Goal: Entertainment & Leisure: Consume media (video, audio)

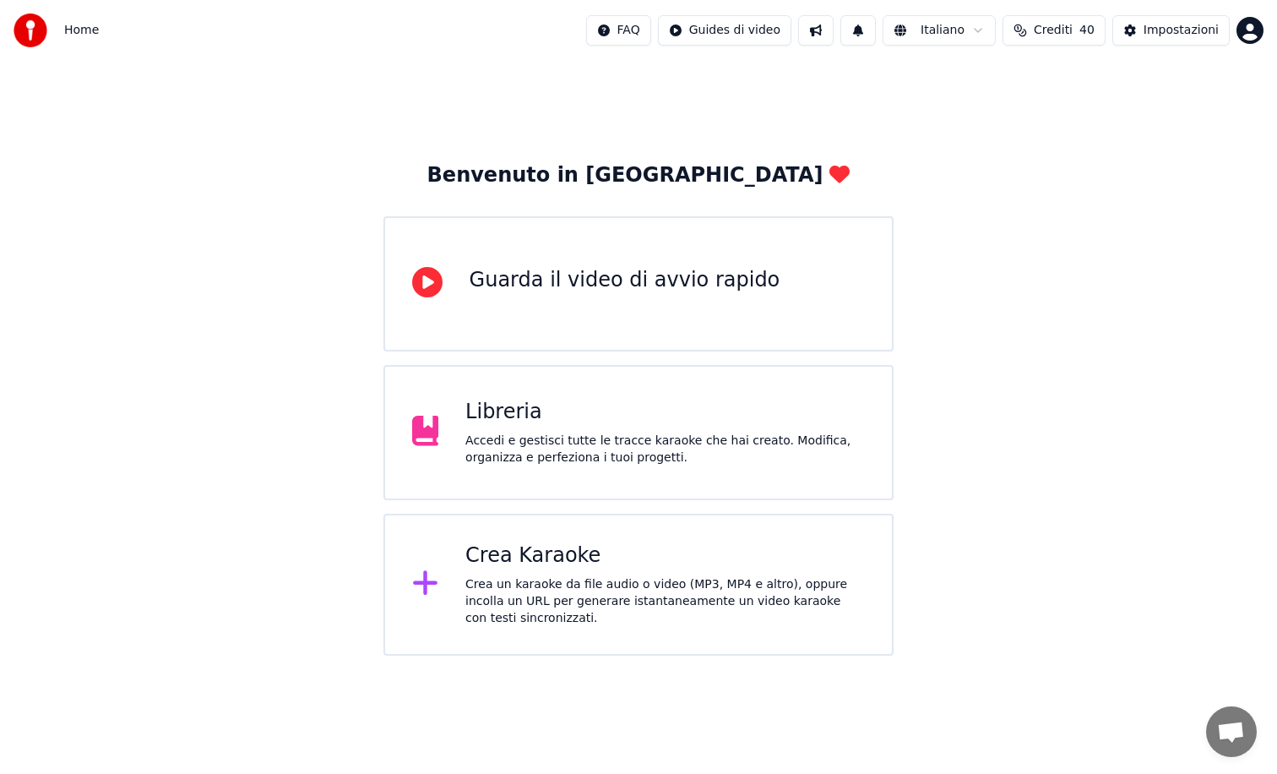
click at [564, 583] on div "Crea un karaoke da file audio o video (MP3, MP4 e altro), oppure incolla un URL…" at bounding box center [665, 601] width 400 height 51
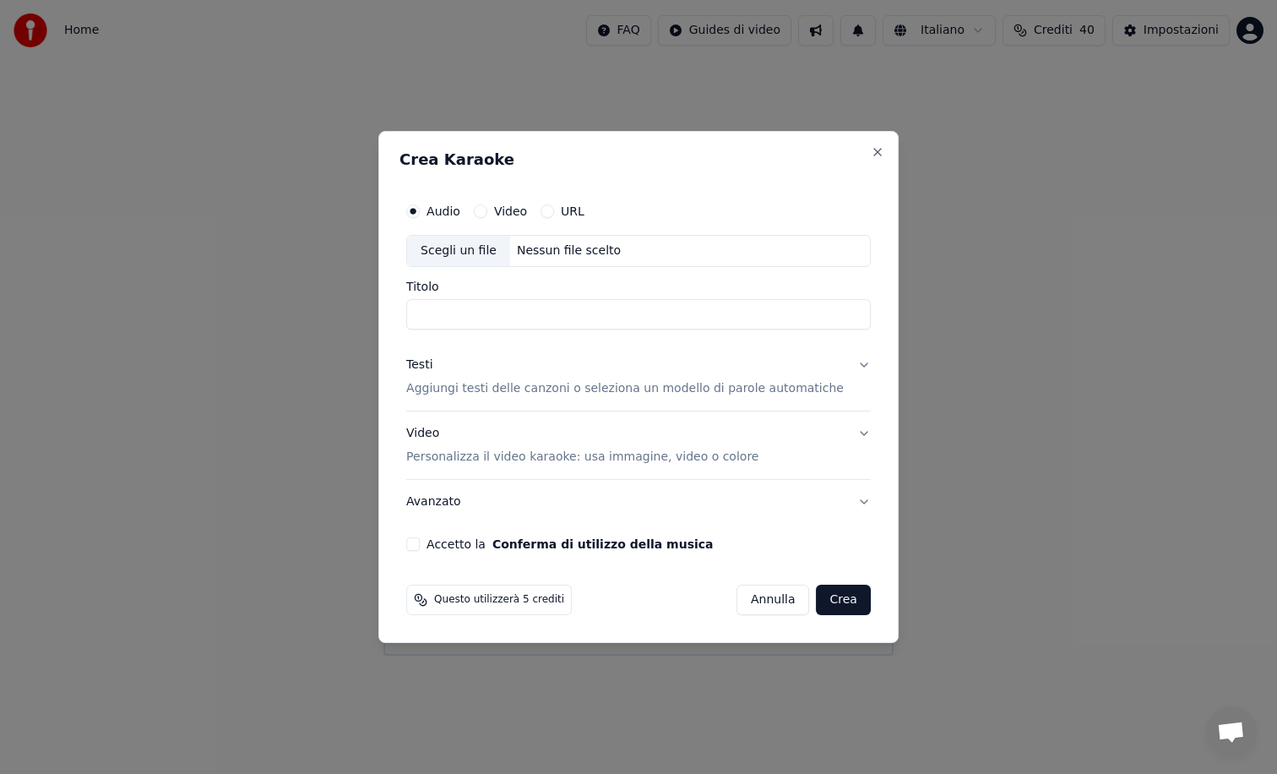
click at [469, 253] on div "Scegli un file" at bounding box center [458, 251] width 103 height 30
type input "********"
click at [476, 386] on p "Aggiungi testi delle canzoni o seleziona un modello di parole automatiche" at bounding box center [625, 388] width 438 height 17
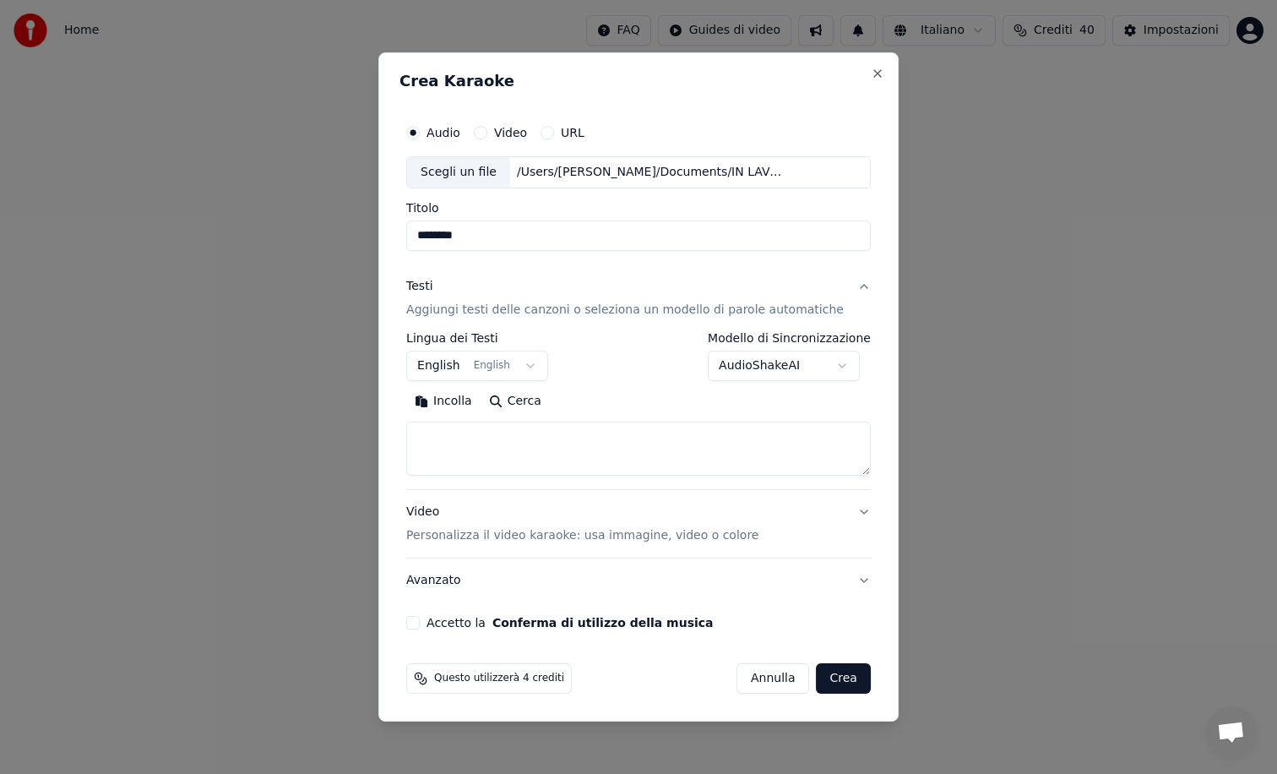
click at [459, 448] on textarea at bounding box center [638, 449] width 465 height 54
paste textarea "**********"
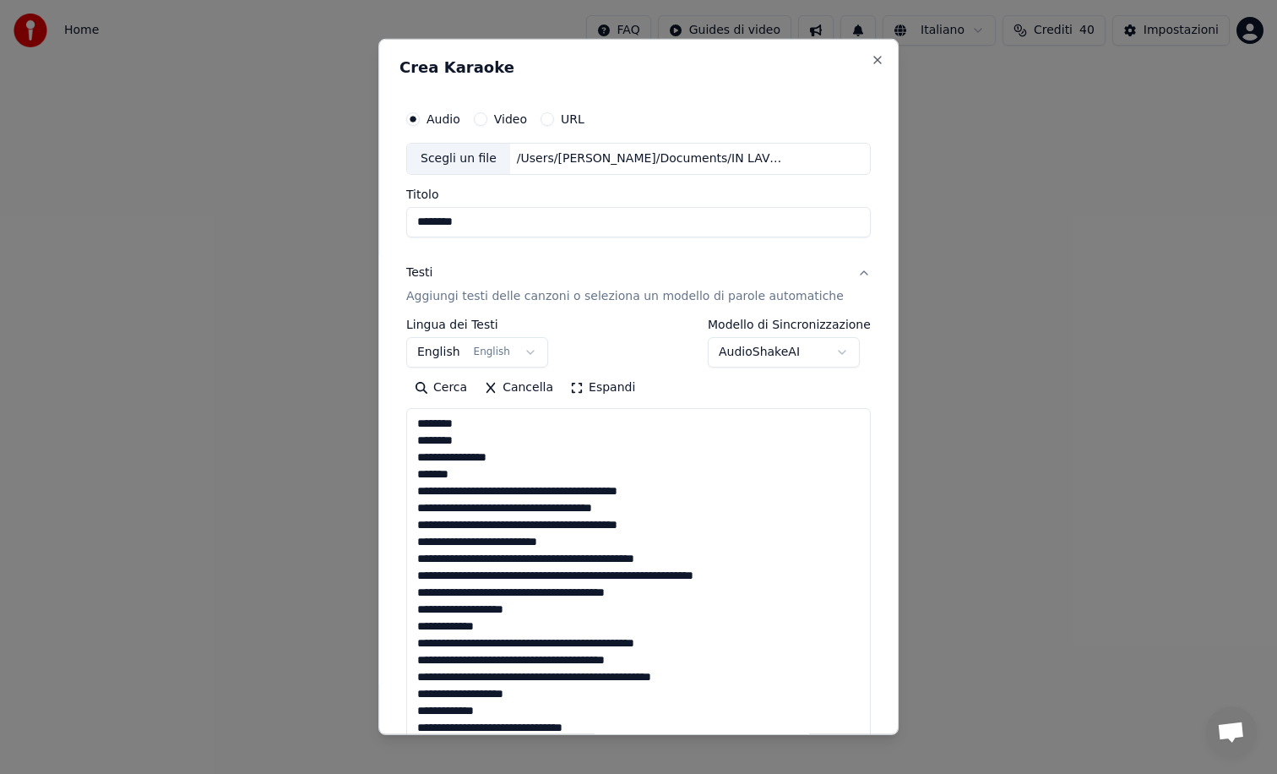
scroll to position [1270, 0]
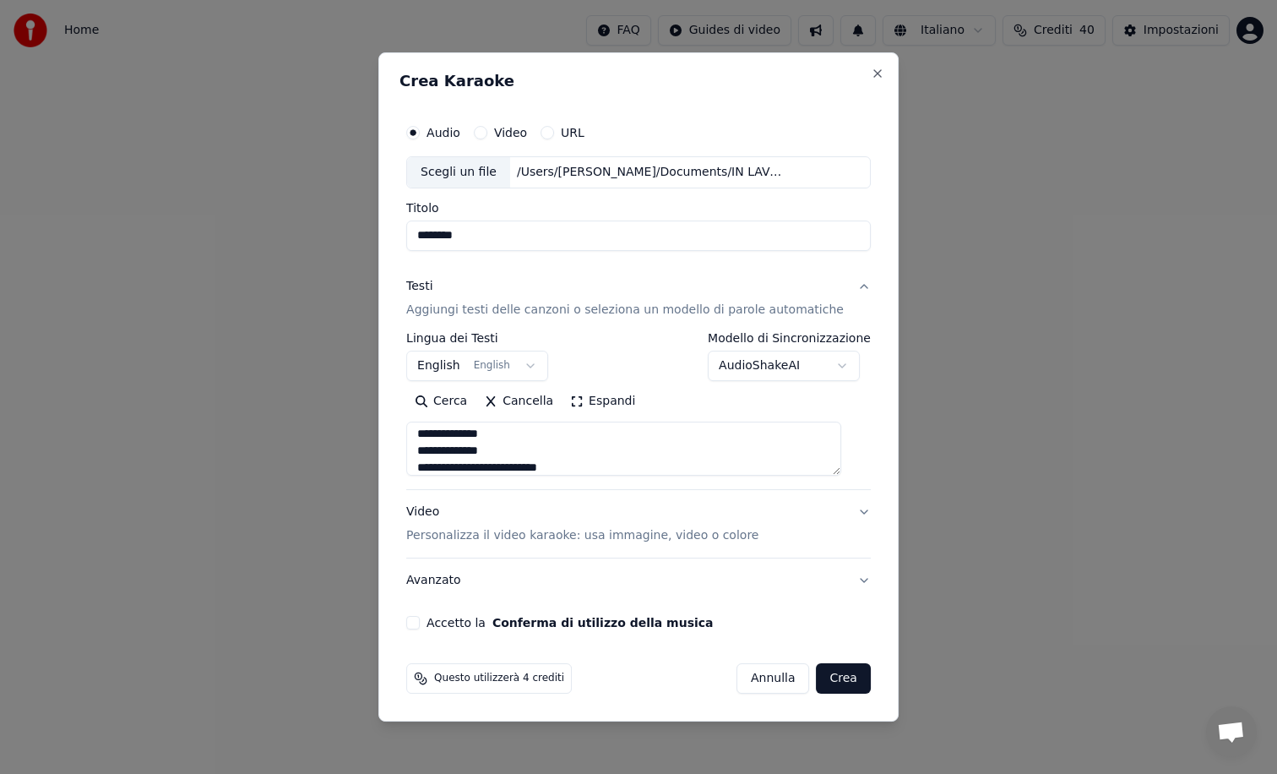
type textarea "**********"
click at [420, 624] on button "Accetto la Conferma di utilizzo della musica" at bounding box center [413, 623] width 14 height 14
click at [824, 678] on button "Crea" at bounding box center [844, 678] width 54 height 30
select select "**"
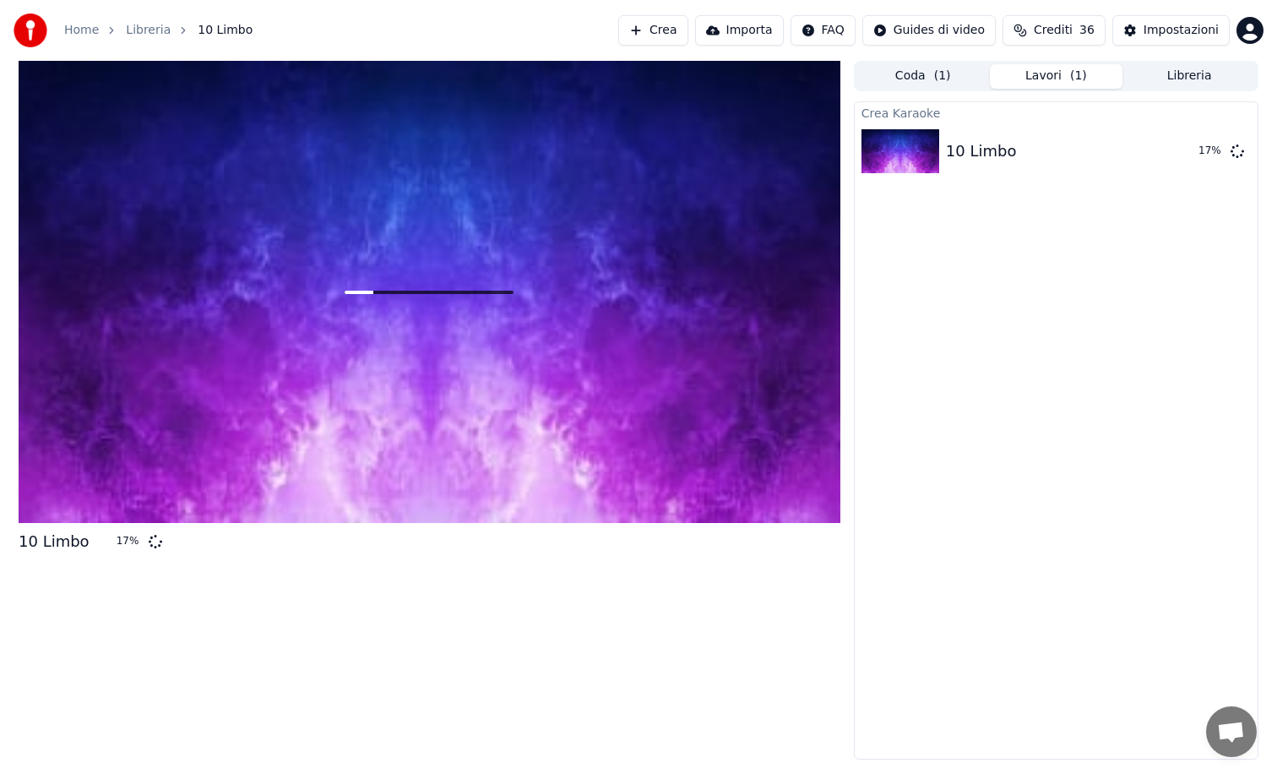
click at [682, 27] on button "Crea" at bounding box center [652, 30] width 69 height 30
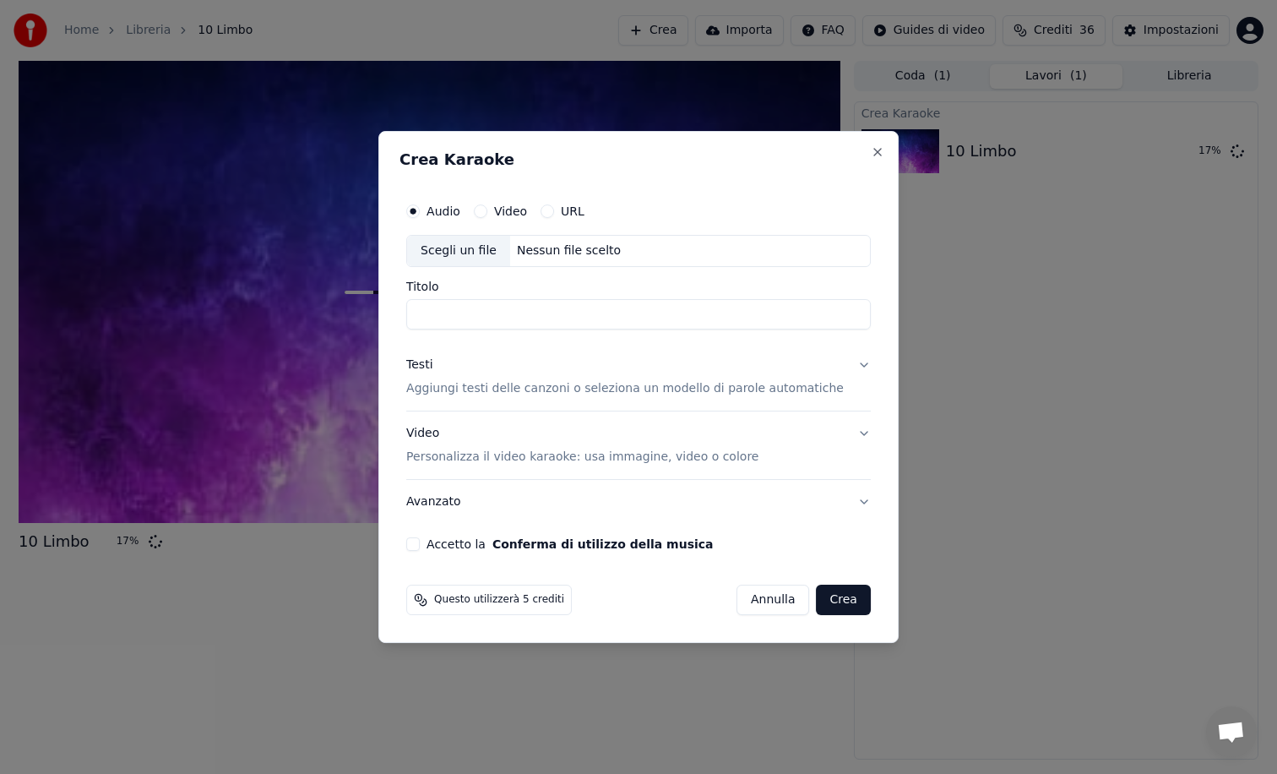
click at [456, 250] on div "Scegli un file" at bounding box center [458, 251] width 103 height 30
type input "**********"
click at [449, 394] on p "Aggiungi testi delle canzoni o seleziona un modello di parole automatiche" at bounding box center [625, 388] width 438 height 17
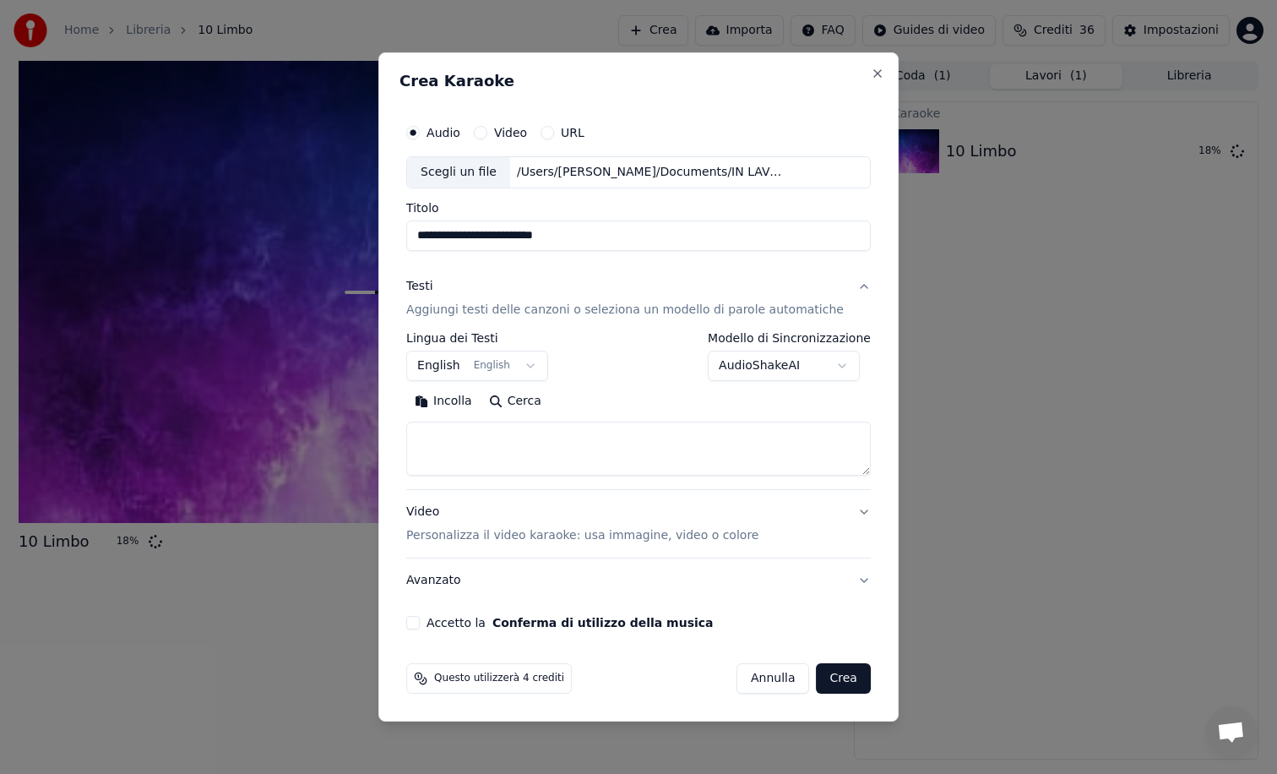
click at [442, 453] on textarea at bounding box center [638, 449] width 465 height 54
paste textarea "**********"
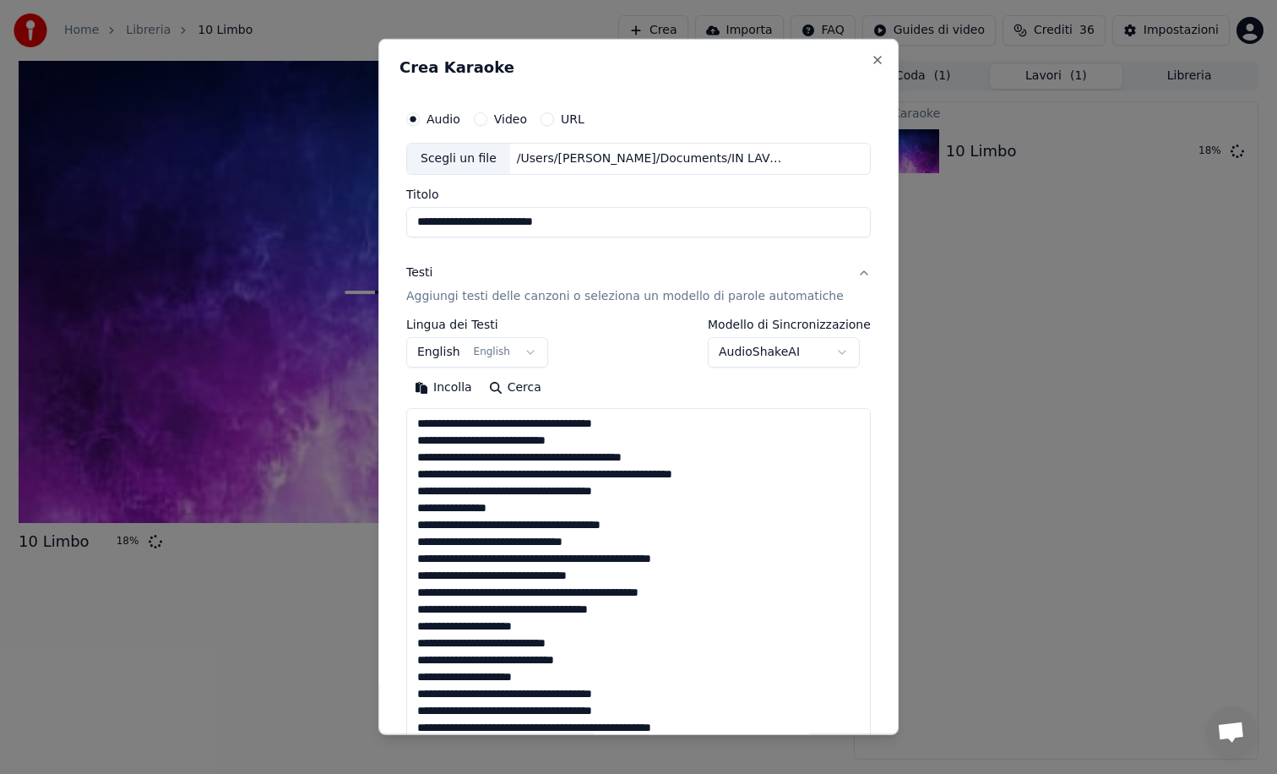
scroll to position [544, 0]
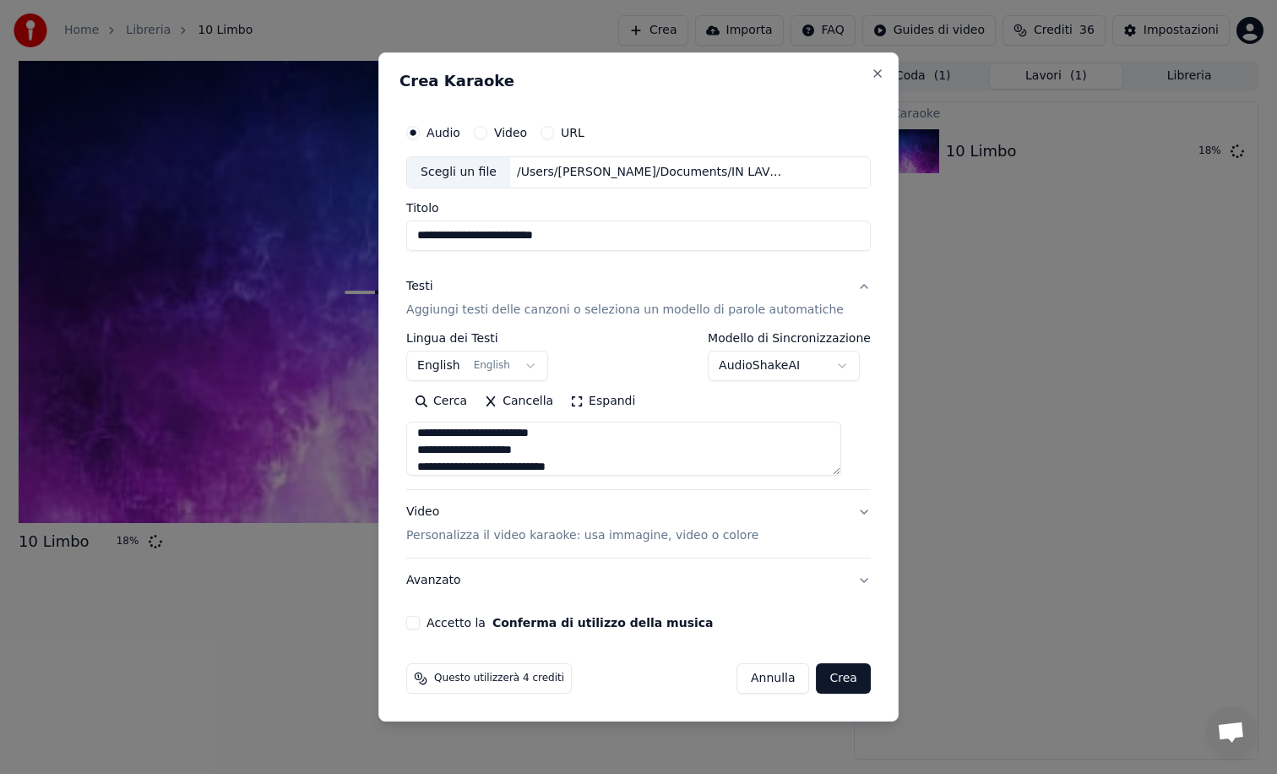
type textarea "**********"
click at [420, 616] on button "Accetto la Conferma di utilizzo della musica" at bounding box center [413, 623] width 14 height 14
click at [840, 672] on button "Crea" at bounding box center [844, 678] width 54 height 30
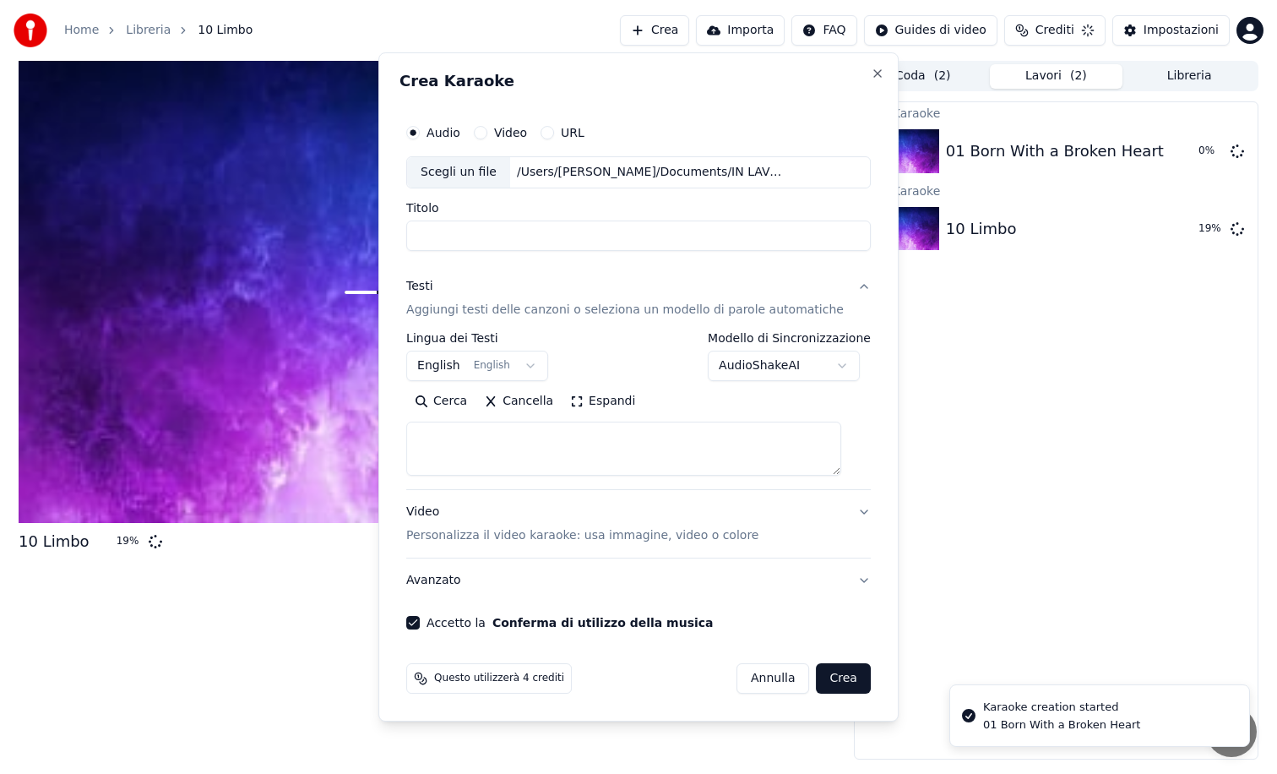
scroll to position [0, 0]
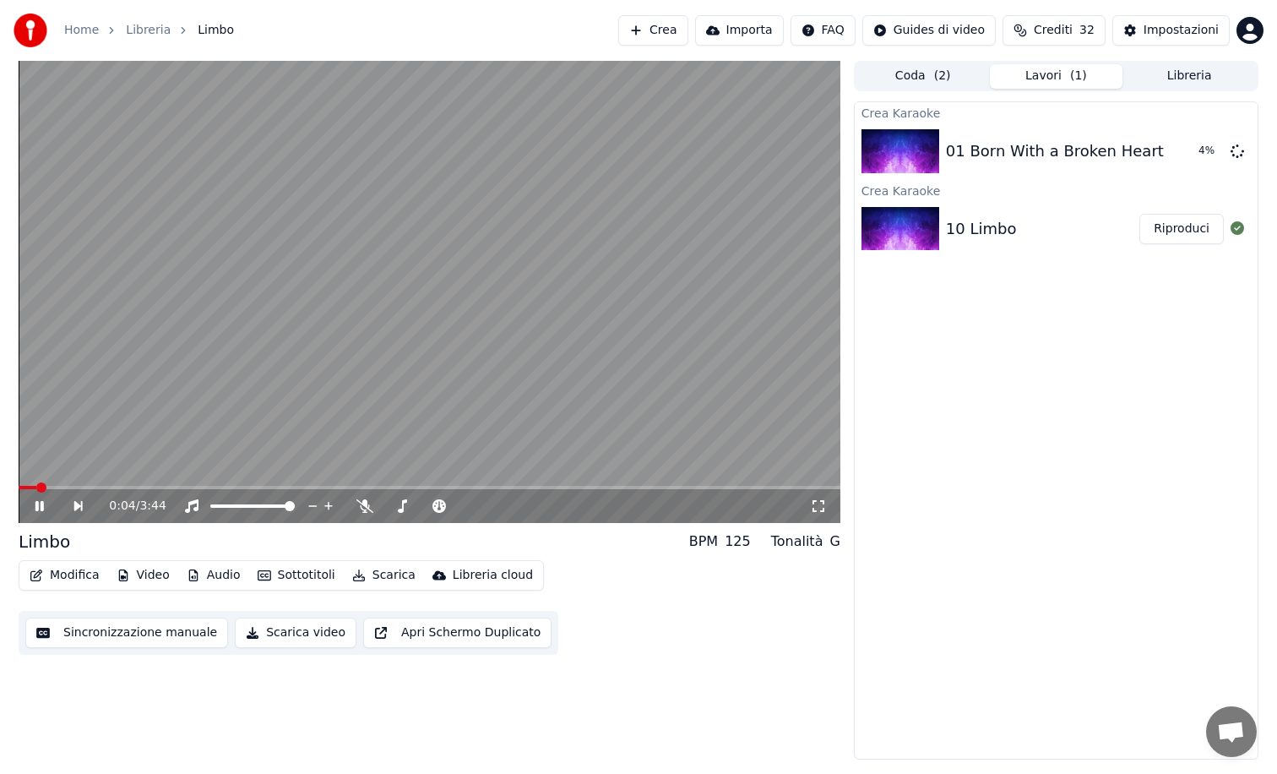
click at [400, 346] on video at bounding box center [430, 292] width 822 height 462
click at [446, 250] on video at bounding box center [430, 292] width 822 height 462
click at [438, 308] on video at bounding box center [430, 292] width 822 height 462
click at [367, 512] on icon at bounding box center [365, 506] width 17 height 14
click at [80, 488] on span at bounding box center [430, 487] width 822 height 3
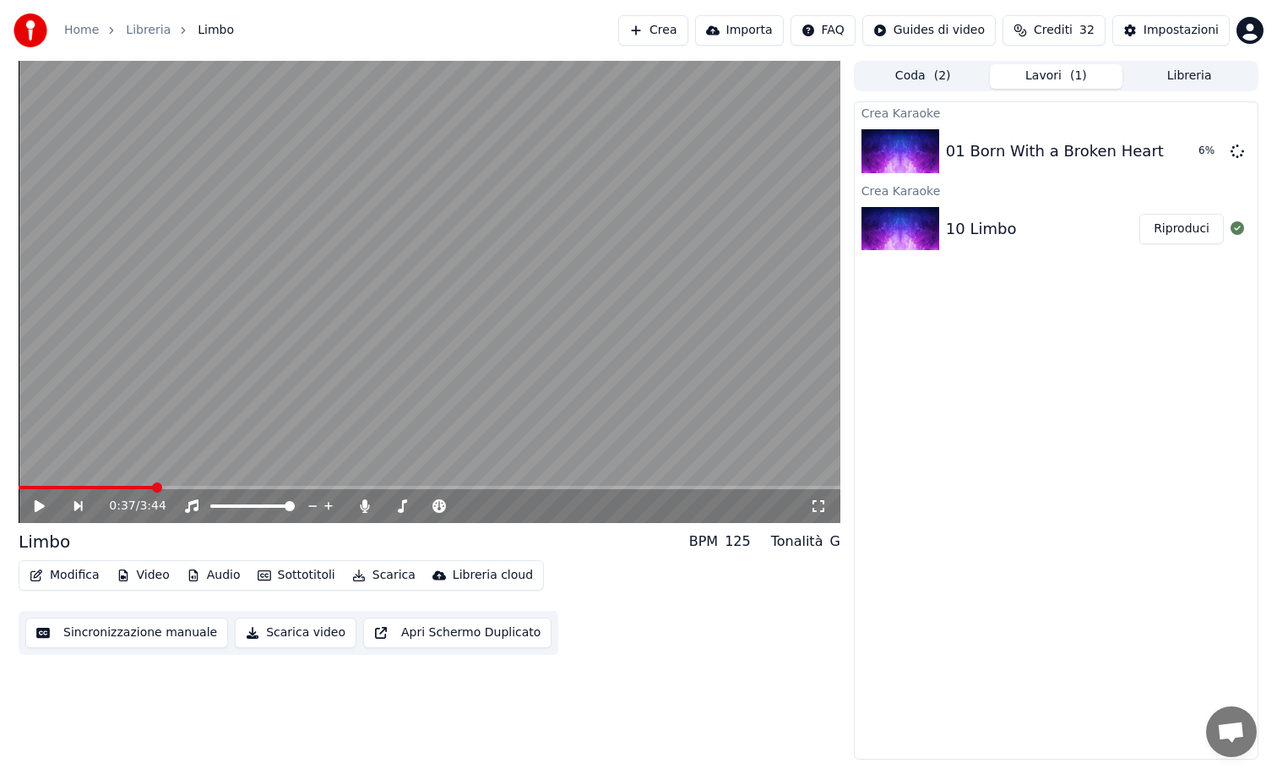
click at [155, 488] on span at bounding box center [430, 487] width 822 height 3
click at [369, 575] on button "Scarica" at bounding box center [384, 575] width 77 height 24
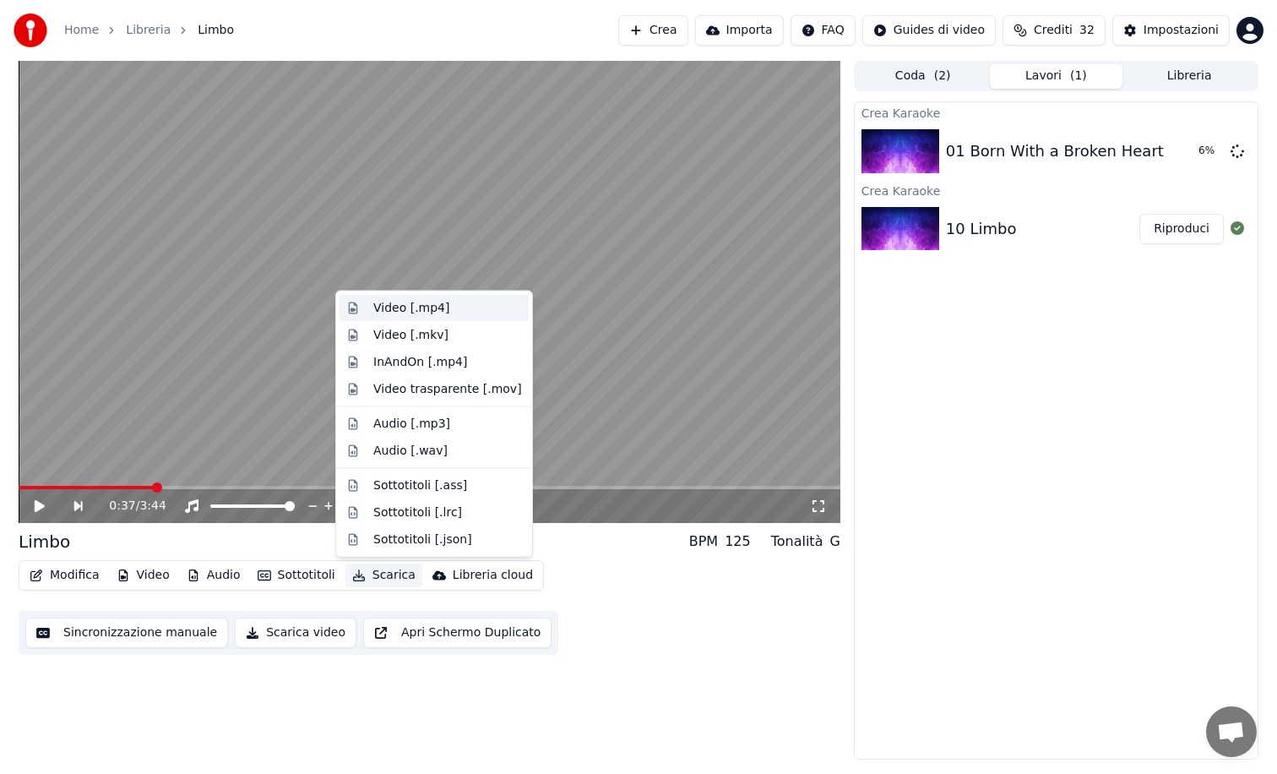
click at [439, 312] on div "Video [.mp4]" at bounding box center [411, 308] width 76 height 17
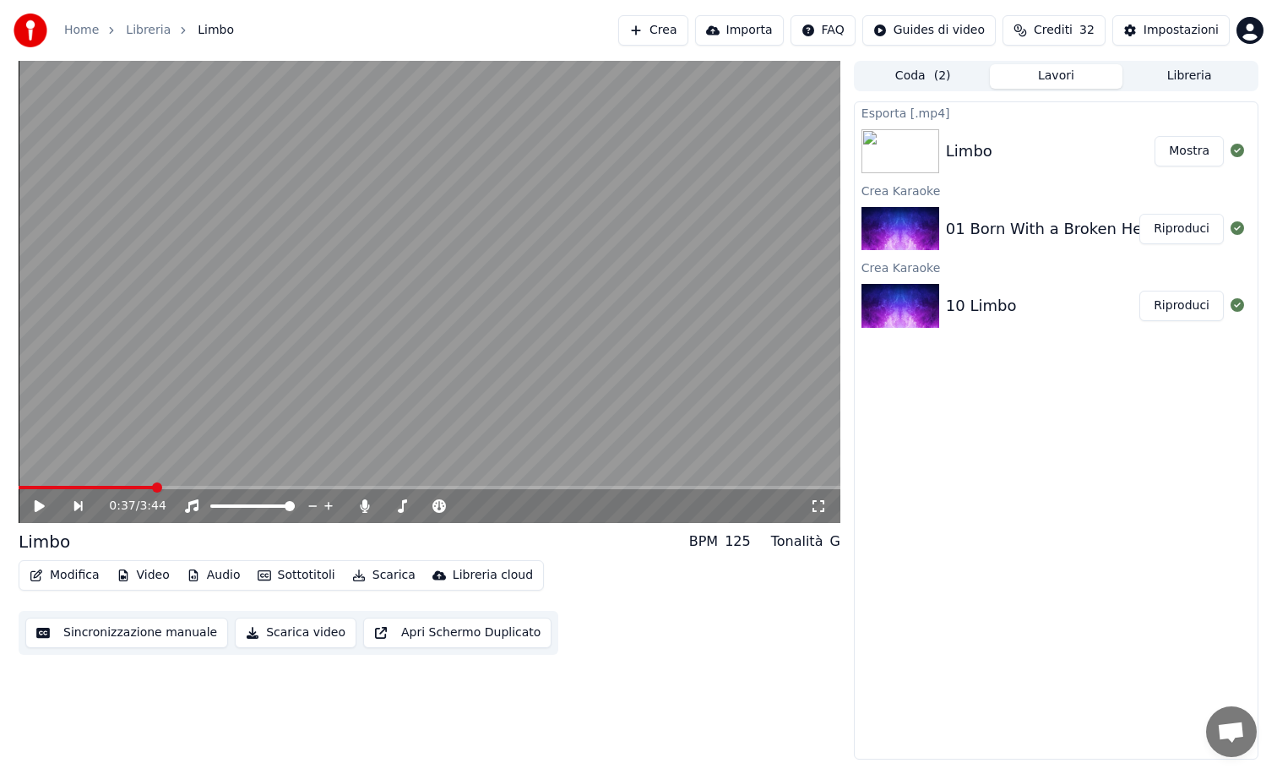
click at [1173, 229] on button "Riproduci" at bounding box center [1182, 229] width 84 height 30
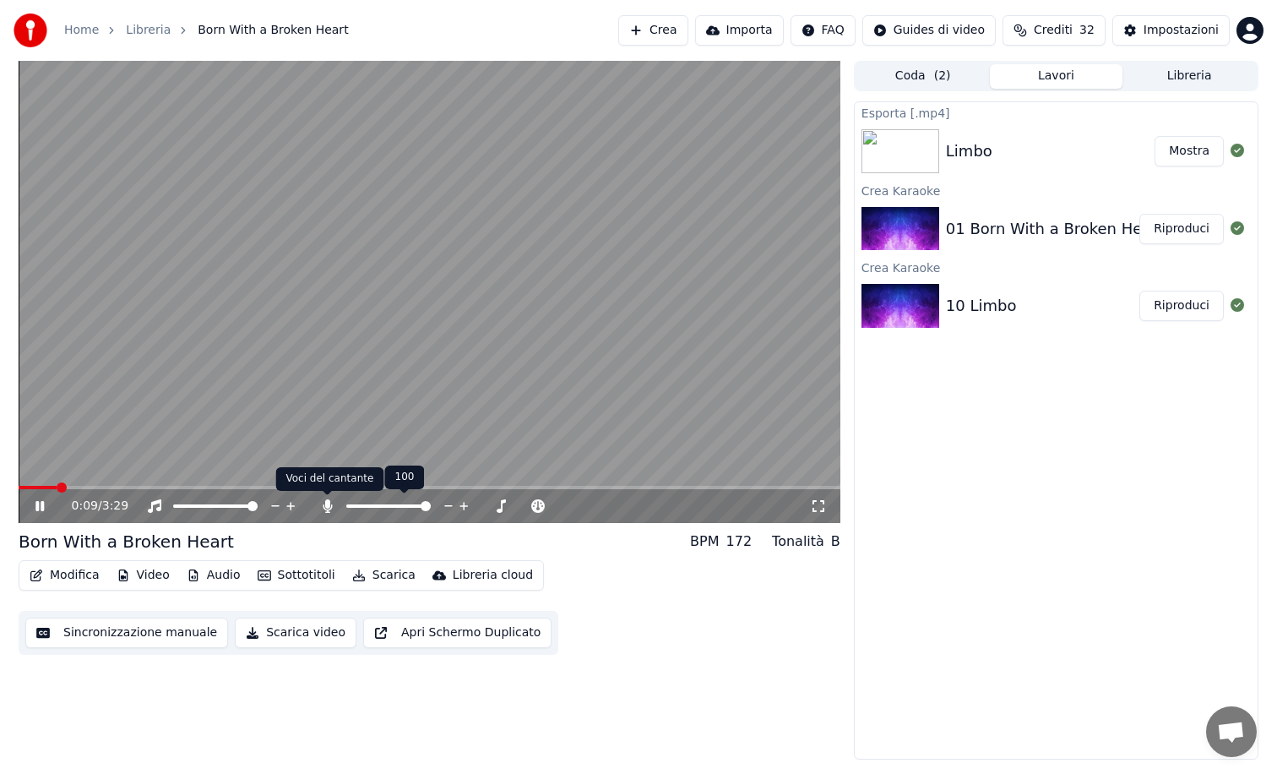
click at [329, 507] on icon at bounding box center [327, 506] width 9 height 14
click at [329, 507] on icon at bounding box center [327, 506] width 17 height 14
click at [329, 507] on icon at bounding box center [327, 506] width 9 height 14
click at [329, 507] on icon at bounding box center [327, 506] width 17 height 14
click at [329, 507] on icon at bounding box center [327, 506] width 9 height 14
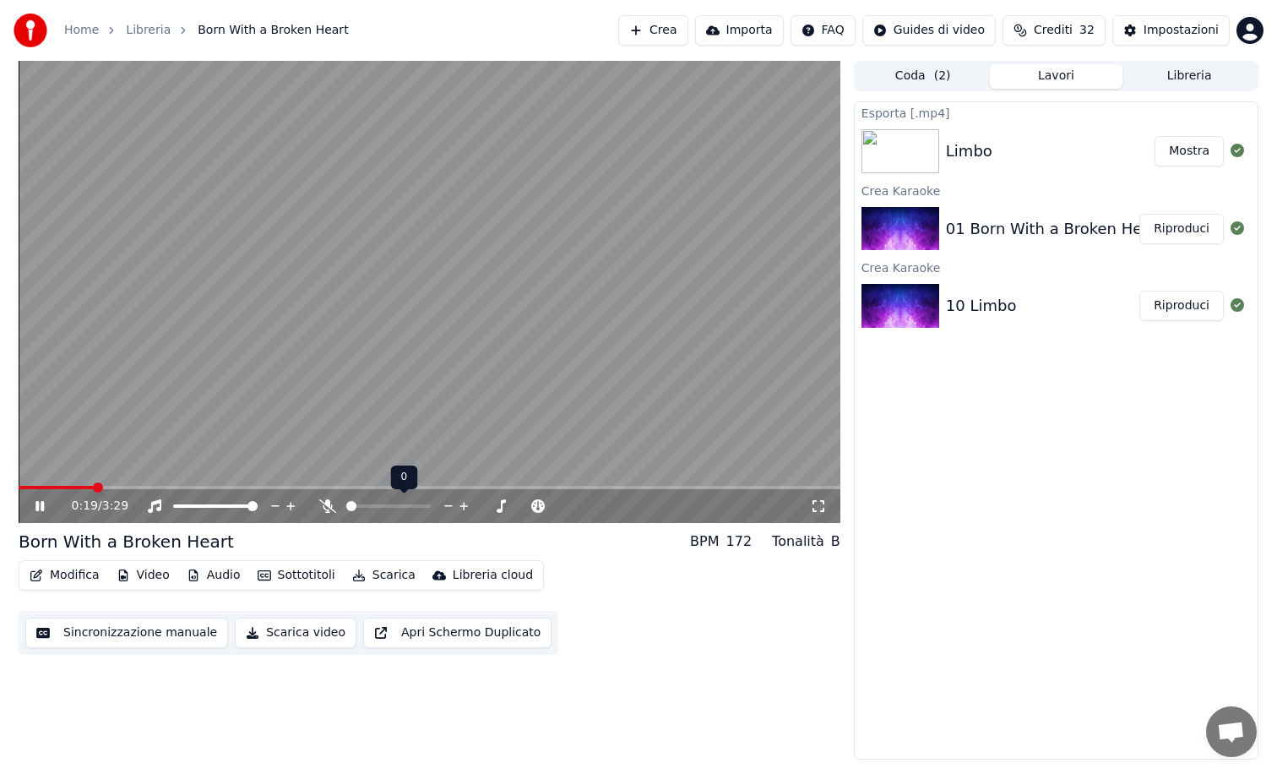
click at [324, 506] on icon at bounding box center [327, 506] width 17 height 14
click at [393, 357] on video at bounding box center [430, 292] width 822 height 462
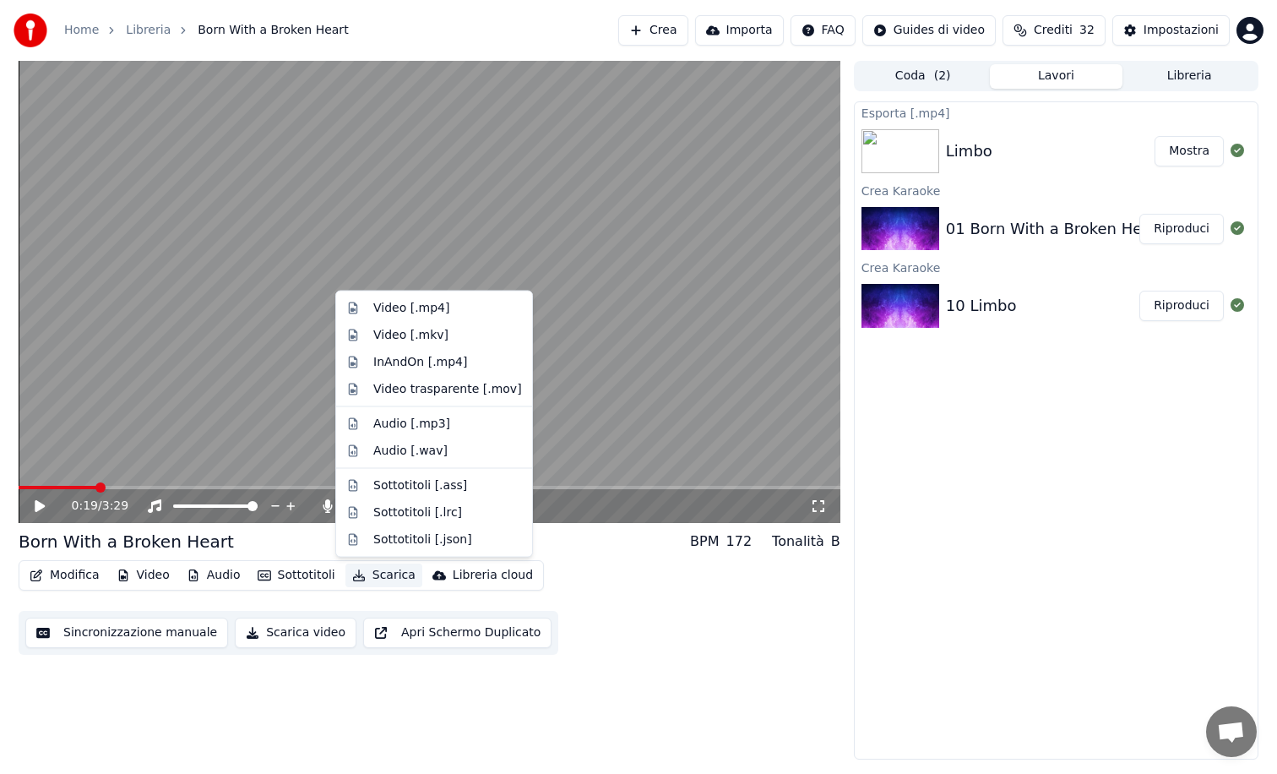
click at [374, 568] on button "Scarica" at bounding box center [384, 575] width 77 height 24
click at [413, 313] on div "Video [.mp4]" at bounding box center [411, 308] width 76 height 17
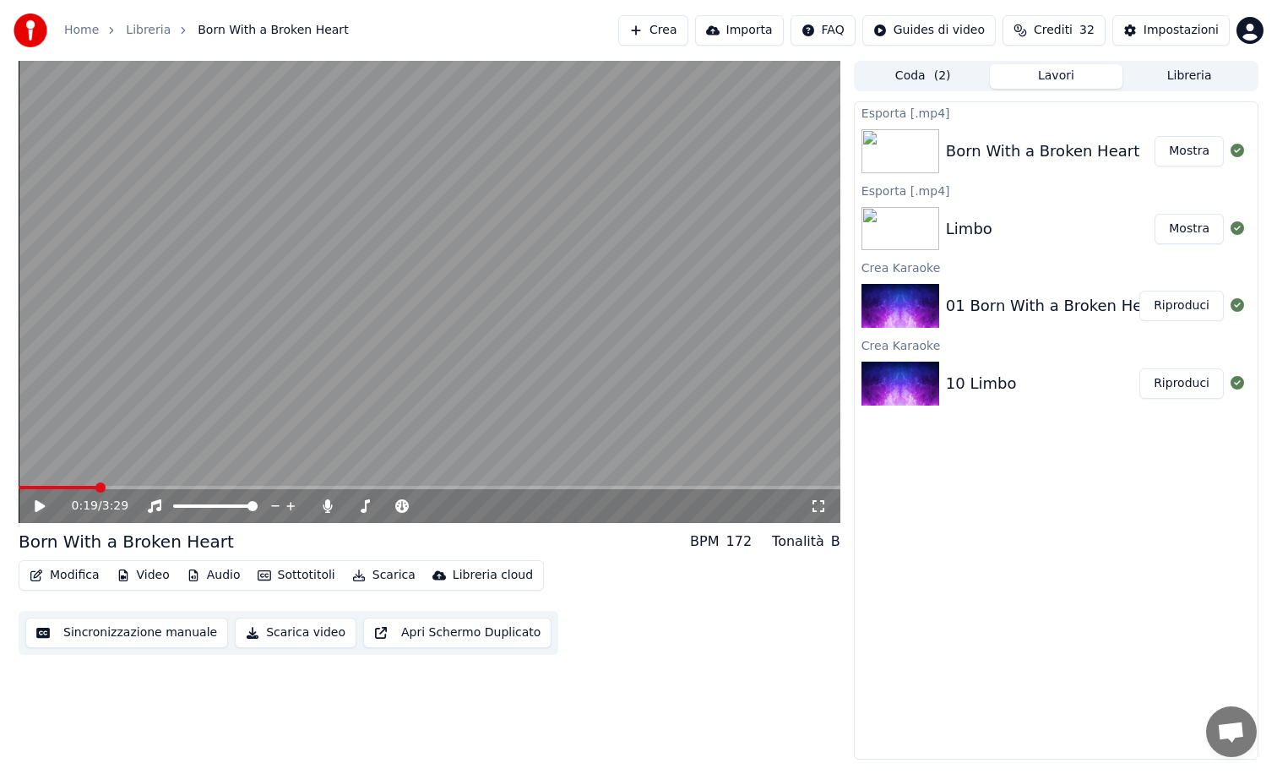
click at [667, 41] on button "Crea" at bounding box center [652, 30] width 69 height 30
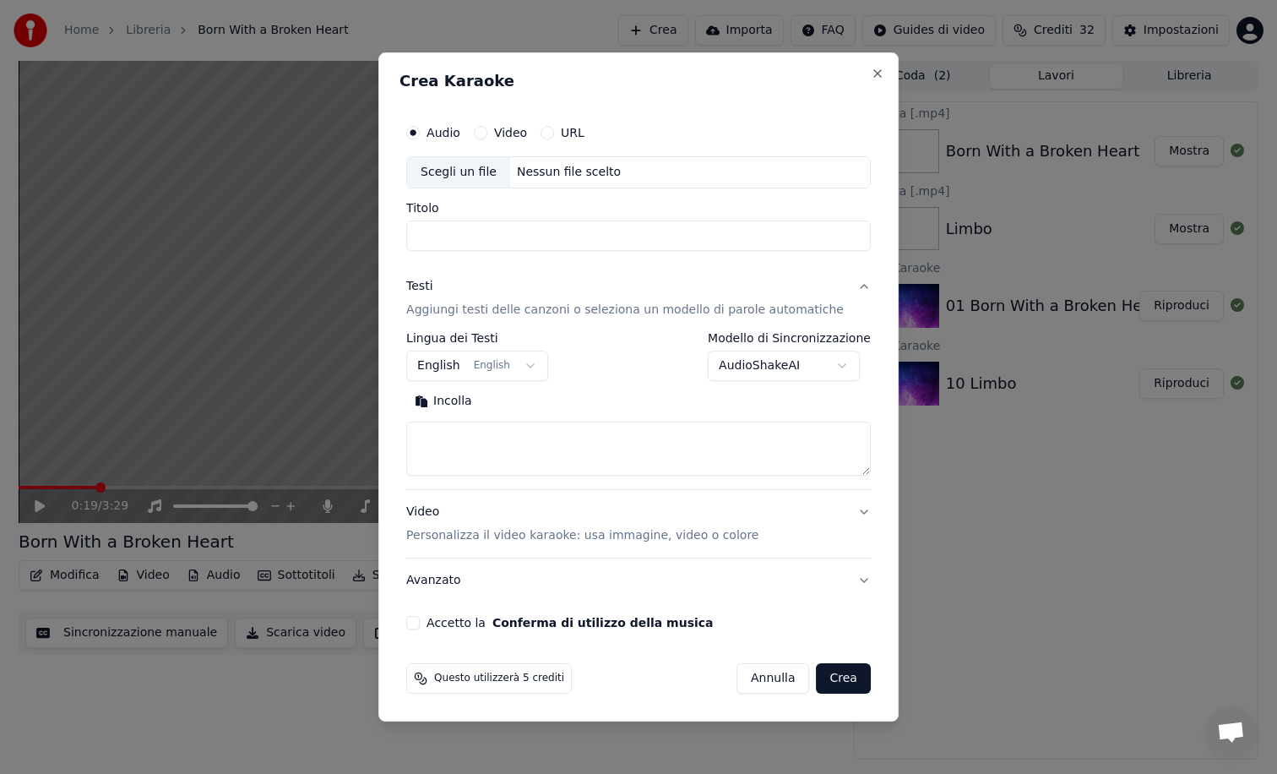
click at [471, 167] on div "Scegli un file" at bounding box center [458, 172] width 103 height 30
type input "**********"
click at [495, 420] on div "Incolla Cerca" at bounding box center [638, 432] width 465 height 88
click at [493, 435] on textarea at bounding box center [638, 449] width 465 height 54
paste textarea "**********"
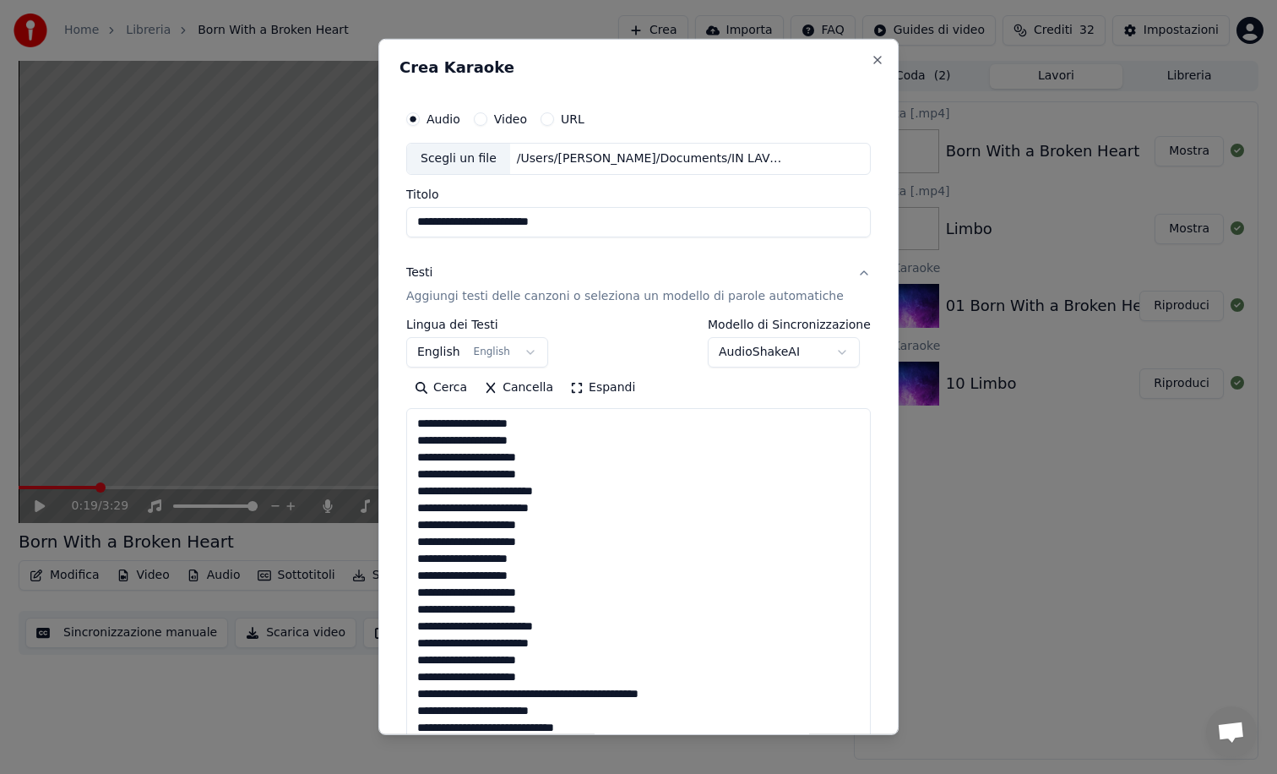
scroll to position [1675, 0]
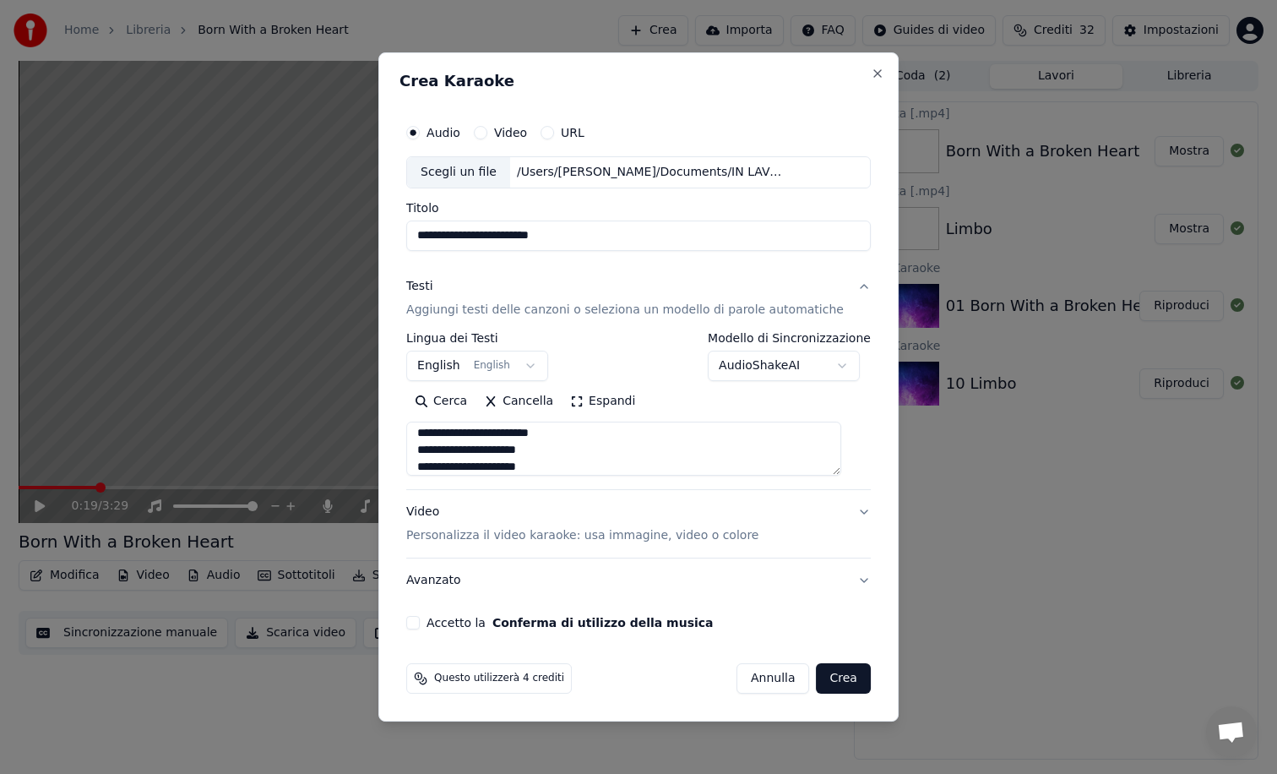
type textarea "**********"
click at [420, 621] on button "Accetto la Conferma di utilizzo della musica" at bounding box center [413, 623] width 14 height 14
click at [835, 688] on button "Crea" at bounding box center [844, 678] width 54 height 30
select select "**"
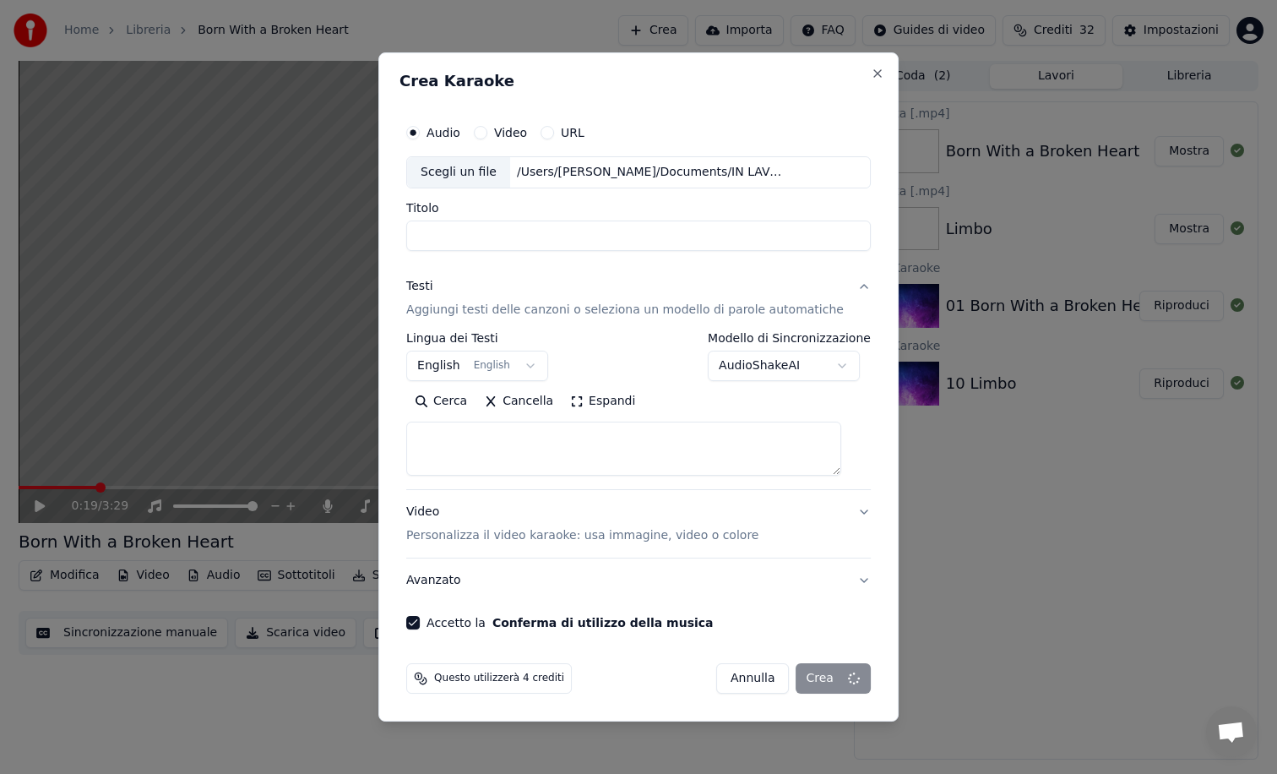
scroll to position [0, 0]
select select
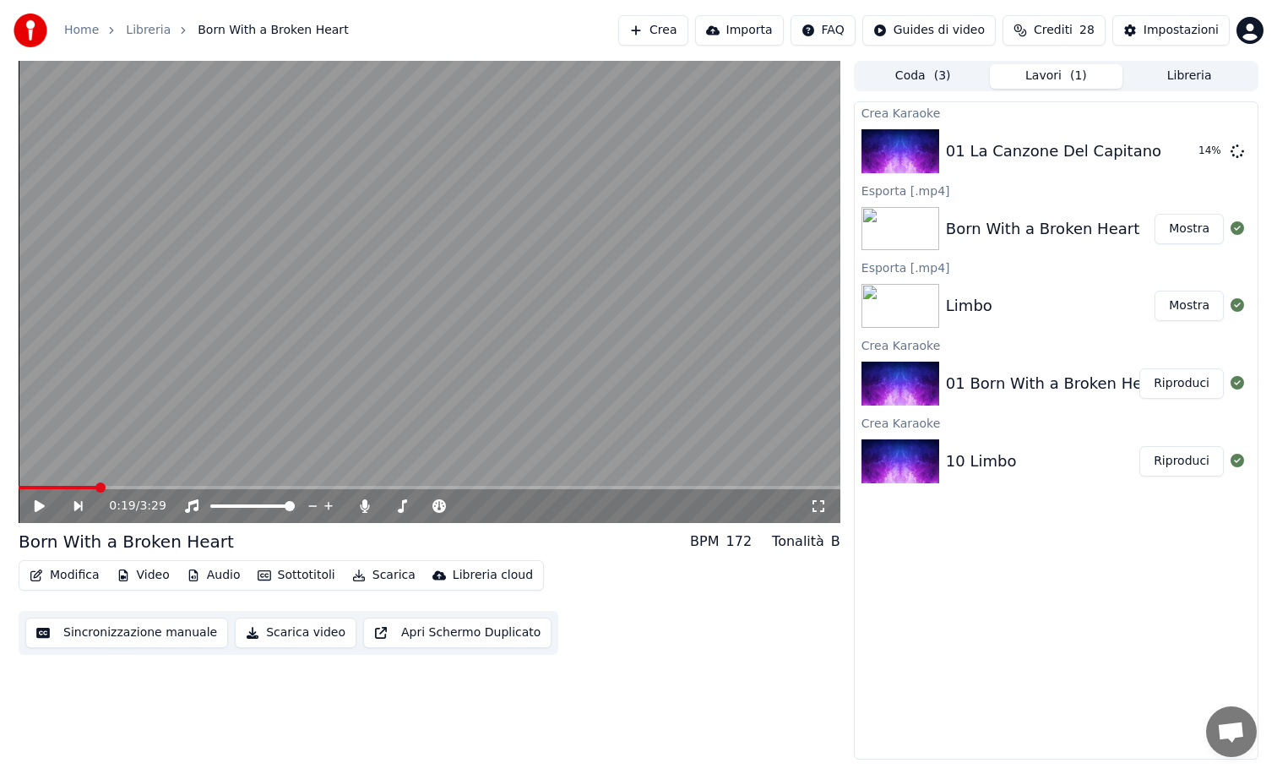
click at [678, 24] on button "Crea" at bounding box center [652, 30] width 69 height 30
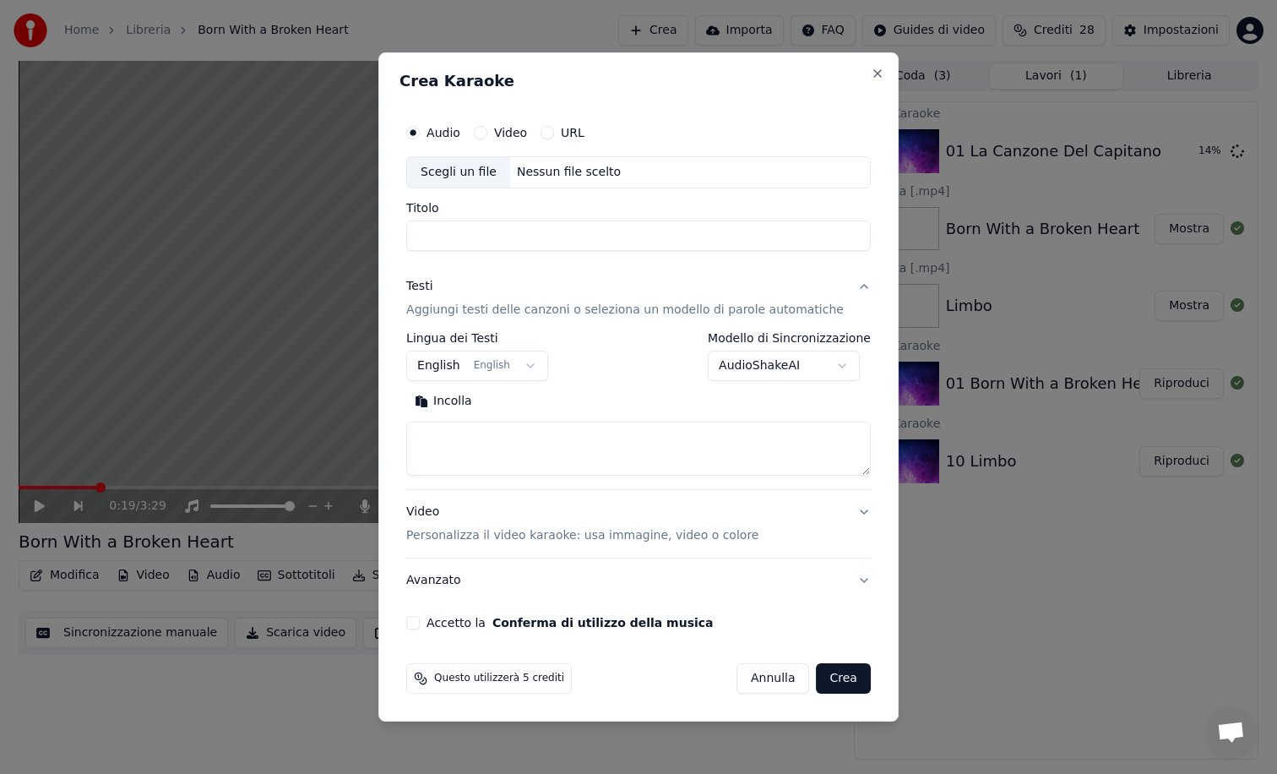
click at [477, 170] on div "Scegli un file" at bounding box center [458, 172] width 103 height 30
type input "**********"
click at [465, 449] on textarea at bounding box center [638, 449] width 465 height 54
paste textarea "**********"
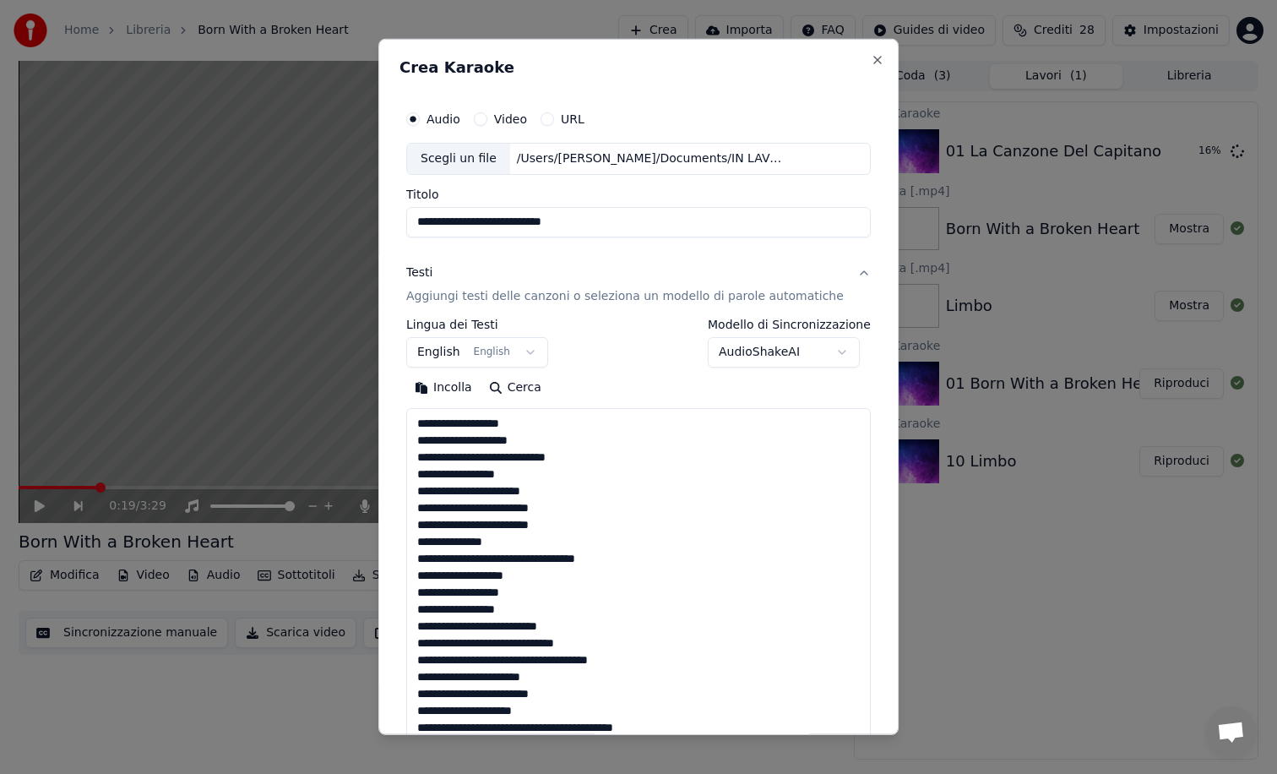
scroll to position [1084, 0]
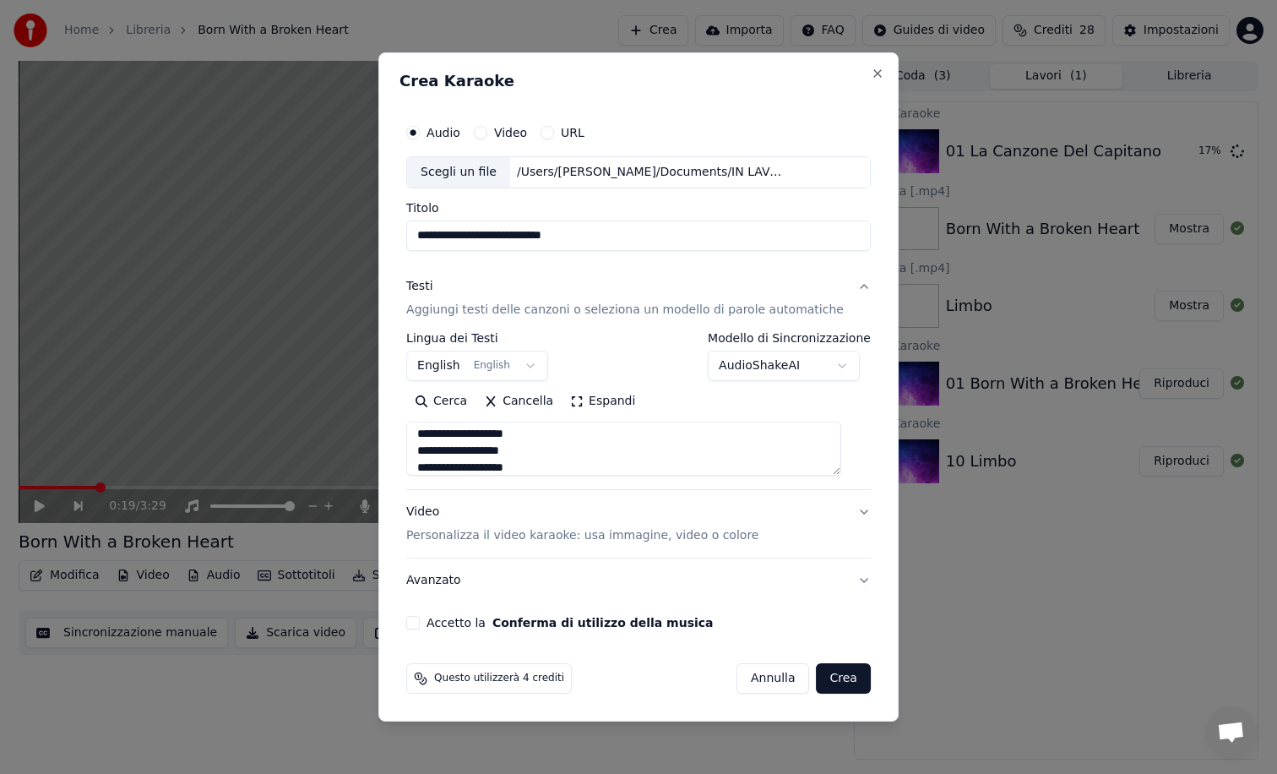
type textarea "**********"
click at [420, 623] on button "Accetto la Conferma di utilizzo della musica" at bounding box center [413, 623] width 14 height 14
click at [817, 677] on button "Crea" at bounding box center [844, 678] width 54 height 30
select select "**"
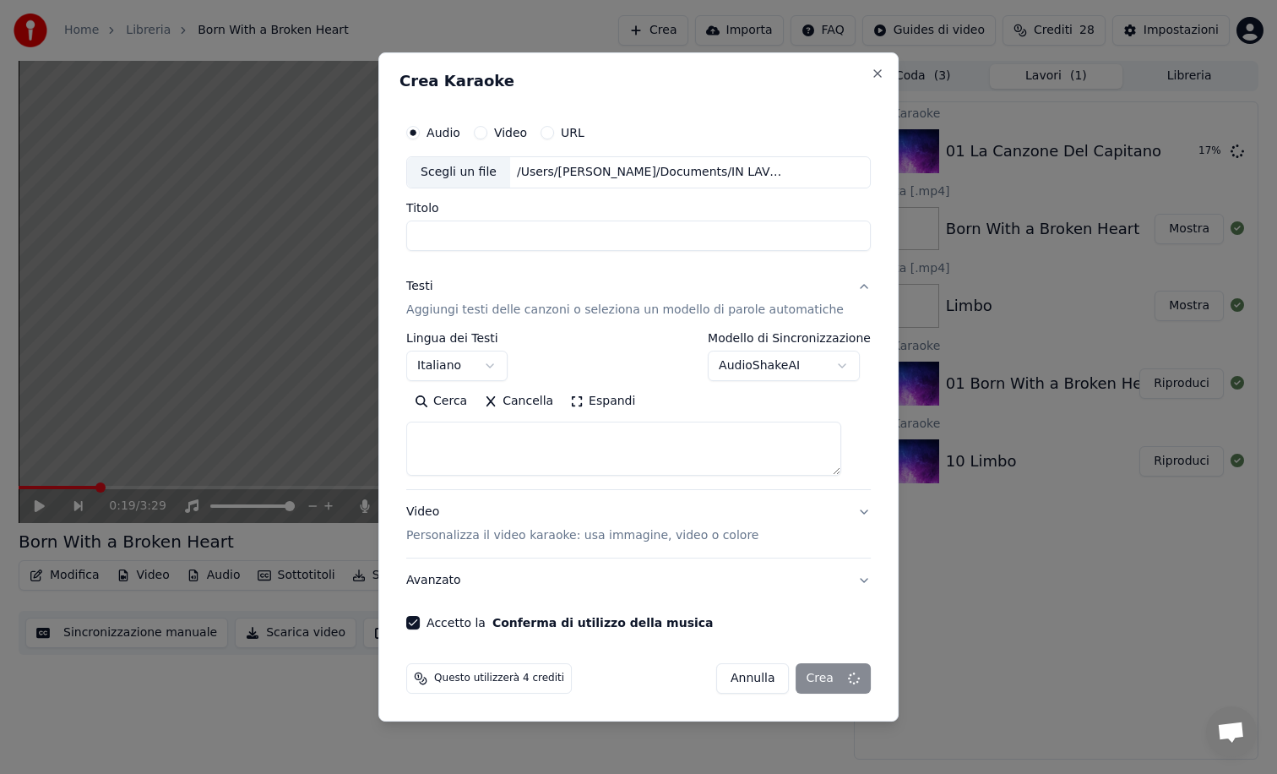
scroll to position [0, 0]
select select
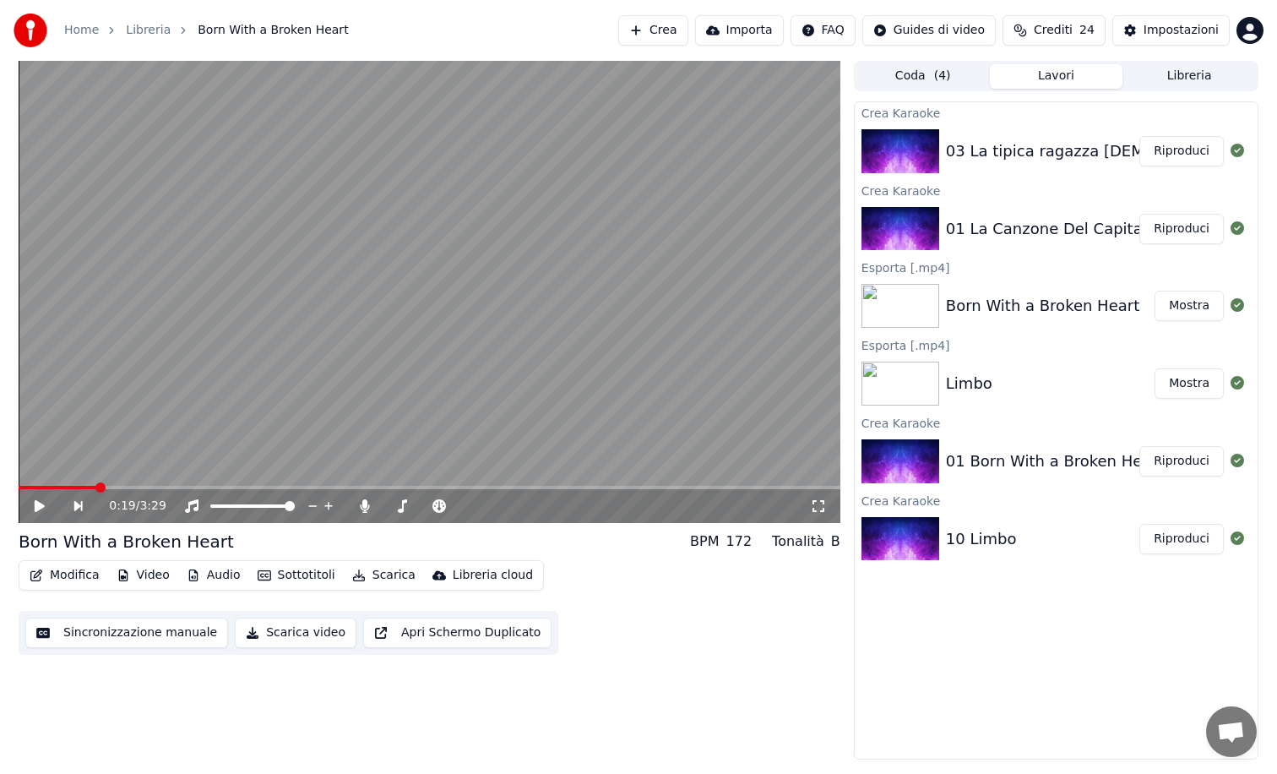
click at [1179, 229] on button "Riproduci" at bounding box center [1182, 229] width 84 height 30
click at [373, 566] on button "Scarica" at bounding box center [384, 575] width 77 height 24
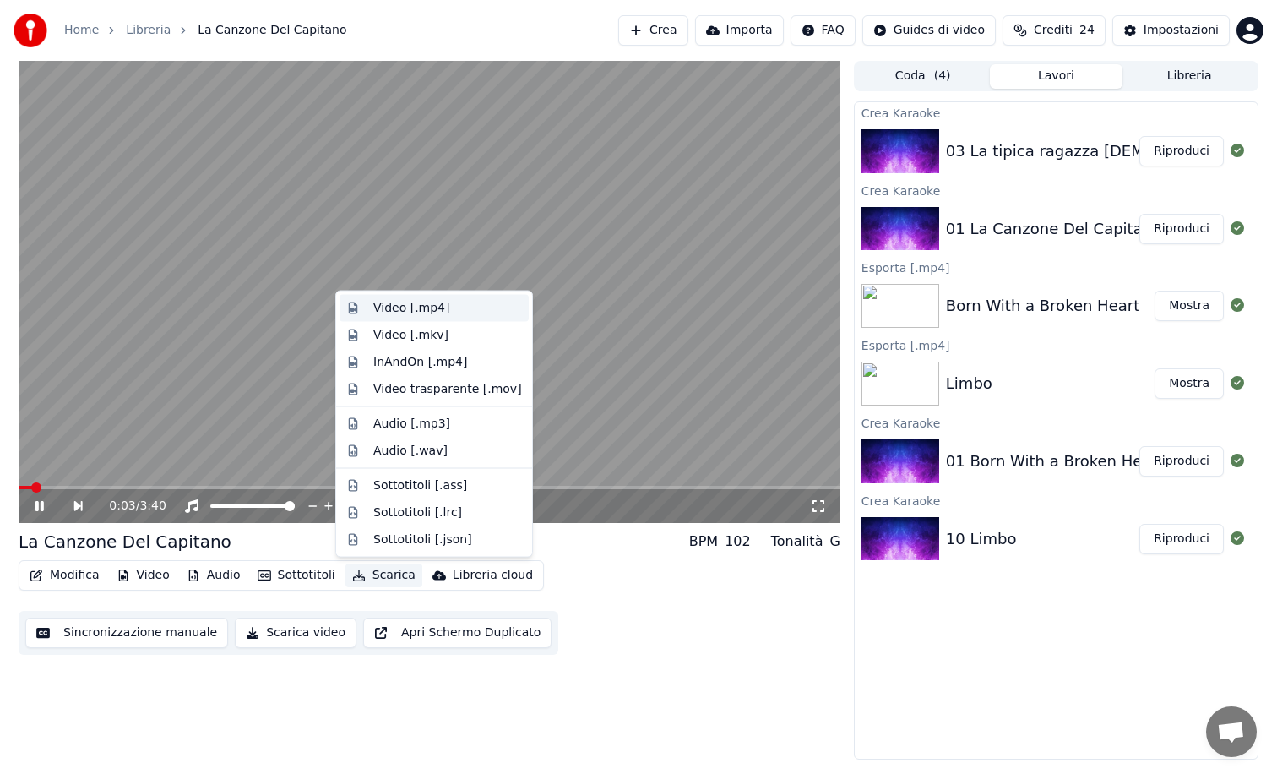
click at [435, 313] on div "Video [.mp4]" at bounding box center [411, 308] width 76 height 17
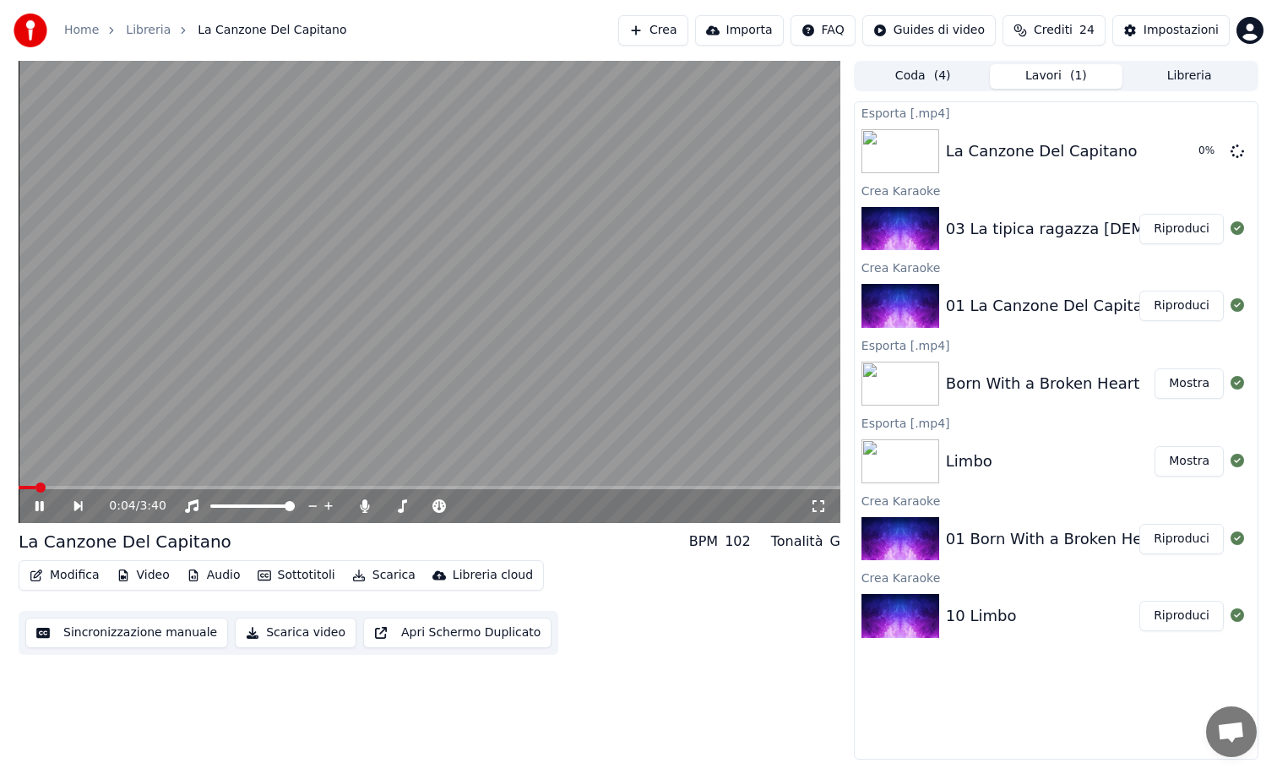
click at [456, 345] on video at bounding box center [430, 292] width 822 height 462
click at [1186, 233] on button "Riproduci" at bounding box center [1182, 229] width 84 height 30
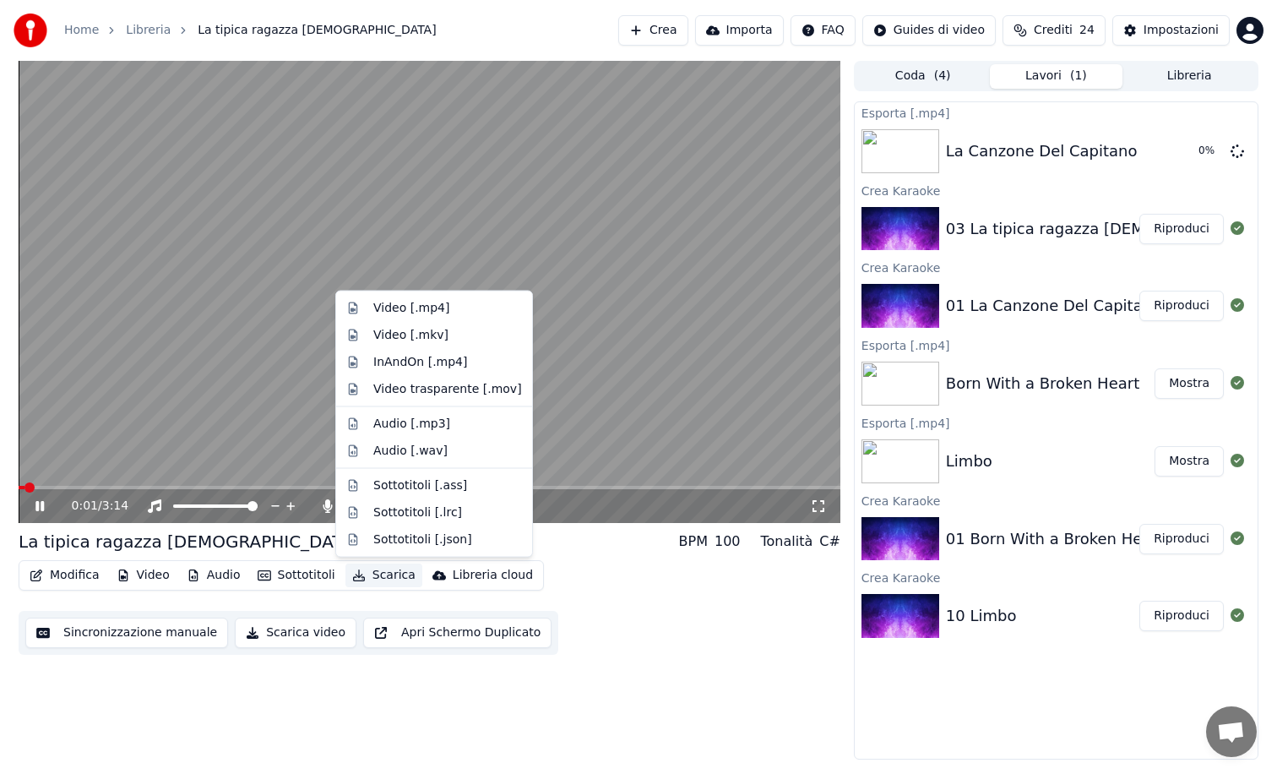
click at [368, 574] on button "Scarica" at bounding box center [384, 575] width 77 height 24
click at [420, 313] on div "Video [.mp4]" at bounding box center [411, 308] width 76 height 17
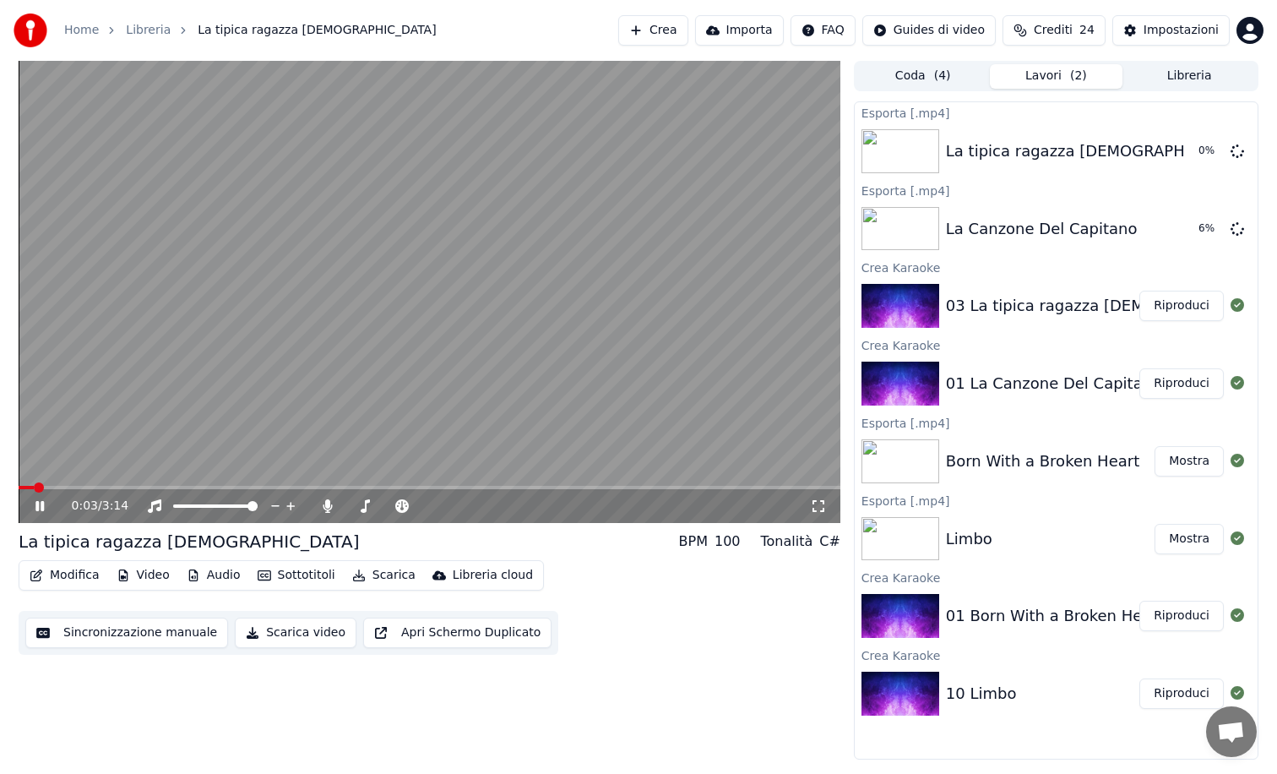
click at [658, 210] on video at bounding box center [430, 292] width 822 height 462
click at [683, 24] on button "Crea" at bounding box center [652, 30] width 69 height 30
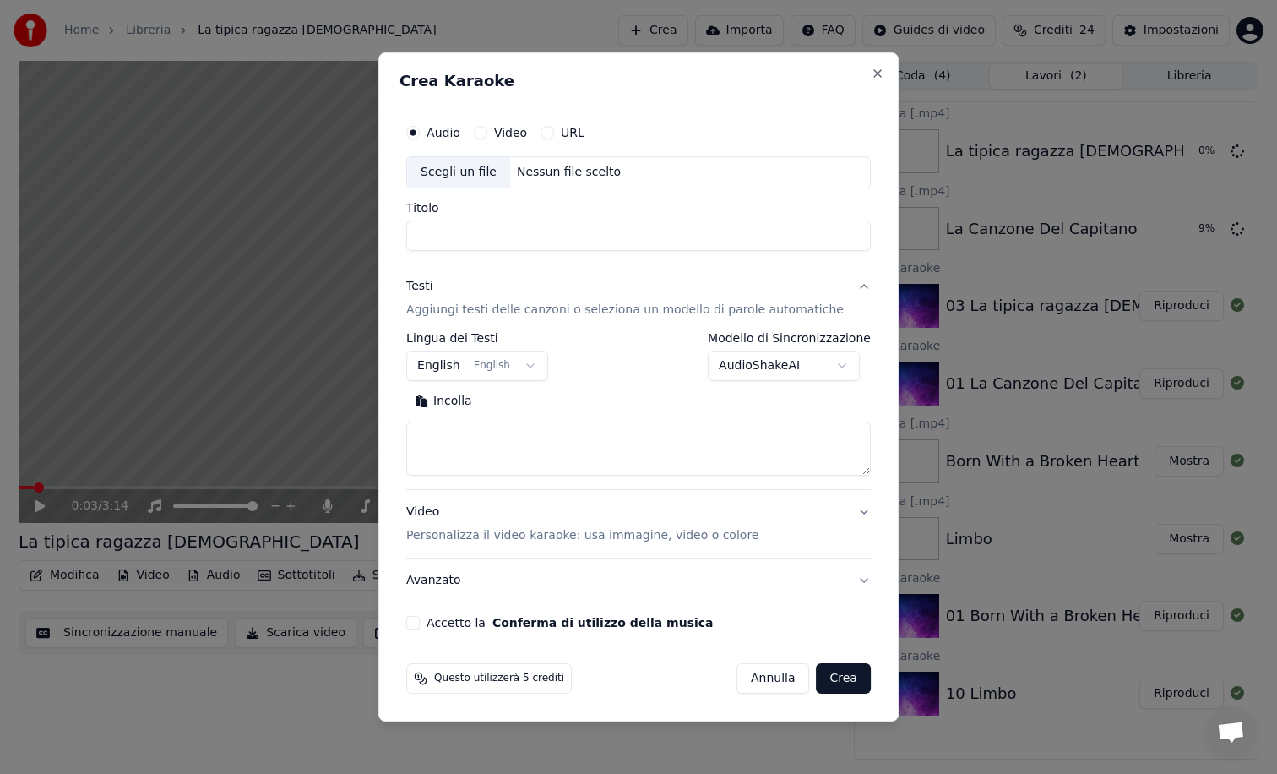
type input "**********"
click at [487, 166] on div "Scegli un file" at bounding box center [458, 172] width 103 height 30
type input "**********"
click at [534, 427] on textarea at bounding box center [638, 449] width 465 height 54
paste textarea "**********"
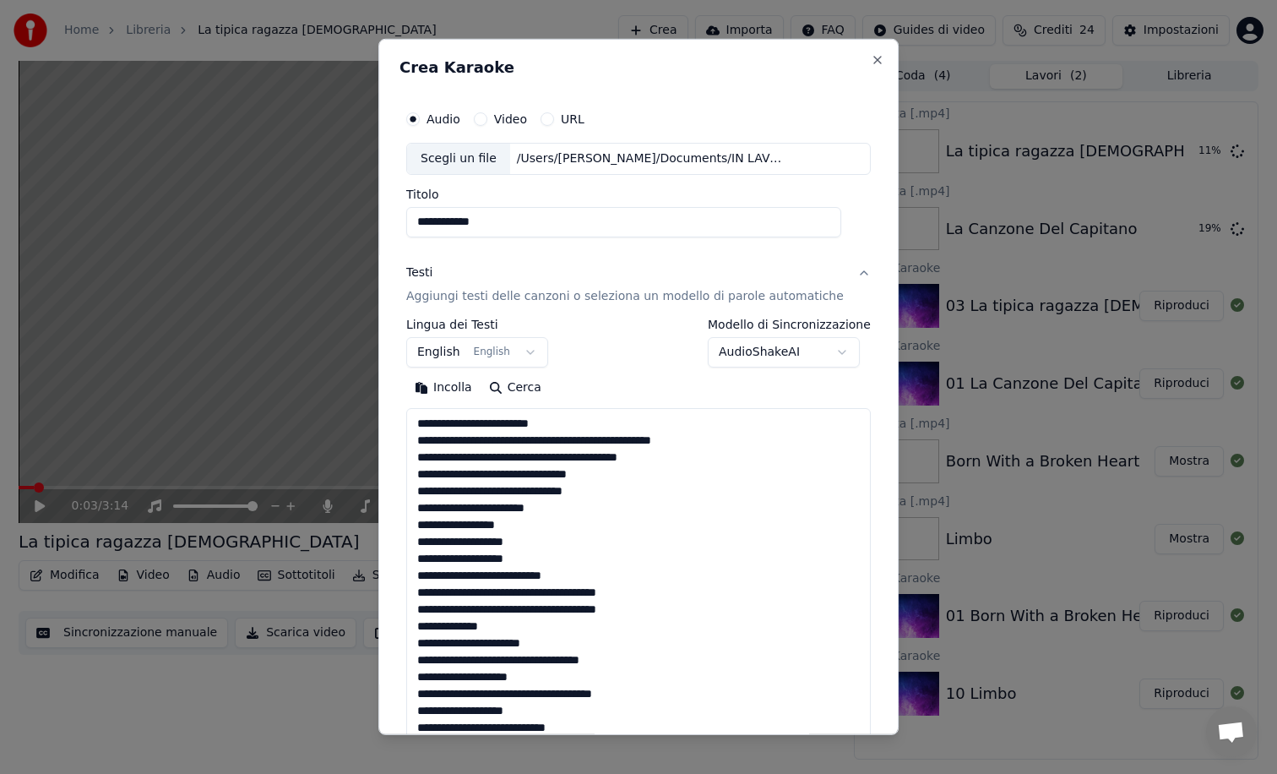
scroll to position [1151, 0]
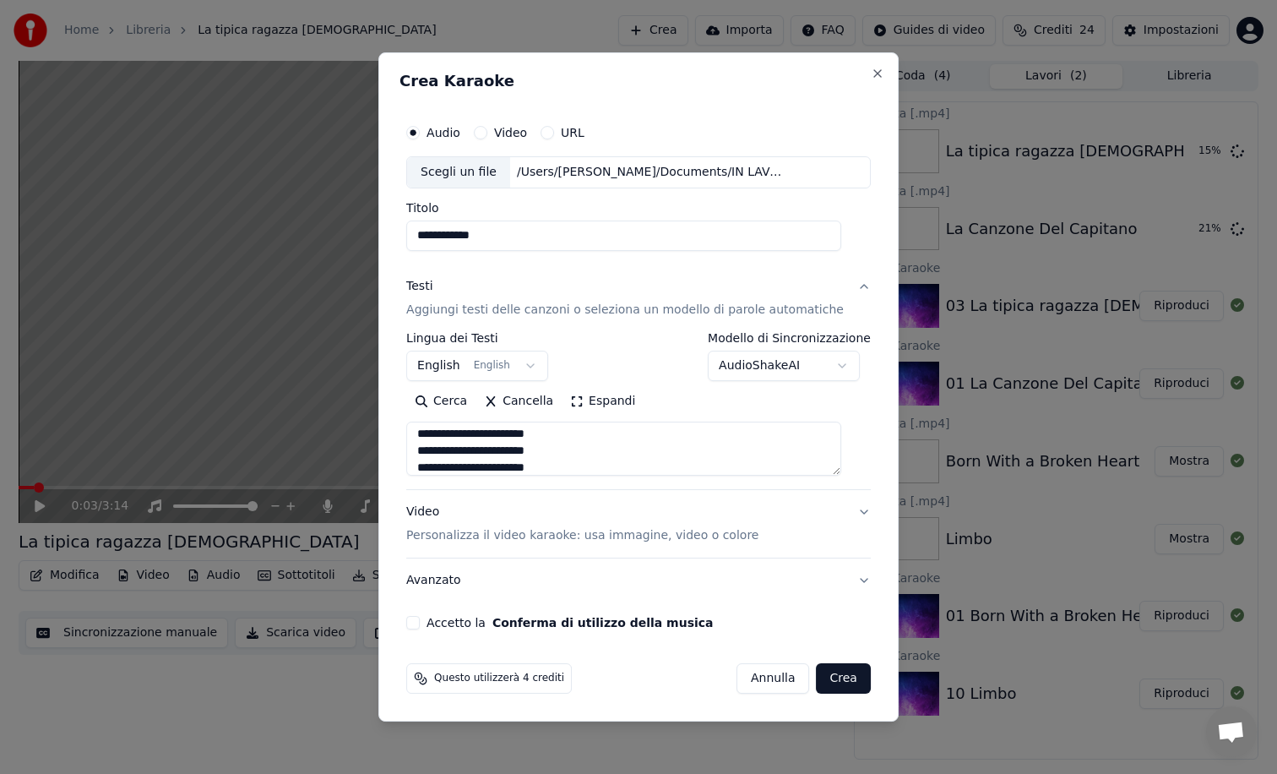
type textarea "**********"
click at [420, 618] on button "Accetto la Conferma di utilizzo della musica" at bounding box center [413, 623] width 14 height 14
click at [832, 678] on button "Crea" at bounding box center [844, 678] width 54 height 30
select select "**"
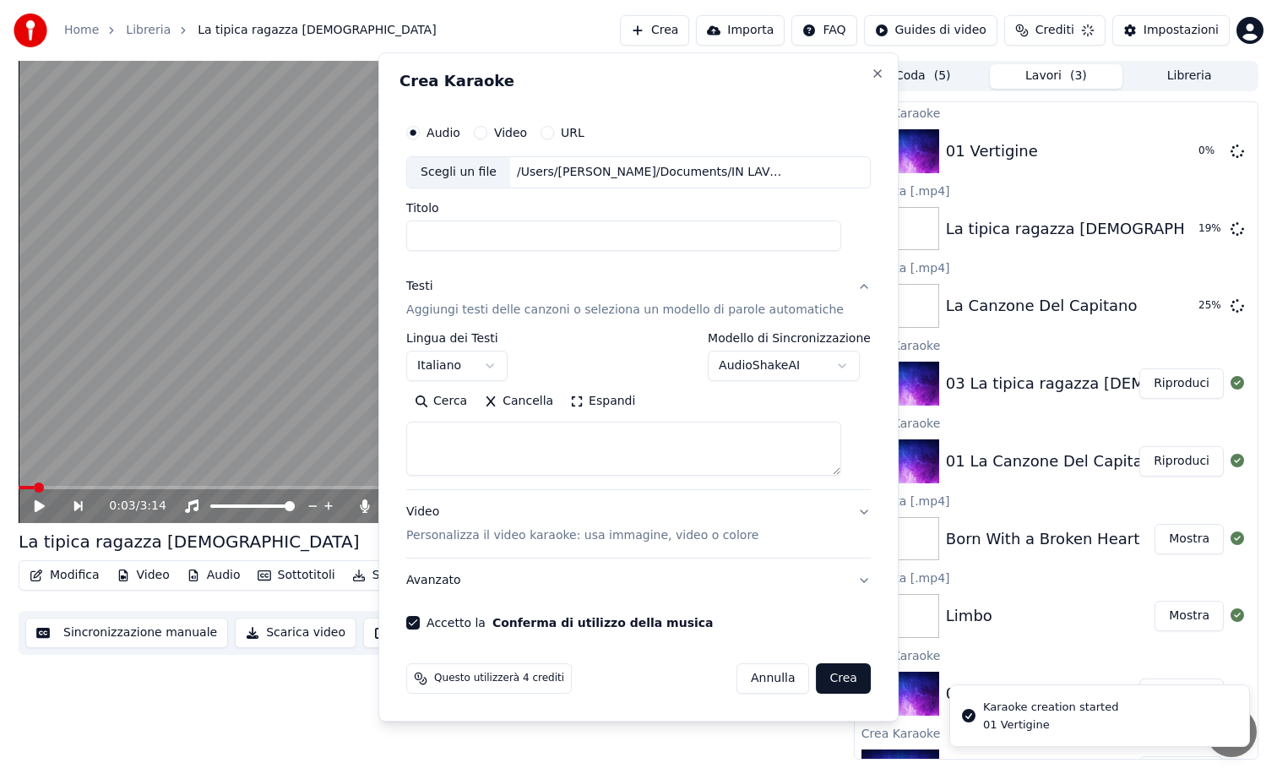
scroll to position [0, 0]
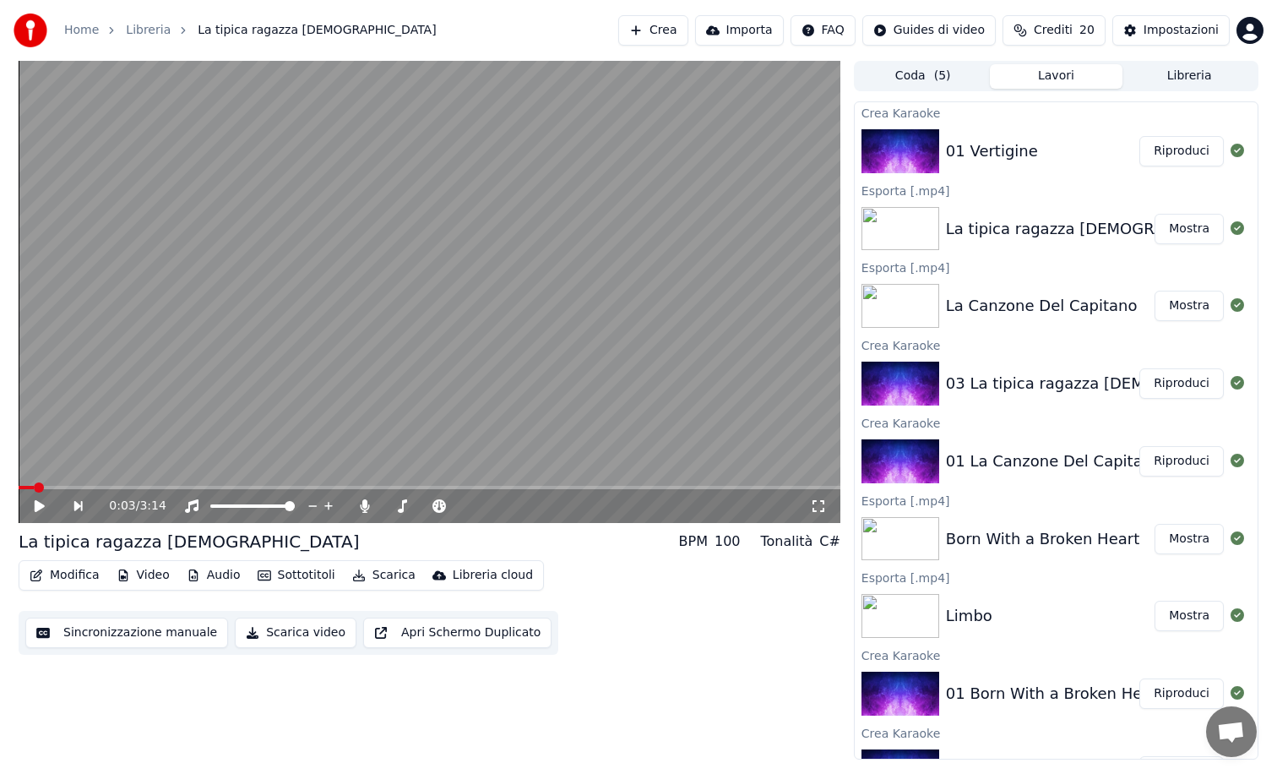
click at [1190, 155] on button "Riproduci" at bounding box center [1182, 151] width 84 height 30
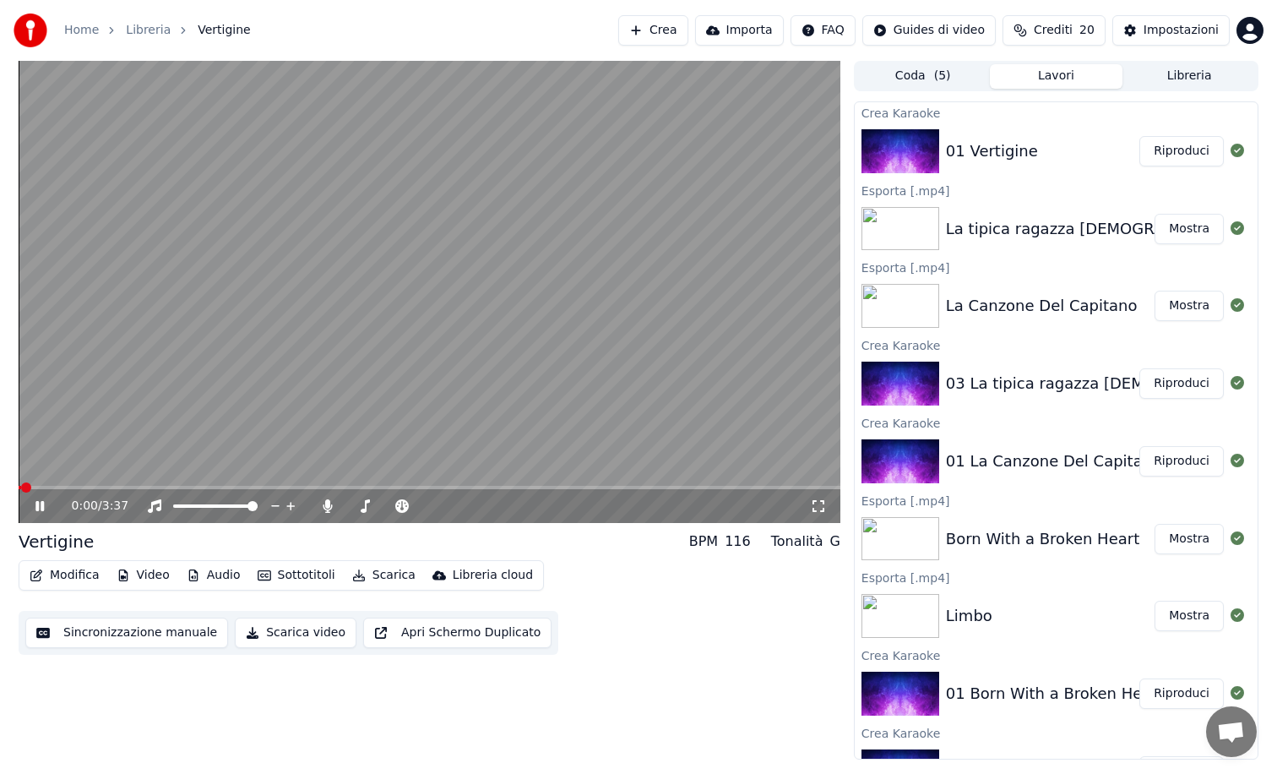
click at [60, 569] on button "Modifica" at bounding box center [65, 575] width 84 height 24
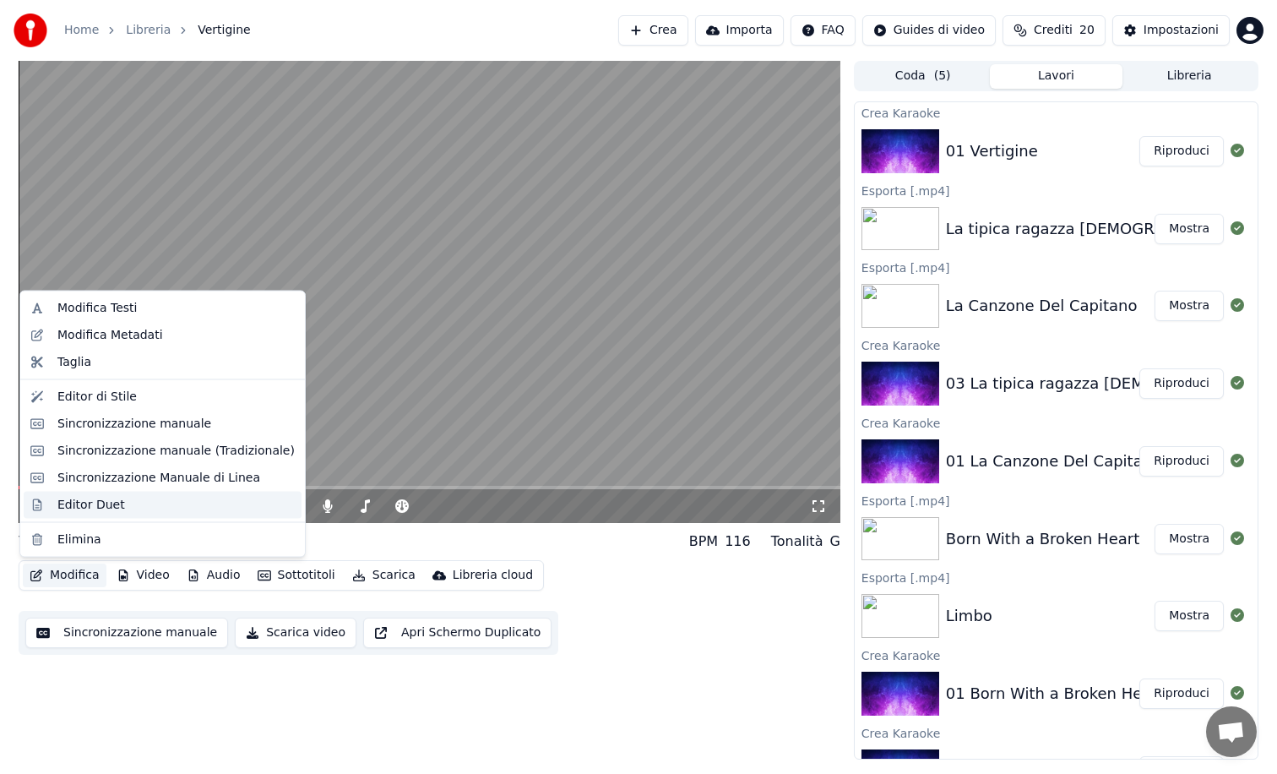
click at [109, 502] on div "Editor Duet" at bounding box center [91, 504] width 68 height 17
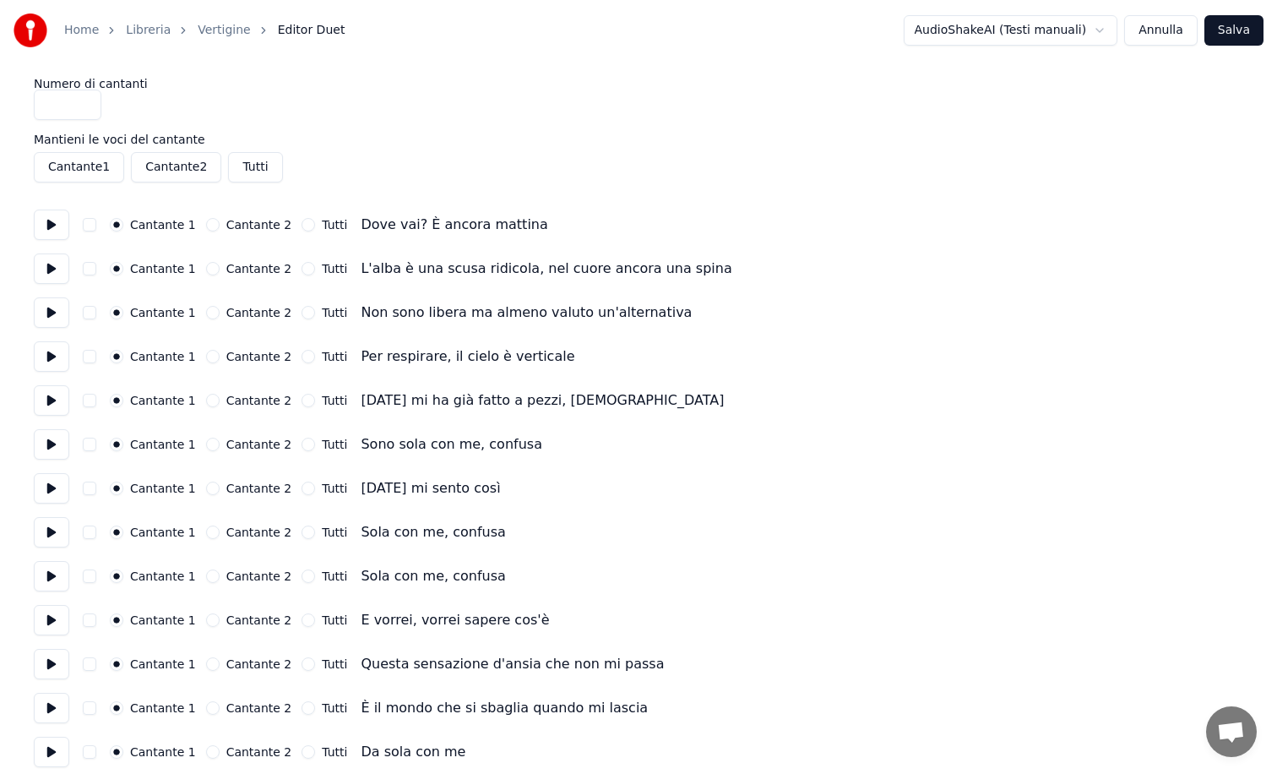
click at [35, 215] on button at bounding box center [51, 225] width 35 height 30
click at [206, 223] on button "Cantante 2" at bounding box center [213, 225] width 14 height 14
click at [206, 271] on button "Cantante 2" at bounding box center [213, 269] width 14 height 14
click at [206, 311] on button "Cantante 2" at bounding box center [213, 313] width 14 height 14
click at [206, 354] on button "Cantante 2" at bounding box center [213, 357] width 14 height 14
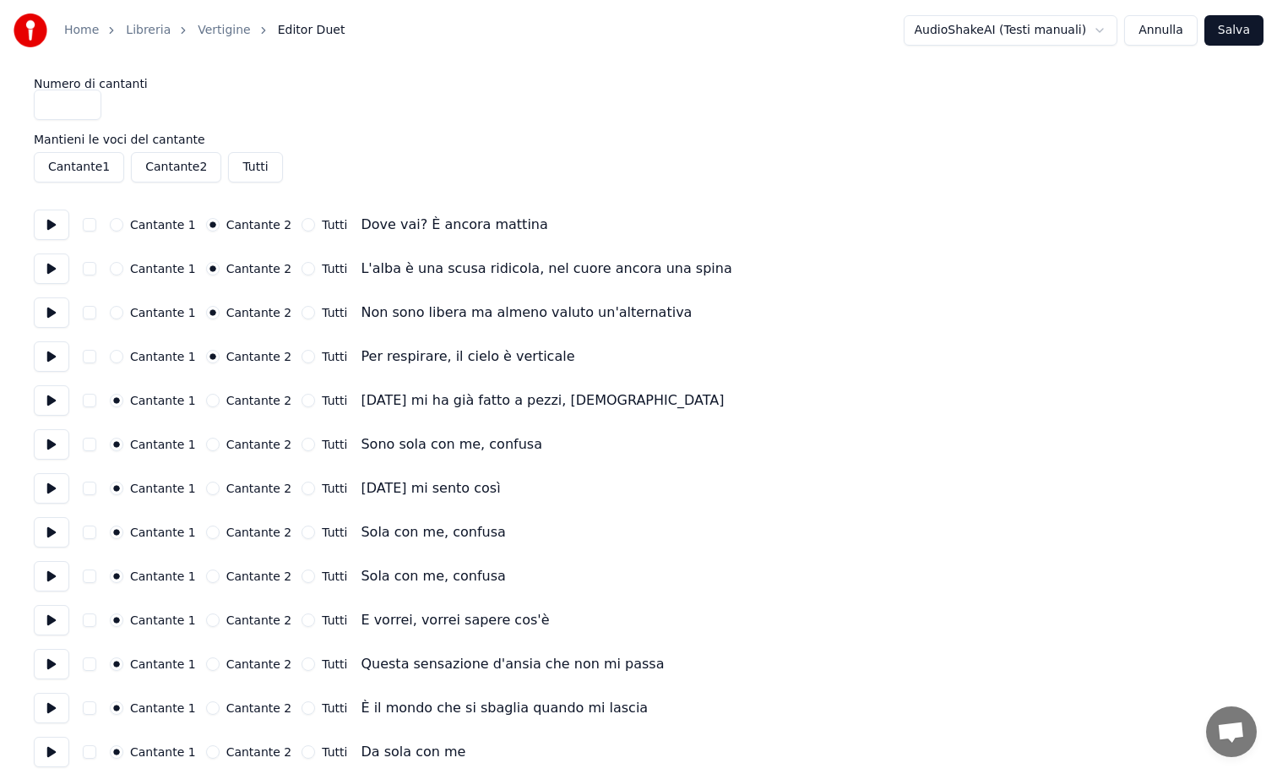
click at [210, 405] on button "Cantante 2" at bounding box center [213, 401] width 14 height 14
click at [210, 442] on button "Cantante 2" at bounding box center [213, 445] width 14 height 14
click at [206, 492] on button "Cantante 2" at bounding box center [213, 489] width 14 height 14
click at [206, 532] on button "Cantante 2" at bounding box center [213, 532] width 14 height 14
click at [206, 572] on button "Cantante 2" at bounding box center [213, 576] width 14 height 14
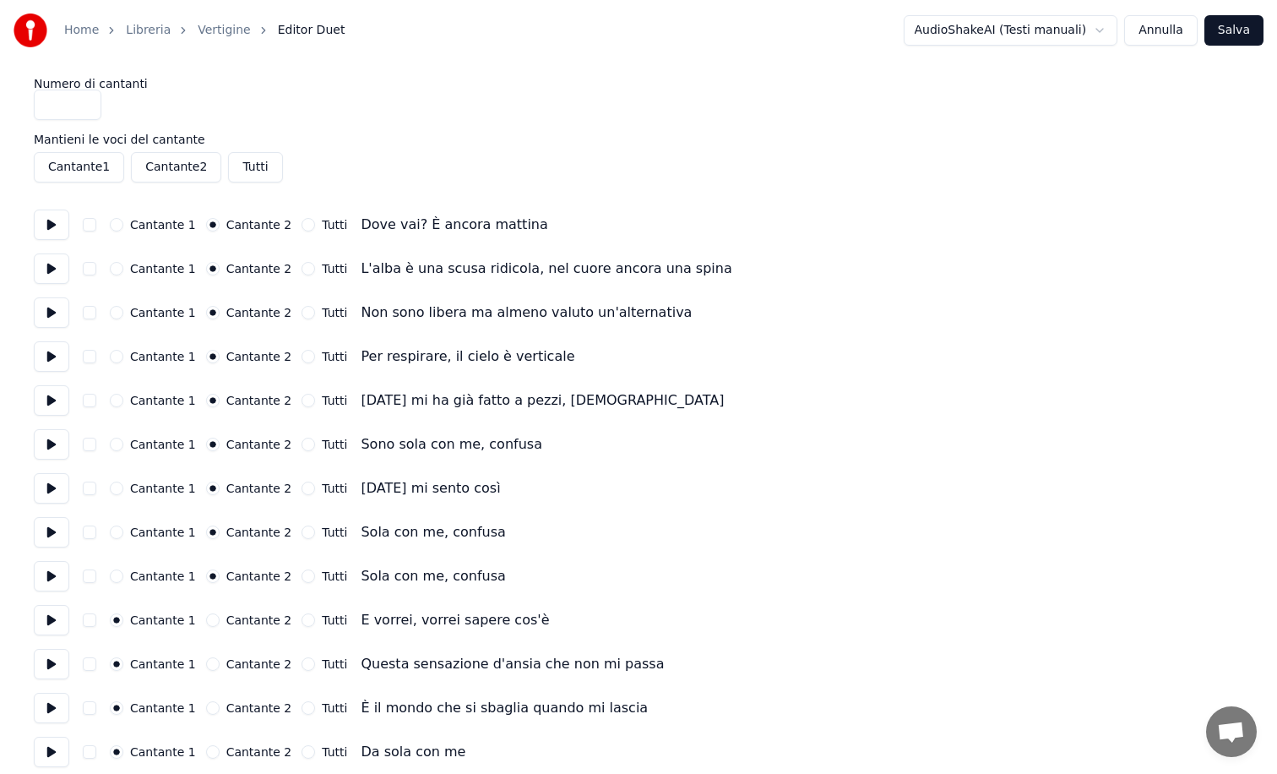
click at [206, 624] on button "Cantante 2" at bounding box center [213, 620] width 14 height 14
click at [206, 666] on button "Cantante 2" at bounding box center [213, 664] width 14 height 14
click at [206, 710] on button "Cantante 2" at bounding box center [213, 708] width 14 height 14
click at [206, 750] on button "Cantante 2" at bounding box center [213, 752] width 14 height 14
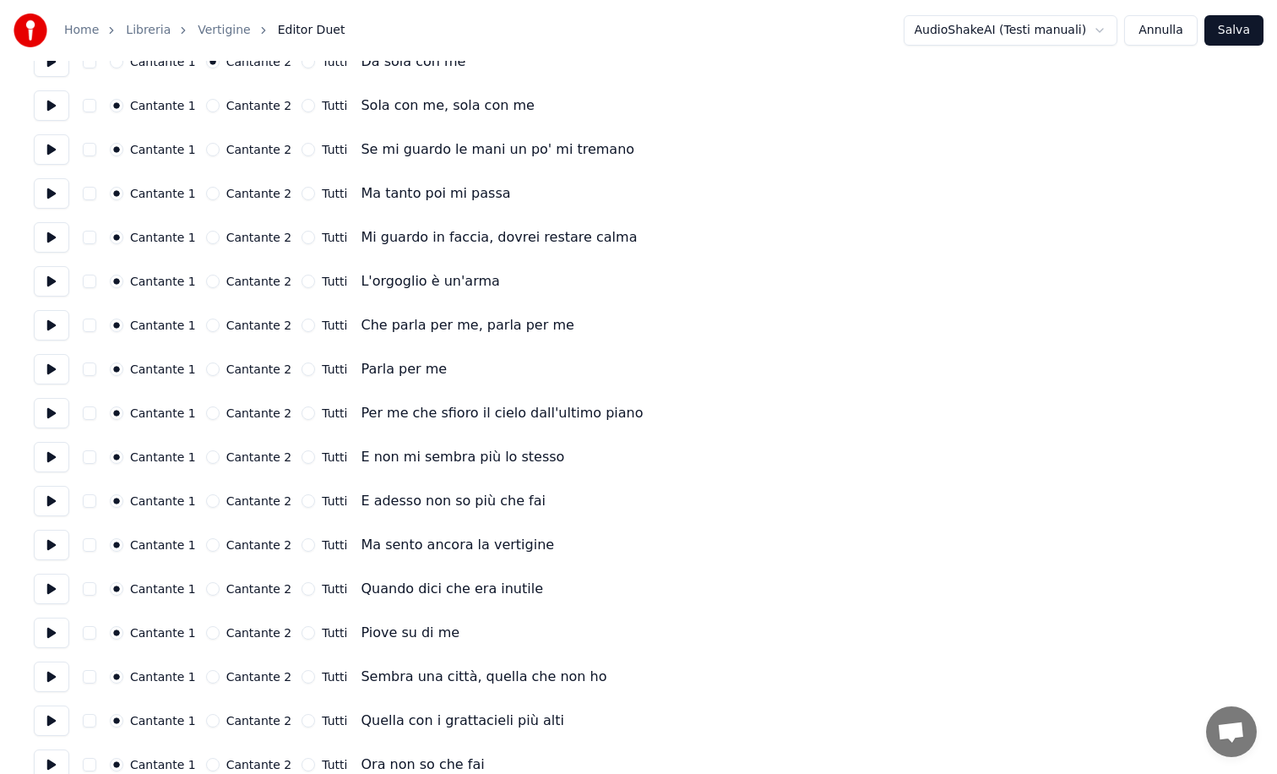
scroll to position [700, 0]
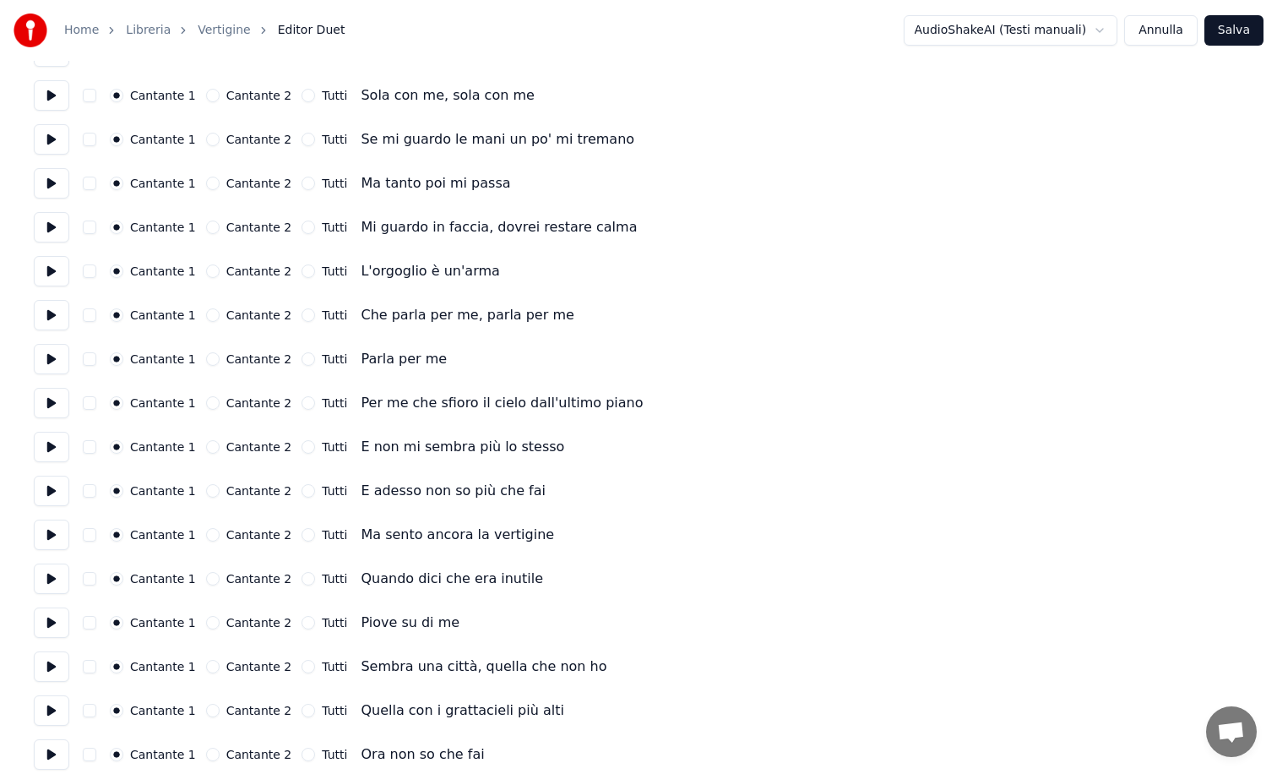
click at [206, 94] on button "Cantante 2" at bounding box center [213, 96] width 14 height 14
click at [206, 135] on button "Cantante 2" at bounding box center [213, 140] width 14 height 14
click at [206, 178] on button "Cantante 2" at bounding box center [213, 184] width 14 height 14
click at [211, 226] on button "Cantante 2" at bounding box center [213, 227] width 14 height 14
click at [209, 273] on button "Cantante 2" at bounding box center [213, 271] width 14 height 14
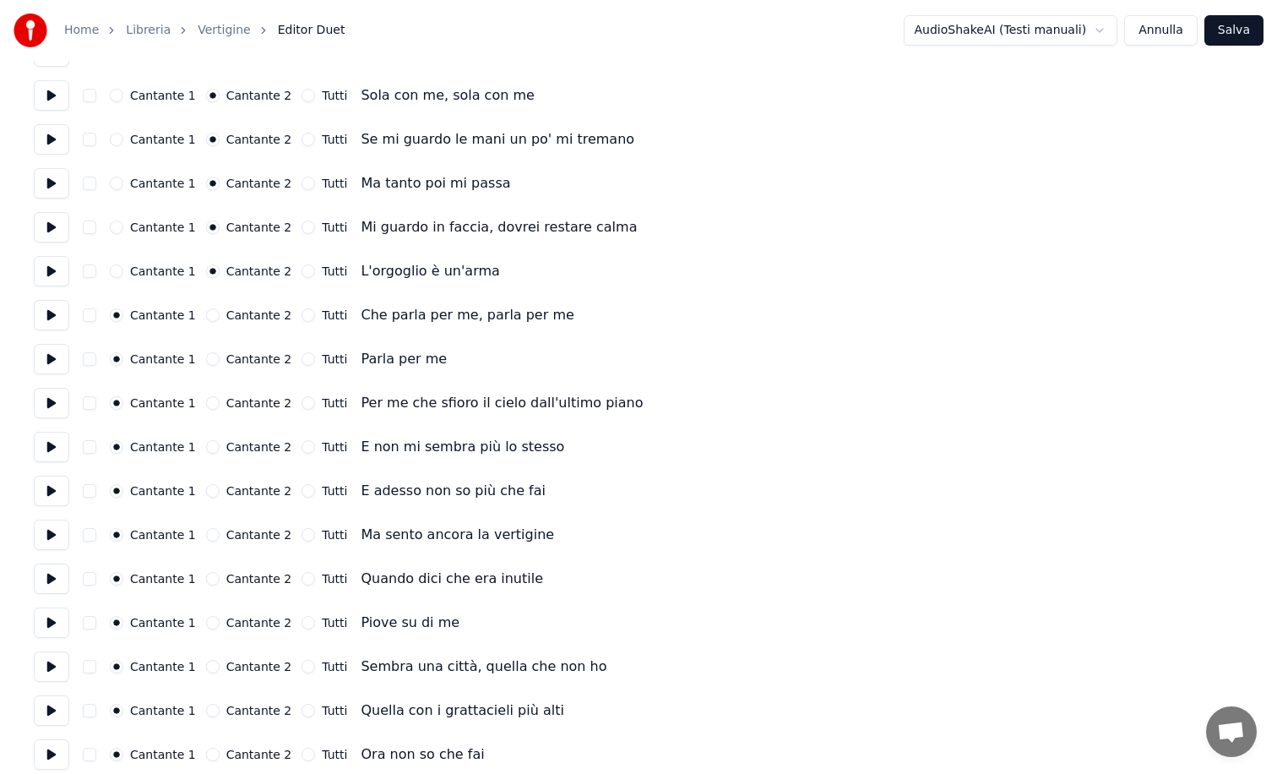
click at [208, 317] on button "Cantante 2" at bounding box center [213, 315] width 14 height 14
click at [206, 364] on button "Cantante 2" at bounding box center [213, 359] width 14 height 14
click at [208, 406] on button "Cantante 2" at bounding box center [213, 403] width 14 height 14
click at [207, 444] on button "Cantante 2" at bounding box center [213, 447] width 14 height 14
click at [206, 487] on button "Cantante 2" at bounding box center [213, 491] width 14 height 14
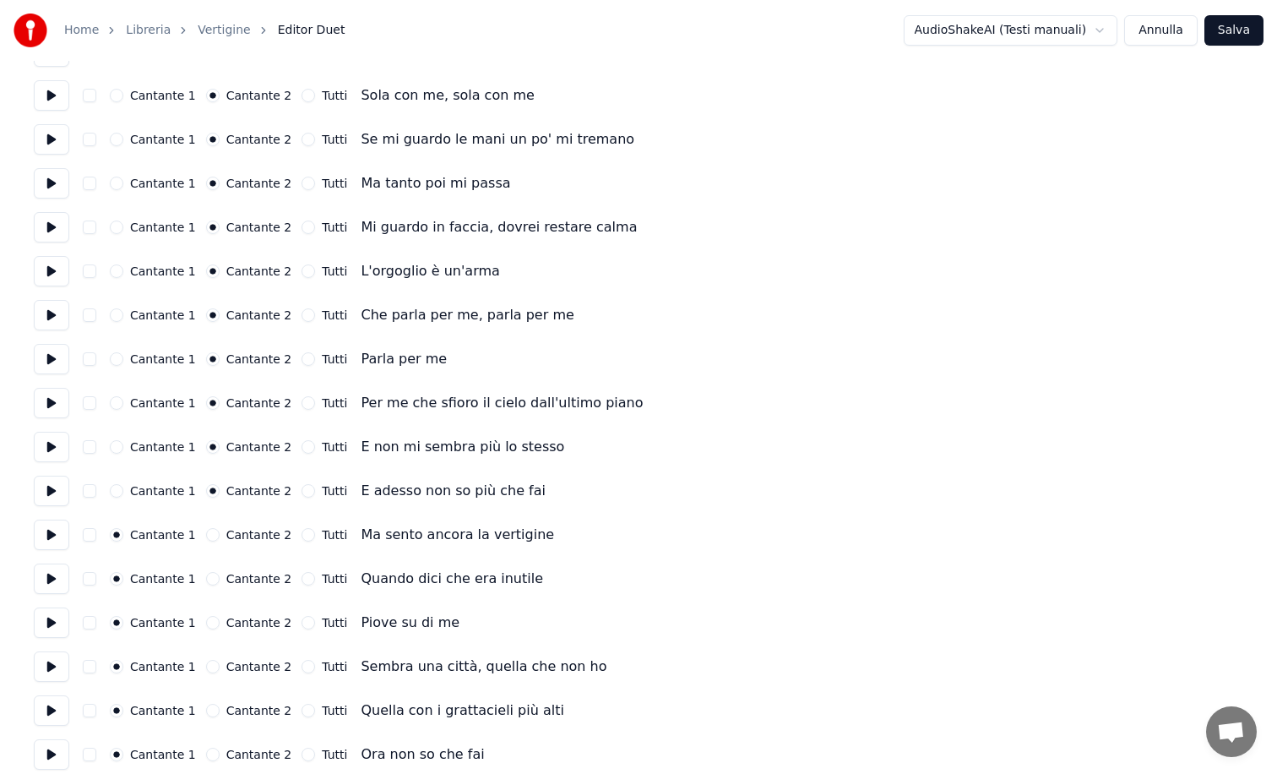
click at [204, 526] on div "Cantante 1 Cantante 2 Tutti Ma sento ancora la vertigine" at bounding box center [639, 535] width 1210 height 30
click at [206, 531] on button "Cantante 2" at bounding box center [213, 535] width 14 height 14
click at [209, 580] on button "Cantante 2" at bounding box center [213, 579] width 14 height 14
click at [206, 626] on button "Cantante 2" at bounding box center [213, 623] width 14 height 14
click at [206, 661] on button "Cantante 2" at bounding box center [213, 667] width 14 height 14
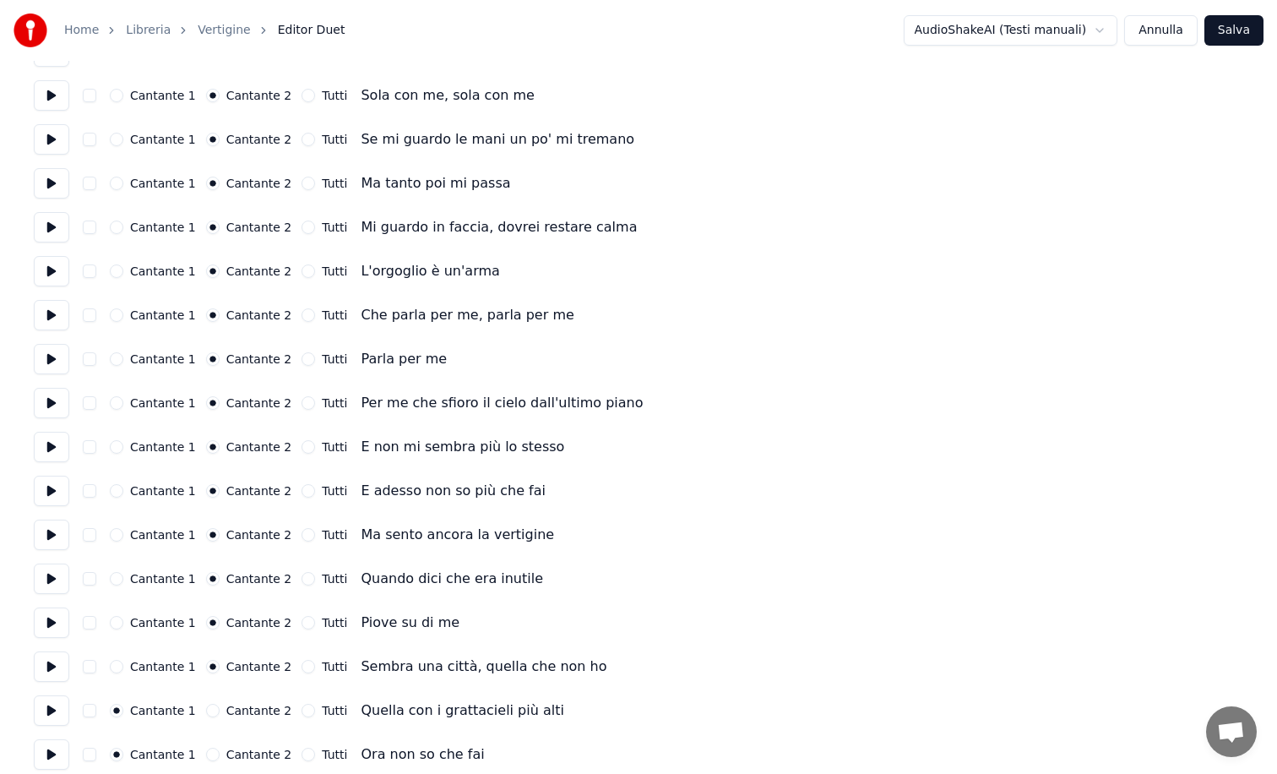
click at [206, 709] on button "Cantante 2" at bounding box center [213, 711] width 14 height 14
click at [206, 754] on button "Cantante 2" at bounding box center [213, 755] width 14 height 14
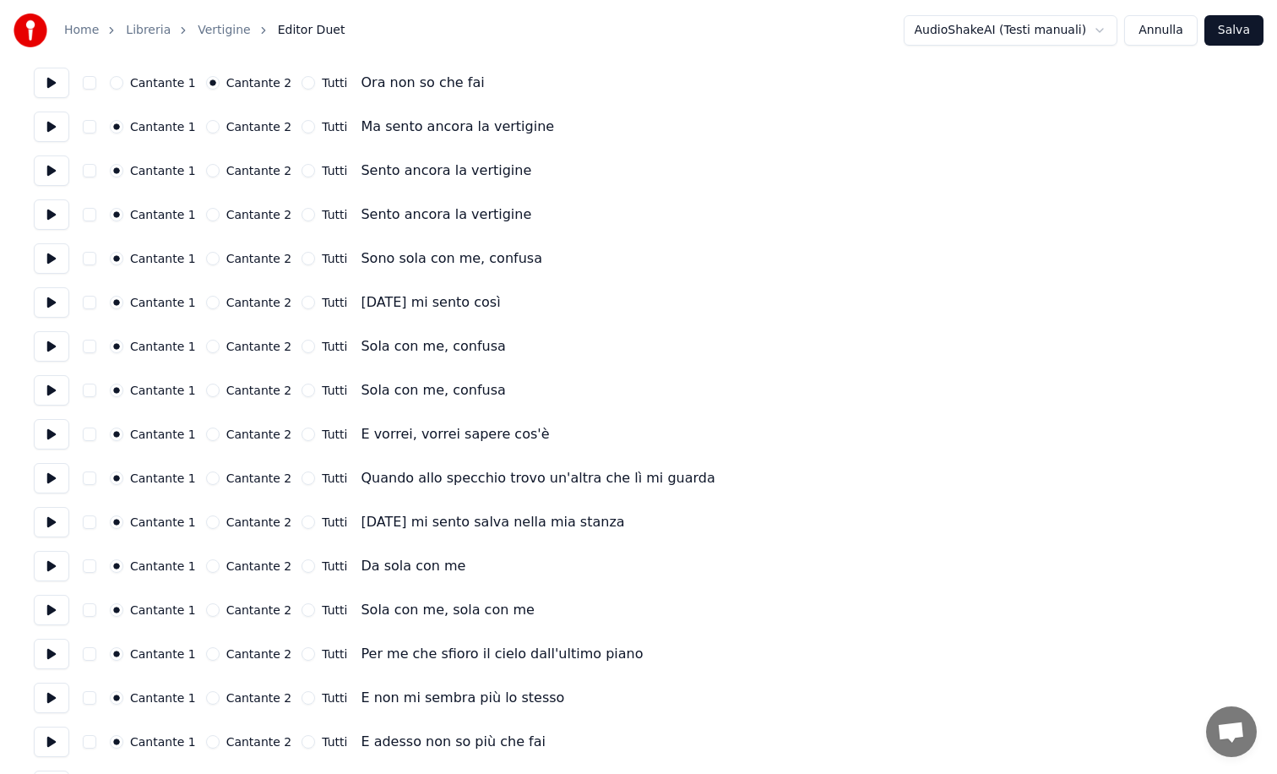
scroll to position [1373, 0]
click at [206, 126] on button "Cantante 2" at bounding box center [213, 126] width 14 height 14
click at [208, 167] on button "Cantante 2" at bounding box center [213, 170] width 14 height 14
click at [209, 209] on button "Cantante 2" at bounding box center [213, 214] width 14 height 14
click at [205, 265] on div "Cantante 1 Cantante 2 Tutti Sono sola con me, confusa" at bounding box center [639, 257] width 1210 height 30
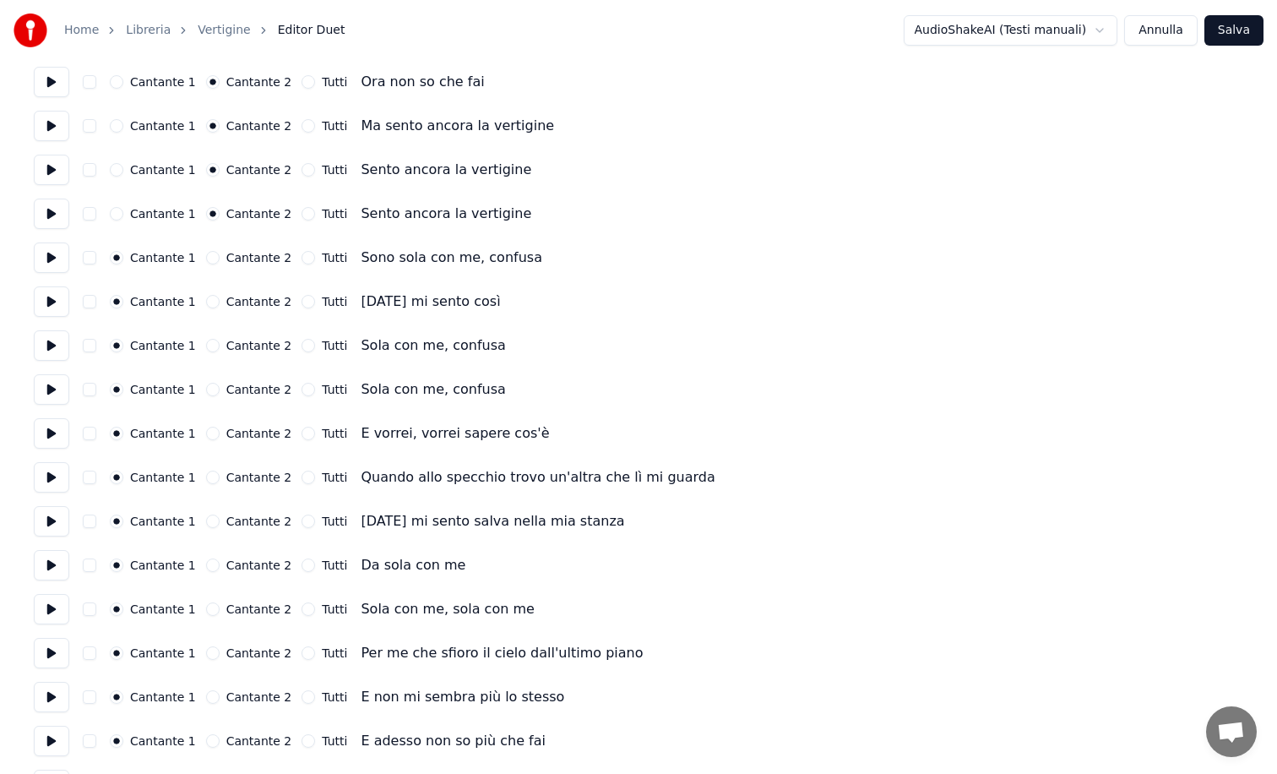
click at [206, 259] on button "Cantante 2" at bounding box center [213, 258] width 14 height 14
click at [210, 298] on button "Cantante 2" at bounding box center [213, 302] width 14 height 14
click at [207, 348] on button "Cantante 2" at bounding box center [213, 346] width 14 height 14
click at [206, 387] on button "Cantante 2" at bounding box center [213, 390] width 14 height 14
click at [206, 429] on button "Cantante 2" at bounding box center [213, 434] width 14 height 14
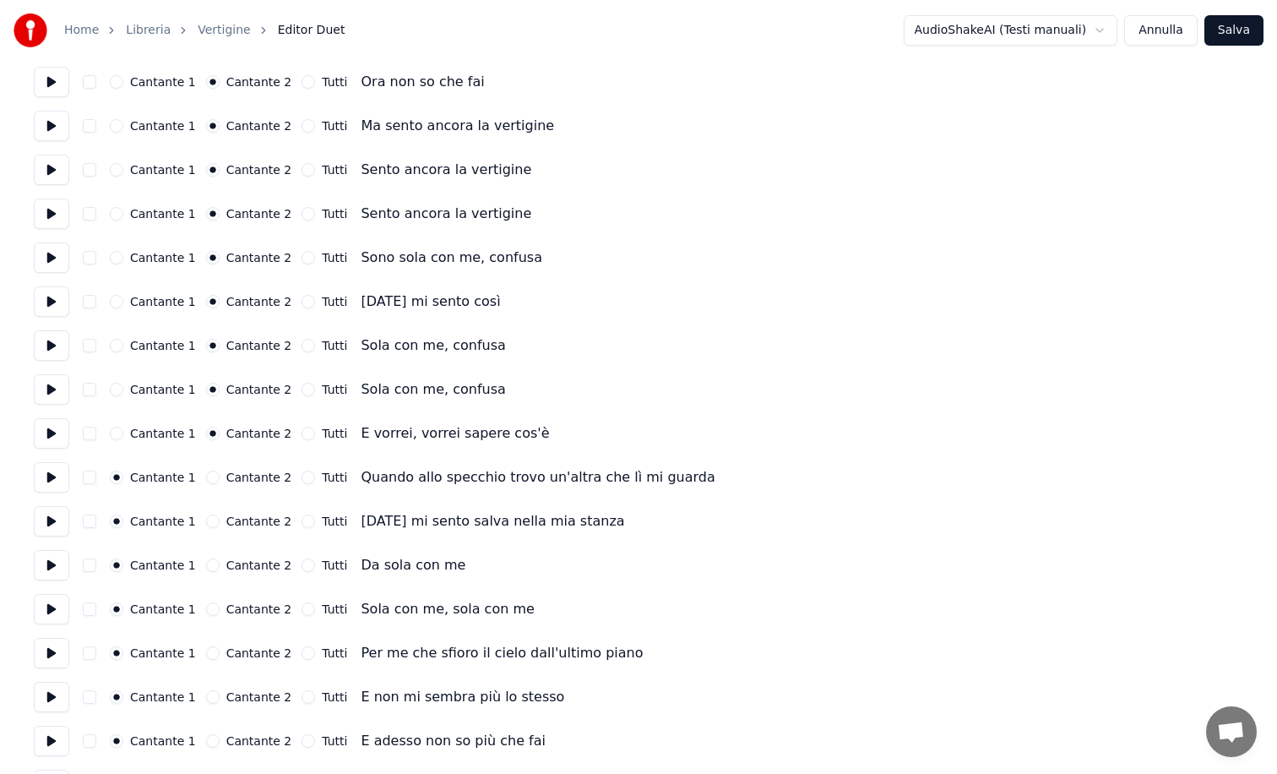
click at [206, 475] on button "Cantante 2" at bounding box center [213, 478] width 14 height 14
click at [208, 525] on button "Cantante 2" at bounding box center [213, 521] width 14 height 14
click at [206, 564] on button "Cantante 2" at bounding box center [213, 565] width 14 height 14
click at [209, 611] on button "Cantante 2" at bounding box center [213, 609] width 14 height 14
click at [208, 647] on button "Cantante 2" at bounding box center [213, 653] width 14 height 14
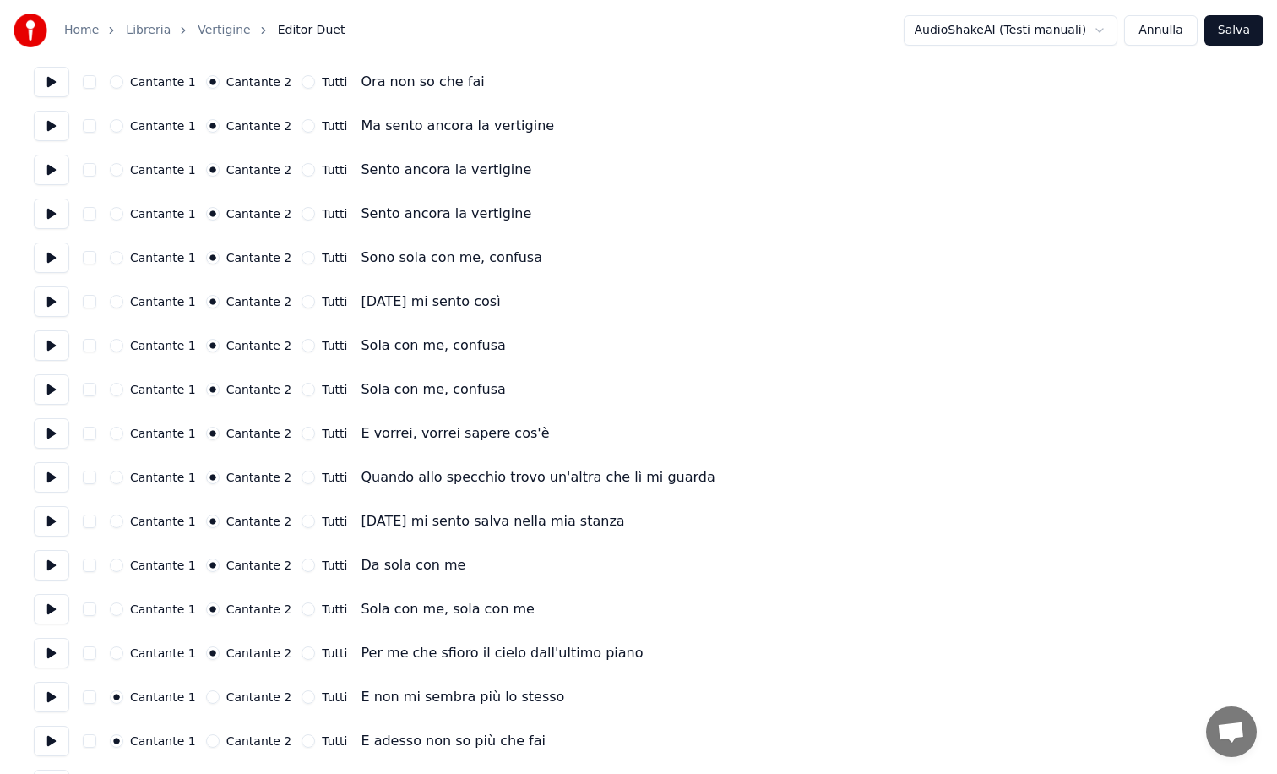
click at [206, 697] on button "Cantante 2" at bounding box center [213, 697] width 14 height 14
click at [206, 738] on button "Cantante 2" at bounding box center [213, 741] width 14 height 14
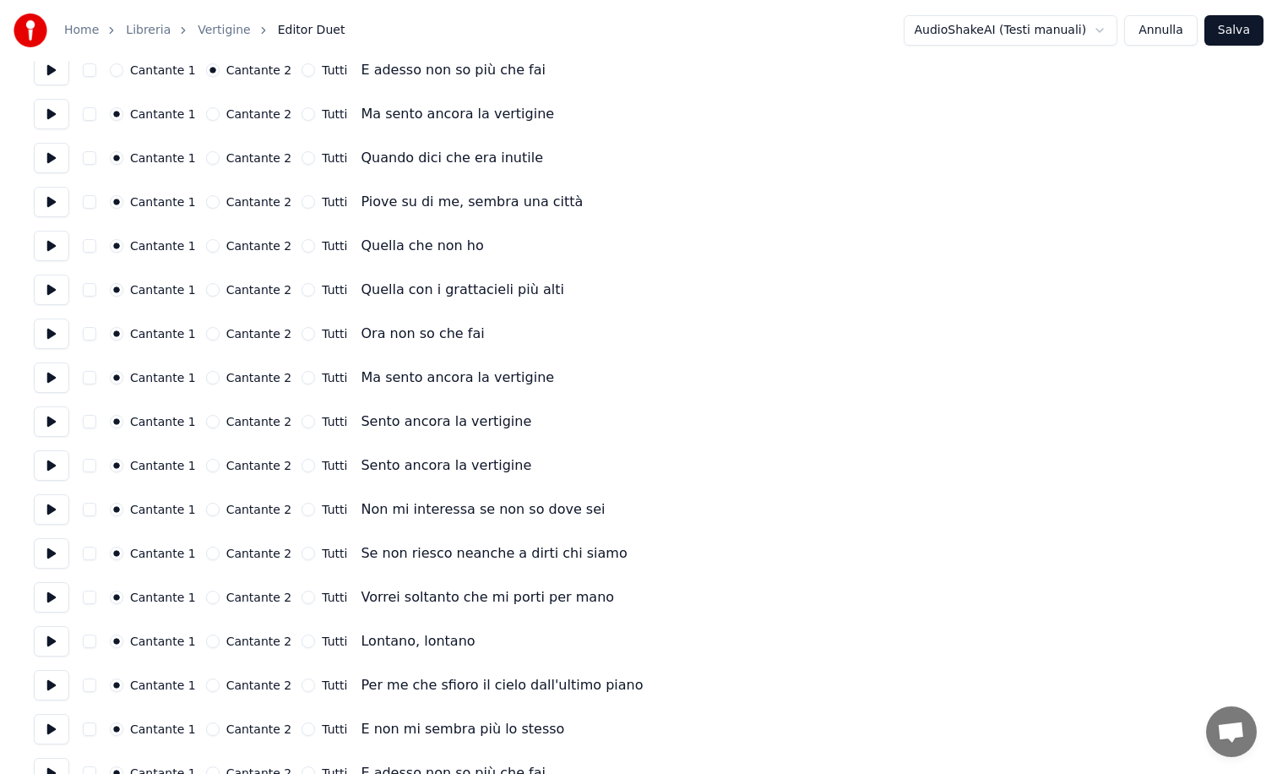
scroll to position [2037, 0]
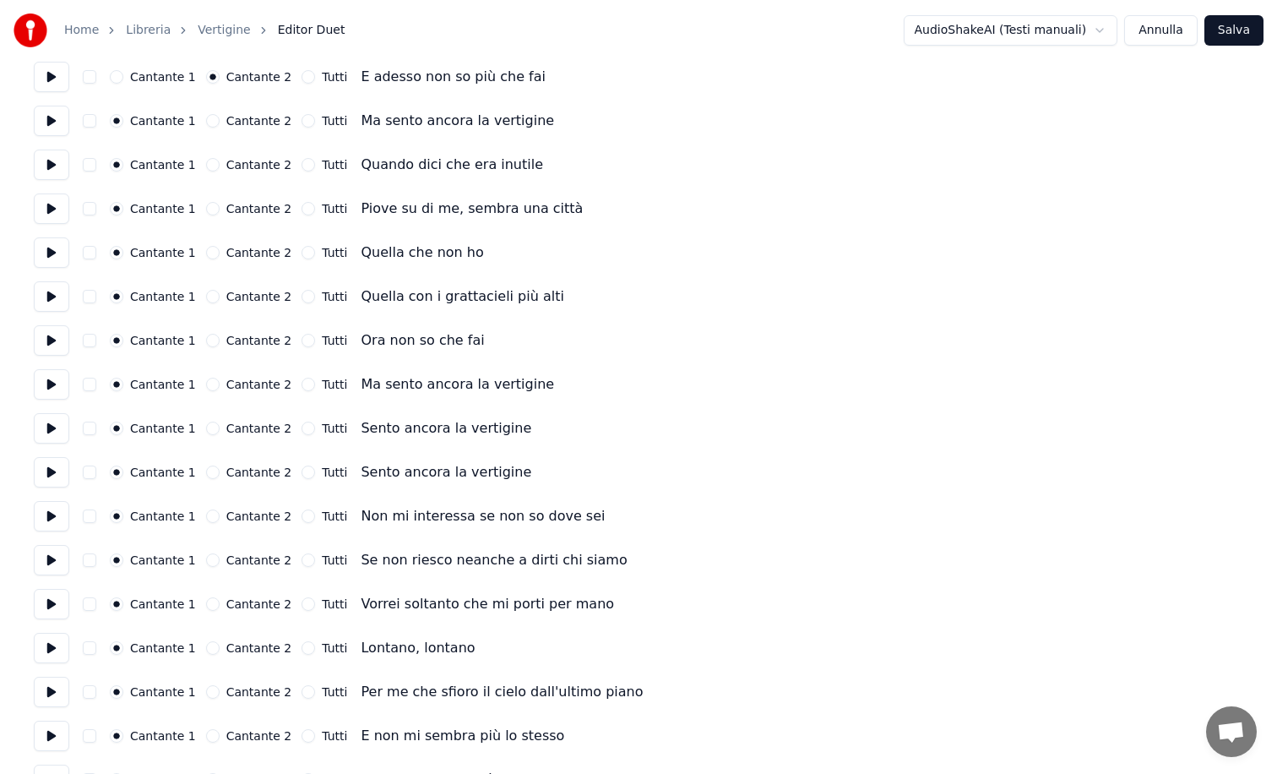
click at [207, 121] on button "Cantante 2" at bounding box center [213, 121] width 14 height 14
click at [209, 160] on button "Cantante 2" at bounding box center [213, 165] width 14 height 14
click at [206, 204] on button "Cantante 2" at bounding box center [213, 209] width 14 height 14
click at [210, 256] on button "Cantante 2" at bounding box center [213, 253] width 14 height 14
click at [206, 291] on button "Cantante 2" at bounding box center [213, 297] width 14 height 14
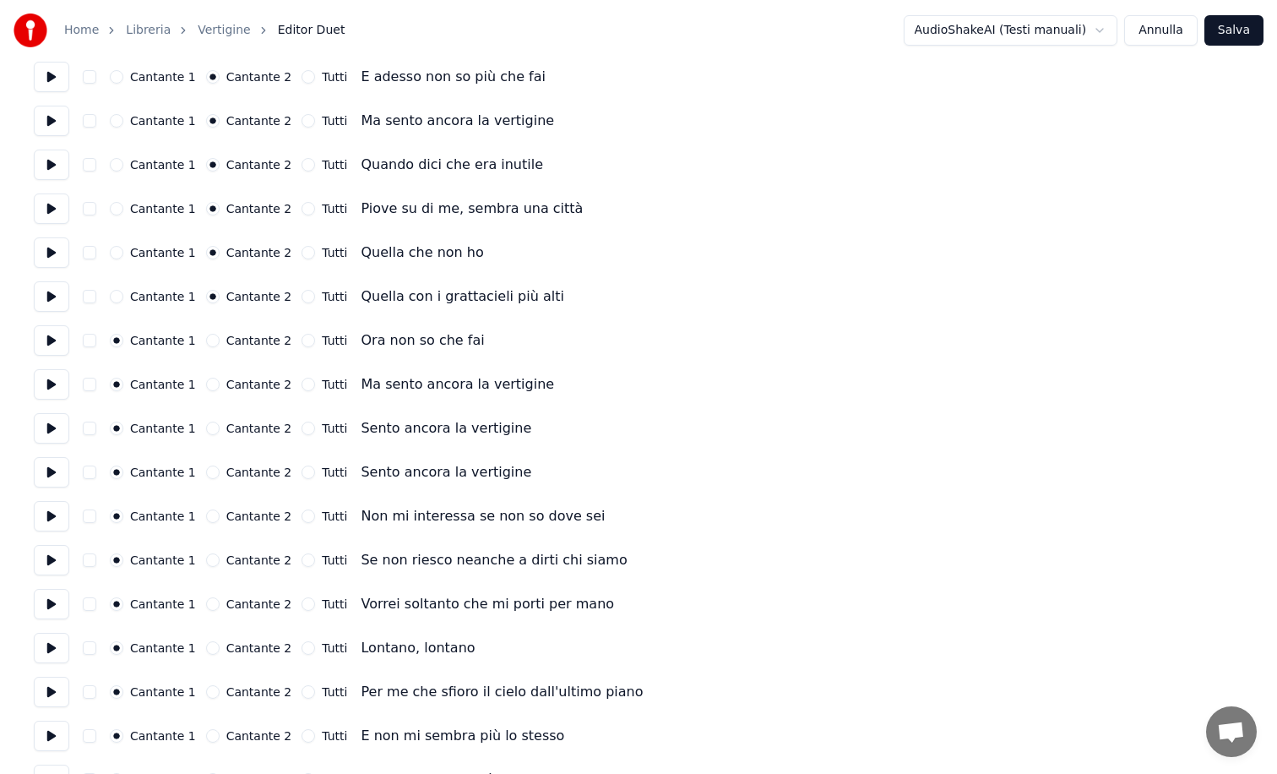
click at [206, 340] on button "Cantante 2" at bounding box center [213, 341] width 14 height 14
click at [210, 387] on button "Cantante 2" at bounding box center [213, 385] width 14 height 14
click at [210, 426] on button "Cantante 2" at bounding box center [213, 429] width 14 height 14
click at [209, 469] on button "Cantante 2" at bounding box center [213, 472] width 14 height 14
click at [209, 514] on button "Cantante 2" at bounding box center [213, 516] width 14 height 14
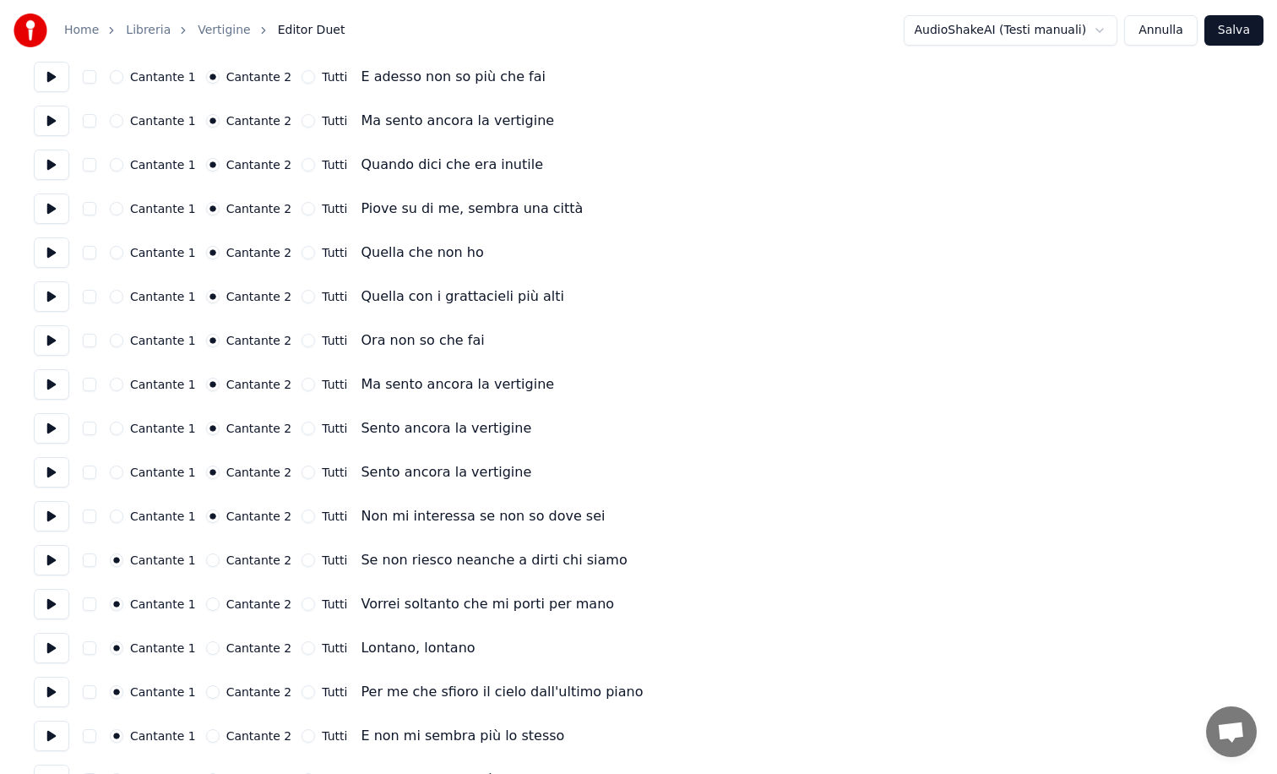
click at [209, 561] on button "Cantante 2" at bounding box center [213, 560] width 14 height 14
click at [207, 600] on button "Cantante 2" at bounding box center [213, 604] width 14 height 14
click at [206, 651] on button "Cantante 2" at bounding box center [213, 648] width 14 height 14
click at [206, 691] on button "Cantante 2" at bounding box center [213, 692] width 14 height 14
click at [206, 735] on button "Cantante 2" at bounding box center [213, 736] width 14 height 14
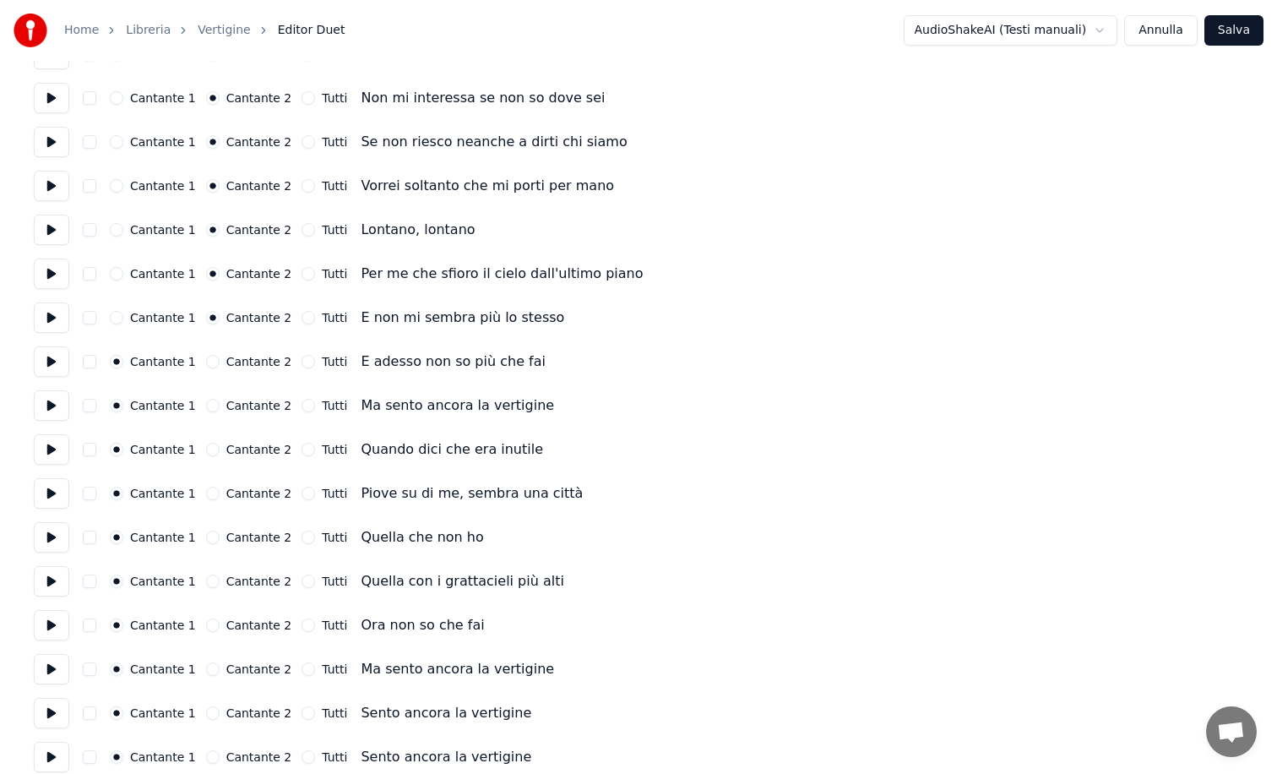
scroll to position [2558, 0]
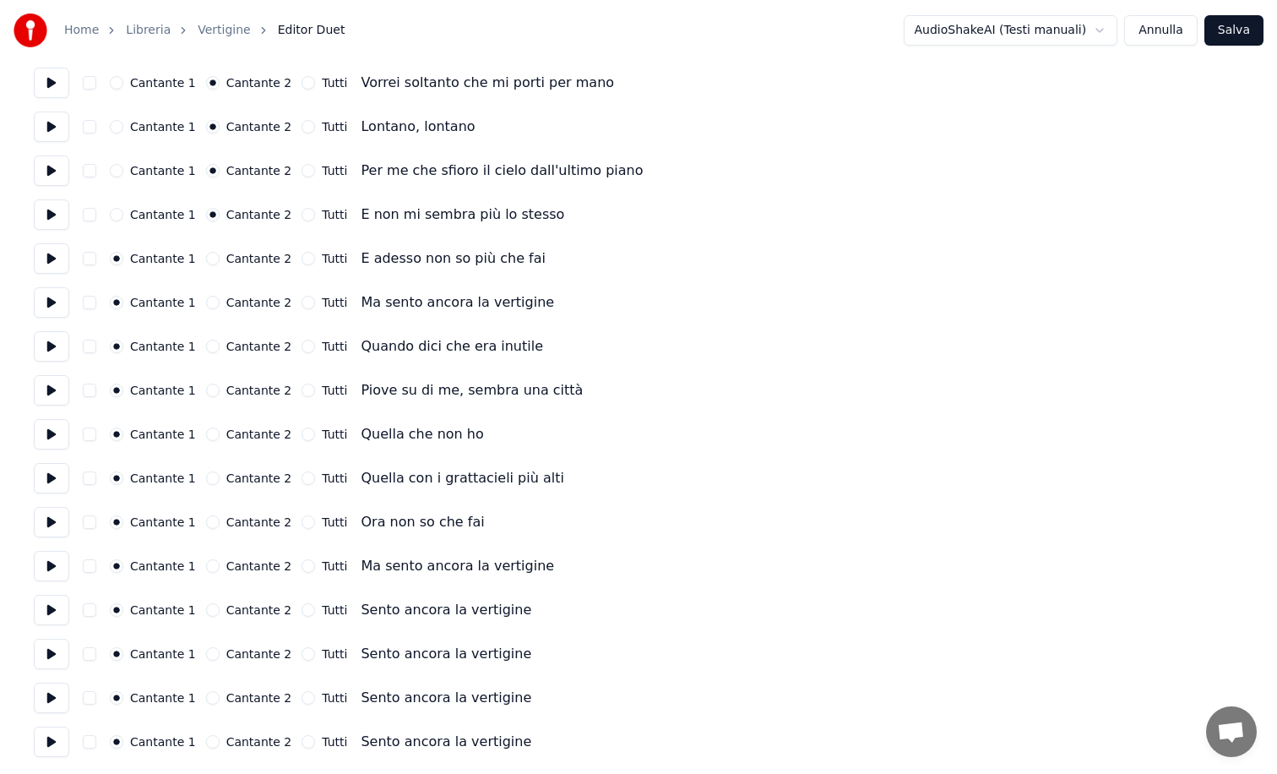
click at [205, 266] on div "Cantante 1 Cantante 2 Tutti E adesso non so più che fai" at bounding box center [639, 258] width 1210 height 30
click at [206, 259] on button "Cantante 2" at bounding box center [213, 259] width 14 height 14
click at [208, 309] on div "Cantante 1 Cantante 2 Tutti Ma sento ancora la vertigine" at bounding box center [639, 302] width 1210 height 30
click at [208, 298] on button "Cantante 2" at bounding box center [213, 303] width 14 height 14
click at [207, 338] on div "Cantante 1 Cantante 2 Tutti Quando dici che era inutile" at bounding box center [639, 346] width 1210 height 30
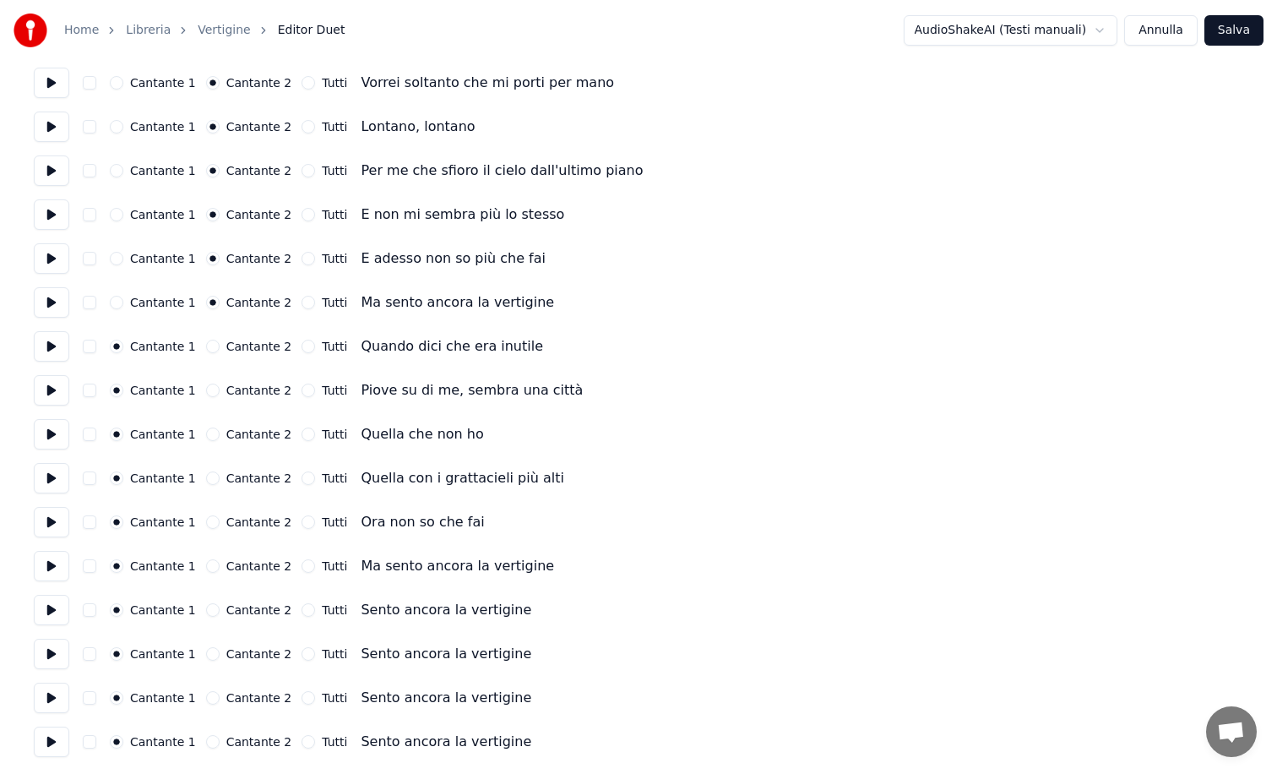
click at [207, 345] on button "Cantante 2" at bounding box center [213, 347] width 14 height 14
click at [209, 390] on button "Cantante 2" at bounding box center [213, 391] width 14 height 14
click at [208, 429] on button "Cantante 2" at bounding box center [213, 434] width 14 height 14
click at [207, 475] on button "Cantante 2" at bounding box center [213, 478] width 14 height 14
click at [206, 524] on button "Cantante 2" at bounding box center [213, 522] width 14 height 14
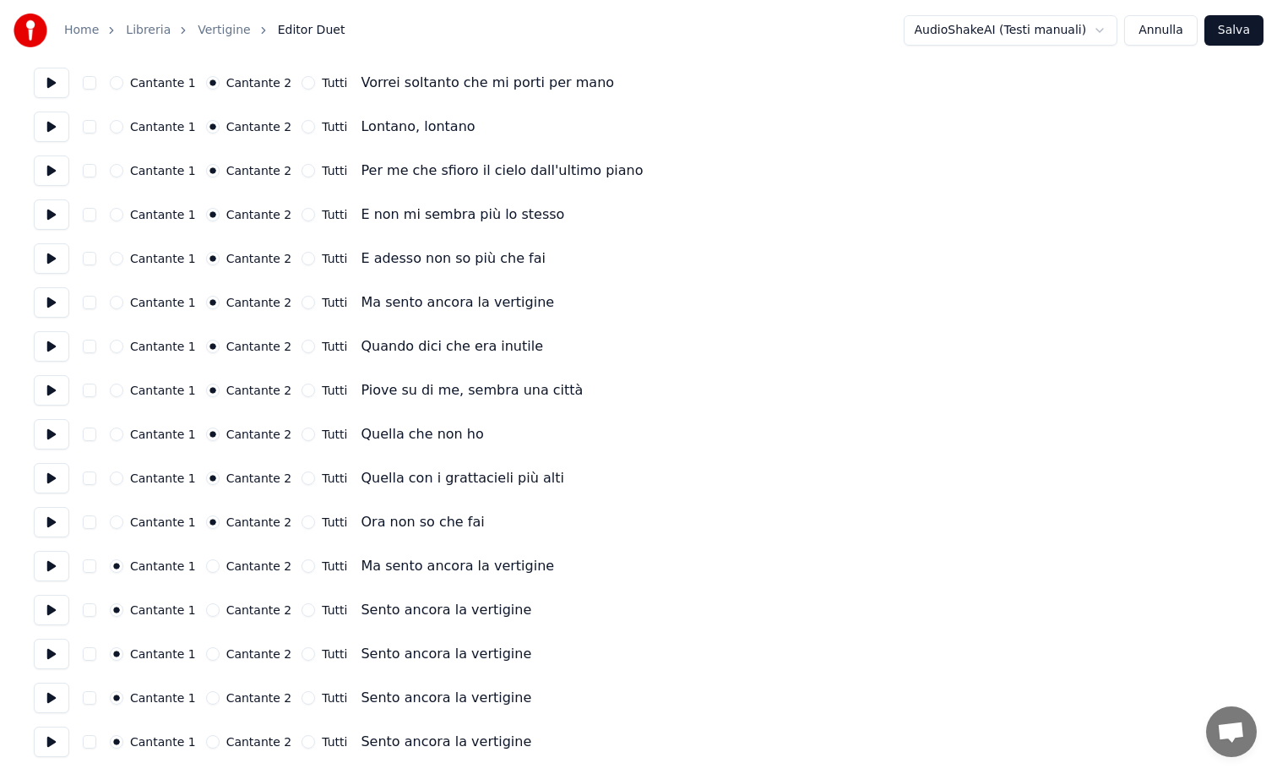
click at [206, 563] on button "Cantante 2" at bounding box center [213, 566] width 14 height 14
click at [206, 605] on button "Cantante 2" at bounding box center [213, 610] width 14 height 14
click at [206, 651] on button "Cantante 2" at bounding box center [213, 654] width 14 height 14
click at [208, 702] on button "Cantante 2" at bounding box center [213, 698] width 14 height 14
click at [209, 738] on button "Cantante 2" at bounding box center [213, 742] width 14 height 14
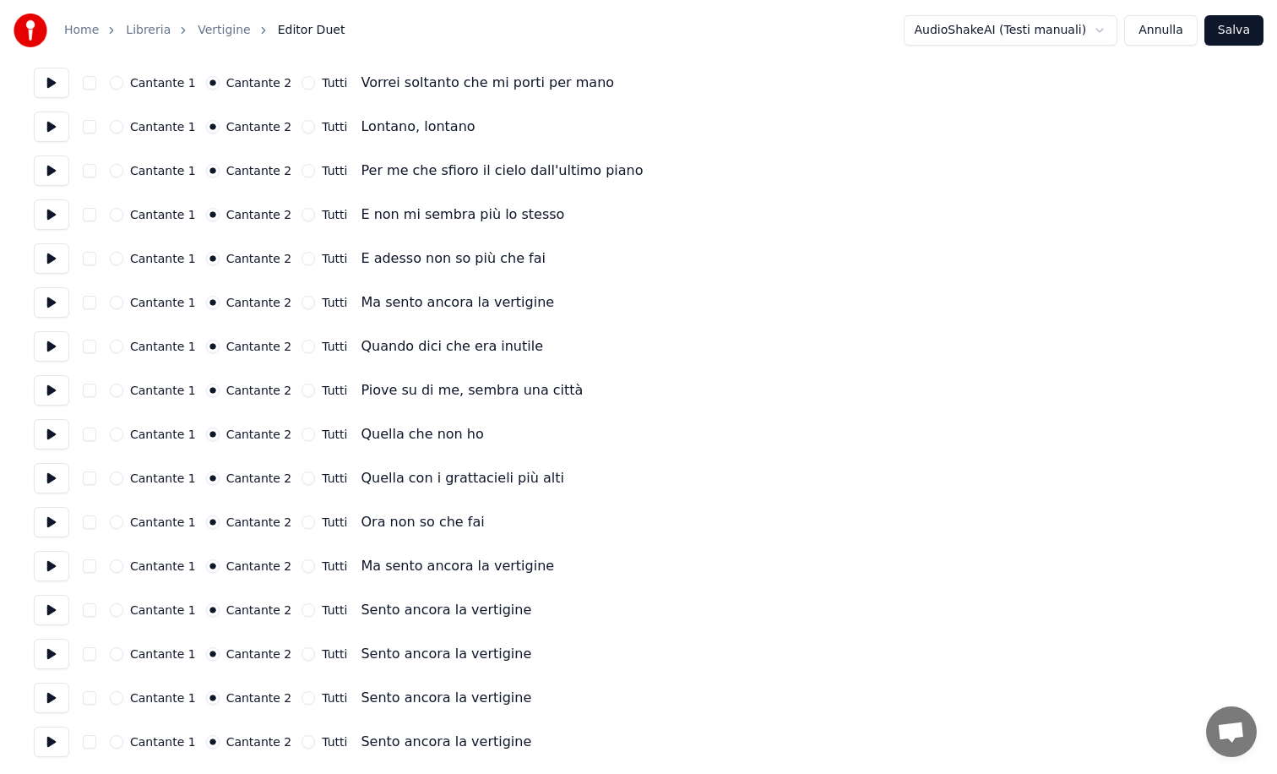
click at [1226, 34] on button "Salva" at bounding box center [1234, 30] width 59 height 30
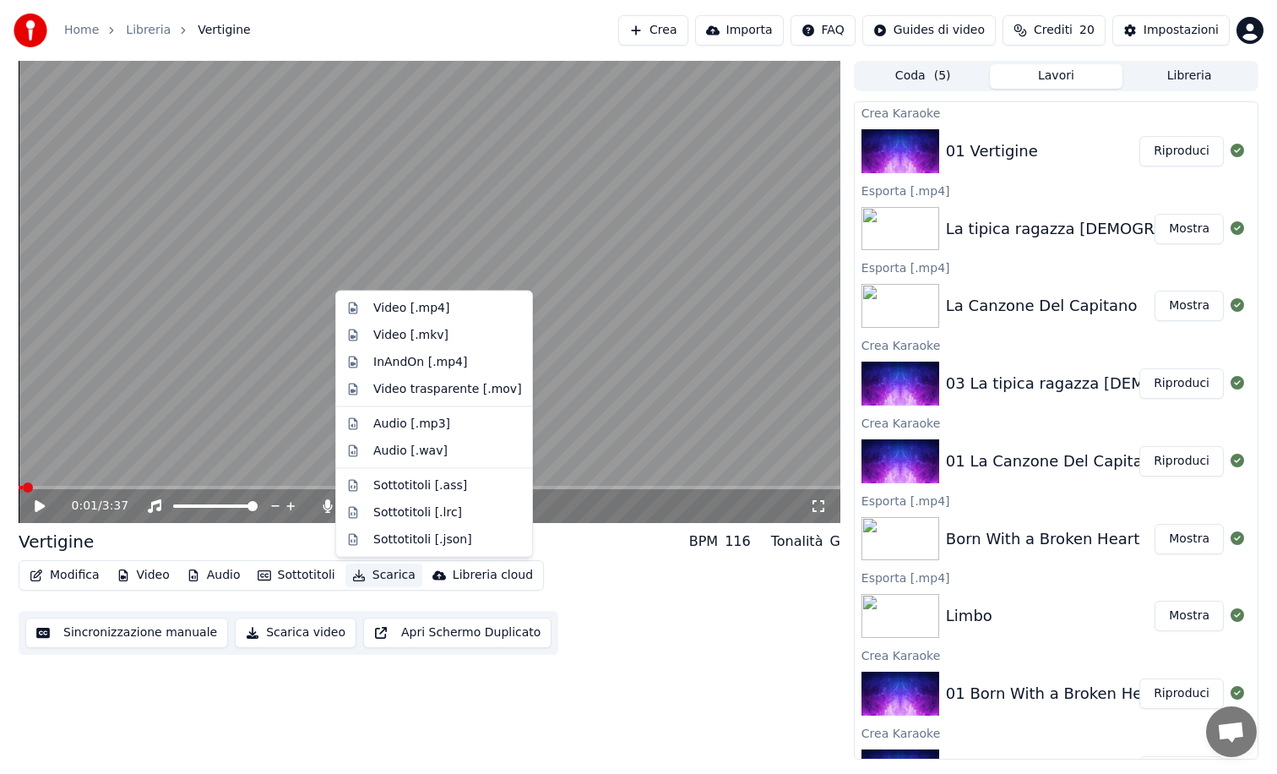
click at [364, 576] on button "Scarica" at bounding box center [384, 575] width 77 height 24
click at [457, 313] on div "Video [.mp4]" at bounding box center [447, 308] width 149 height 17
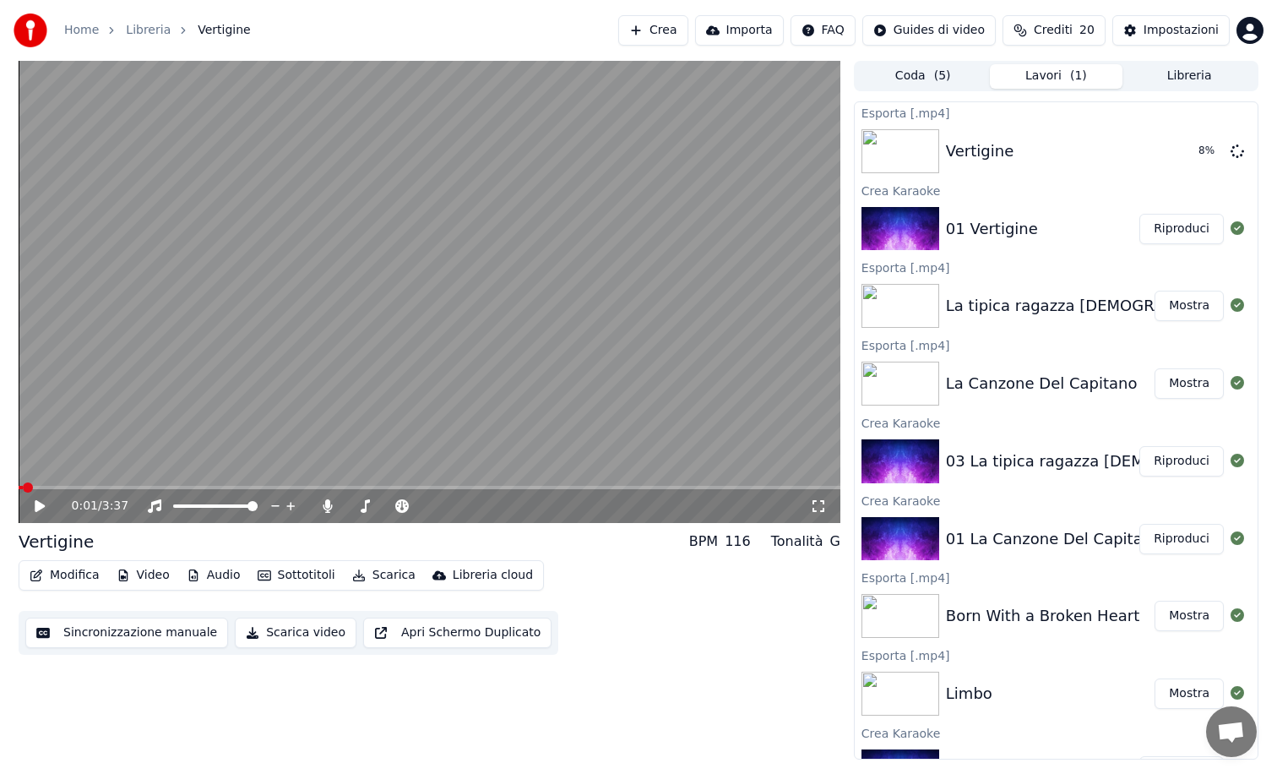
click at [672, 35] on button "Crea" at bounding box center [652, 30] width 69 height 30
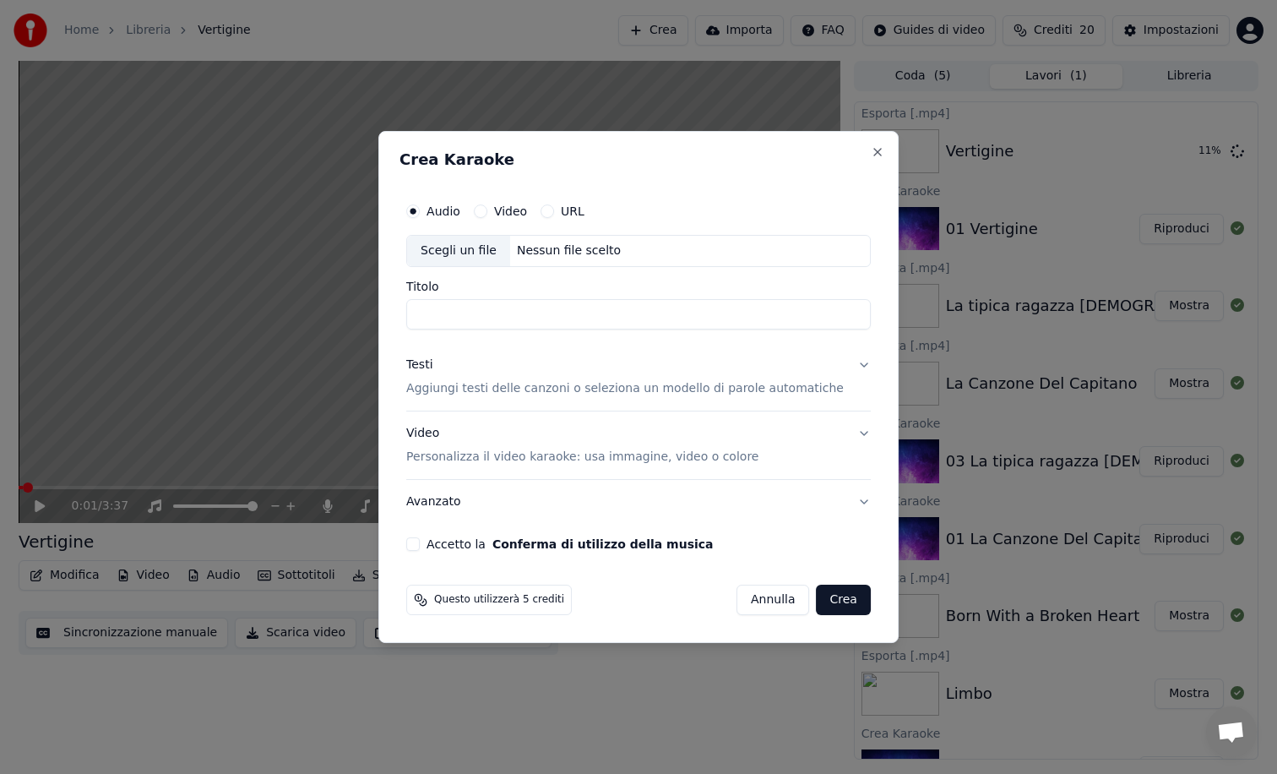
click at [478, 250] on div "Scegli un file" at bounding box center [458, 251] width 103 height 30
type input "**********"
click at [473, 401] on button "Testi Aggiungi testi delle canzoni o seleziona un modello di parole automatiche" at bounding box center [638, 377] width 465 height 68
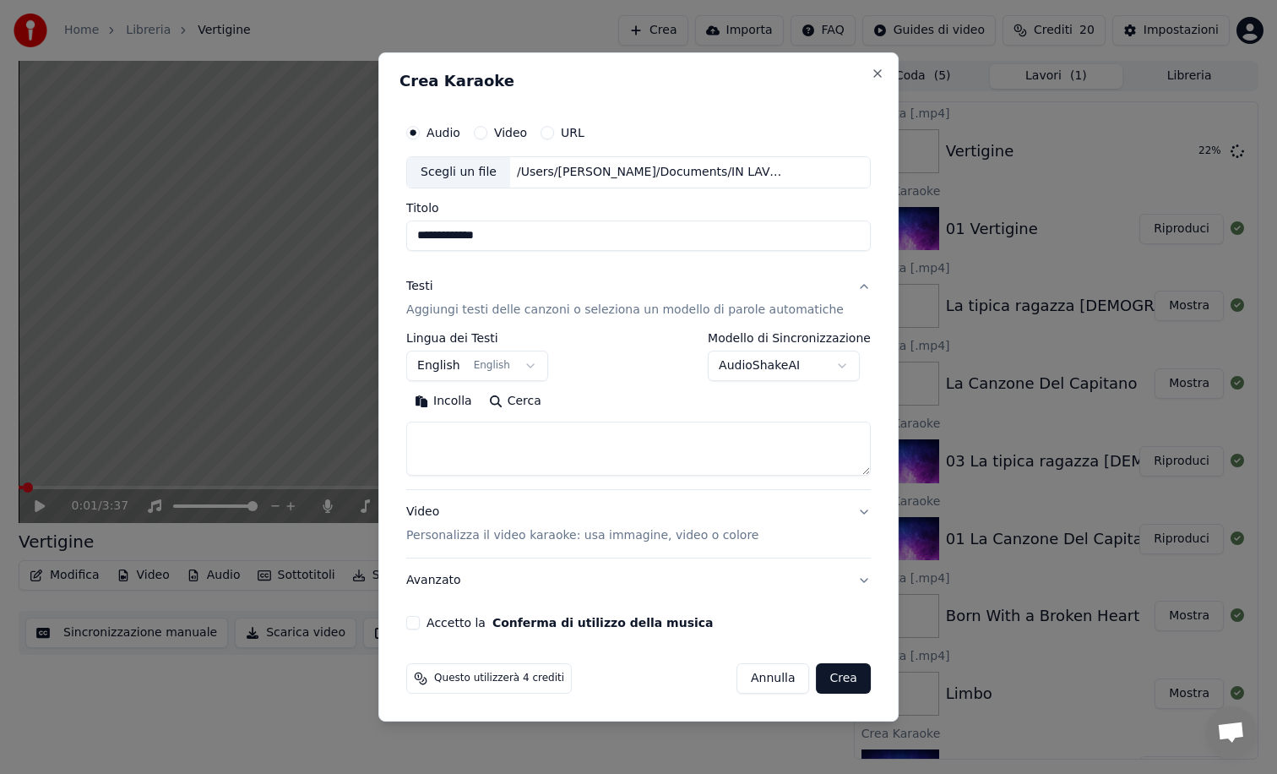
click at [474, 447] on textarea at bounding box center [638, 449] width 465 height 54
paste textarea "**********"
type textarea "**********"
click at [420, 627] on button "Accetto la Conferma di utilizzo della musica" at bounding box center [413, 623] width 14 height 14
click at [828, 681] on button "Crea" at bounding box center [844, 678] width 54 height 30
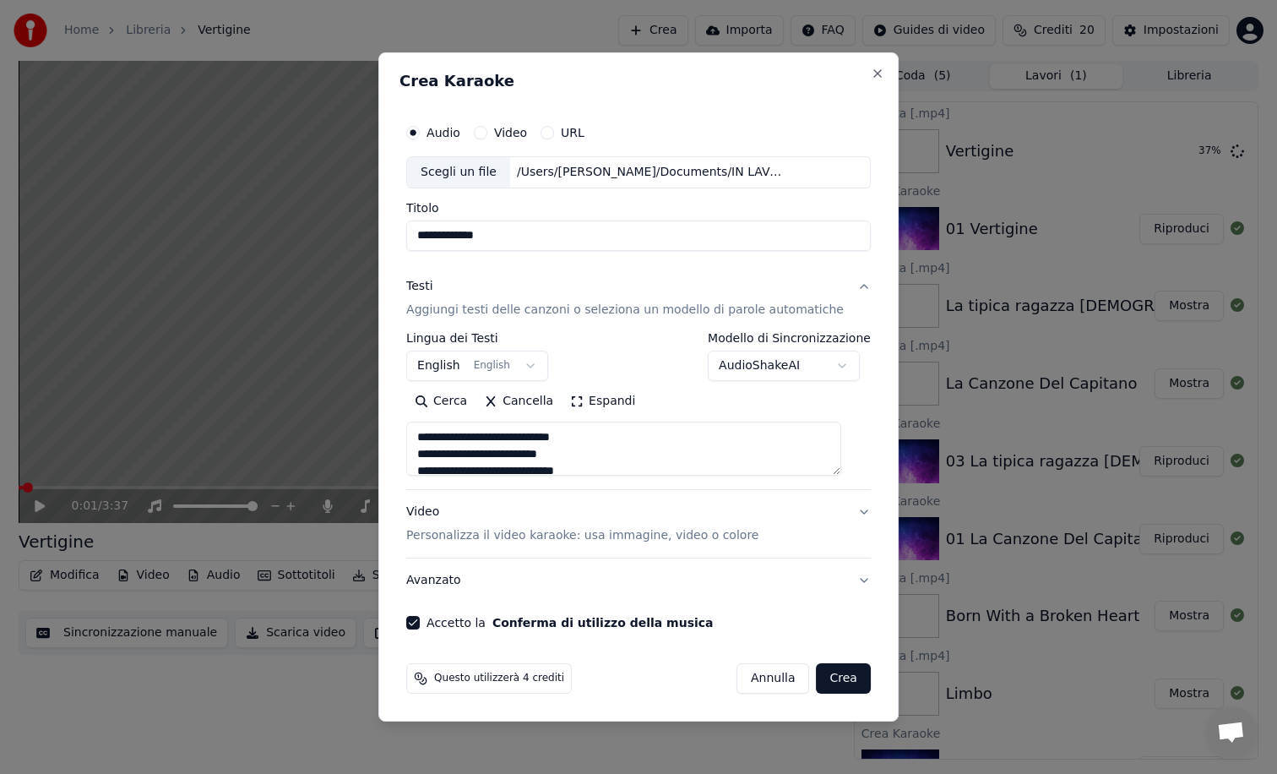
select select "**"
select select
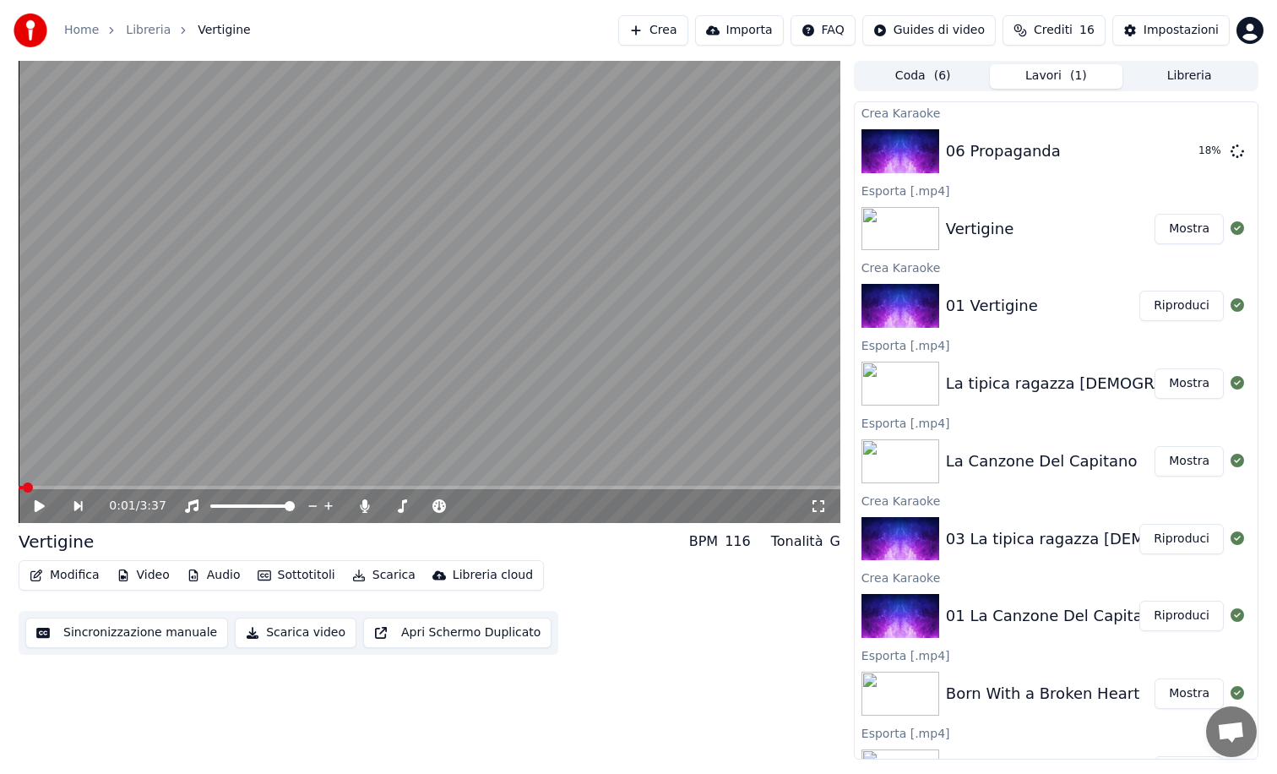
click at [657, 28] on button "Crea" at bounding box center [652, 30] width 69 height 30
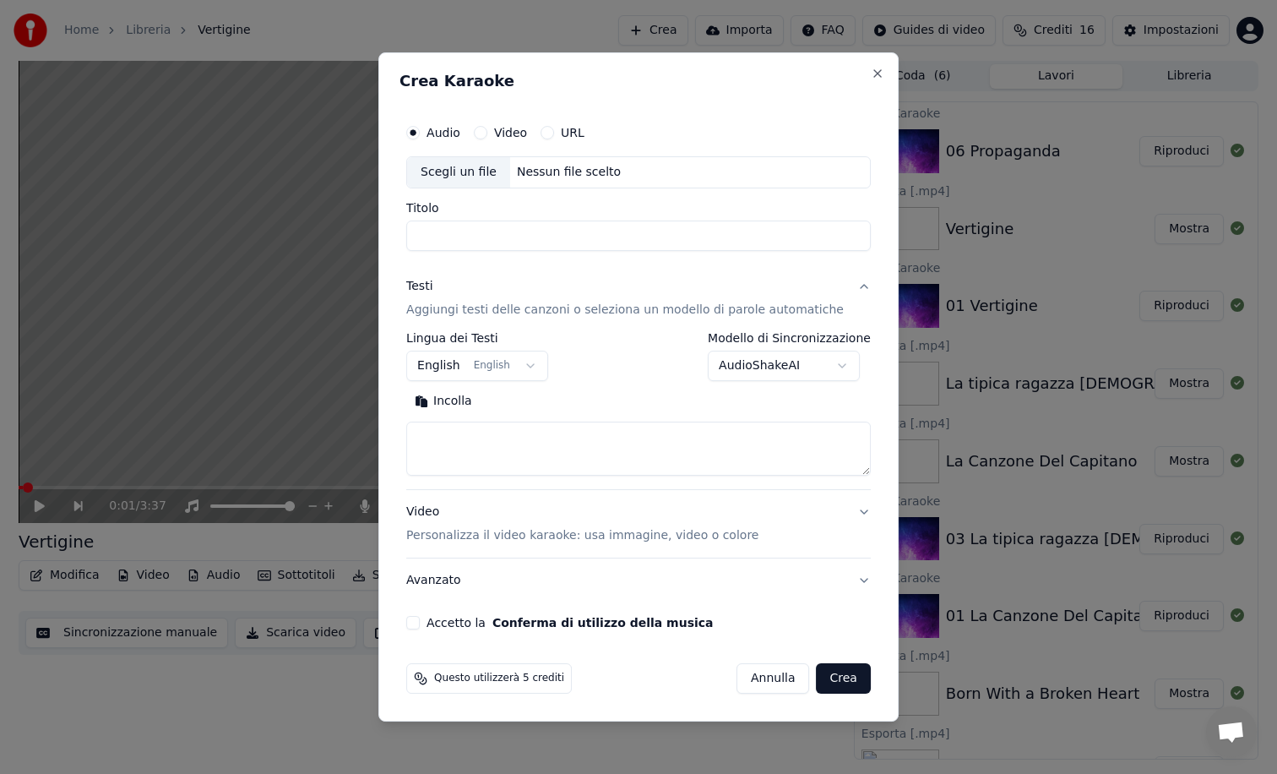
click at [487, 168] on div "Scegli un file" at bounding box center [458, 172] width 103 height 30
type input "**********"
click at [455, 429] on textarea at bounding box center [638, 449] width 465 height 54
paste textarea "**********"
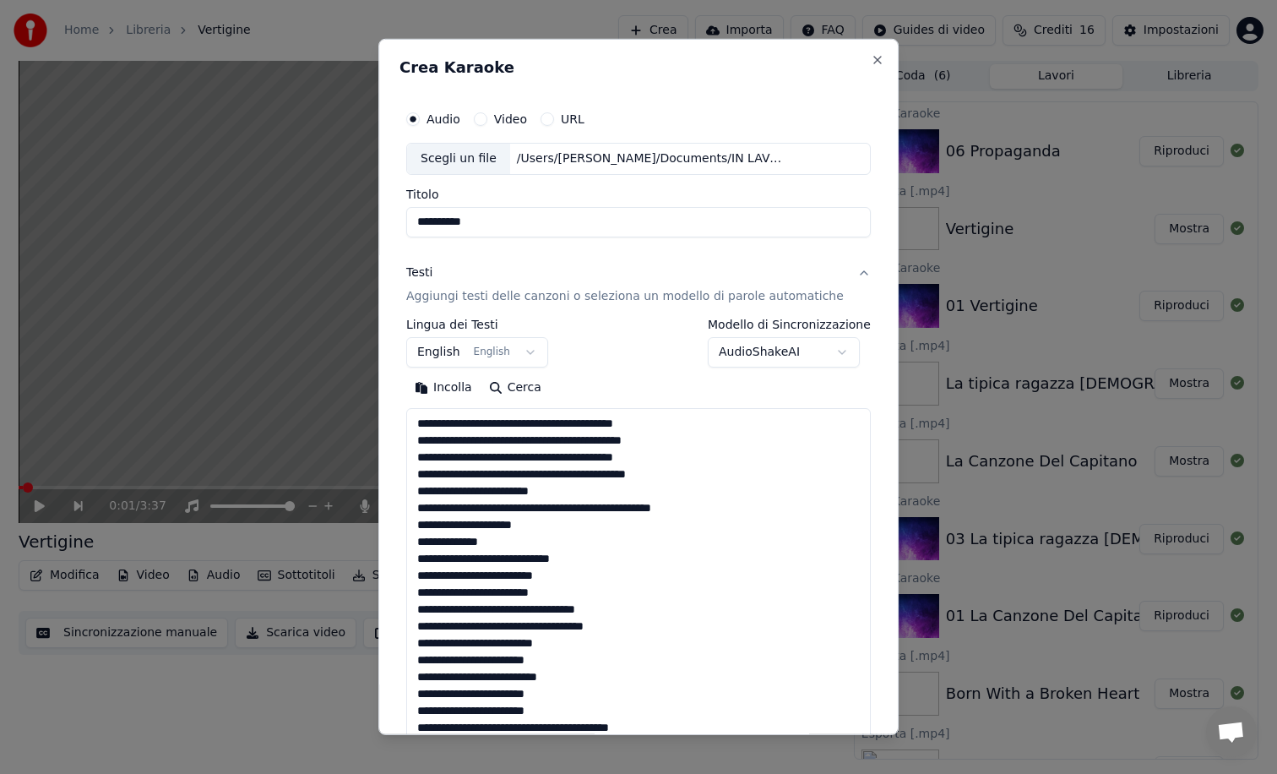
scroll to position [848, 0]
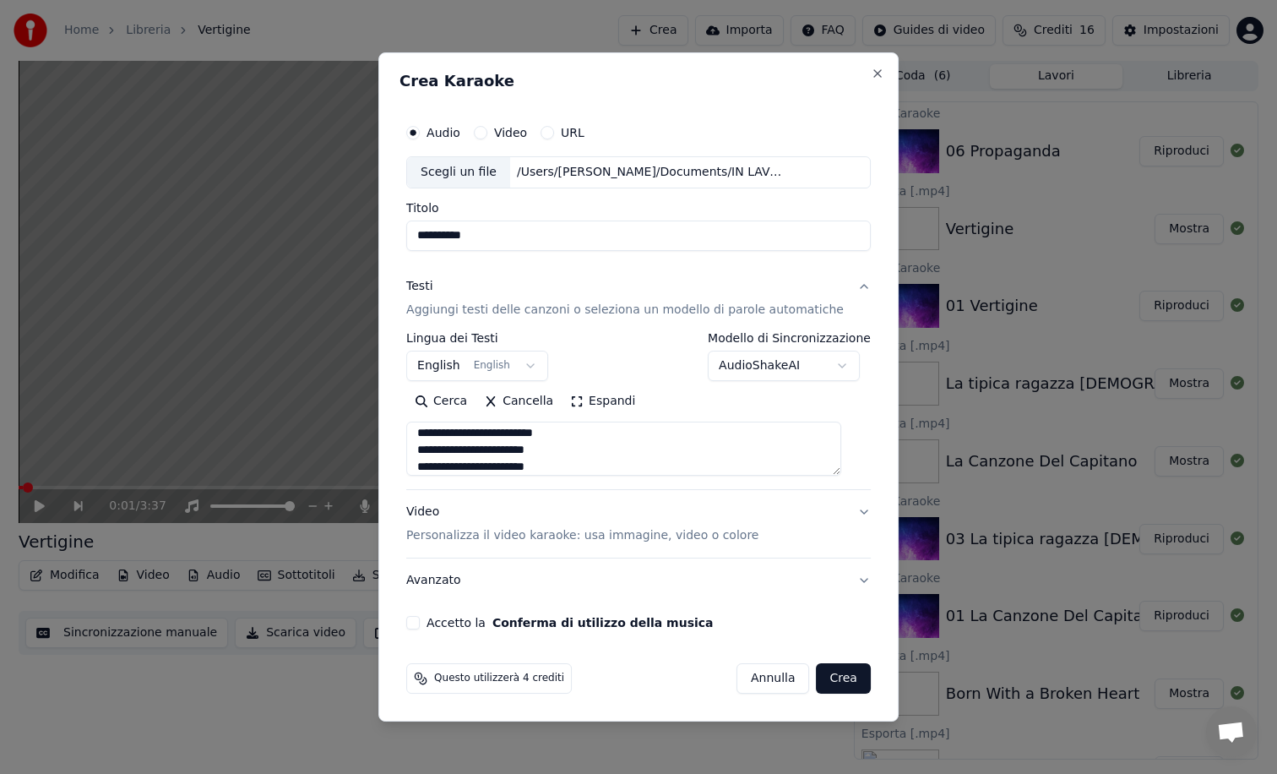
type textarea "**********"
click at [420, 621] on button "Accetto la Conferma di utilizzo della musica" at bounding box center [413, 623] width 14 height 14
click at [822, 682] on button "Crea" at bounding box center [844, 678] width 54 height 30
select select "**"
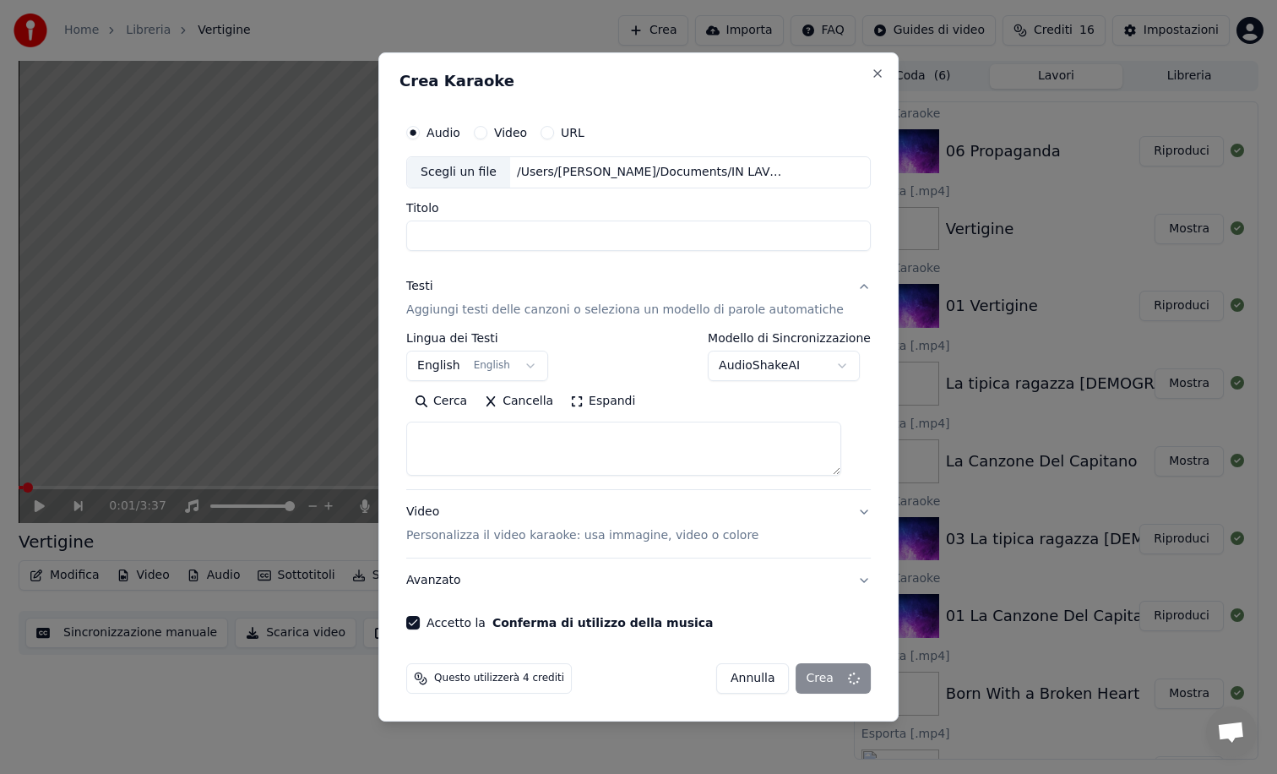
select select
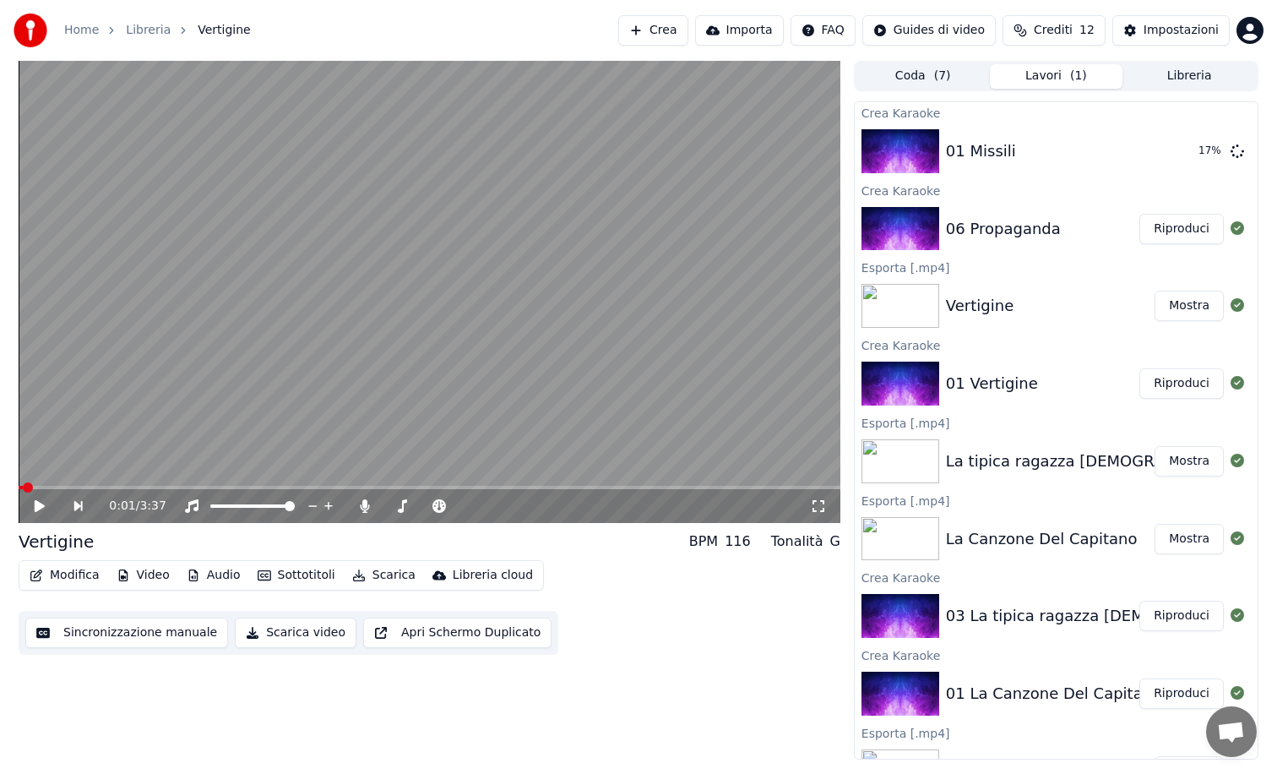
click at [651, 25] on button "Crea" at bounding box center [652, 30] width 69 height 30
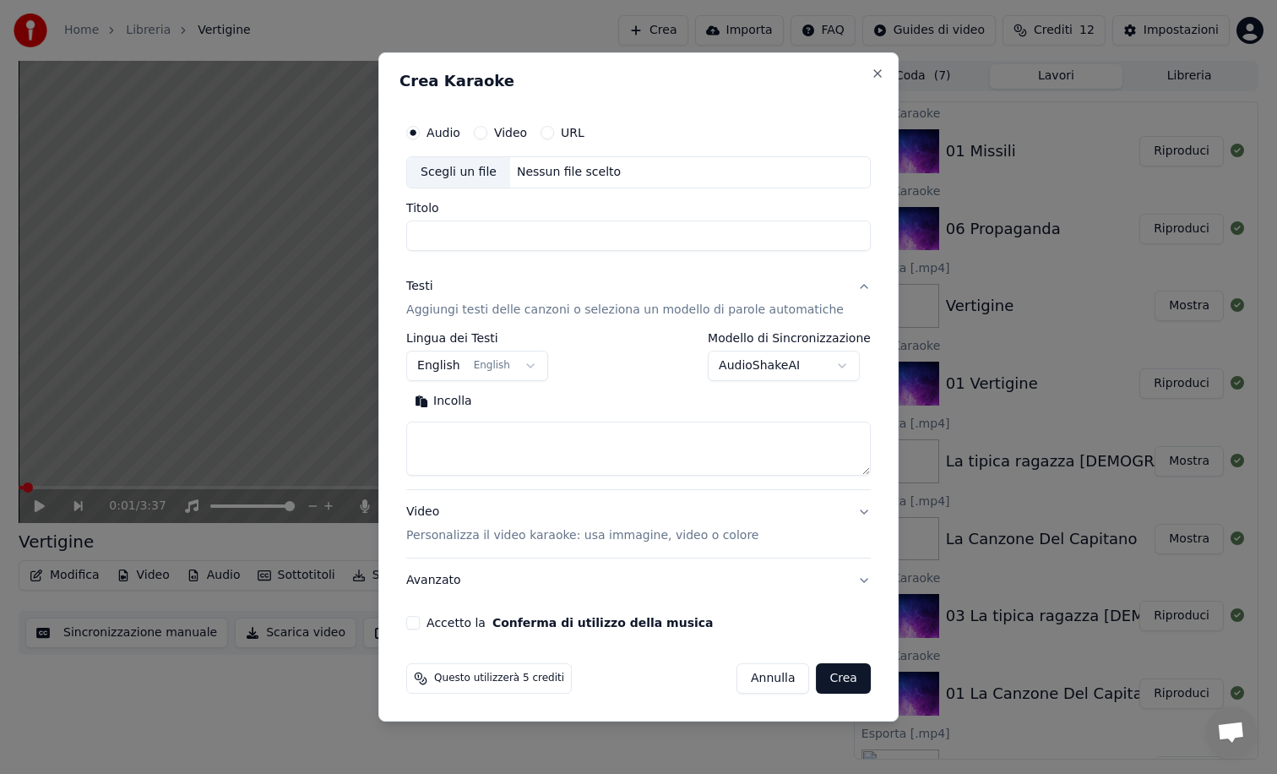
click at [469, 167] on div "Scegli un file" at bounding box center [458, 172] width 103 height 30
type input "**********"
click at [487, 427] on textarea at bounding box center [638, 449] width 465 height 54
paste textarea "**********"
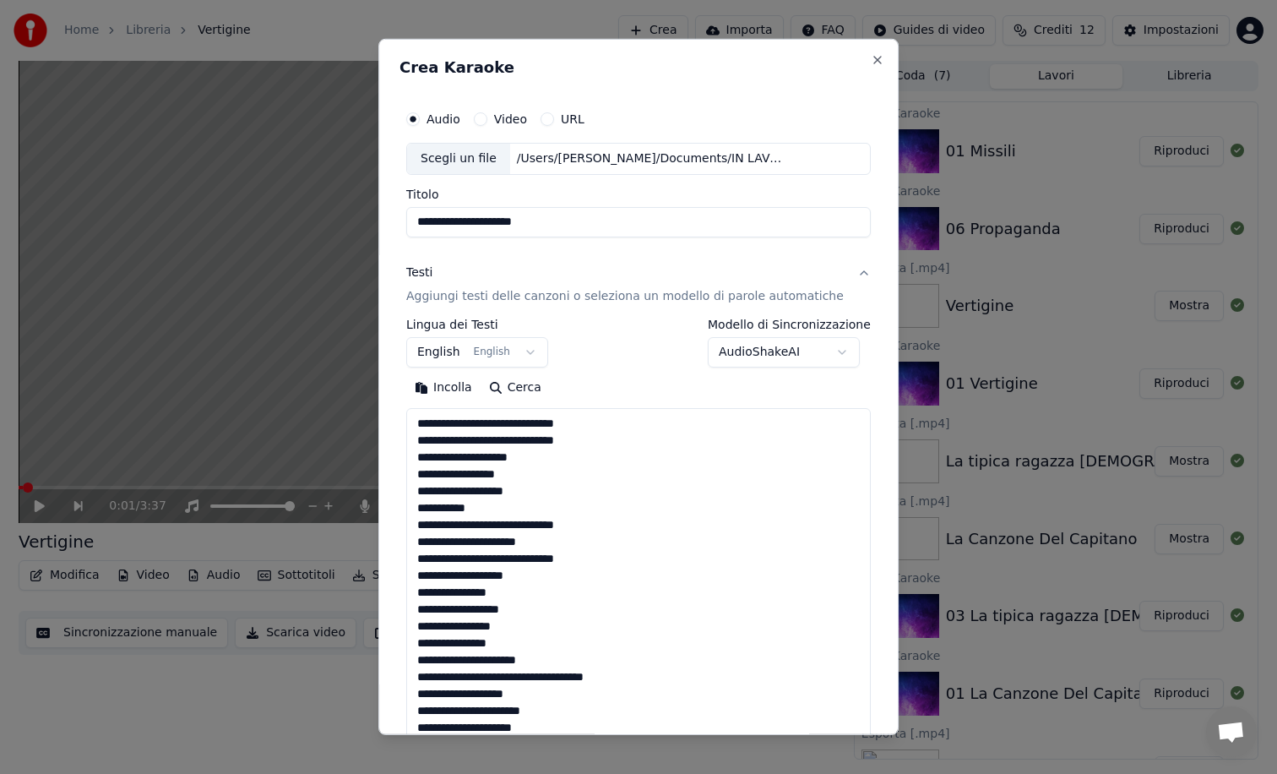
scroll to position [1861, 0]
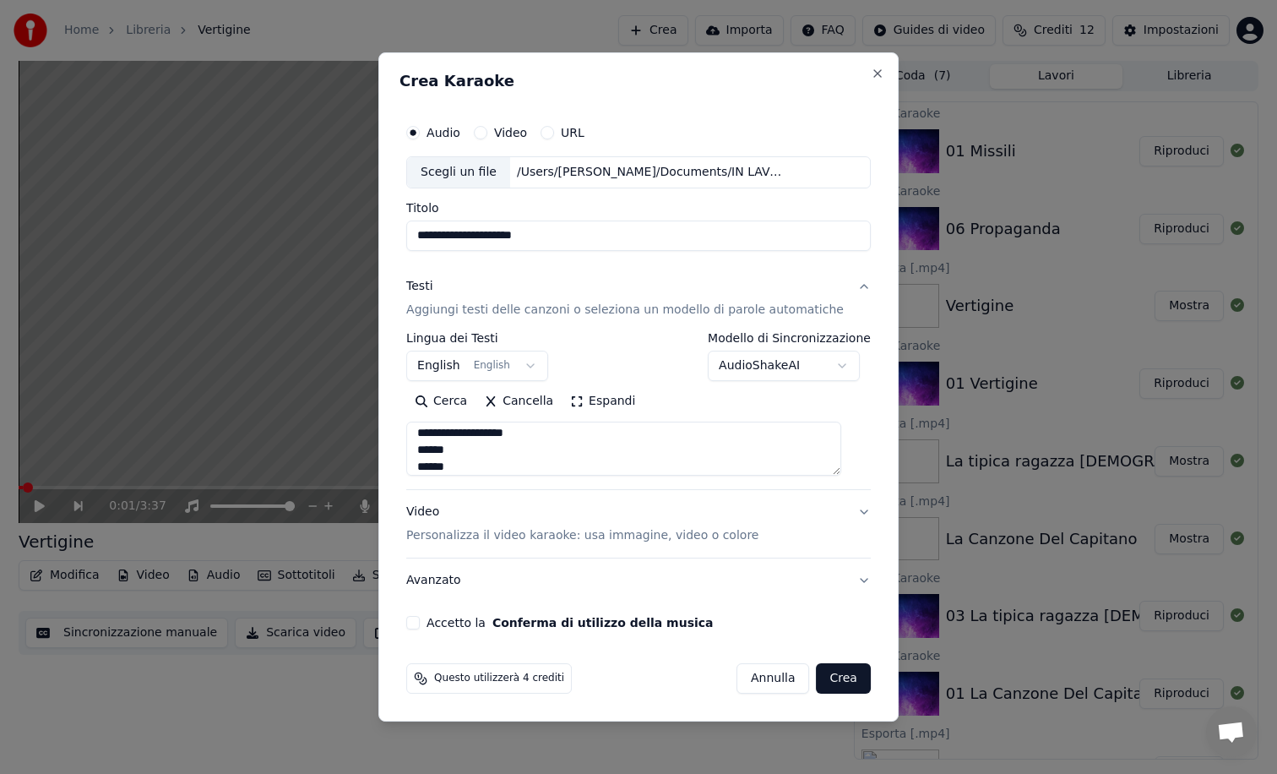
type textarea "**********"
click at [420, 623] on button "Accetto la Conferma di utilizzo della musica" at bounding box center [413, 623] width 14 height 14
click at [830, 680] on button "Crea" at bounding box center [844, 678] width 54 height 30
select select "**"
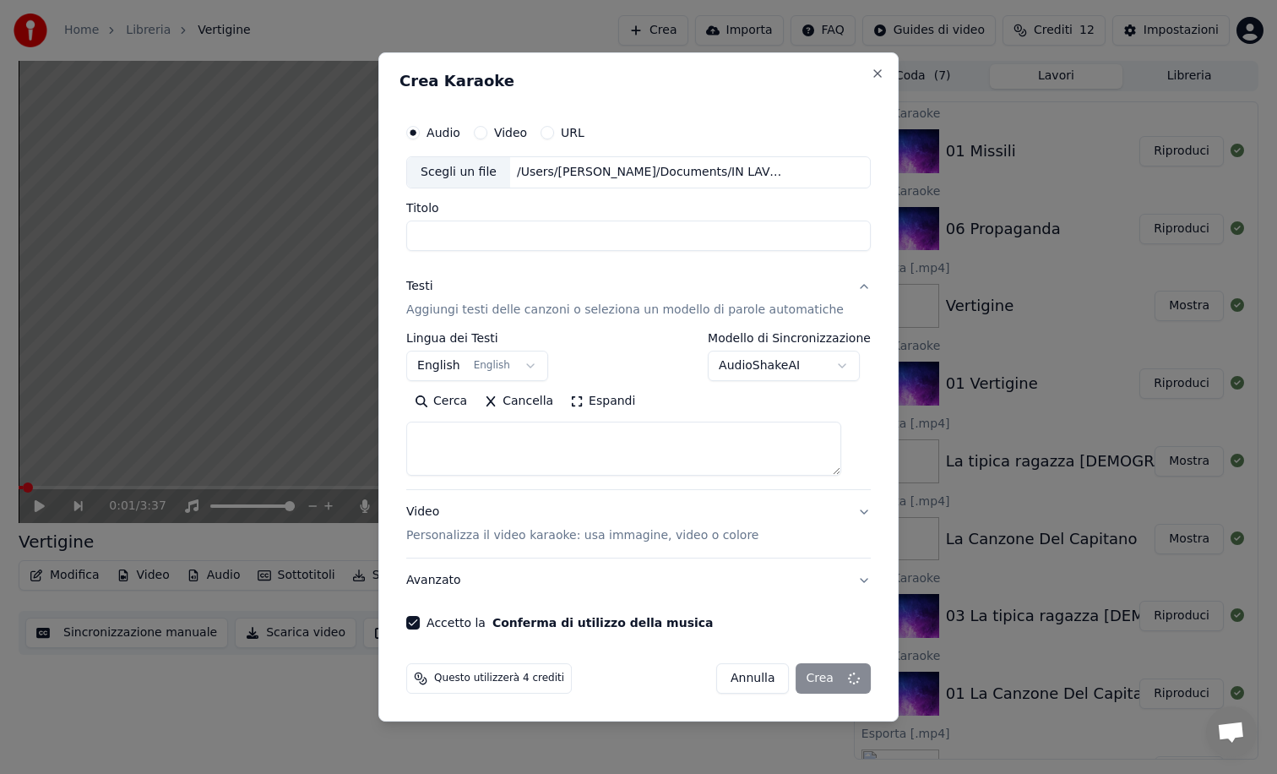
select select
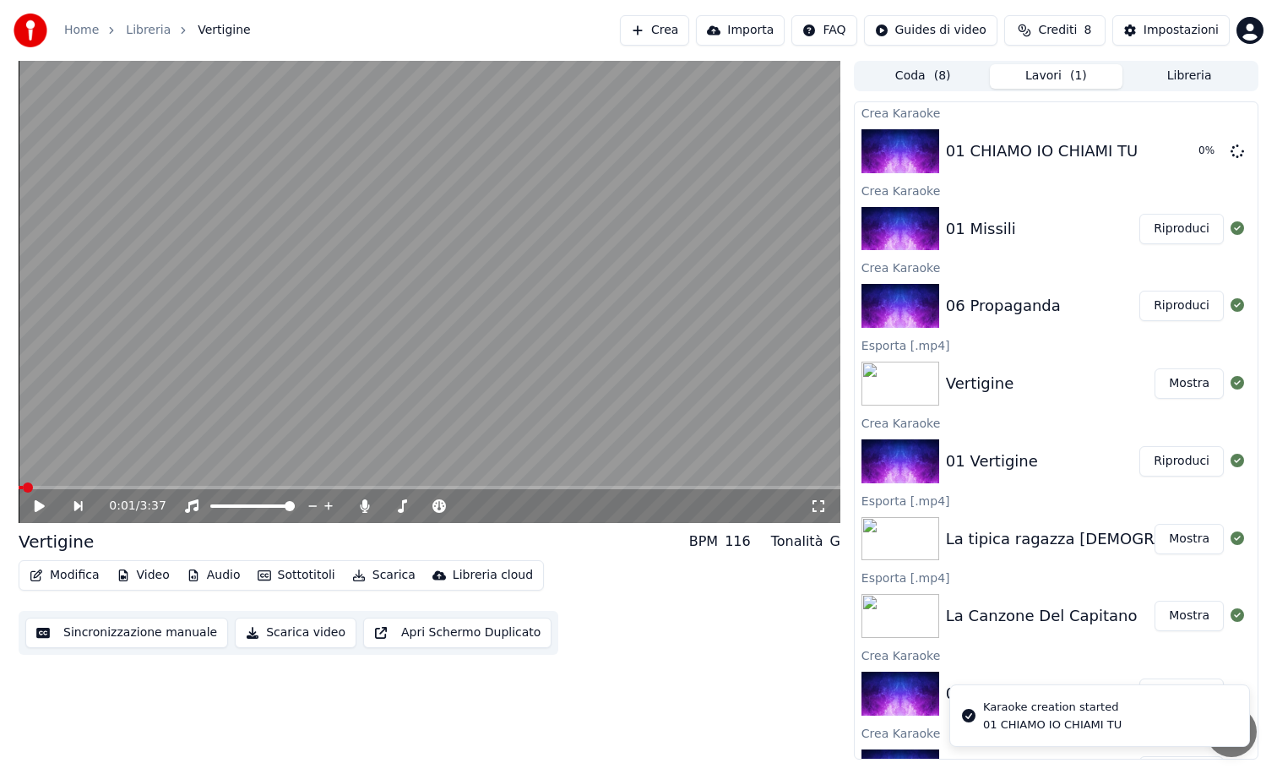
click at [1179, 308] on button "Riproduci" at bounding box center [1182, 306] width 84 height 30
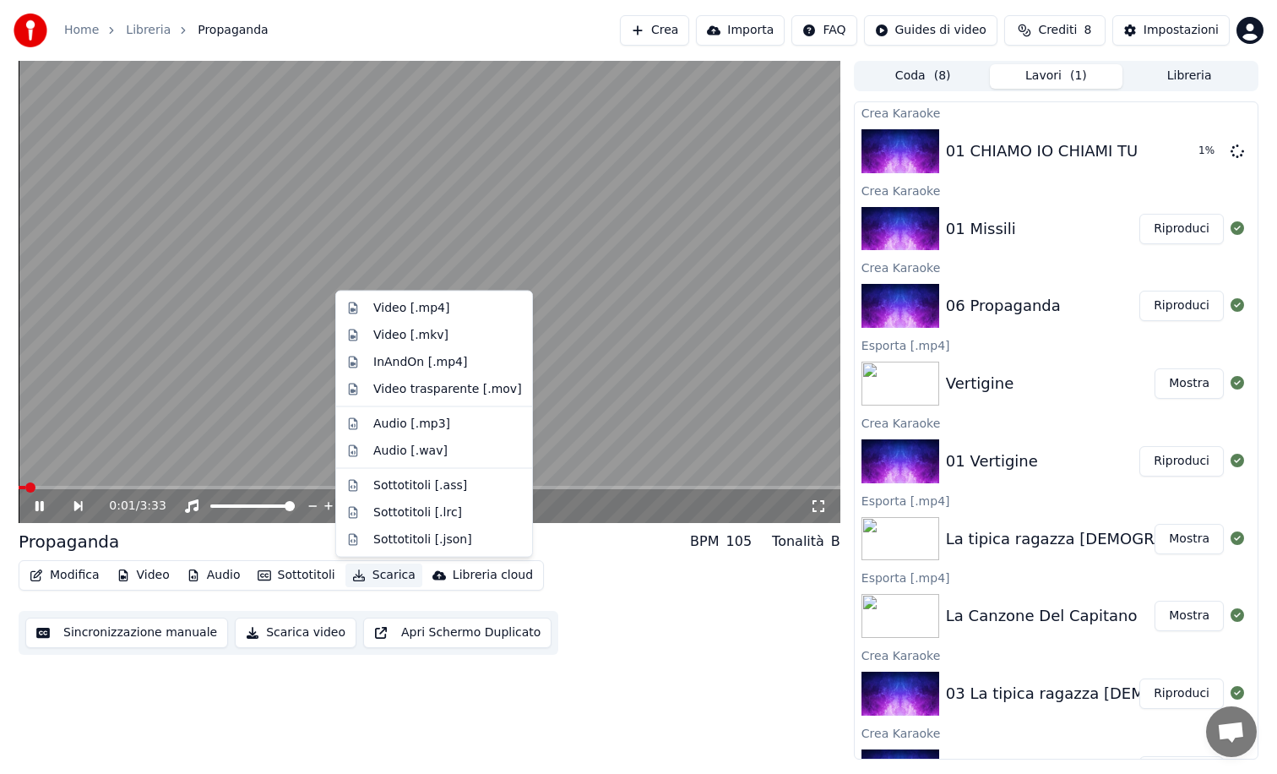
click at [379, 579] on button "Scarica" at bounding box center [384, 575] width 77 height 24
click at [441, 313] on div "Video [.mp4]" at bounding box center [411, 308] width 76 height 17
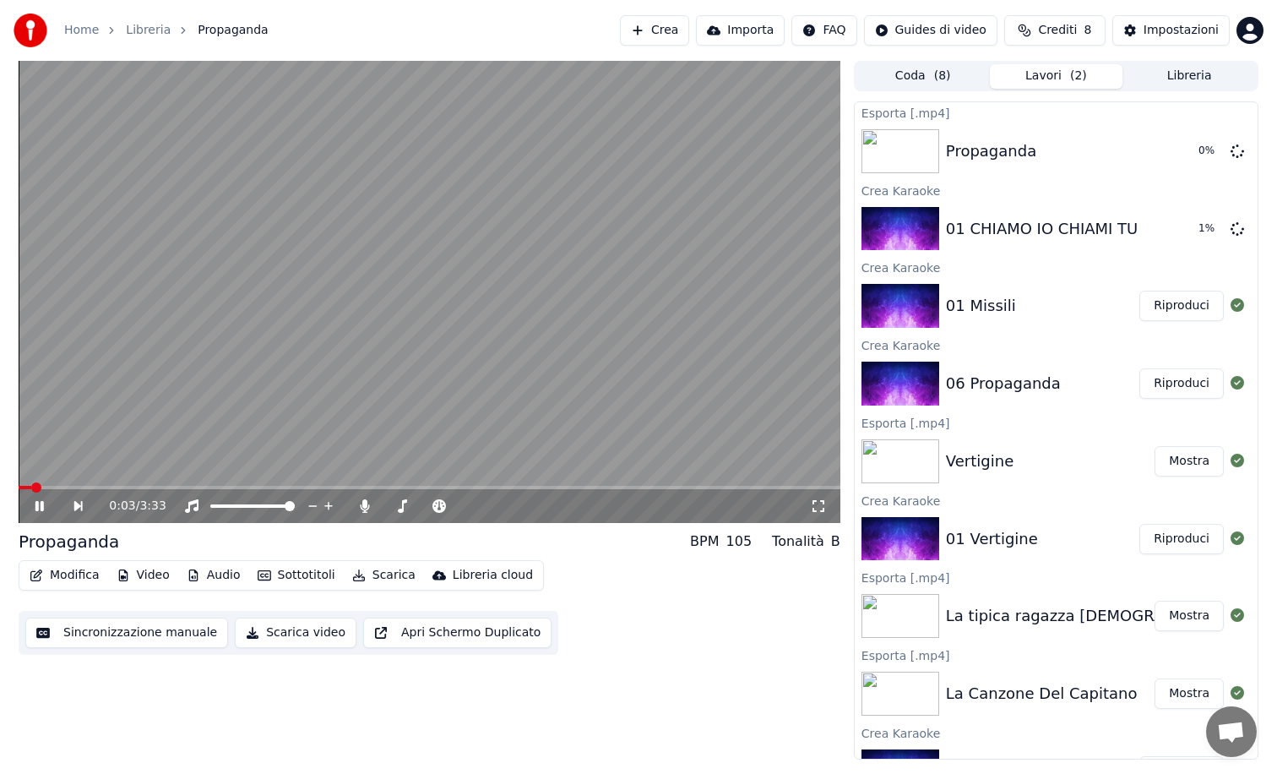
click at [449, 326] on video at bounding box center [430, 292] width 822 height 462
click at [1170, 313] on button "Riproduci" at bounding box center [1182, 306] width 84 height 30
click at [424, 373] on video at bounding box center [430, 292] width 822 height 462
click at [368, 569] on button "Scarica" at bounding box center [384, 575] width 77 height 24
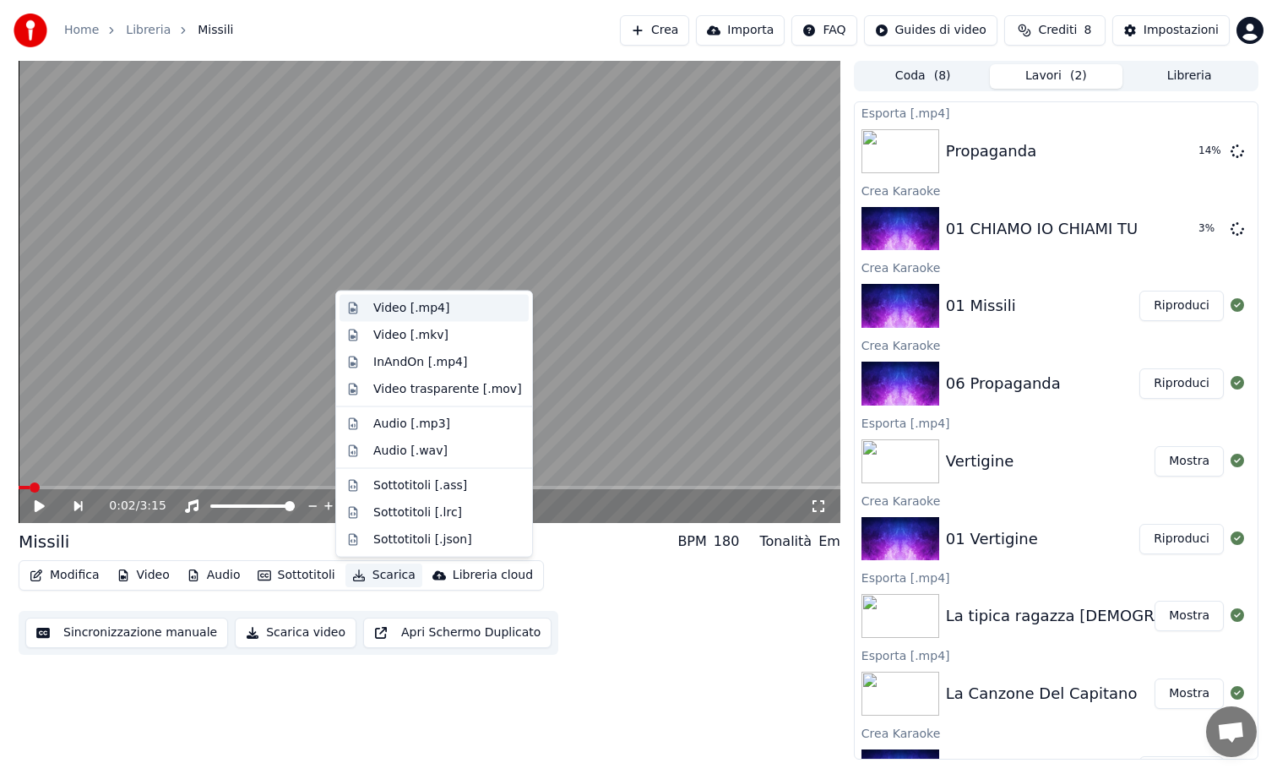
click at [424, 308] on div "Video [.mp4]" at bounding box center [411, 308] width 76 height 17
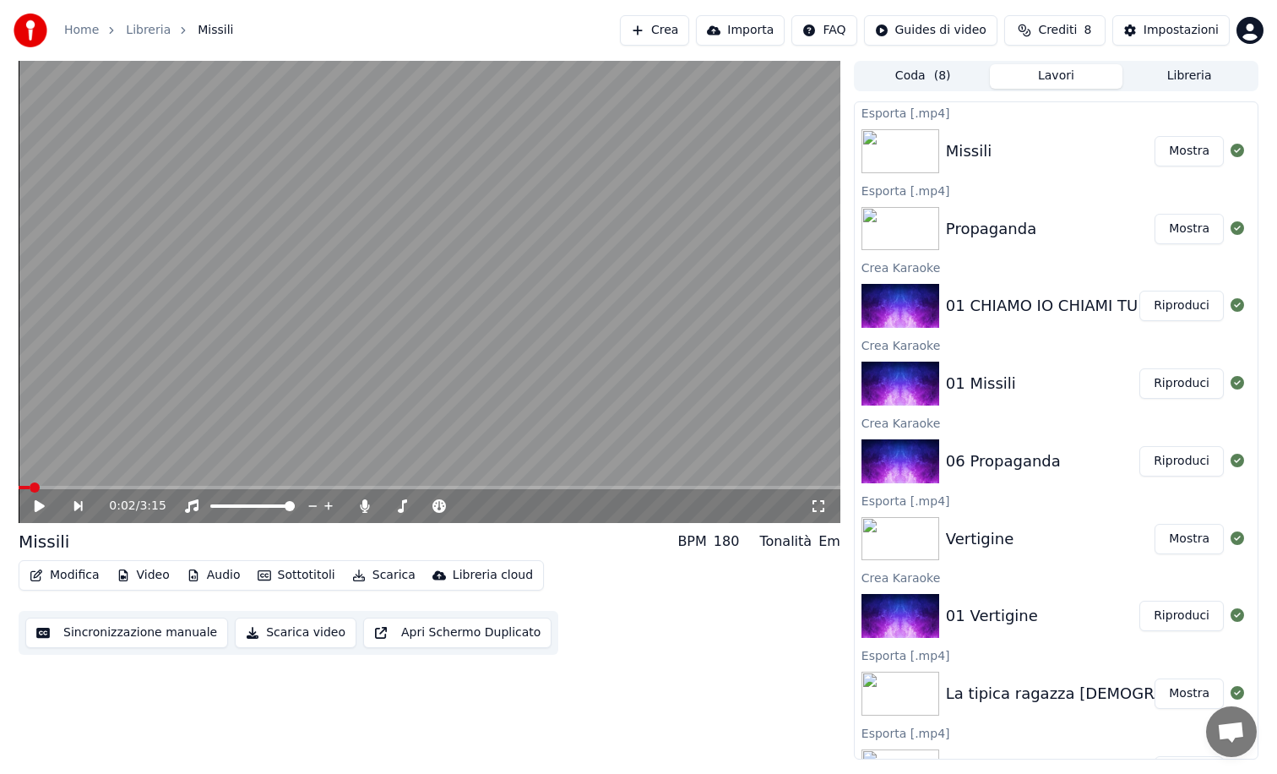
click at [1173, 307] on button "Riproduci" at bounding box center [1182, 306] width 84 height 30
click at [423, 374] on video at bounding box center [430, 292] width 822 height 462
click at [60, 574] on button "Modifica" at bounding box center [65, 575] width 84 height 24
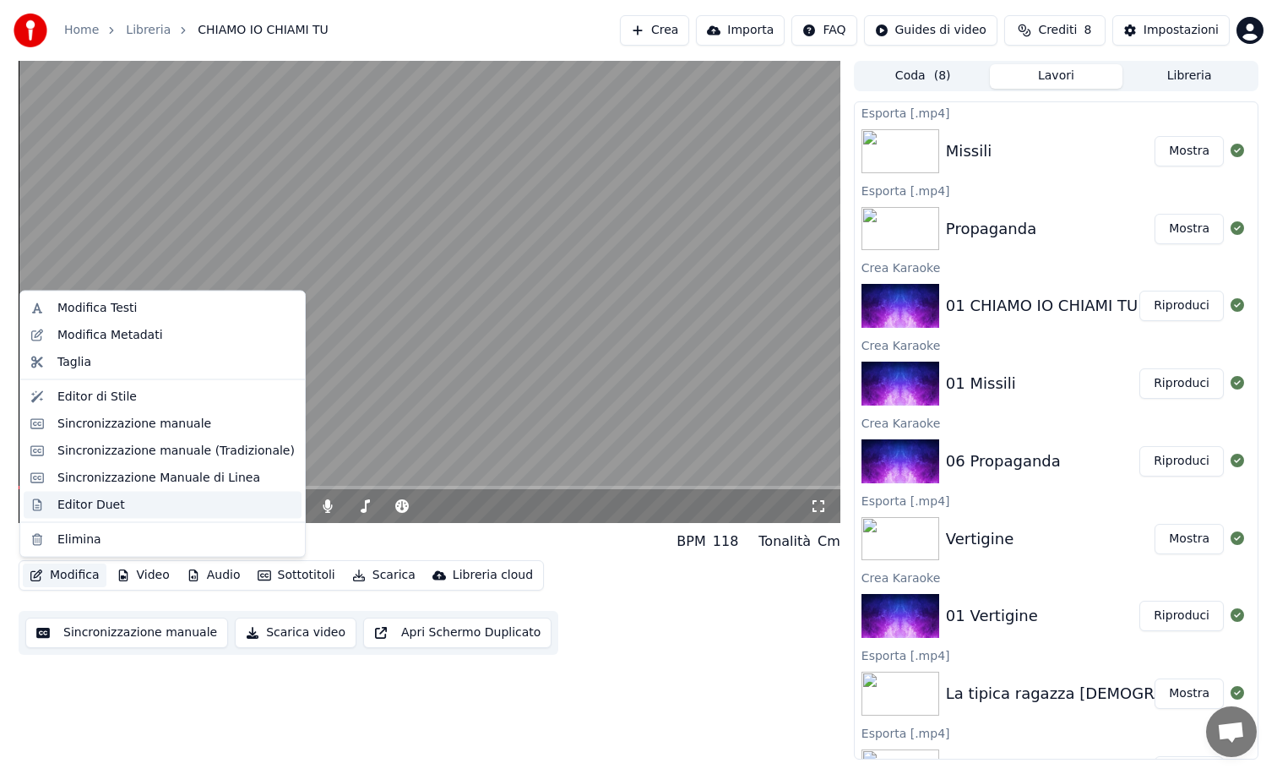
click at [108, 503] on div "Editor Duet" at bounding box center [91, 504] width 68 height 17
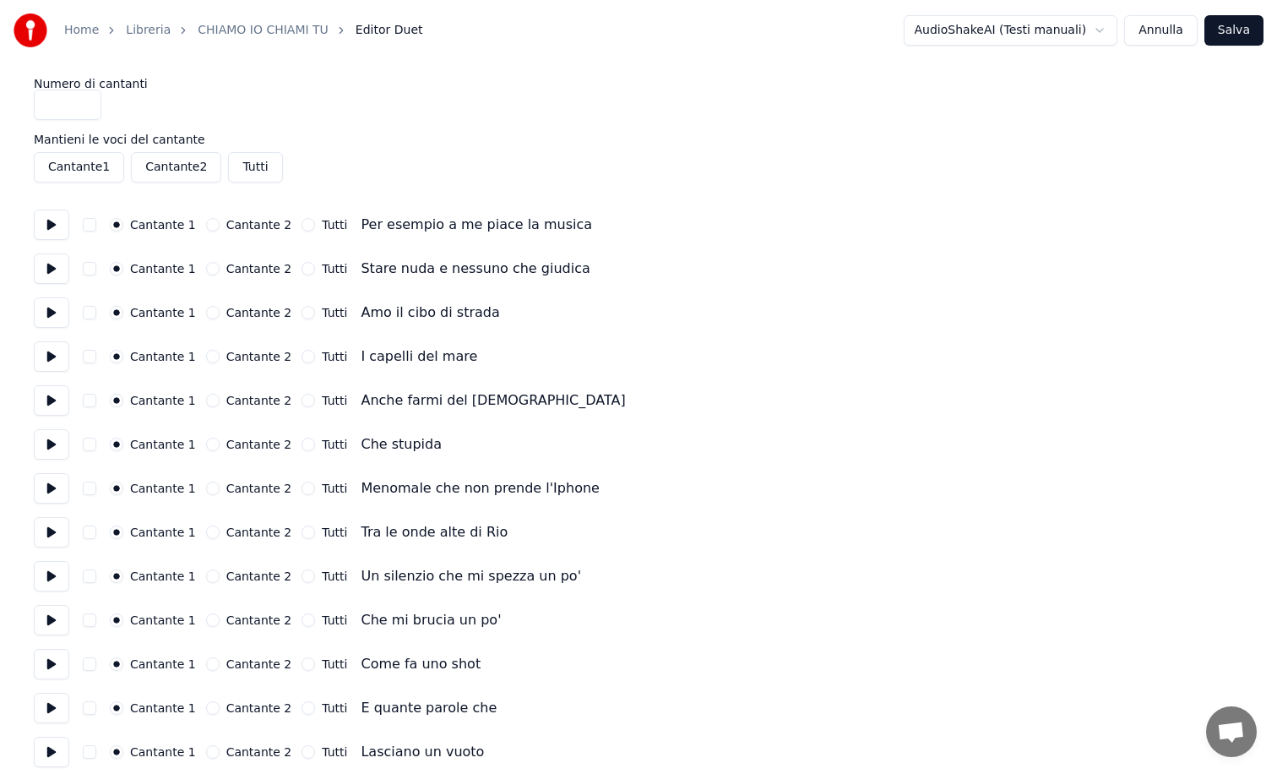
click at [206, 223] on button "Cantante 2" at bounding box center [213, 225] width 14 height 14
click at [206, 262] on div "Cantante 2" at bounding box center [249, 269] width 86 height 14
click at [206, 264] on button "Cantante 2" at bounding box center [213, 269] width 14 height 14
click at [210, 312] on button "Cantante 2" at bounding box center [213, 313] width 14 height 14
click at [206, 360] on button "Cantante 2" at bounding box center [213, 357] width 14 height 14
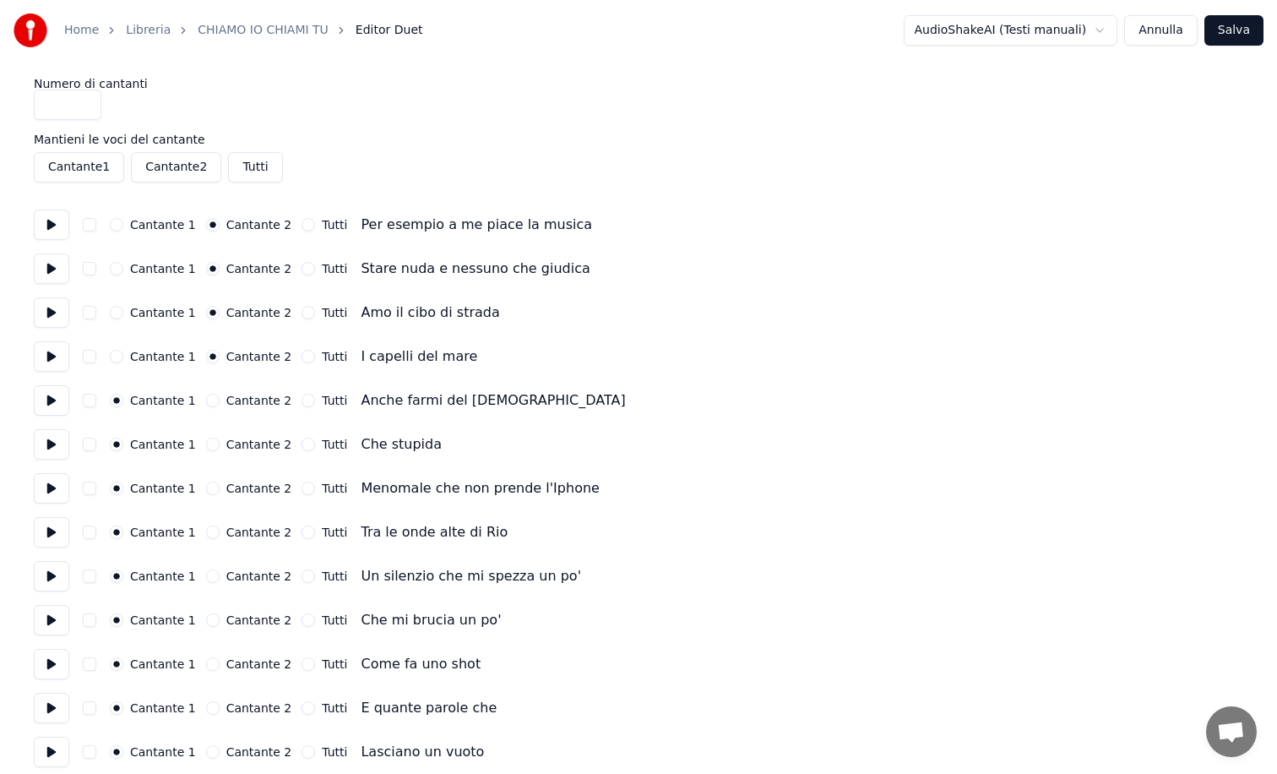
click at [209, 404] on button "Cantante 2" at bounding box center [213, 401] width 14 height 14
click at [209, 438] on button "Cantante 2" at bounding box center [213, 445] width 14 height 14
click at [207, 485] on button "Cantante 2" at bounding box center [213, 489] width 14 height 14
click at [206, 532] on button "Cantante 2" at bounding box center [213, 532] width 14 height 14
click at [206, 571] on button "Cantante 2" at bounding box center [213, 576] width 14 height 14
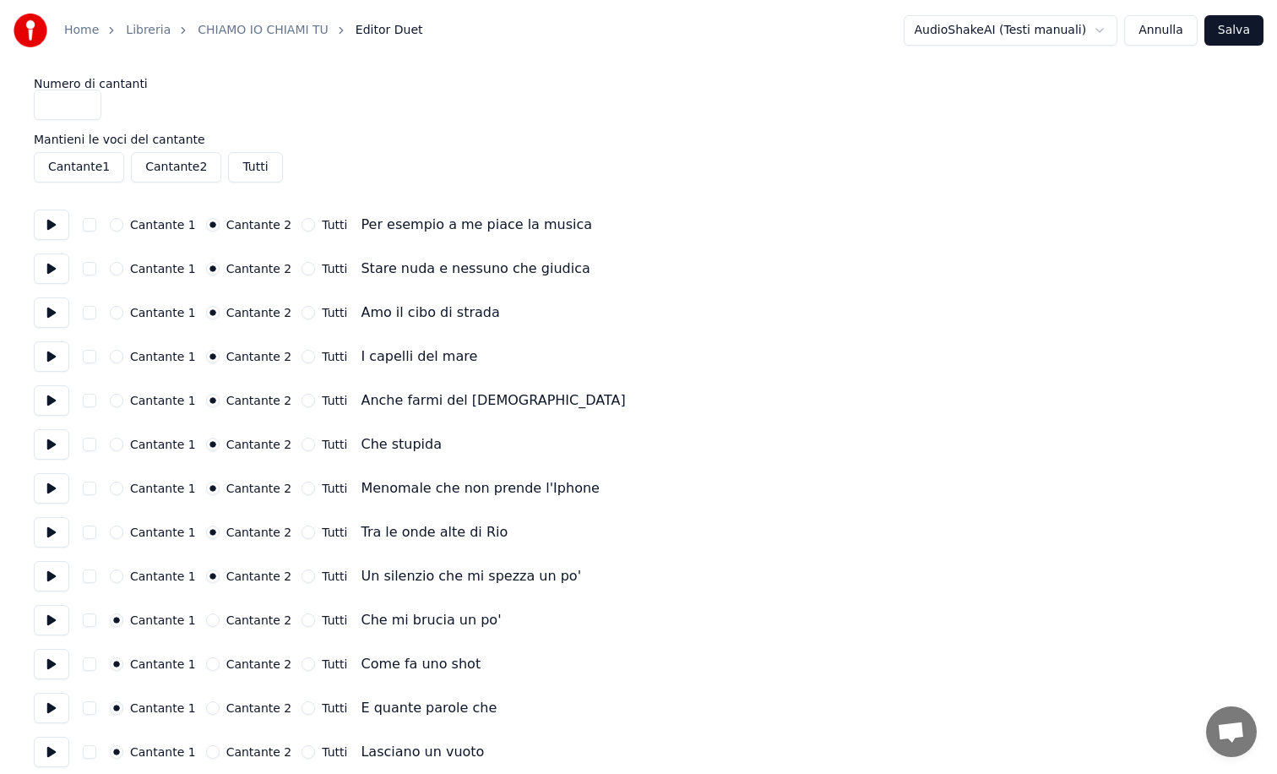
click at [206, 618] on button "Cantante 2" at bounding box center [213, 620] width 14 height 14
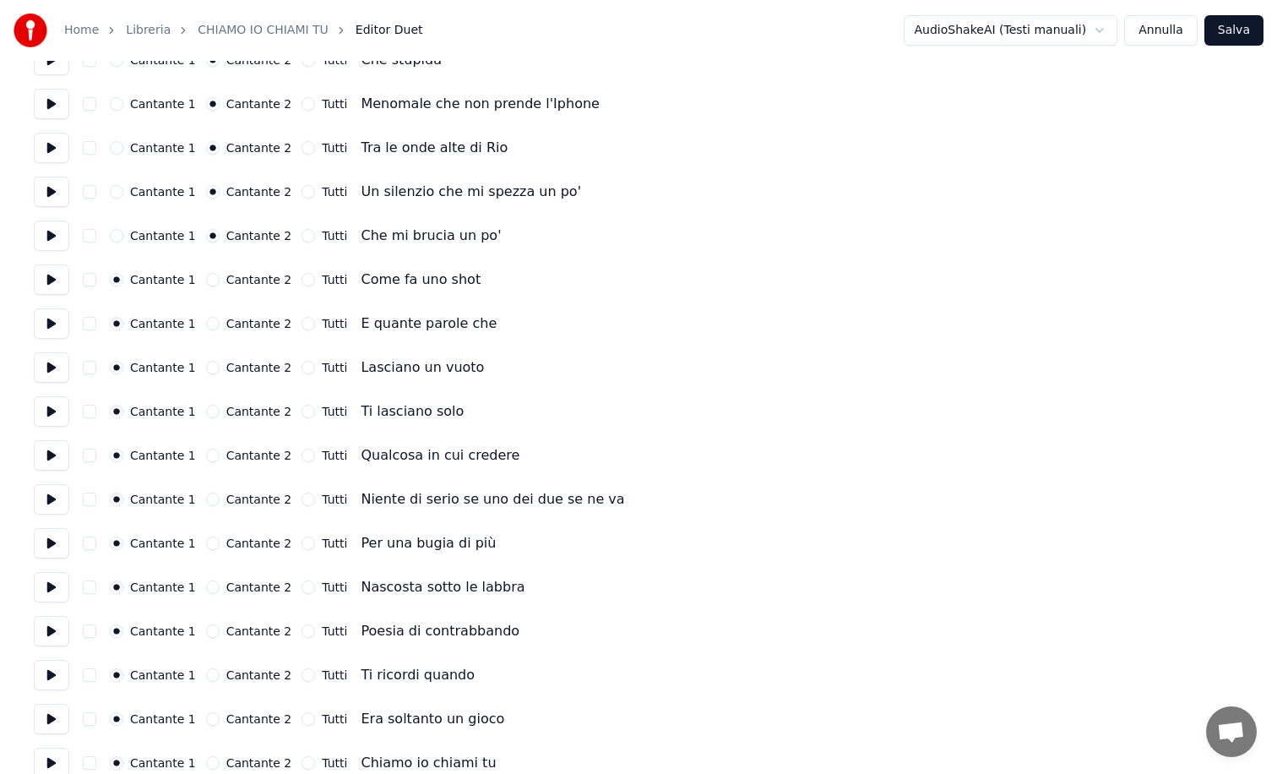
scroll to position [396, 0]
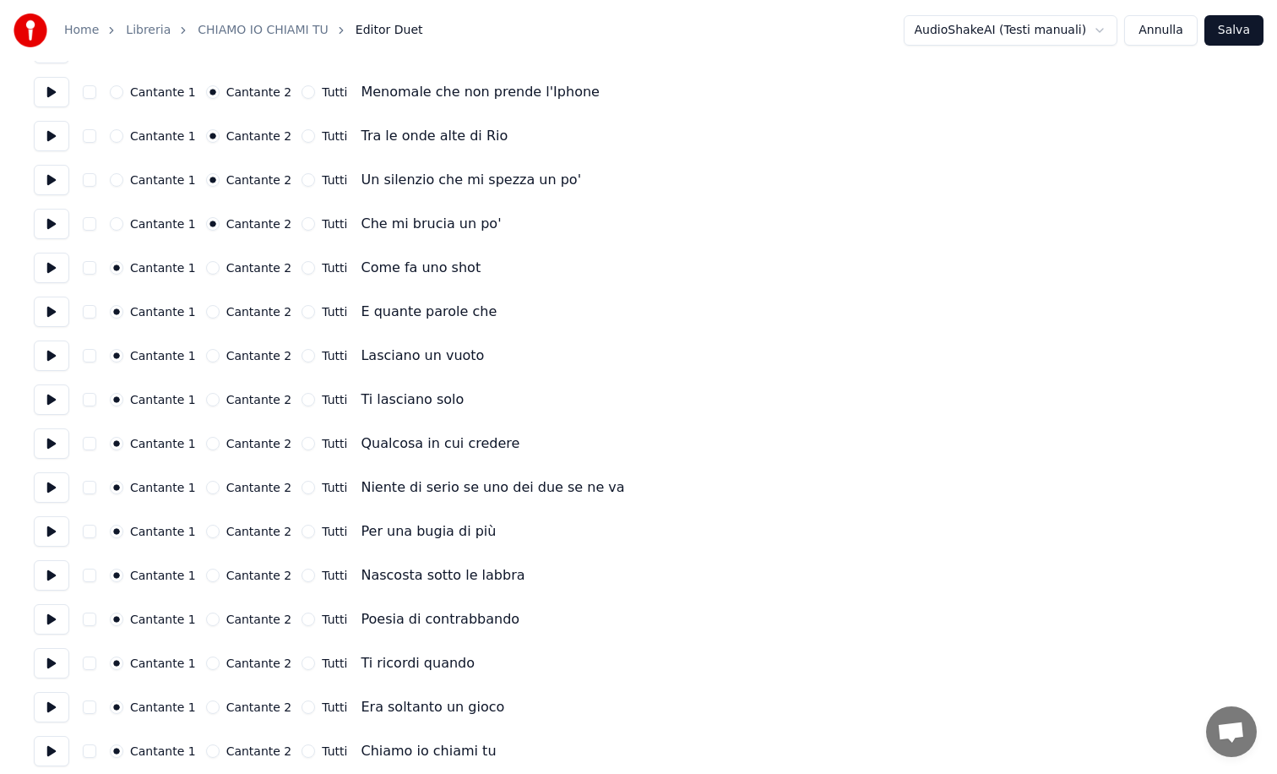
click at [207, 260] on div "Cantante 1 Cantante 2 Tutti Come fa uno shot" at bounding box center [639, 268] width 1210 height 30
click at [206, 266] on button "Cantante 2" at bounding box center [213, 268] width 14 height 14
click at [206, 310] on button "Cantante 2" at bounding box center [213, 312] width 14 height 14
click at [208, 356] on button "Cantante 2" at bounding box center [213, 356] width 14 height 14
click at [208, 396] on button "Cantante 2" at bounding box center [213, 400] width 14 height 14
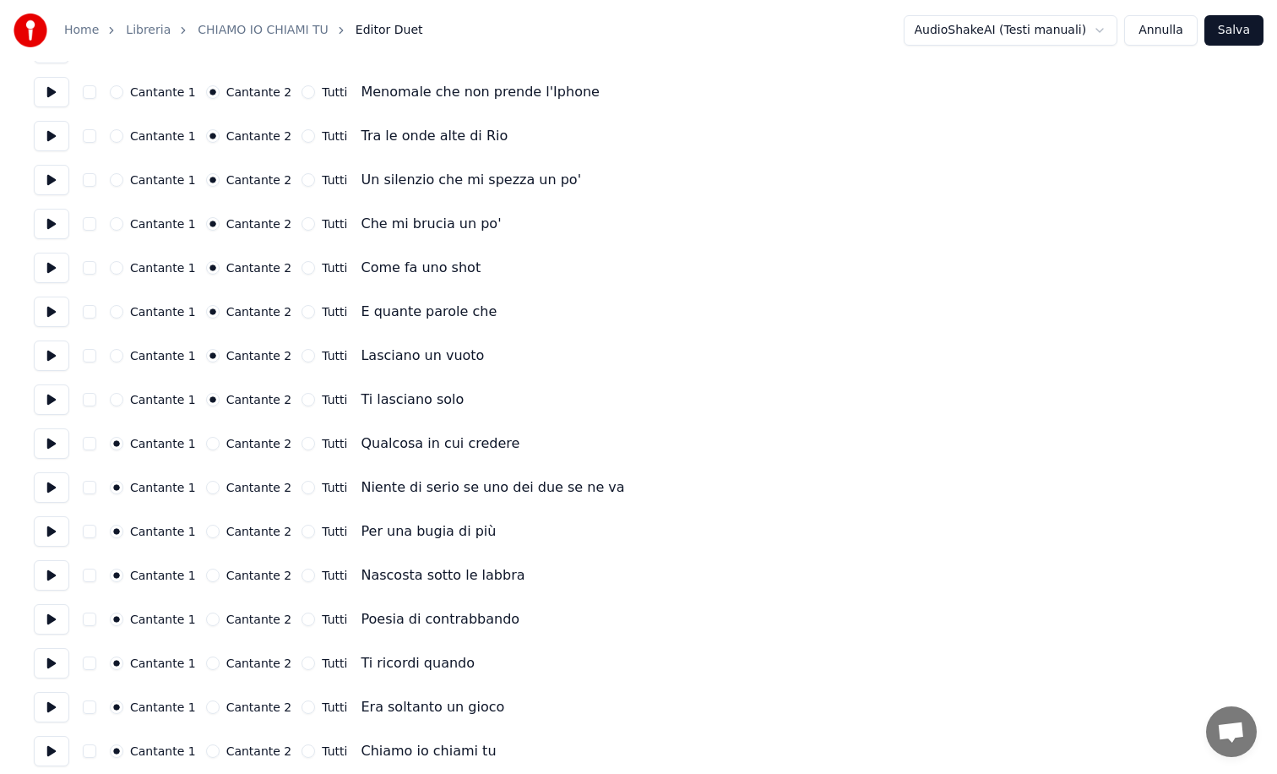
click at [206, 442] on button "Cantante 2" at bounding box center [213, 444] width 14 height 14
click at [207, 490] on button "Cantante 2" at bounding box center [213, 488] width 14 height 14
click at [206, 531] on button "Cantante 2" at bounding box center [213, 532] width 14 height 14
click at [206, 574] on button "Cantante 2" at bounding box center [213, 576] width 14 height 14
click at [207, 618] on button "Cantante 2" at bounding box center [213, 619] width 14 height 14
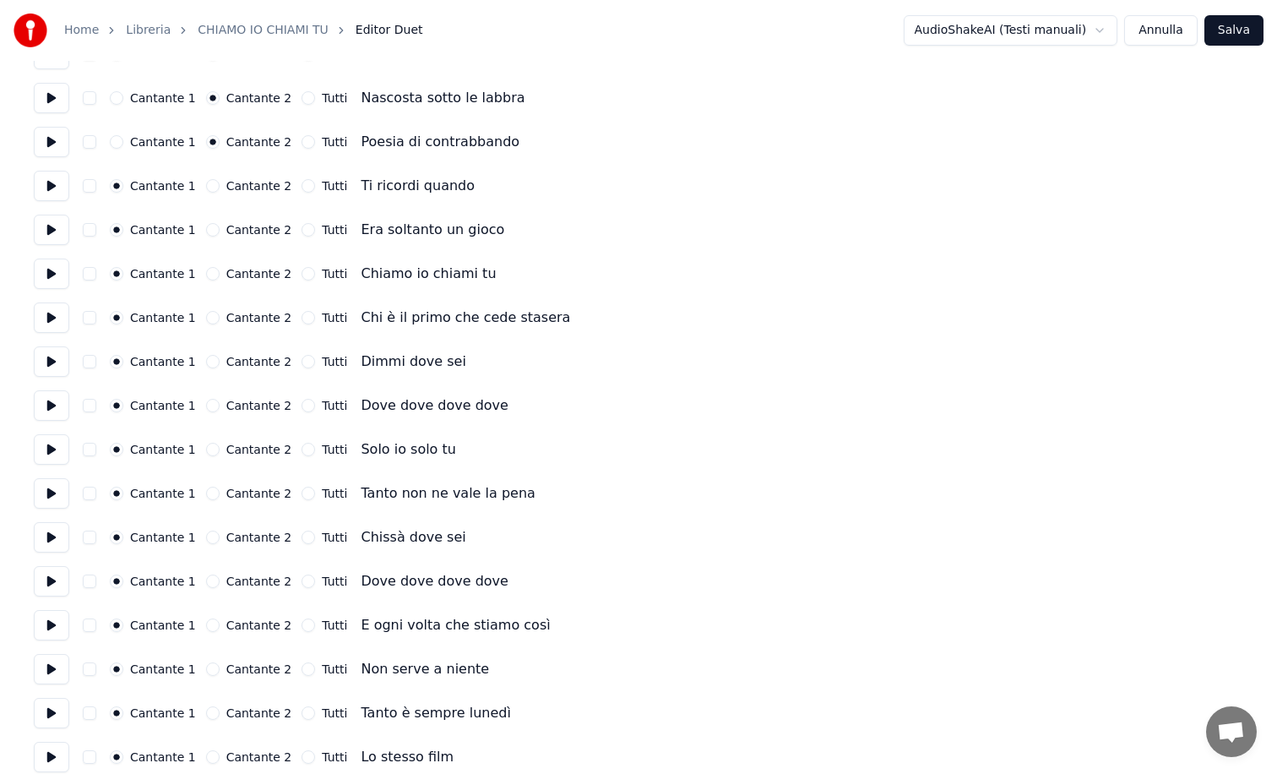
scroll to position [901, 0]
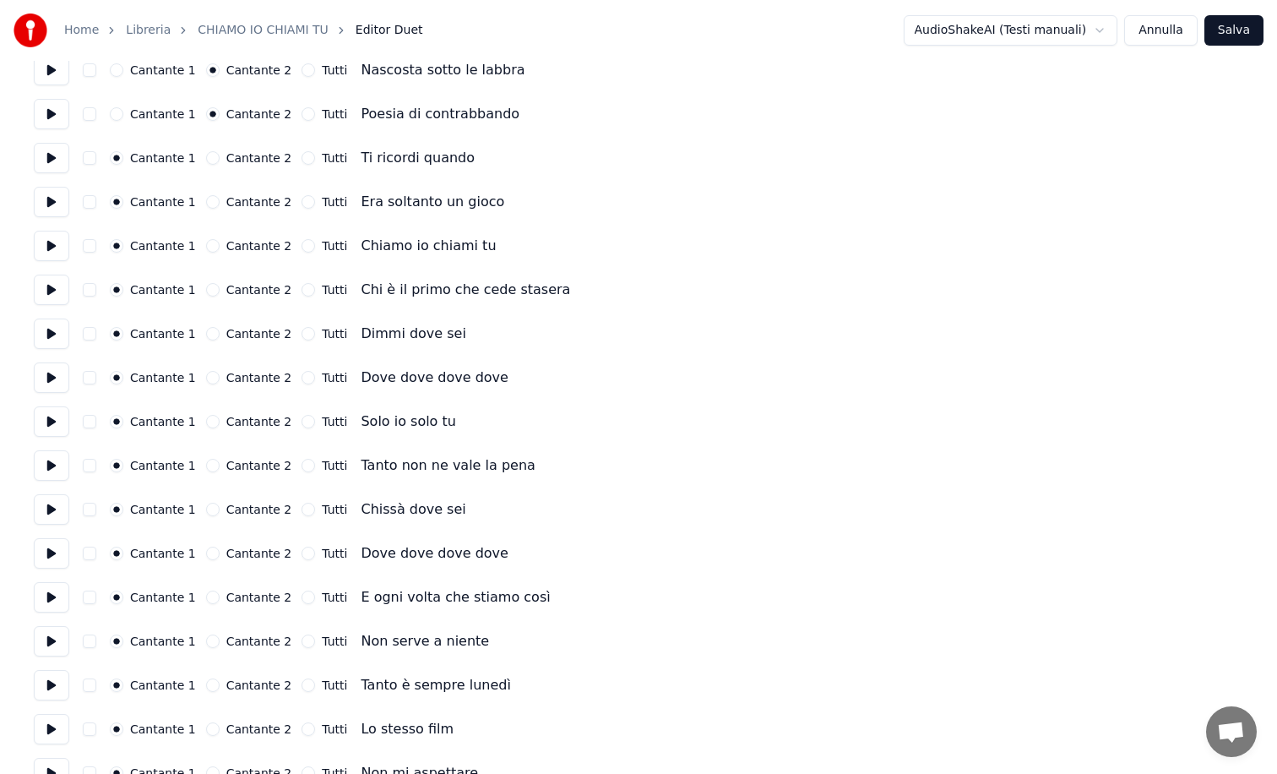
click at [207, 159] on button "Cantante 2" at bounding box center [213, 158] width 14 height 14
click at [208, 199] on button "Cantante 2" at bounding box center [213, 202] width 14 height 14
click at [208, 244] on button "Cantante 2" at bounding box center [213, 246] width 14 height 14
click at [206, 286] on button "Cantante 2" at bounding box center [213, 290] width 14 height 14
click at [207, 334] on button "Cantante 2" at bounding box center [213, 334] width 14 height 14
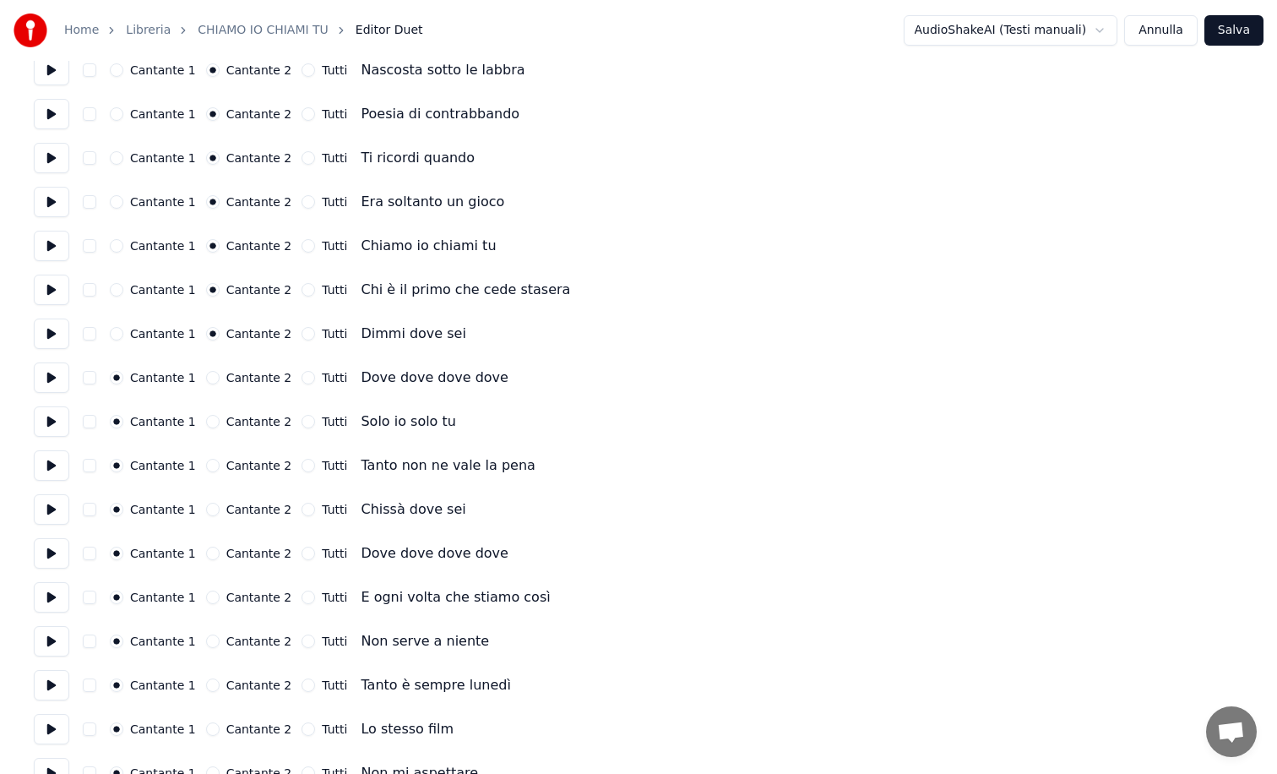
click at [208, 375] on button "Cantante 2" at bounding box center [213, 378] width 14 height 14
click at [206, 423] on button "Cantante 2" at bounding box center [213, 422] width 14 height 14
click at [207, 464] on button "Cantante 2" at bounding box center [213, 466] width 14 height 14
click at [208, 510] on button "Cantante 2" at bounding box center [213, 510] width 14 height 14
click at [212, 555] on button "Cantante 2" at bounding box center [213, 554] width 14 height 14
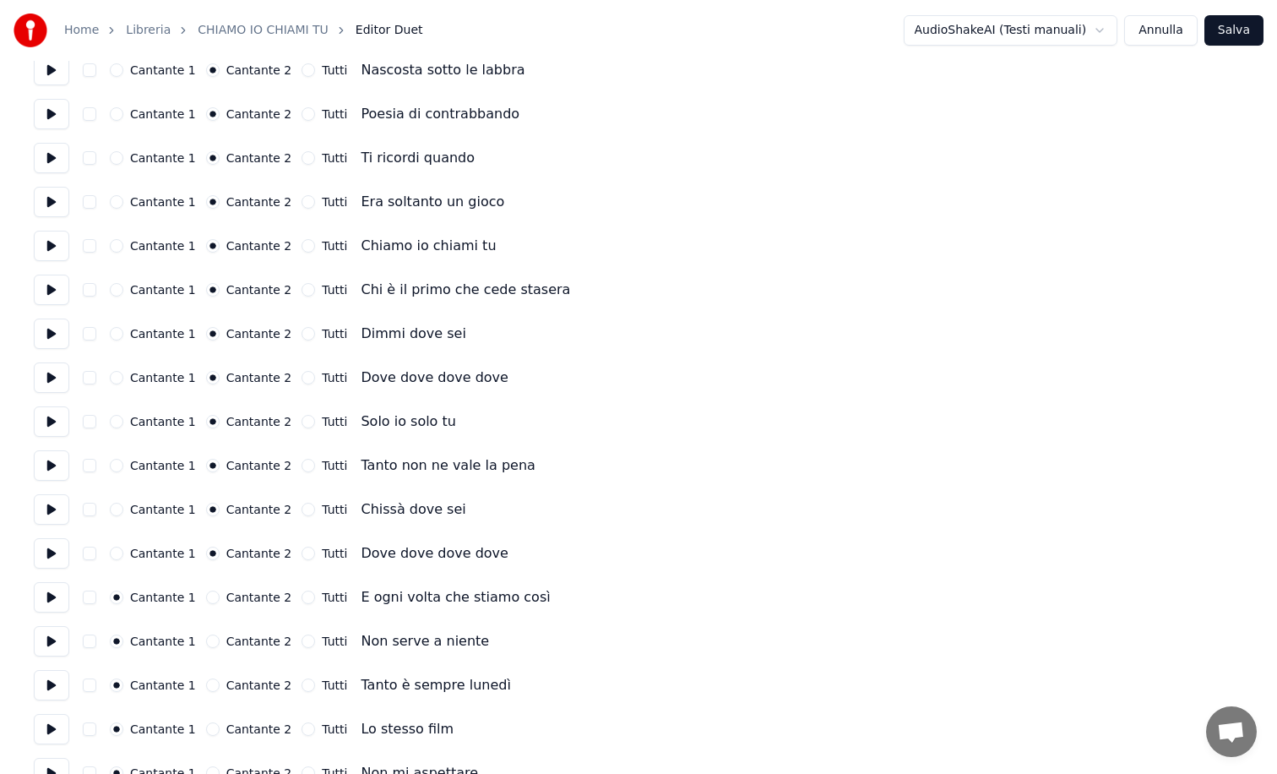
click at [208, 594] on button "Cantante 2" at bounding box center [213, 598] width 14 height 14
click at [206, 635] on button "Cantante 2" at bounding box center [213, 641] width 14 height 14
click at [209, 687] on button "Cantante 2" at bounding box center [213, 685] width 14 height 14
click at [206, 727] on button "Cantante 2" at bounding box center [213, 729] width 14 height 14
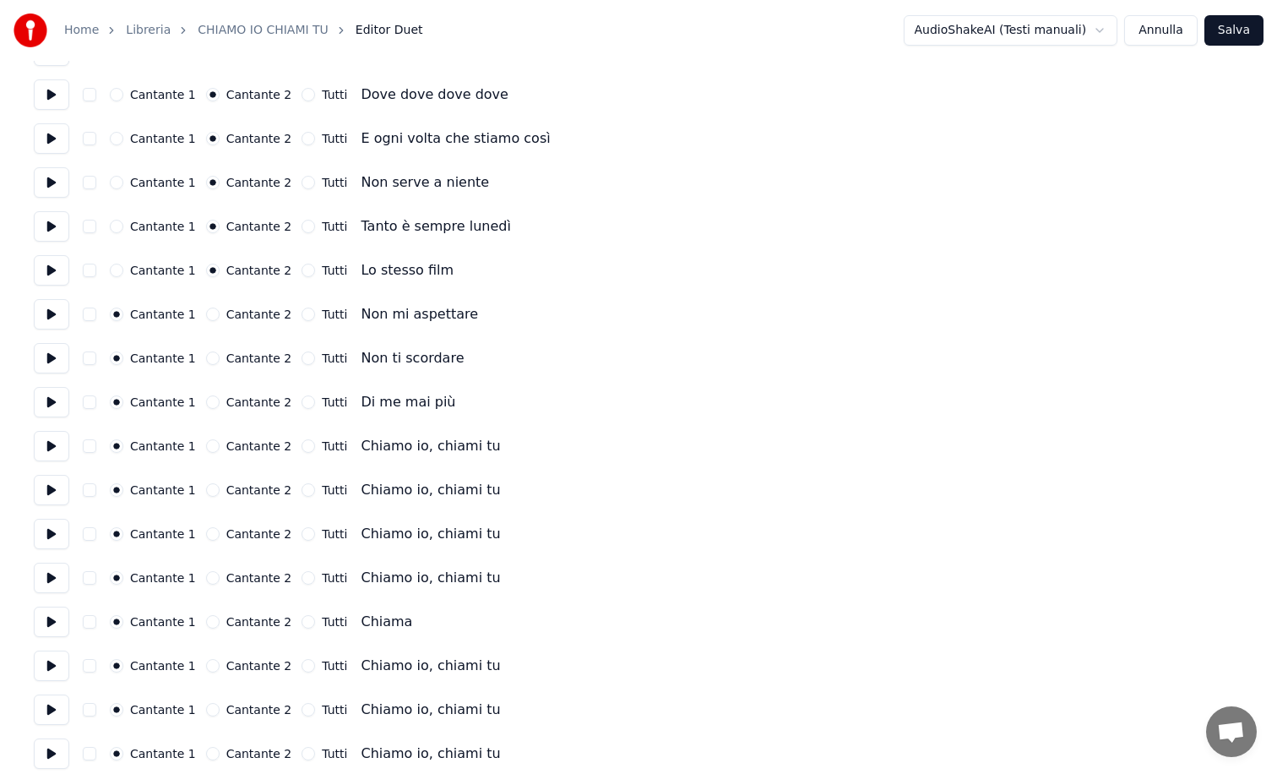
scroll to position [1394, 0]
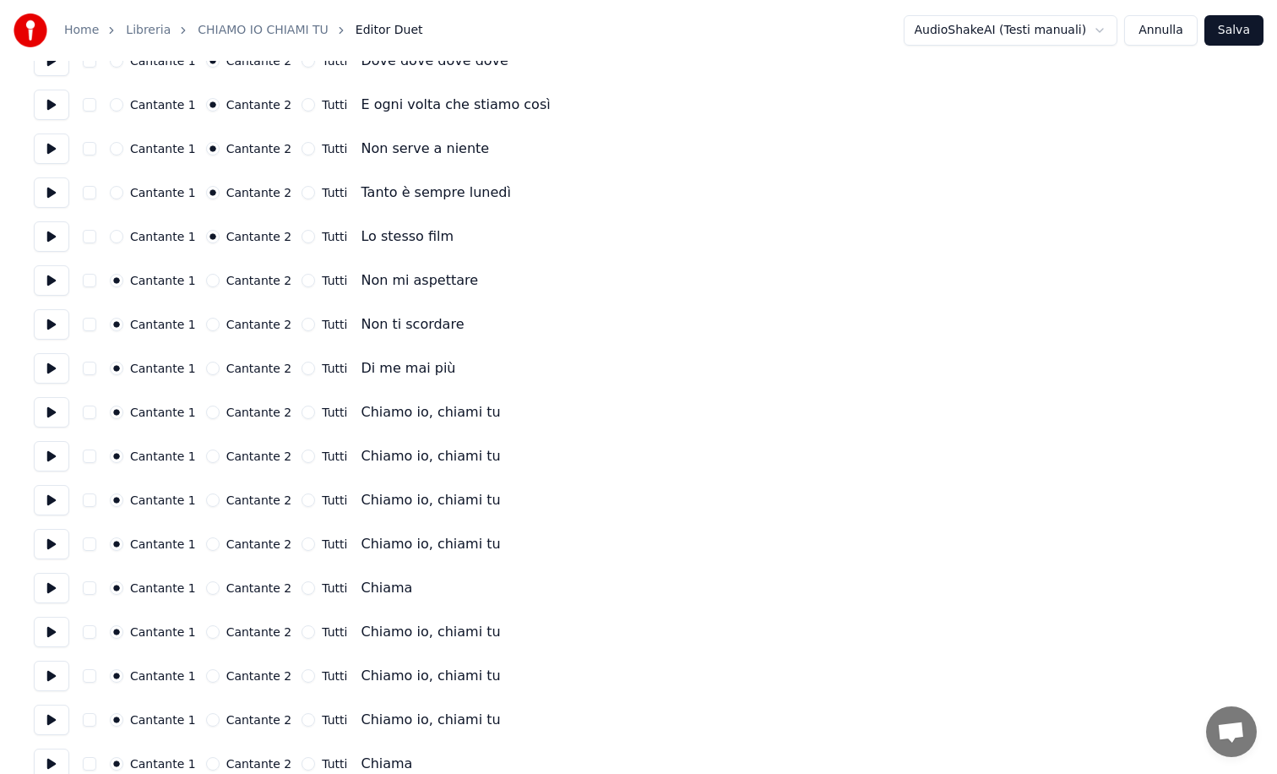
click at [206, 284] on button "Cantante 2" at bounding box center [213, 281] width 14 height 14
click at [203, 317] on div "Cantante 1 Cantante 2 Tutti Non ti scordare" at bounding box center [639, 324] width 1210 height 30
click at [205, 314] on div "Cantante 1 Cantante 2 Tutti Non ti scordare" at bounding box center [639, 324] width 1210 height 30
click at [206, 319] on button "Cantante 2" at bounding box center [213, 325] width 14 height 14
click at [211, 371] on button "Cantante 2" at bounding box center [213, 369] width 14 height 14
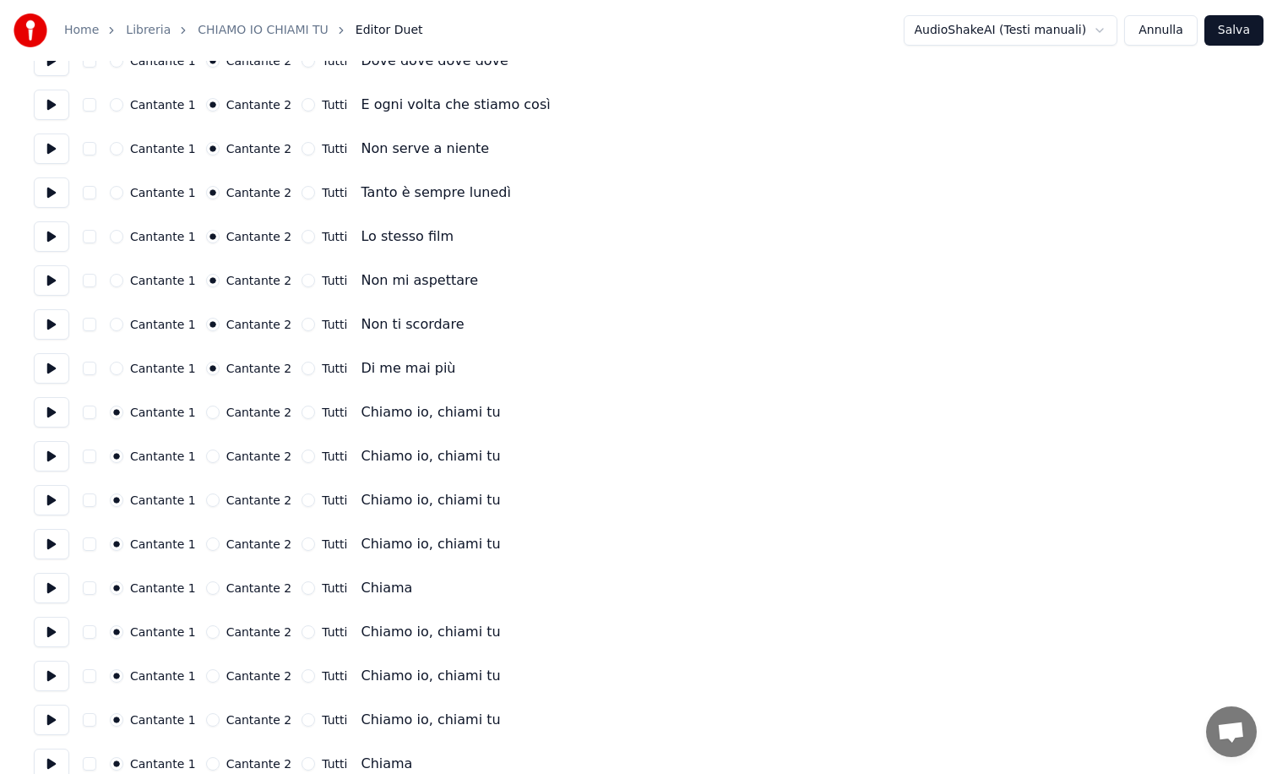
click at [211, 371] on button "Cantante 2" at bounding box center [213, 369] width 14 height 14
click at [210, 404] on div "Cantante 1 Cantante 2 Tutti Chiamo io, chiami tu" at bounding box center [639, 412] width 1210 height 30
click at [210, 414] on button "Cantante 2" at bounding box center [213, 413] width 14 height 14
click at [210, 450] on button "Cantante 2" at bounding box center [213, 456] width 14 height 14
click at [211, 498] on button "Cantante 2" at bounding box center [213, 500] width 14 height 14
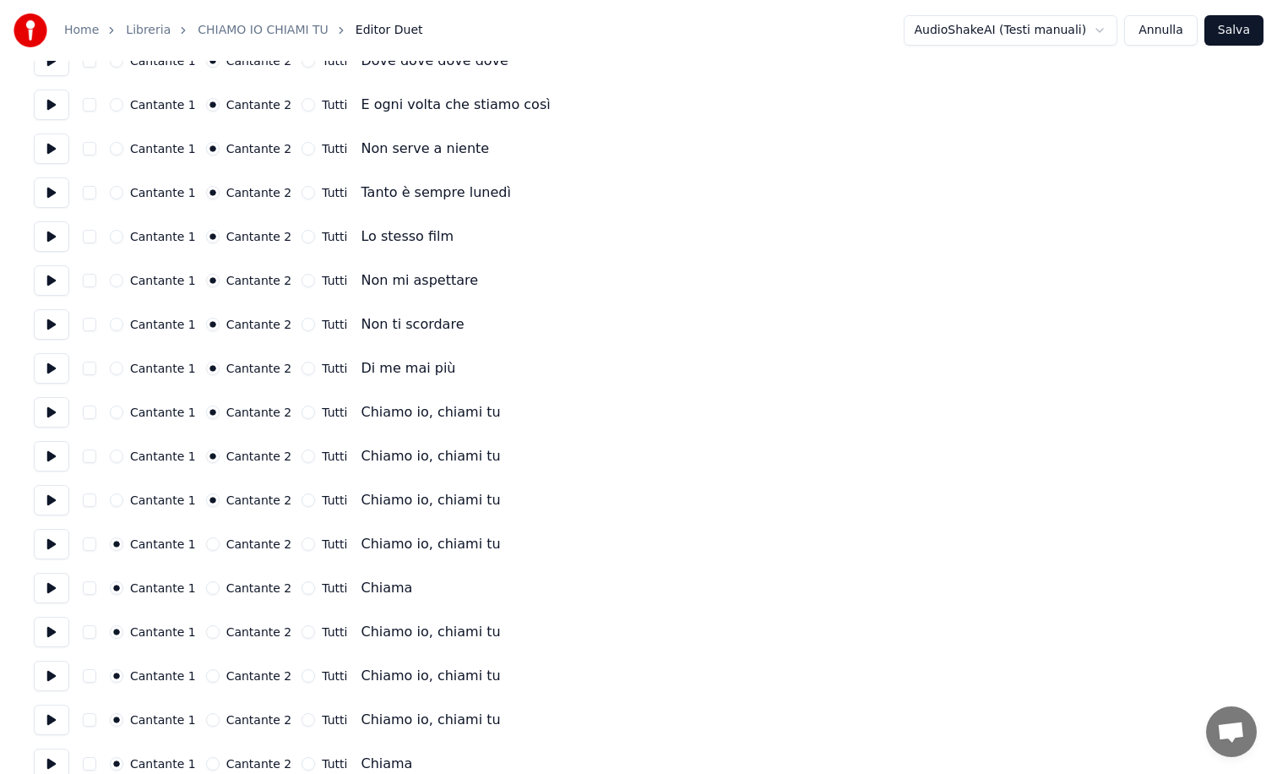
click at [207, 544] on button "Cantante 2" at bounding box center [213, 544] width 14 height 14
click at [206, 589] on button "Cantante 2" at bounding box center [213, 588] width 14 height 14
click at [206, 629] on button "Cantante 2" at bounding box center [213, 632] width 14 height 14
click at [206, 674] on button "Cantante 2" at bounding box center [213, 676] width 14 height 14
click at [206, 721] on button "Cantante 2" at bounding box center [213, 720] width 14 height 14
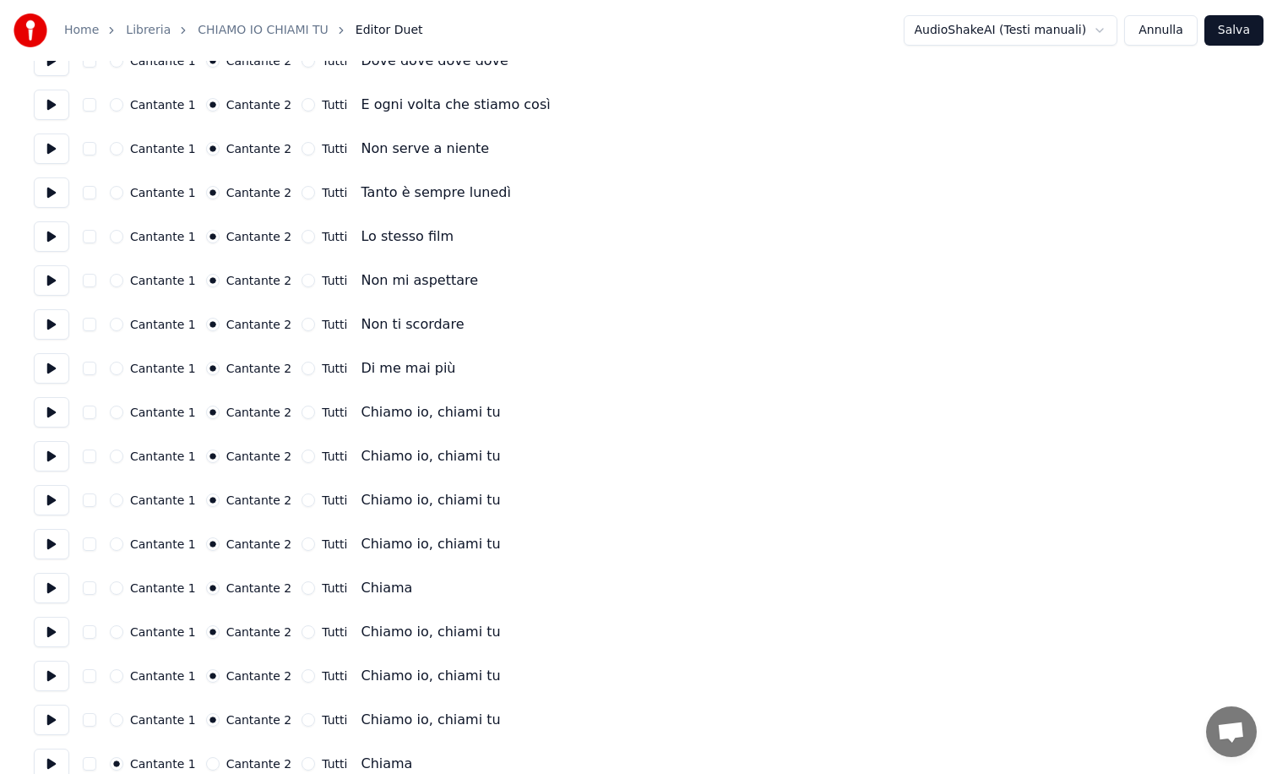
click at [206, 763] on button "Cantante 2" at bounding box center [213, 764] width 14 height 14
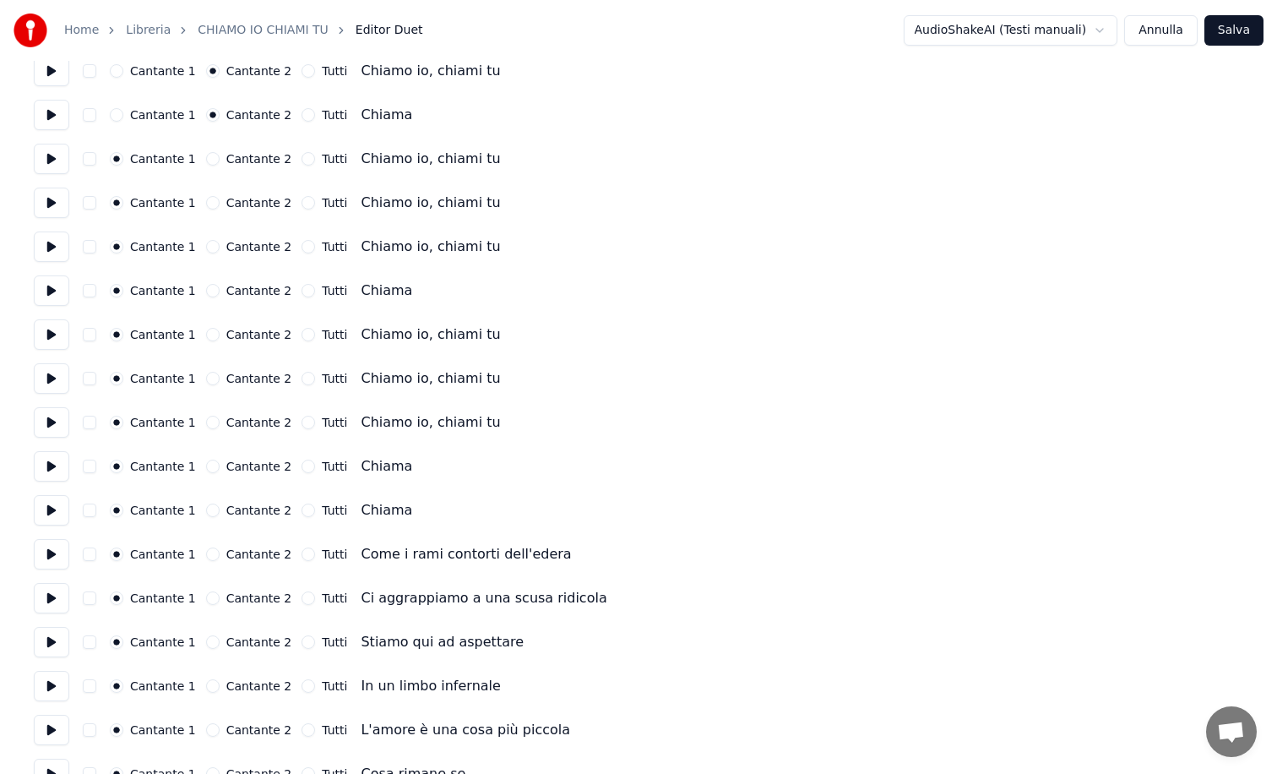
scroll to position [2028, 0]
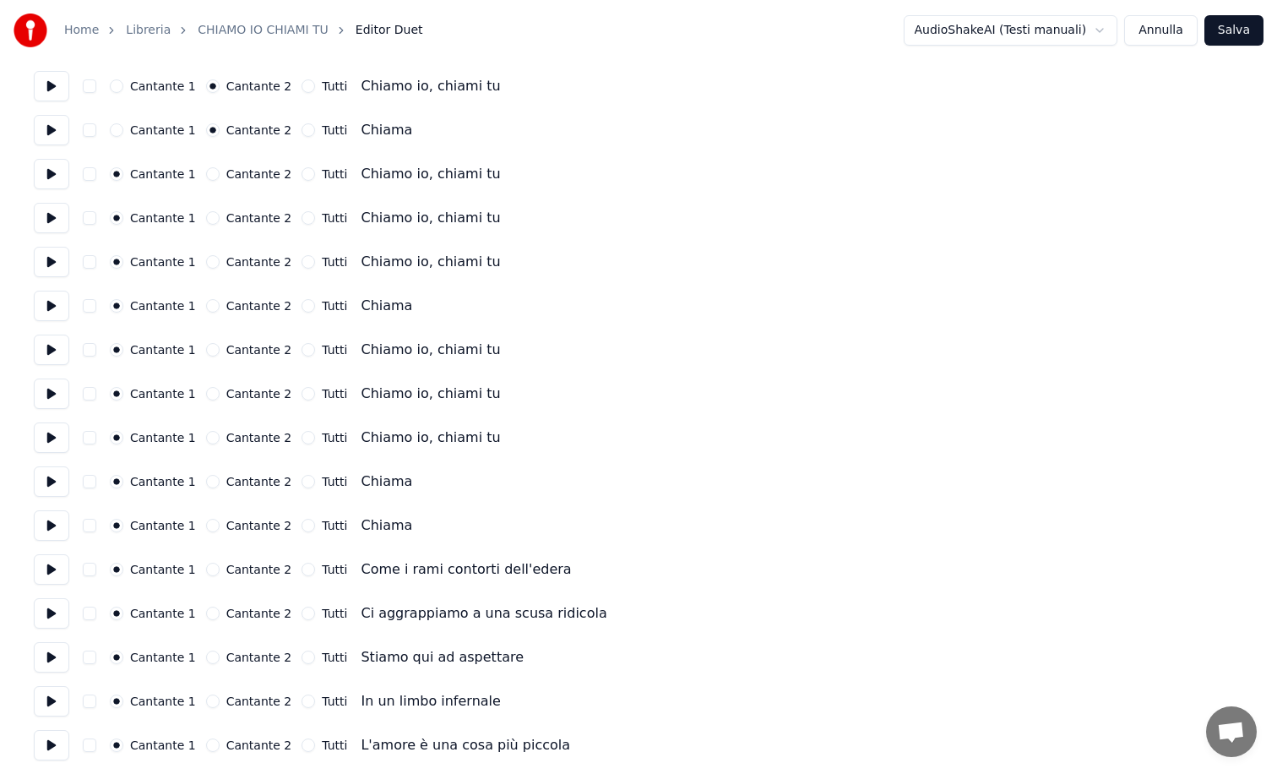
click at [206, 180] on button "Cantante 2" at bounding box center [213, 174] width 14 height 14
click at [209, 208] on div "Cantante 1 Cantante 2 Tutti Chiamo io, chiami tu" at bounding box center [639, 218] width 1210 height 30
click at [209, 210] on div "Cantante 1 Cantante 2 Tutti Chiamo io, chiami tu" at bounding box center [639, 218] width 1210 height 30
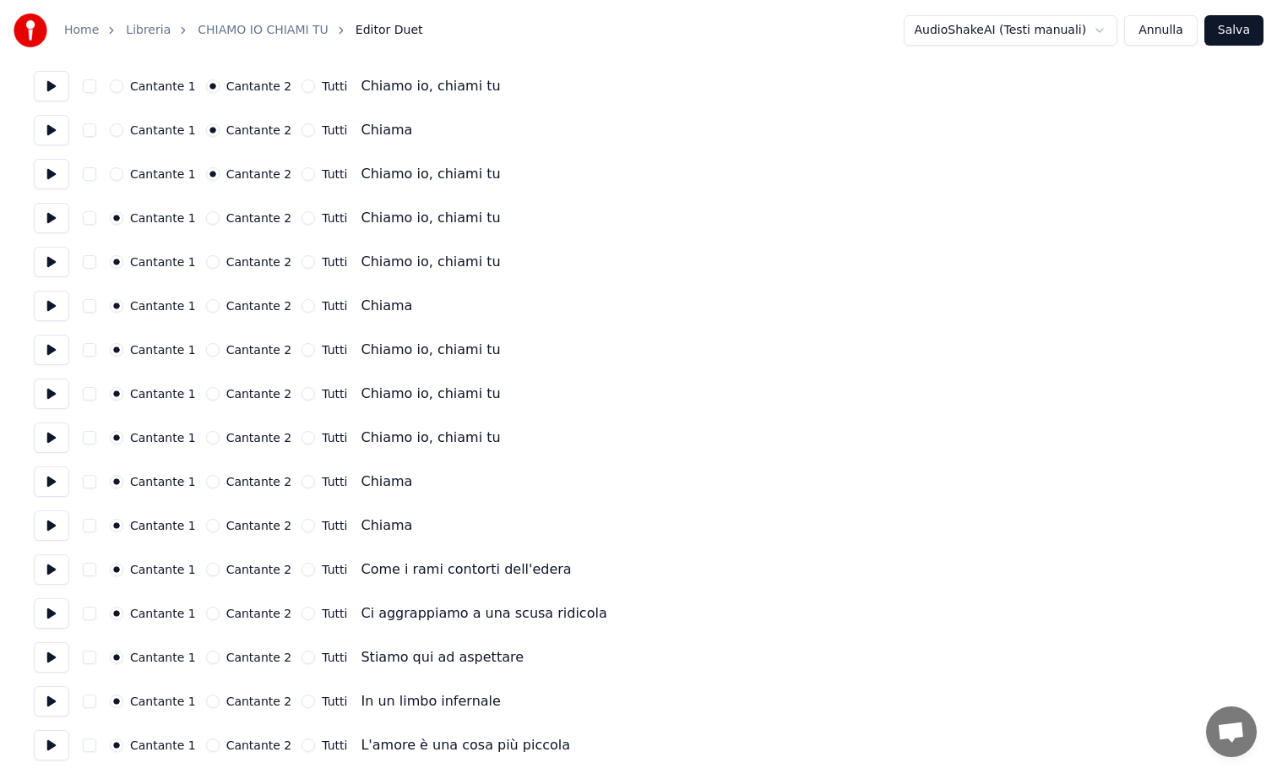
click at [207, 212] on button "Cantante 2" at bounding box center [213, 218] width 14 height 14
click at [210, 259] on button "Cantante 2" at bounding box center [213, 262] width 14 height 14
click at [208, 303] on button "Cantante 2" at bounding box center [213, 306] width 14 height 14
click at [206, 351] on button "Cantante 2" at bounding box center [213, 350] width 14 height 14
click at [207, 395] on button "Cantante 2" at bounding box center [213, 394] width 14 height 14
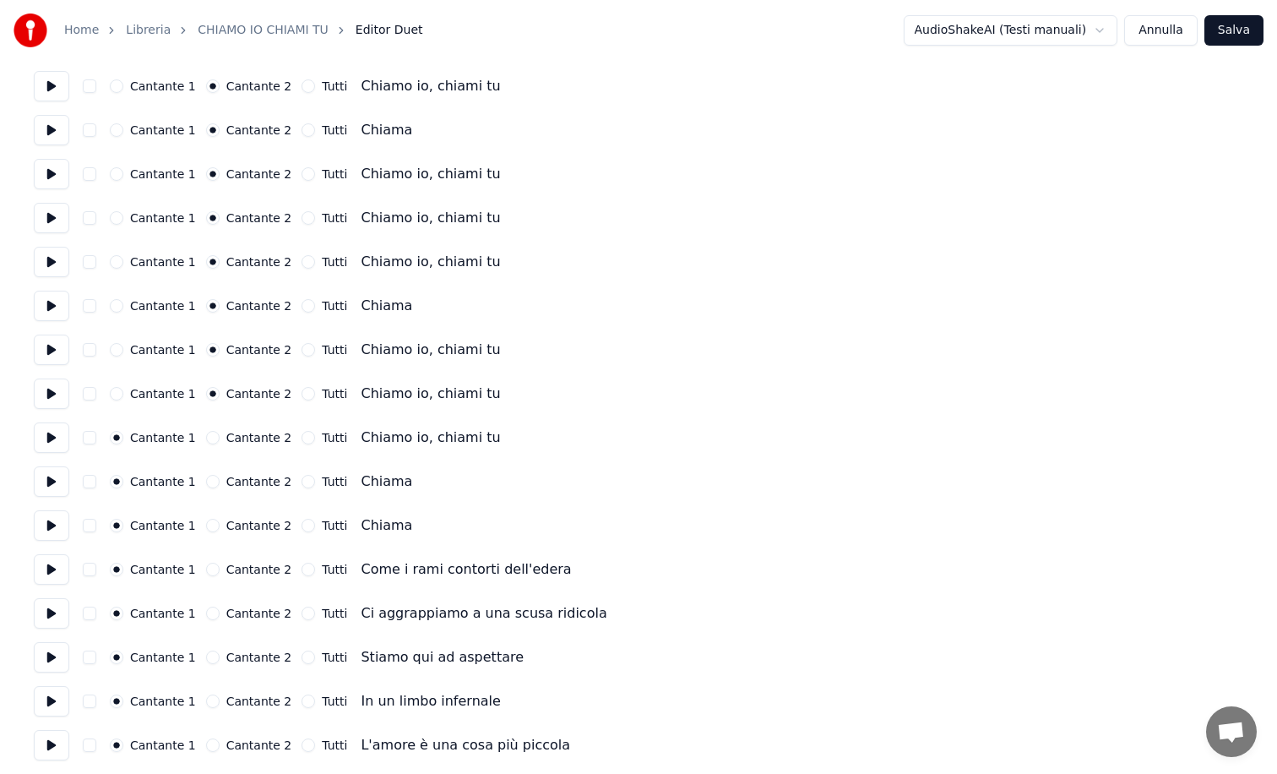
click at [206, 432] on button "Cantante 2" at bounding box center [213, 438] width 14 height 14
click at [207, 482] on button "Cantante 2" at bounding box center [213, 482] width 14 height 14
click at [206, 527] on button "Cantante 2" at bounding box center [213, 526] width 14 height 14
click at [49, 520] on button at bounding box center [51, 525] width 35 height 30
click at [52, 531] on button at bounding box center [51, 525] width 35 height 30
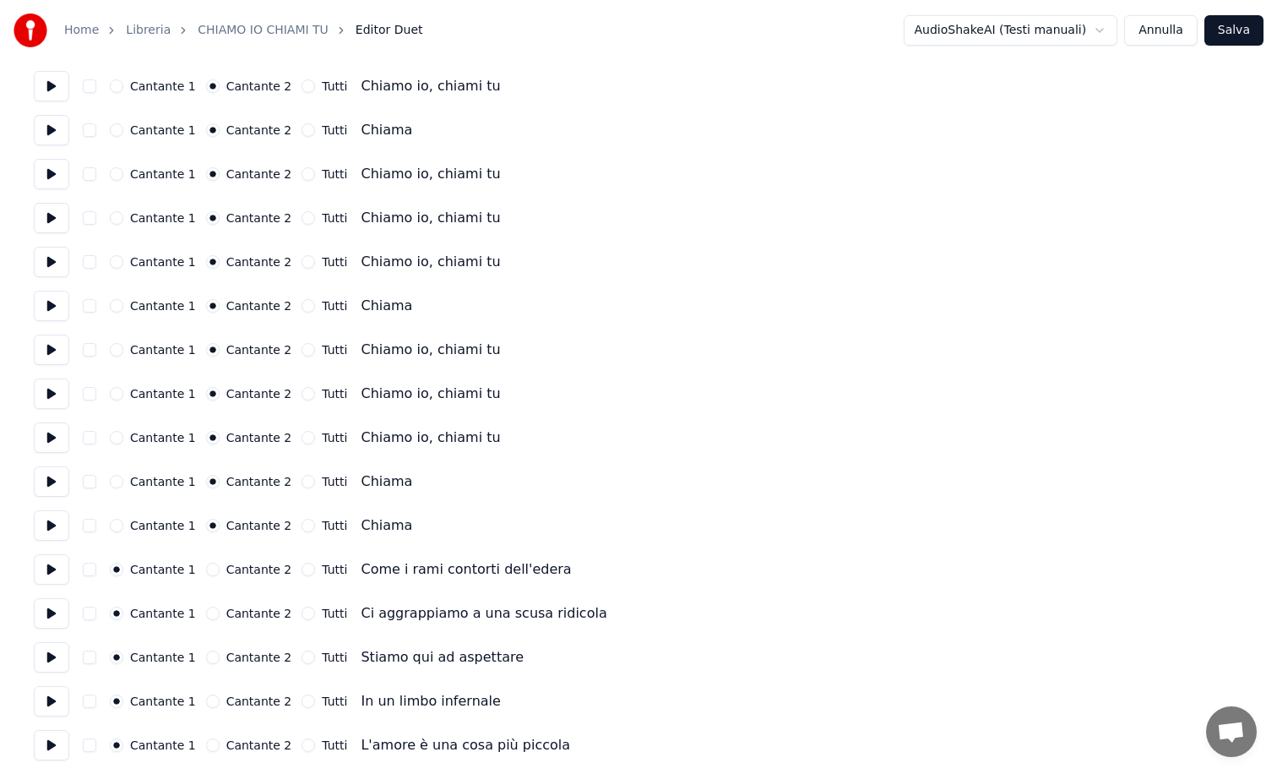
click at [46, 572] on button at bounding box center [51, 569] width 35 height 30
click at [206, 572] on button "Cantante 2" at bounding box center [213, 570] width 14 height 14
click at [208, 618] on button "Cantante 2" at bounding box center [213, 614] width 14 height 14
click at [206, 655] on button "Cantante 2" at bounding box center [213, 658] width 14 height 14
click at [206, 705] on button "Cantante 2" at bounding box center [213, 701] width 14 height 14
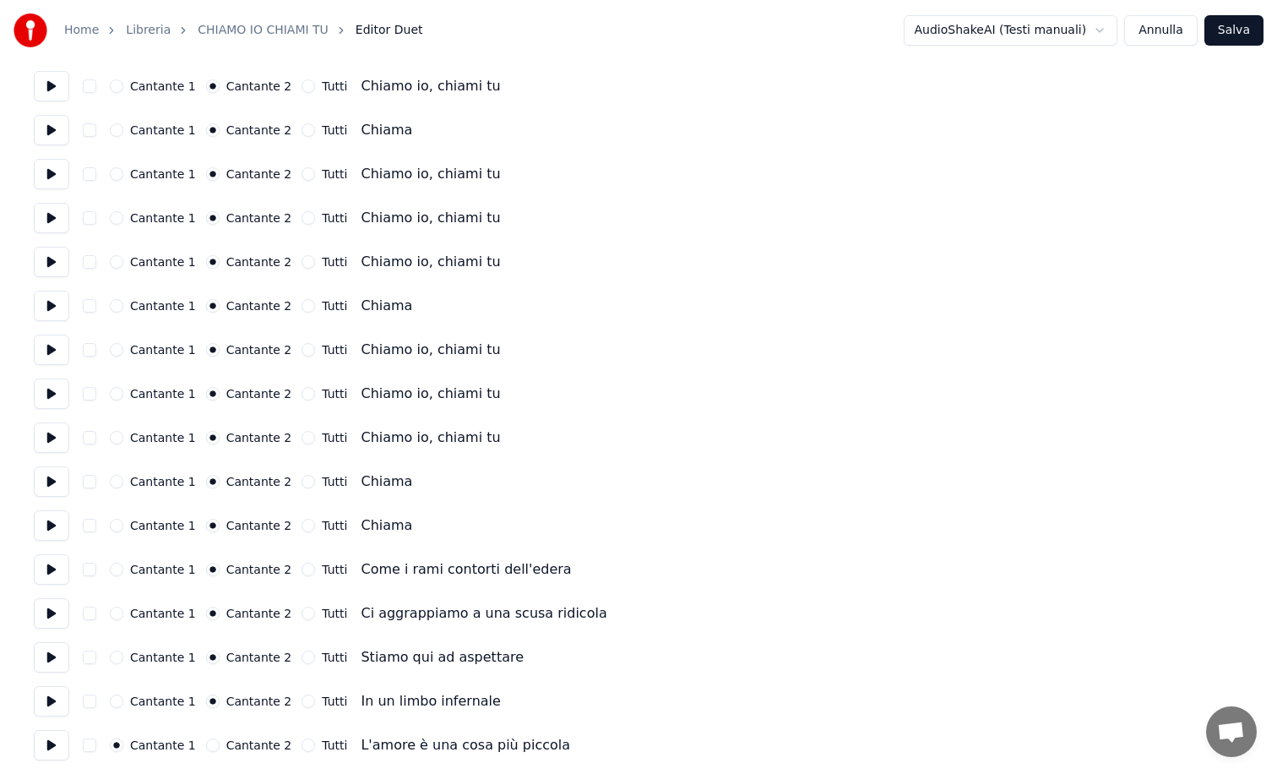
click at [206, 750] on button "Cantante 2" at bounding box center [213, 745] width 14 height 14
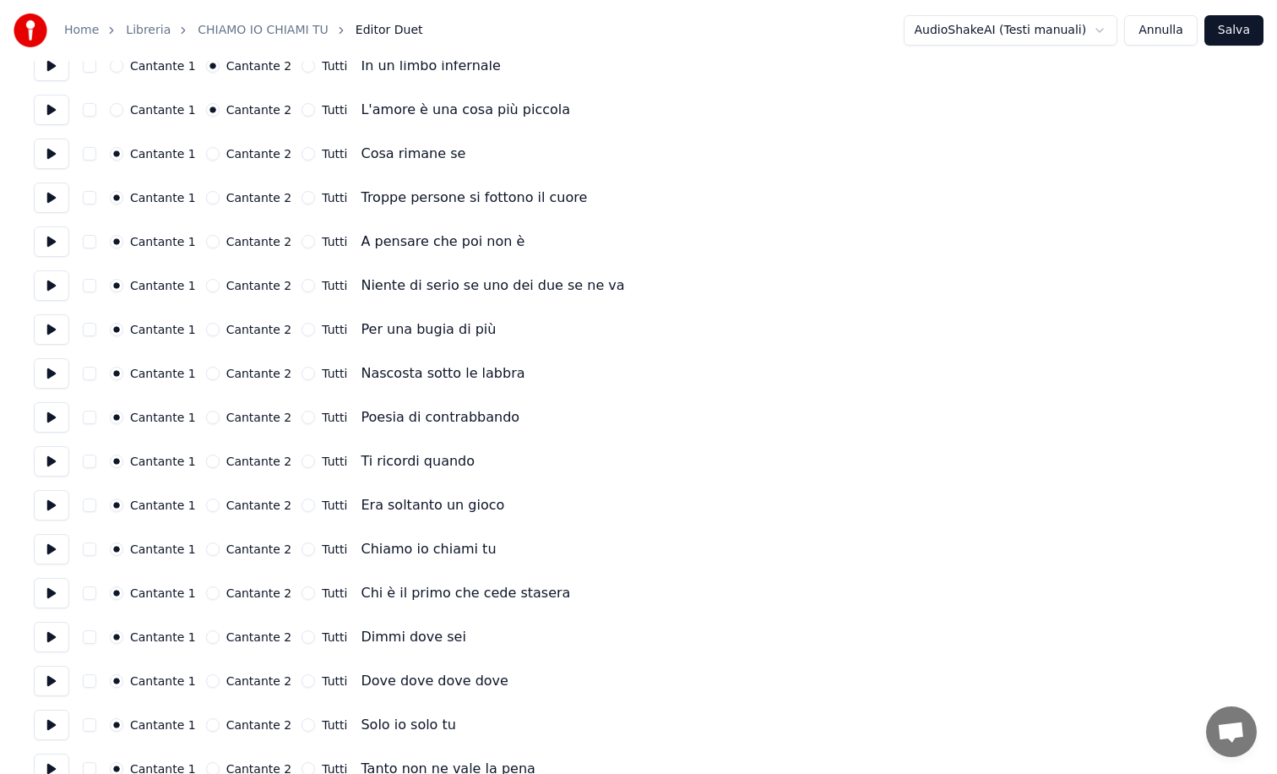
scroll to position [2695, 0]
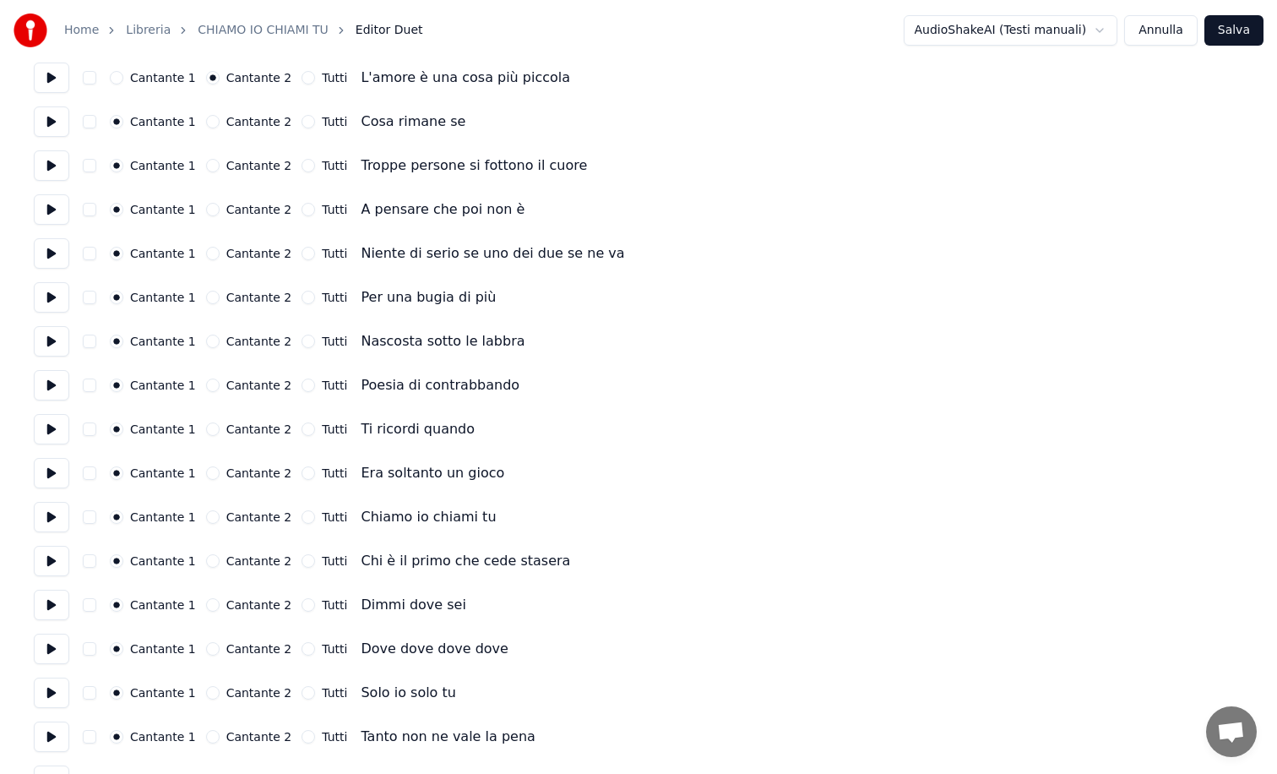
click at [210, 125] on button "Cantante 2" at bounding box center [213, 122] width 14 height 14
click at [212, 164] on button "Cantante 2" at bounding box center [213, 166] width 14 height 14
click at [206, 205] on button "Cantante 2" at bounding box center [213, 210] width 14 height 14
click at [204, 246] on div "Cantante 1 Cantante 2 Tutti Niente di serio se uno dei due se ne va" at bounding box center [639, 253] width 1210 height 30
click at [206, 252] on button "Cantante 2" at bounding box center [213, 254] width 14 height 14
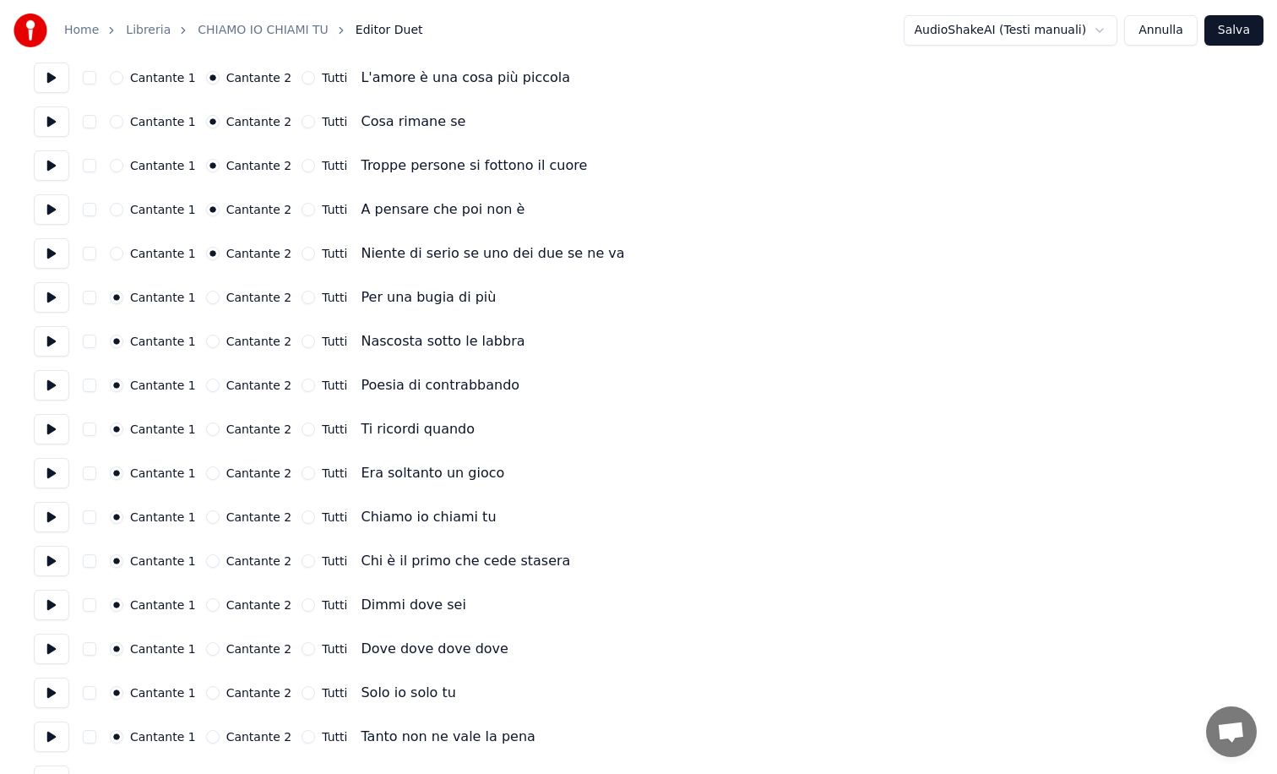
click at [210, 295] on button "Cantante 2" at bounding box center [213, 298] width 14 height 14
click at [206, 338] on button "Cantante 2" at bounding box center [213, 342] width 14 height 14
click at [210, 383] on button "Cantante 2" at bounding box center [213, 385] width 14 height 14
click at [207, 429] on button "Cantante 2" at bounding box center [213, 429] width 14 height 14
click at [210, 470] on button "Cantante 2" at bounding box center [213, 473] width 14 height 14
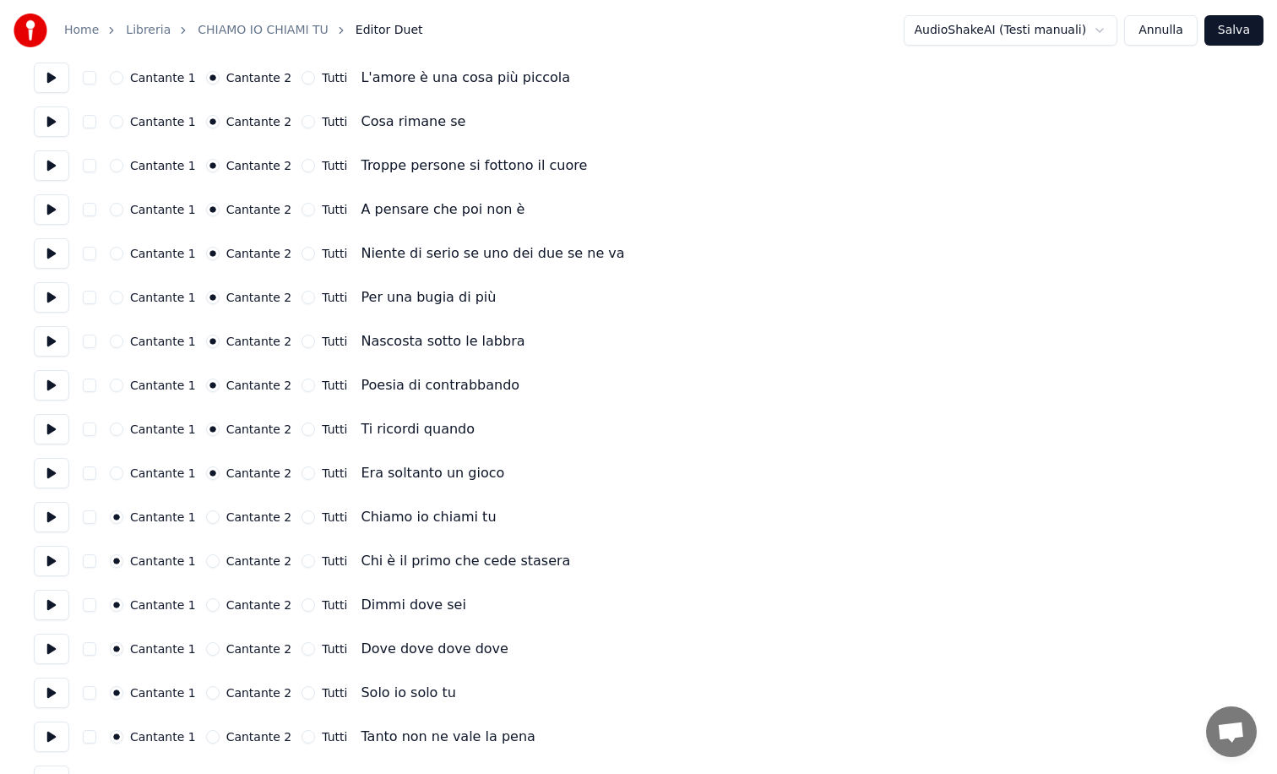
click at [206, 520] on button "Cantante 2" at bounding box center [213, 517] width 14 height 14
click at [206, 563] on button "Cantante 2" at bounding box center [213, 561] width 14 height 14
click at [206, 600] on button "Cantante 2" at bounding box center [213, 605] width 14 height 14
click at [207, 651] on button "Cantante 2" at bounding box center [213, 649] width 14 height 14
click at [206, 688] on button "Cantante 2" at bounding box center [213, 693] width 14 height 14
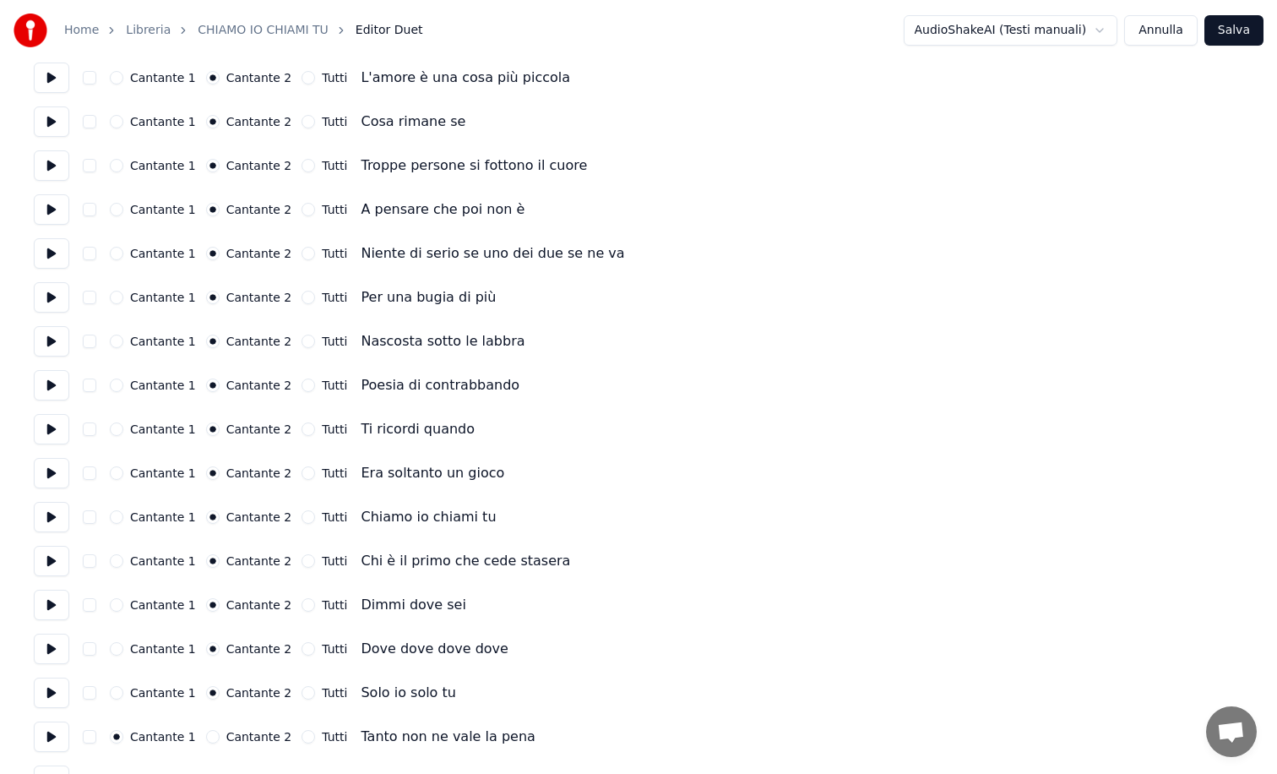
click at [210, 736] on button "Cantante 2" at bounding box center [213, 737] width 14 height 14
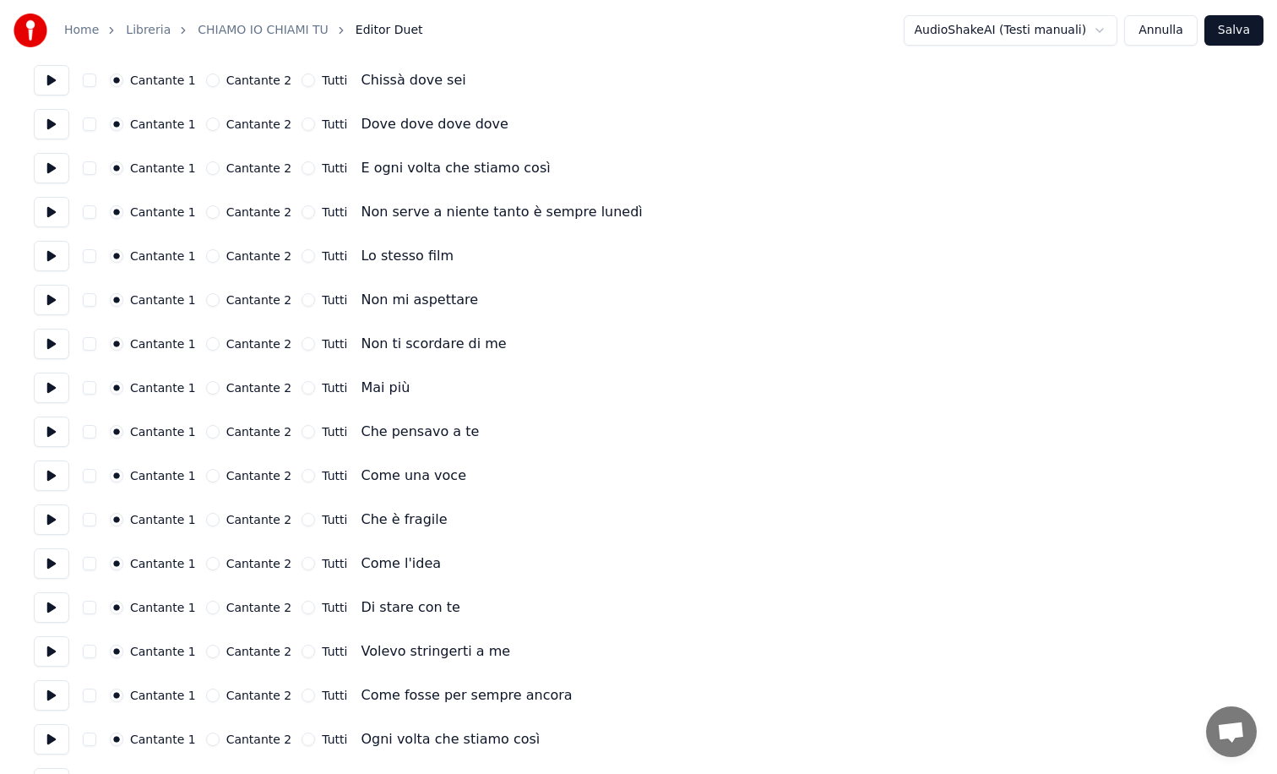
scroll to position [3395, 0]
click at [206, 84] on button "Cantante 2" at bounding box center [213, 81] width 14 height 14
click at [212, 129] on div "Cantante 2" at bounding box center [249, 125] width 86 height 14
click at [207, 129] on button "Cantante 2" at bounding box center [213, 125] width 14 height 14
click at [210, 166] on button "Cantante 2" at bounding box center [213, 169] width 14 height 14
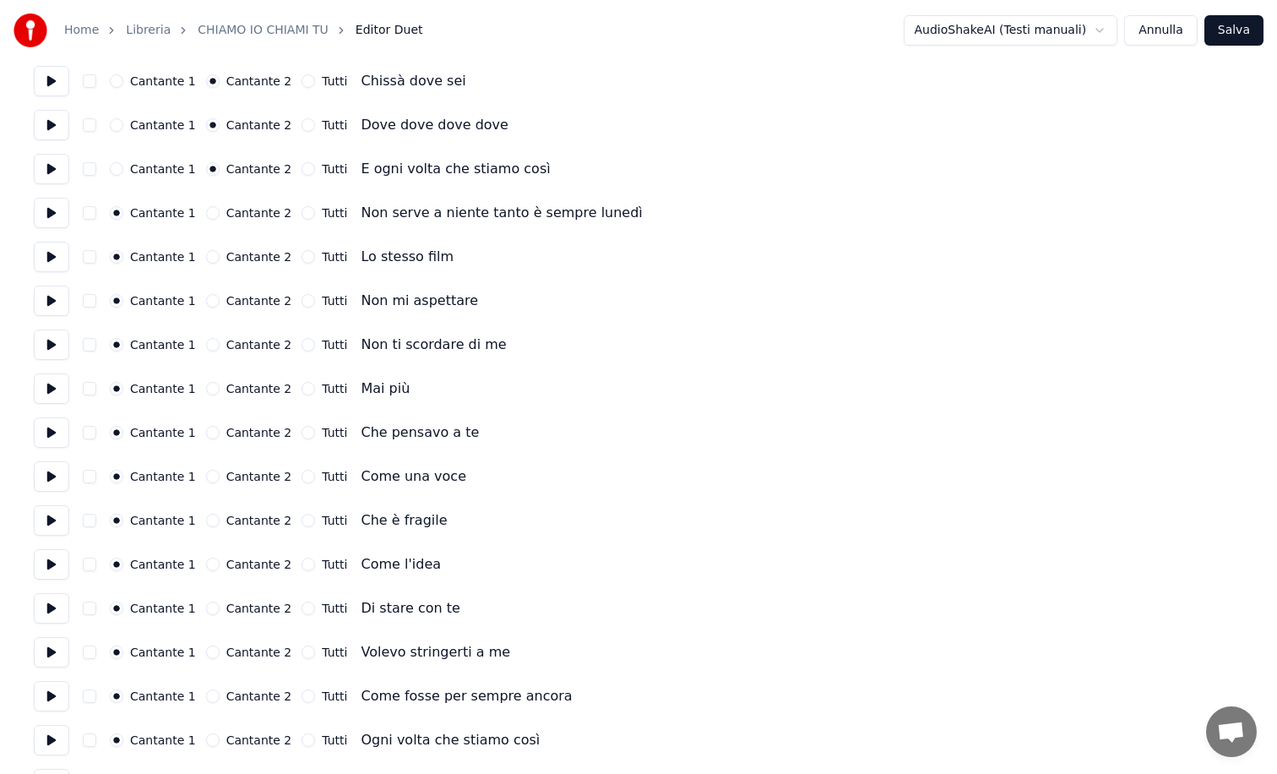
click at [208, 210] on button "Cantante 2" at bounding box center [213, 213] width 14 height 14
click at [209, 257] on button "Cantante 2" at bounding box center [213, 257] width 14 height 14
click at [209, 299] on button "Cantante 2" at bounding box center [213, 301] width 14 height 14
click at [210, 346] on button "Cantante 2" at bounding box center [213, 345] width 14 height 14
click at [210, 389] on button "Cantante 2" at bounding box center [213, 389] width 14 height 14
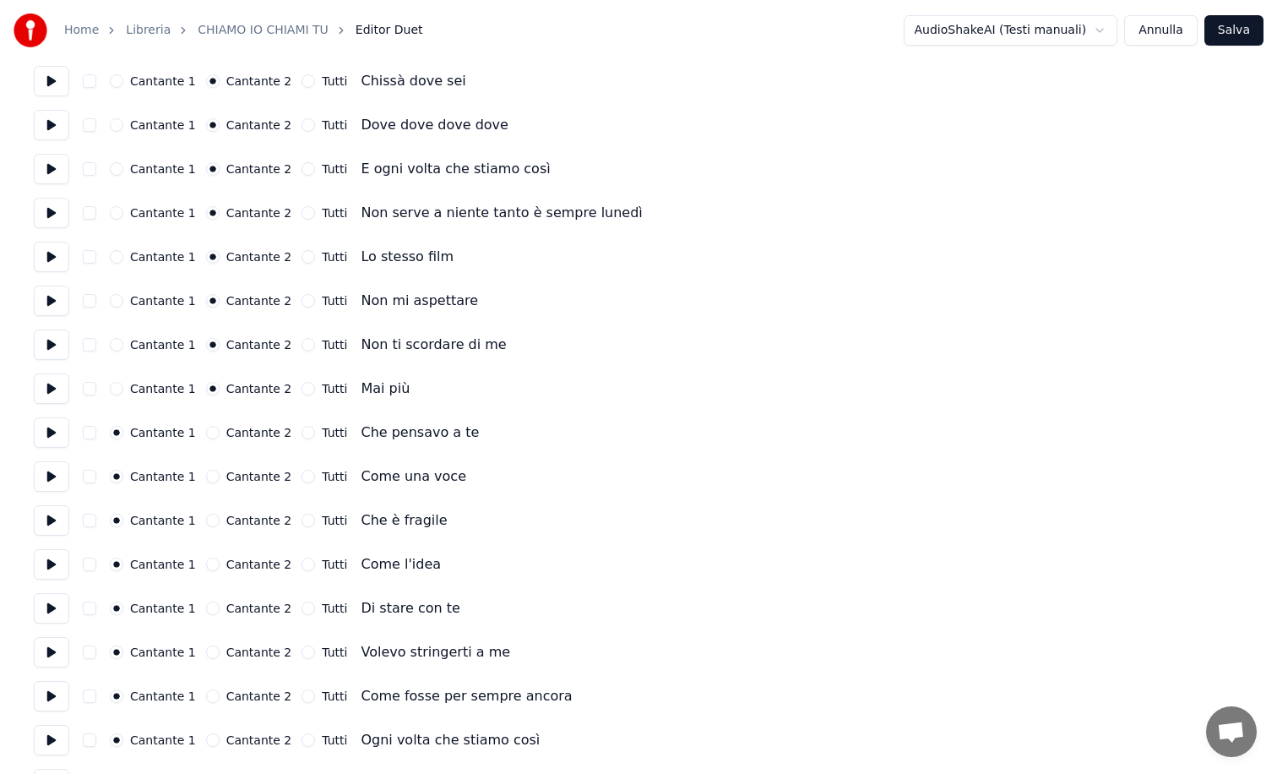
click at [206, 429] on button "Cantante 2" at bounding box center [213, 433] width 14 height 14
click at [206, 478] on button "Cantante 2" at bounding box center [213, 477] width 14 height 14
click at [206, 517] on button "Cantante 2" at bounding box center [213, 521] width 14 height 14
click at [208, 563] on button "Cantante 2" at bounding box center [213, 565] width 14 height 14
click at [207, 611] on button "Cantante 2" at bounding box center [213, 609] width 14 height 14
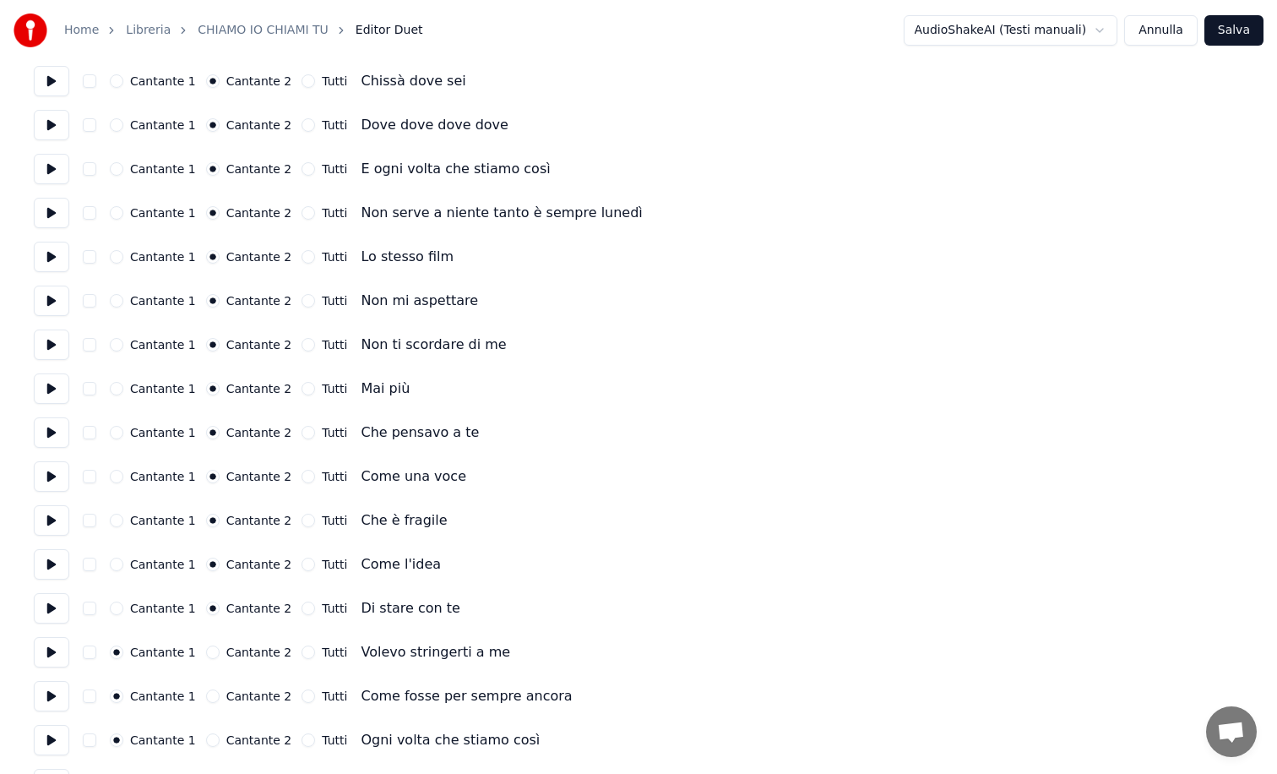
click at [206, 648] on button "Cantante 2" at bounding box center [213, 652] width 14 height 14
click at [206, 695] on button "Cantante 2" at bounding box center [213, 696] width 14 height 14
click at [206, 740] on button "Cantante 2" at bounding box center [213, 740] width 14 height 14
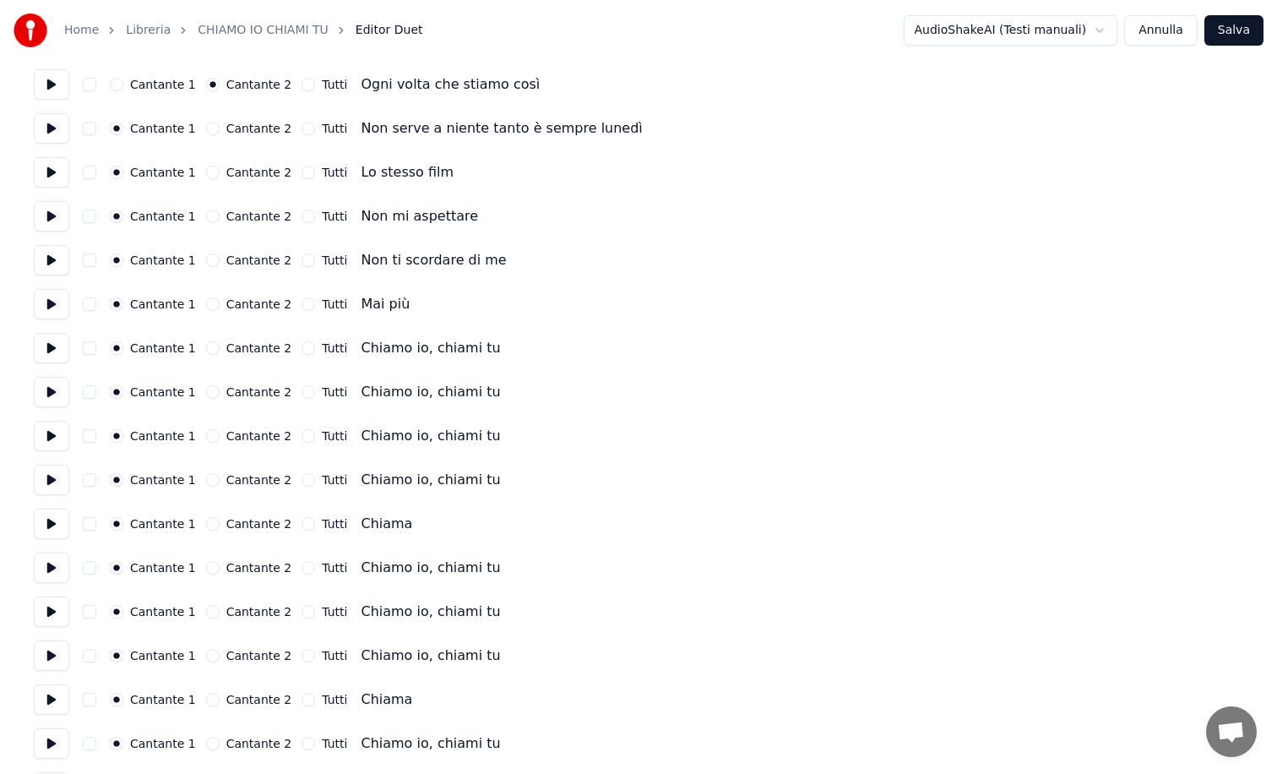
scroll to position [4082, 0]
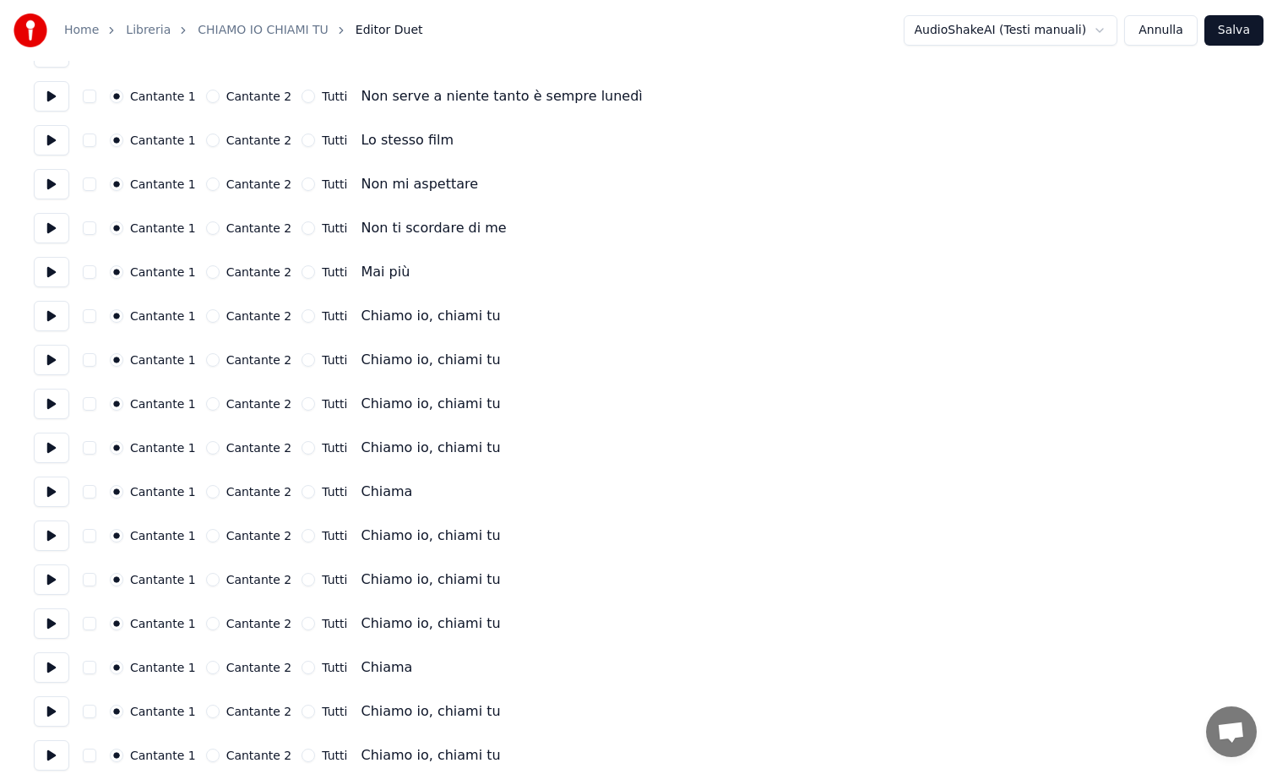
click at [212, 90] on div "Cantante 2" at bounding box center [249, 97] width 86 height 14
click at [211, 93] on button "Cantante 2" at bounding box center [213, 97] width 14 height 14
click at [206, 139] on button "Cantante 2" at bounding box center [213, 140] width 14 height 14
click at [206, 182] on button "Cantante 2" at bounding box center [213, 184] width 14 height 14
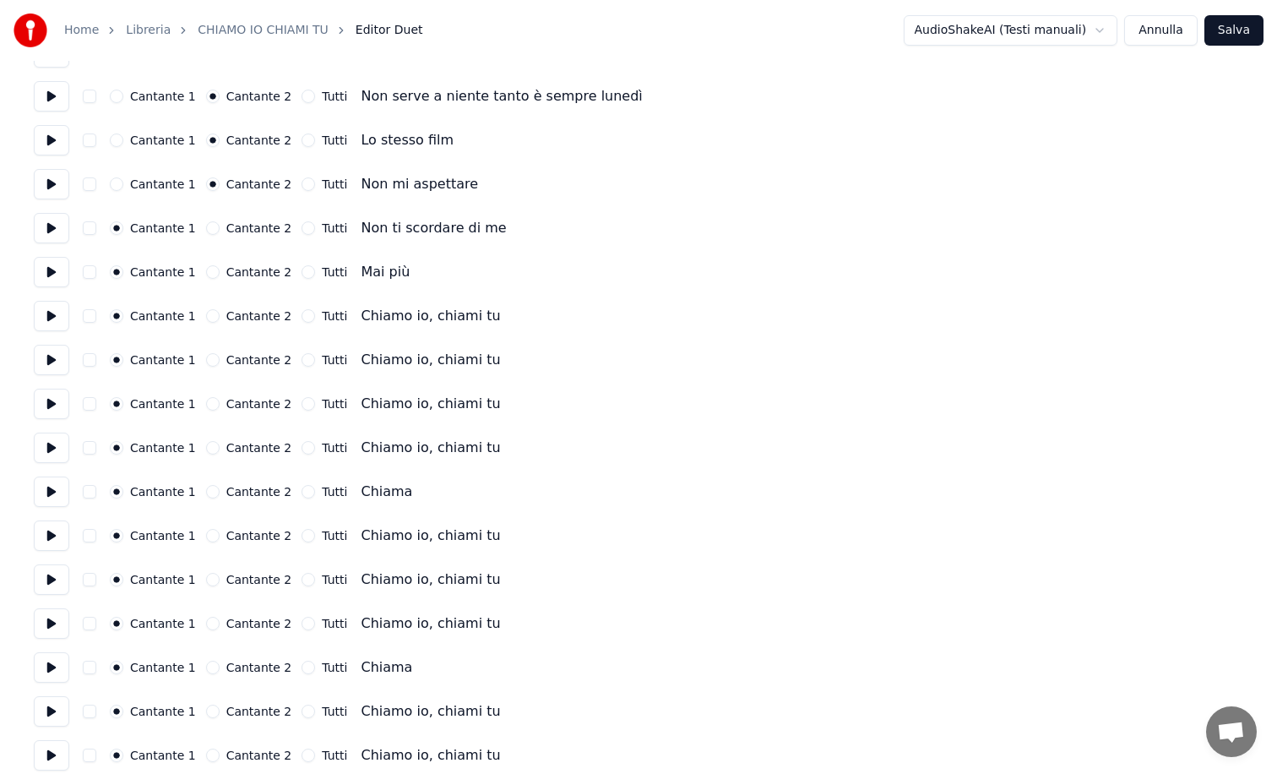
click at [206, 224] on button "Cantante 2" at bounding box center [213, 228] width 14 height 14
click at [206, 273] on button "Cantante 2" at bounding box center [213, 272] width 14 height 14
click at [207, 318] on button "Cantante 2" at bounding box center [213, 316] width 14 height 14
click at [208, 357] on button "Cantante 2" at bounding box center [213, 360] width 14 height 14
click at [210, 402] on button "Cantante 2" at bounding box center [213, 404] width 14 height 14
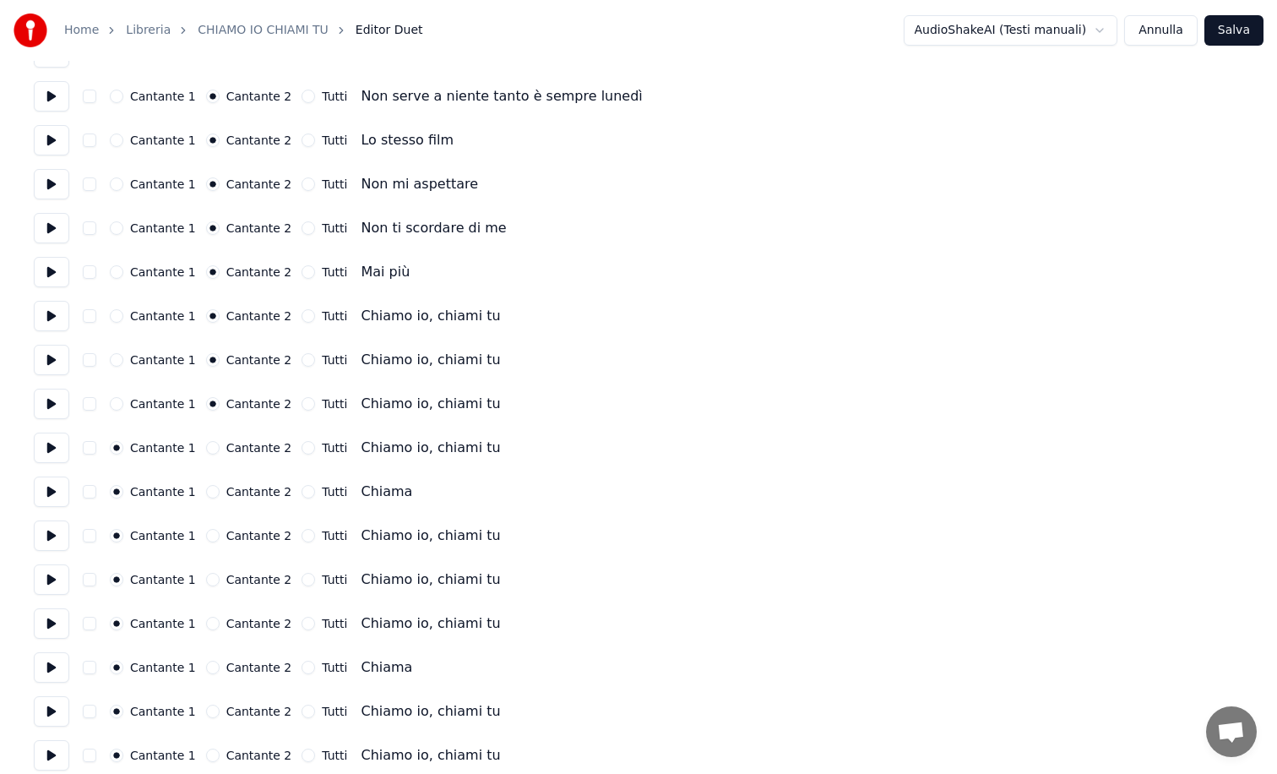
click at [206, 444] on button "Cantante 2" at bounding box center [213, 448] width 14 height 14
click at [207, 495] on button "Cantante 2" at bounding box center [213, 492] width 14 height 14
click at [210, 536] on button "Cantante 2" at bounding box center [213, 536] width 14 height 14
click at [207, 573] on button "Cantante 2" at bounding box center [213, 580] width 14 height 14
click at [206, 626] on button "Cantante 2" at bounding box center [213, 624] width 14 height 14
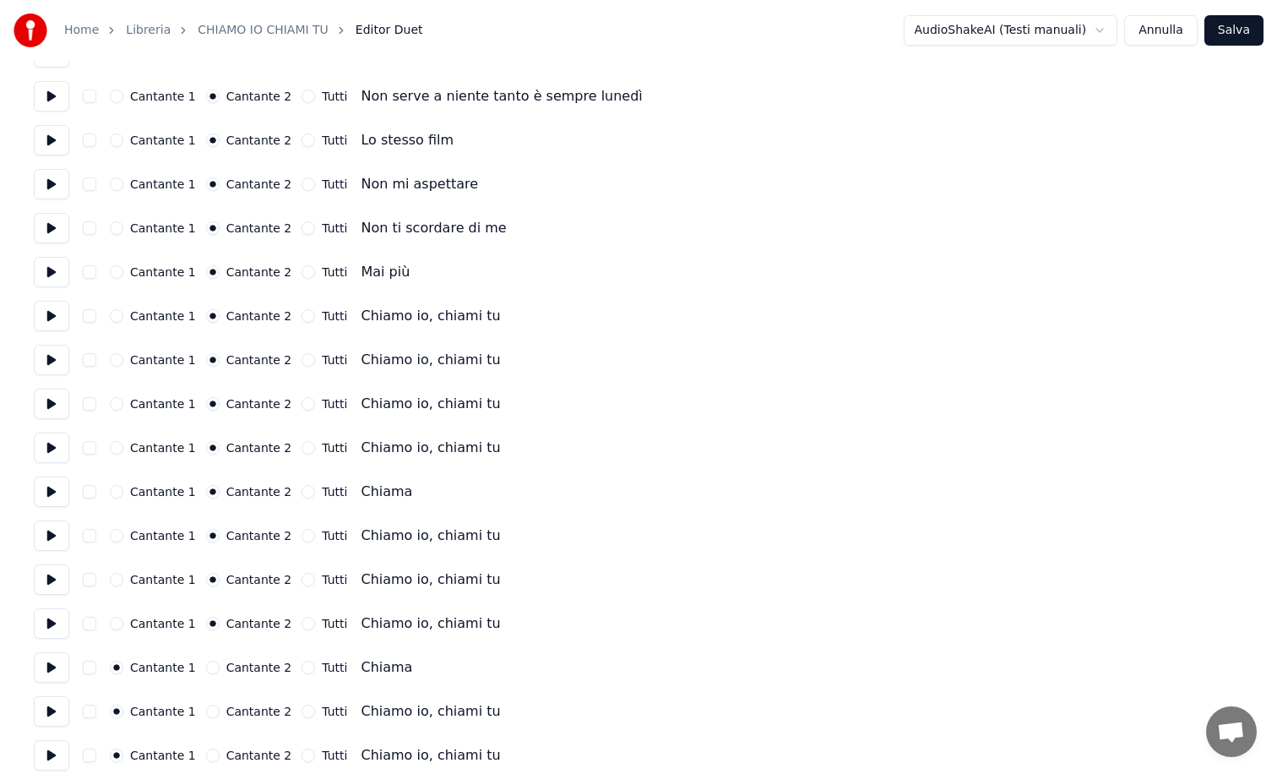
click at [206, 667] on button "Cantante 2" at bounding box center [213, 668] width 14 height 14
click at [206, 715] on button "Cantante 2" at bounding box center [213, 712] width 14 height 14
click at [206, 751] on button "Cantante 2" at bounding box center [213, 756] width 14 height 14
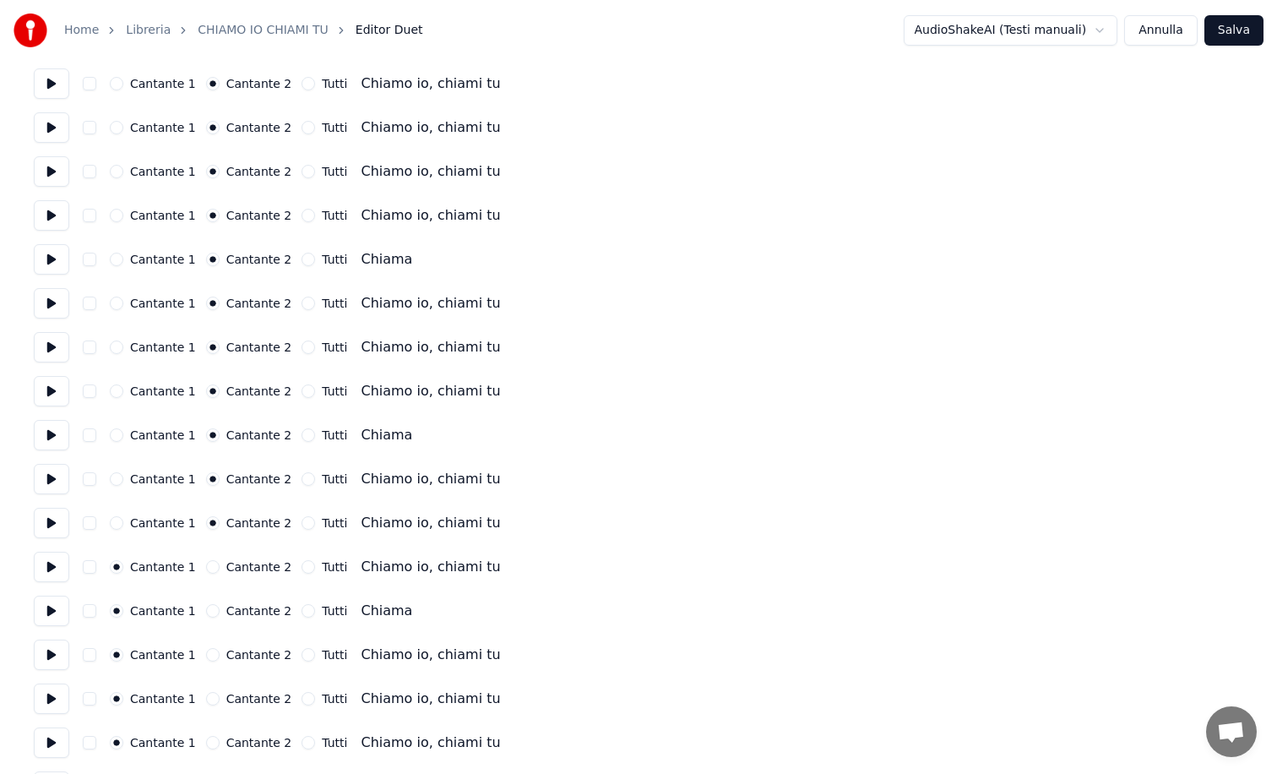
scroll to position [4403, 0]
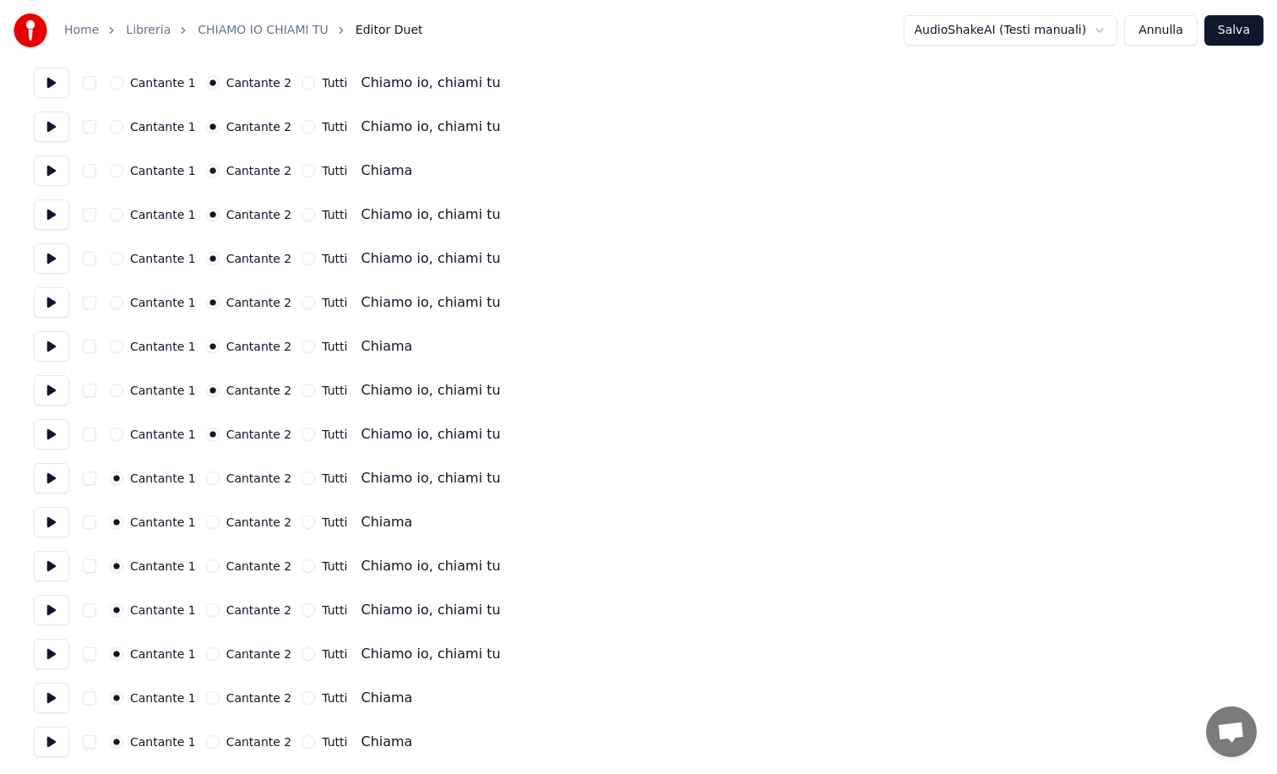
click at [206, 482] on button "Cantante 2" at bounding box center [213, 478] width 14 height 14
click at [206, 516] on button "Cantante 2" at bounding box center [213, 522] width 14 height 14
click at [206, 563] on button "Cantante 2" at bounding box center [213, 566] width 14 height 14
click at [209, 609] on button "Cantante 2" at bounding box center [213, 610] width 14 height 14
click at [206, 652] on button "Cantante 2" at bounding box center [213, 654] width 14 height 14
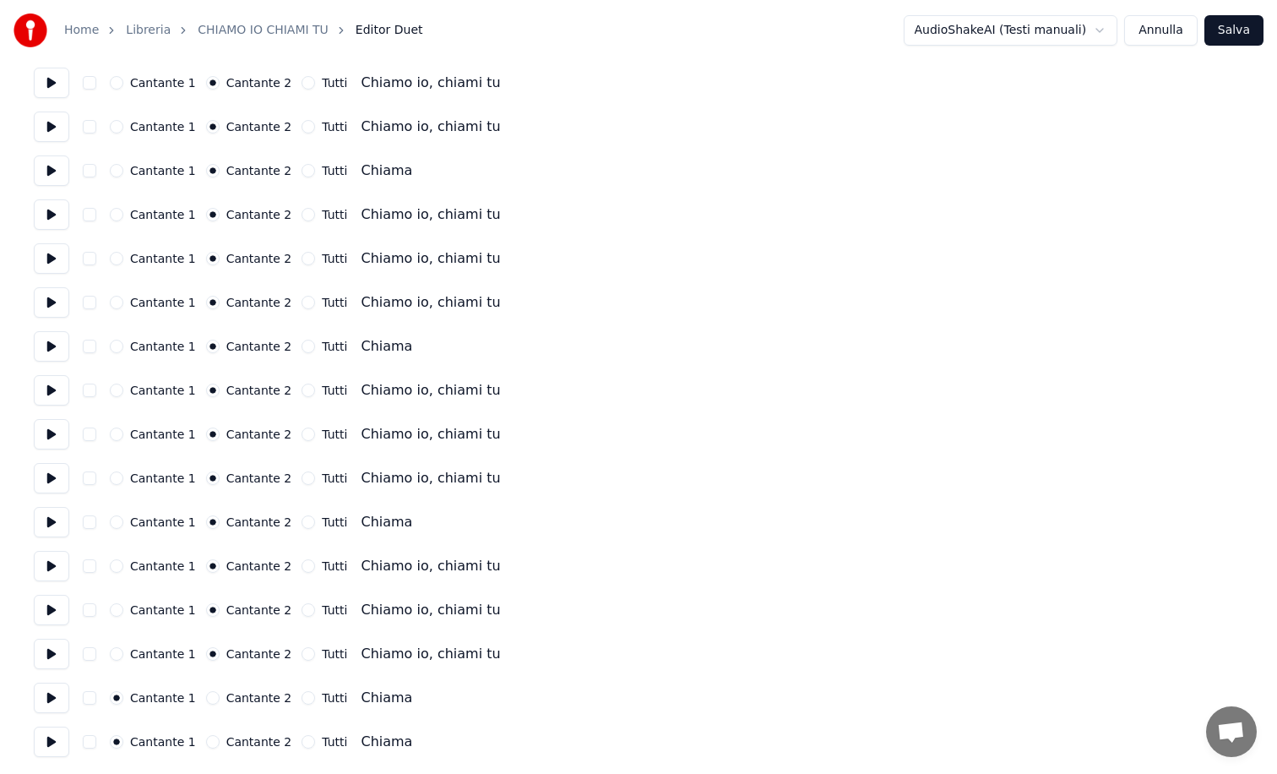
click at [208, 695] on button "Cantante 2" at bounding box center [213, 698] width 14 height 14
click at [209, 736] on button "Cantante 2" at bounding box center [213, 742] width 14 height 14
click at [1237, 28] on button "Salva" at bounding box center [1234, 30] width 59 height 30
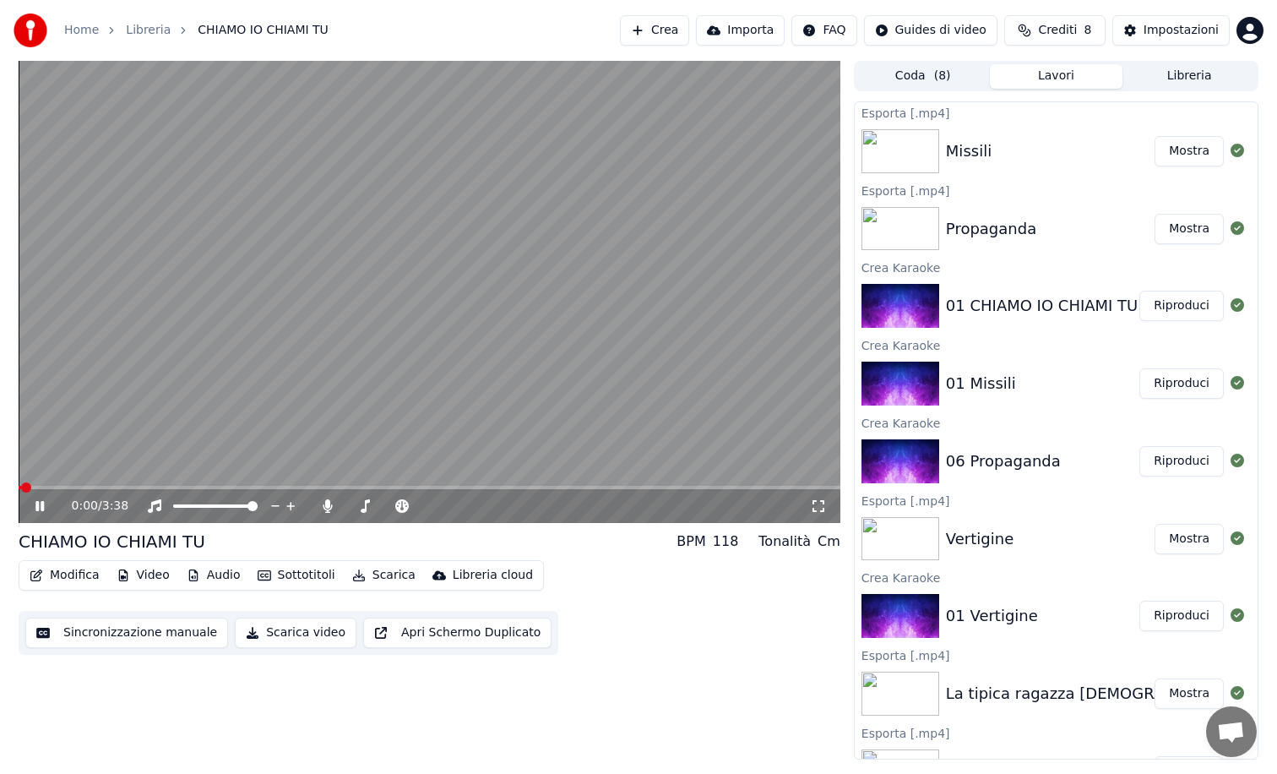
click at [509, 361] on video at bounding box center [430, 292] width 822 height 462
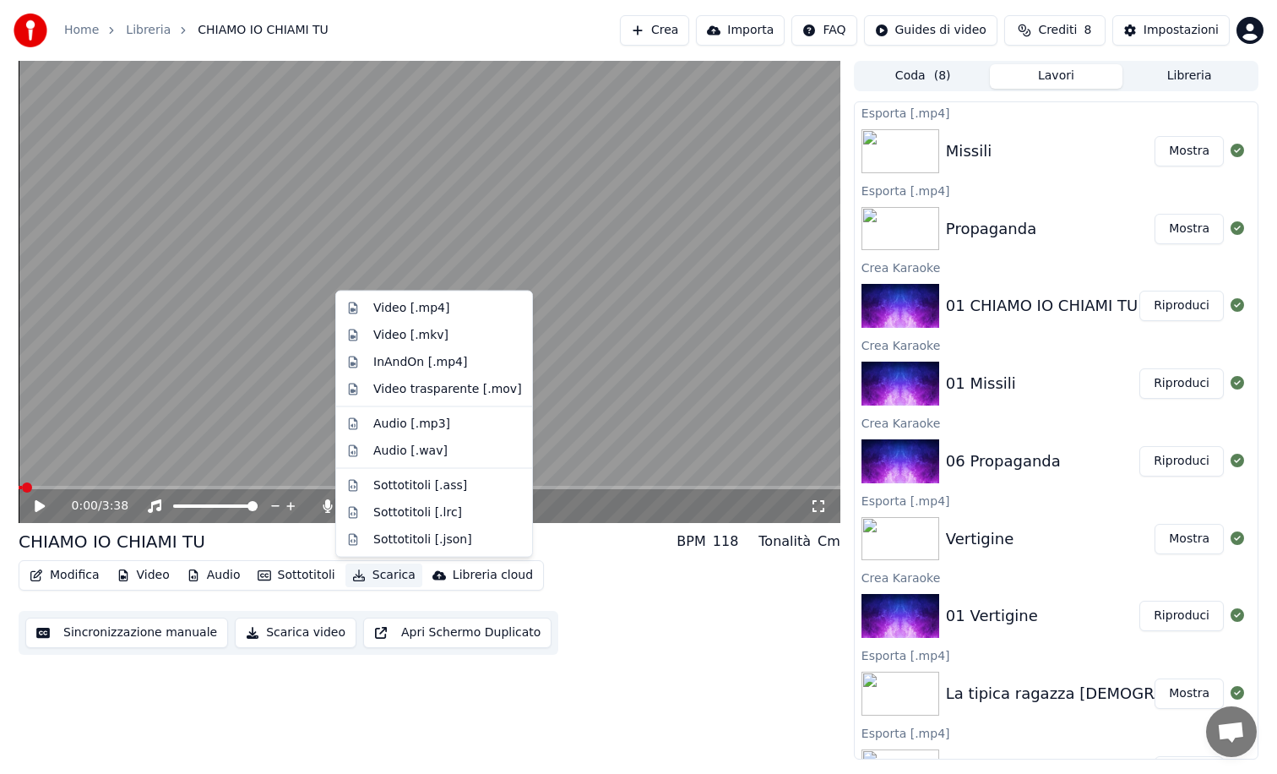
click at [374, 571] on button "Scarica" at bounding box center [384, 575] width 77 height 24
click at [438, 317] on div "Video [.mp4]" at bounding box center [434, 308] width 189 height 27
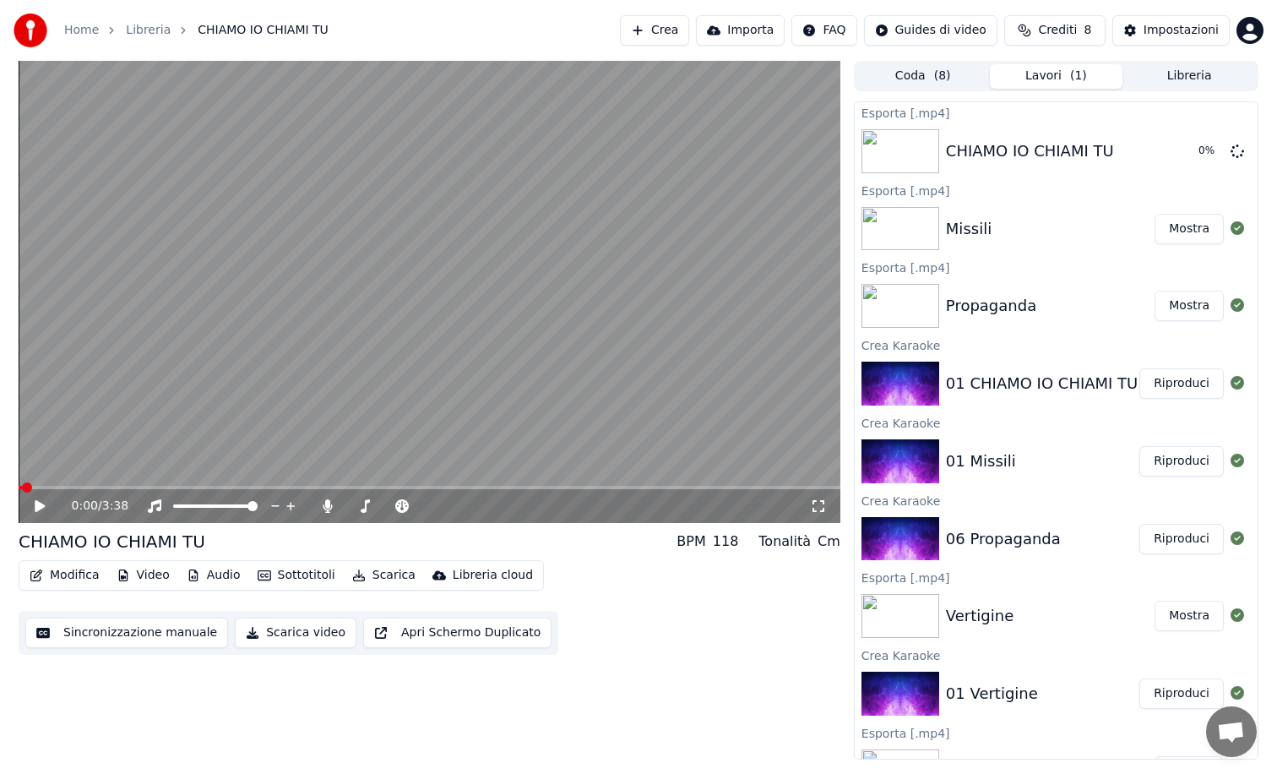
click at [674, 34] on button "Crea" at bounding box center [654, 30] width 69 height 30
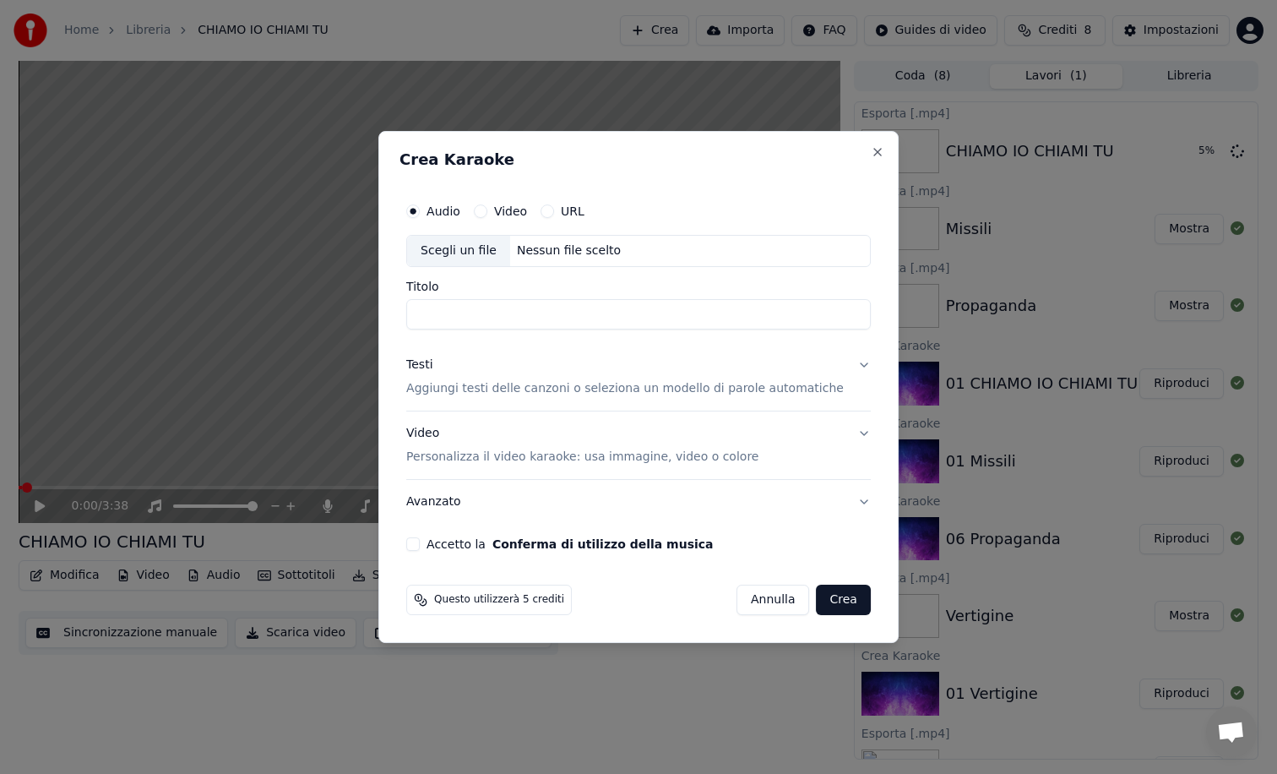
click at [482, 244] on div "Scegli un file" at bounding box center [458, 251] width 103 height 30
type input "**********"
click at [462, 391] on p "Aggiungi testi delle canzoni o seleziona un modello di parole automatiche" at bounding box center [625, 388] width 438 height 17
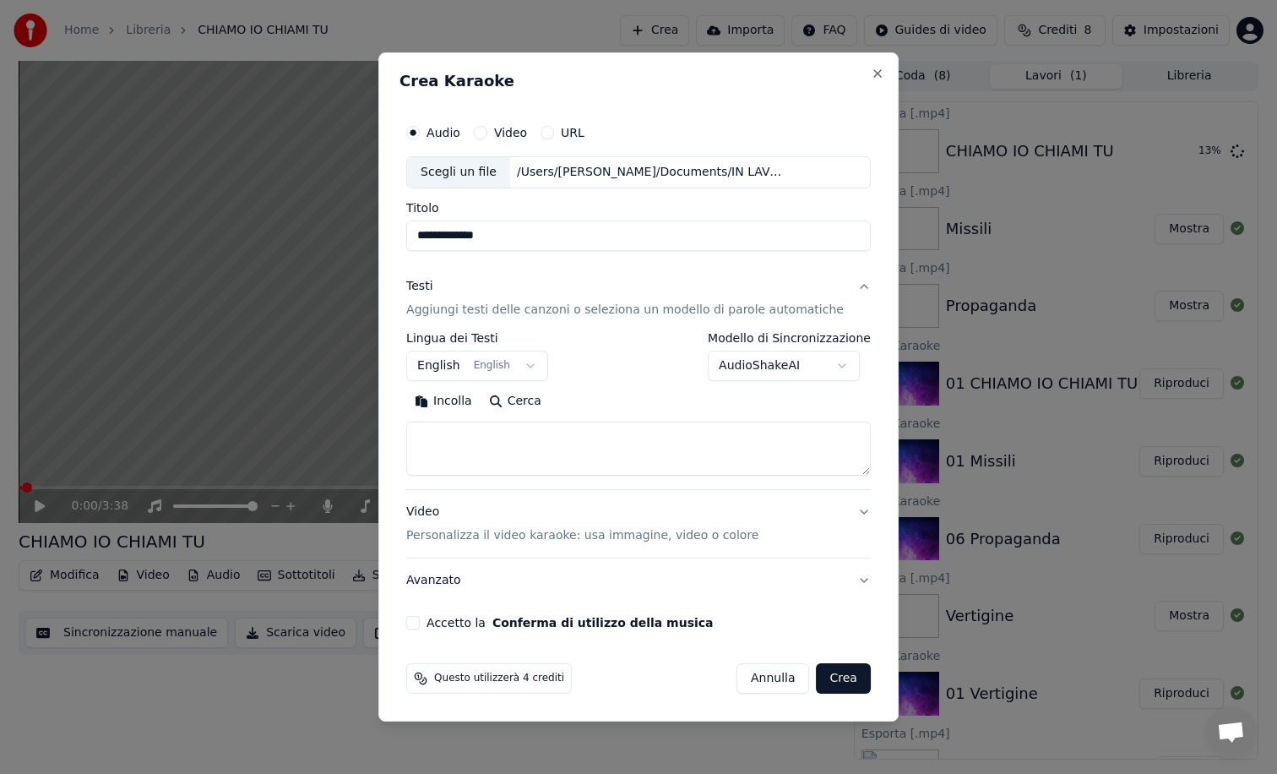
click at [455, 435] on textarea at bounding box center [638, 449] width 465 height 54
paste textarea "**********"
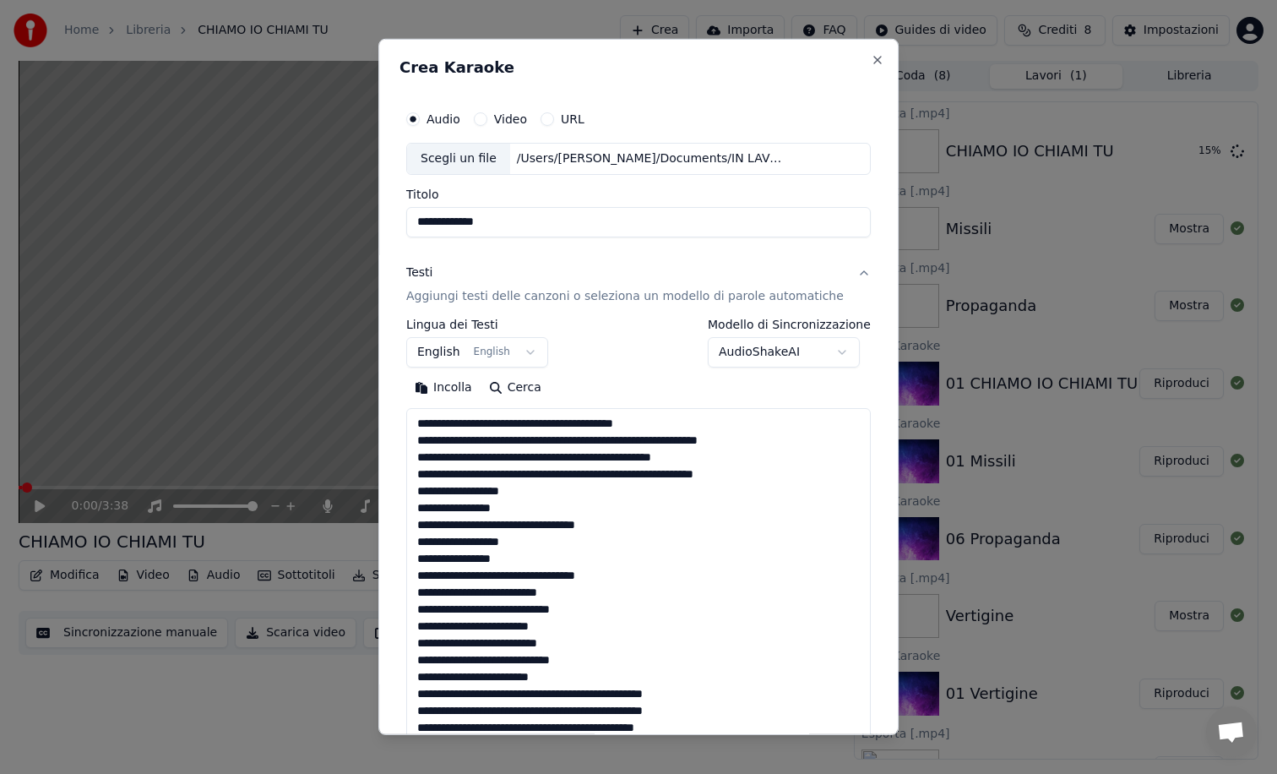
scroll to position [1118, 0]
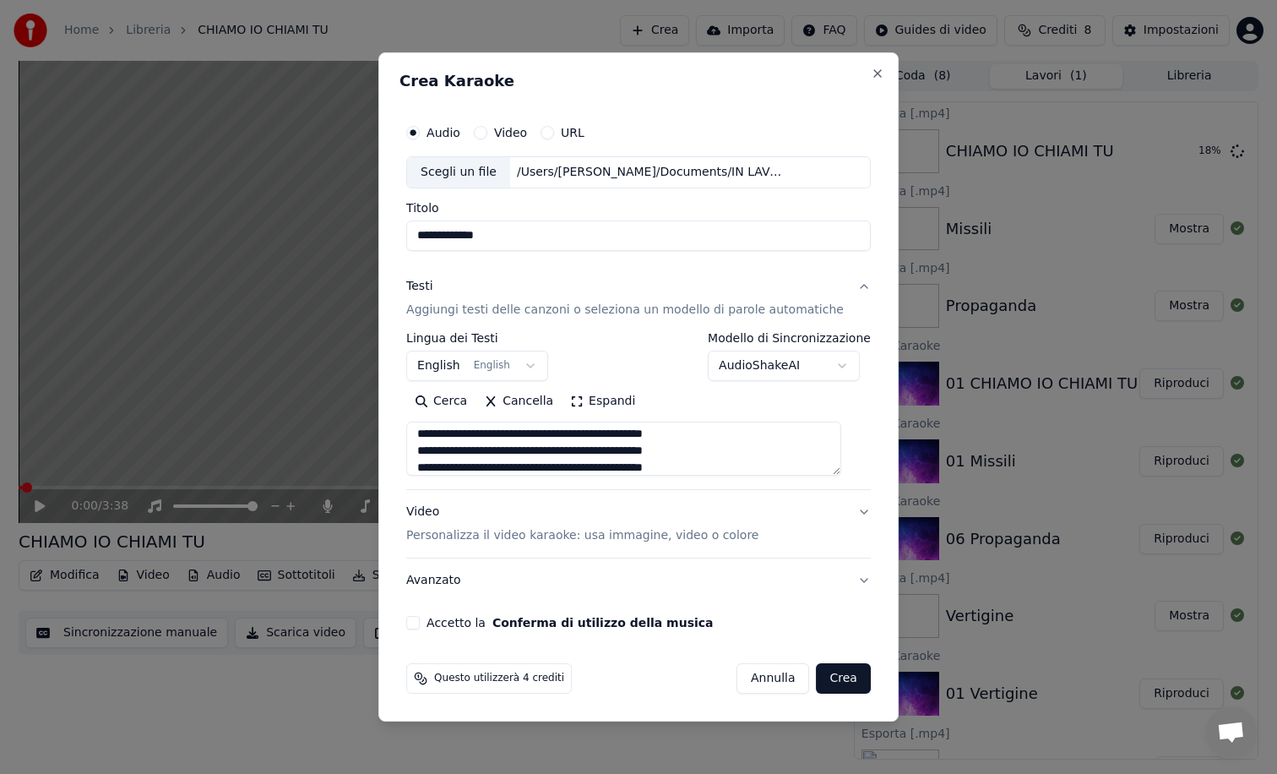
type textarea "**********"
click at [420, 620] on button "Accetto la Conferma di utilizzo della musica" at bounding box center [413, 623] width 14 height 14
click at [825, 680] on button "Crea" at bounding box center [844, 678] width 54 height 30
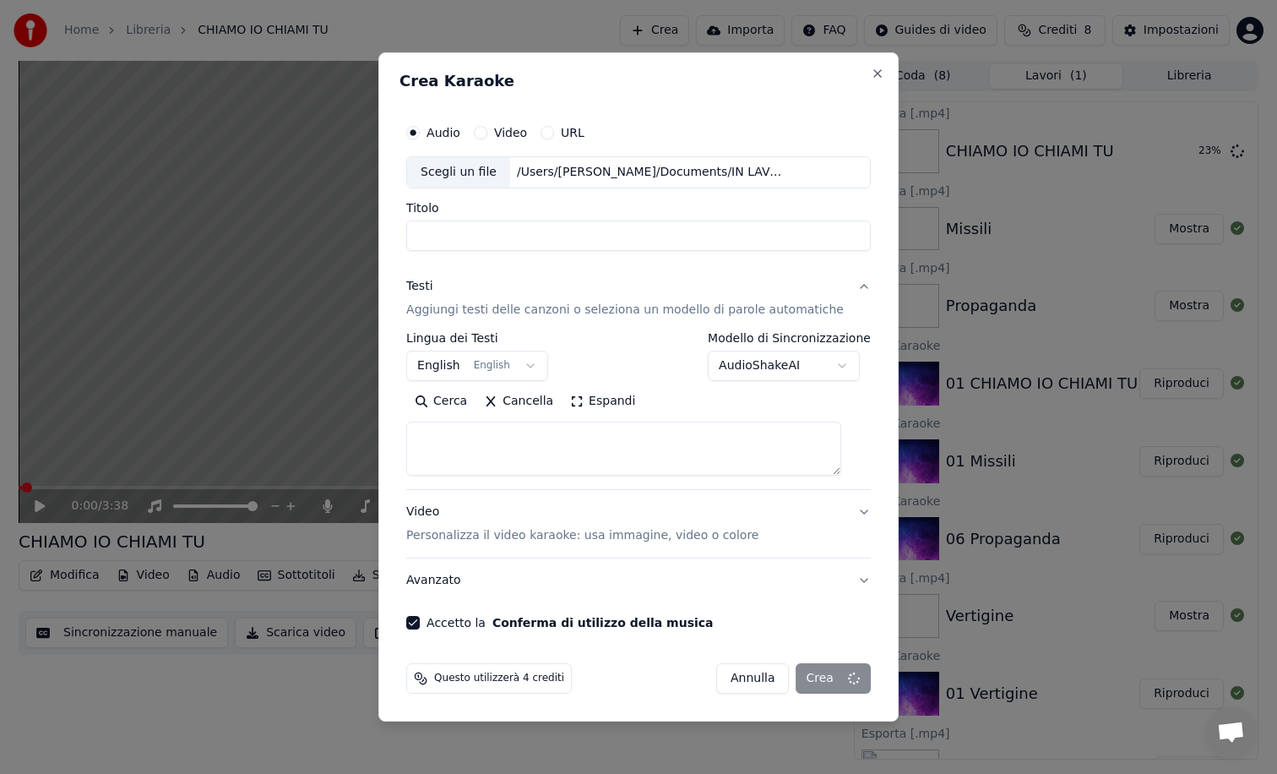
scroll to position [0, 0]
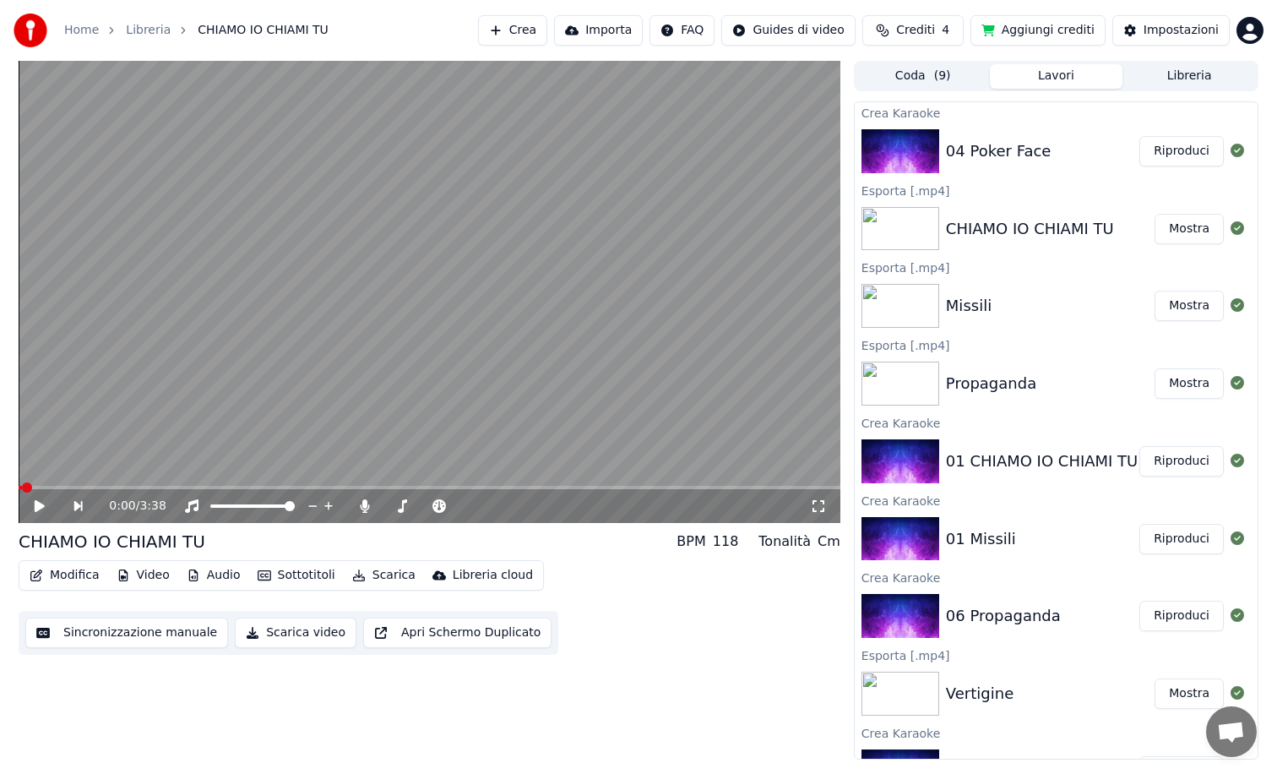
click at [1189, 154] on button "Riproduci" at bounding box center [1182, 151] width 84 height 30
click at [267, 385] on video at bounding box center [430, 292] width 822 height 462
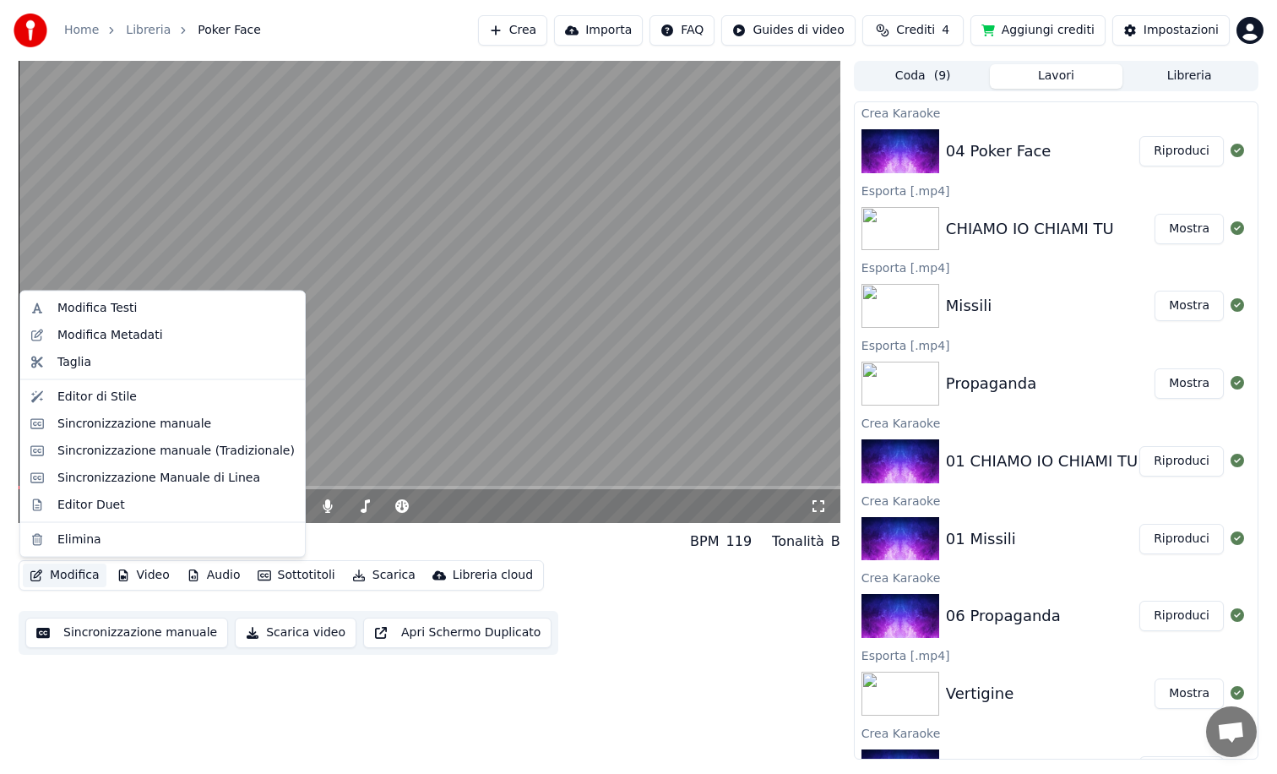
click at [59, 574] on button "Modifica" at bounding box center [65, 575] width 84 height 24
click at [82, 504] on div "Editor Duet" at bounding box center [91, 504] width 68 height 17
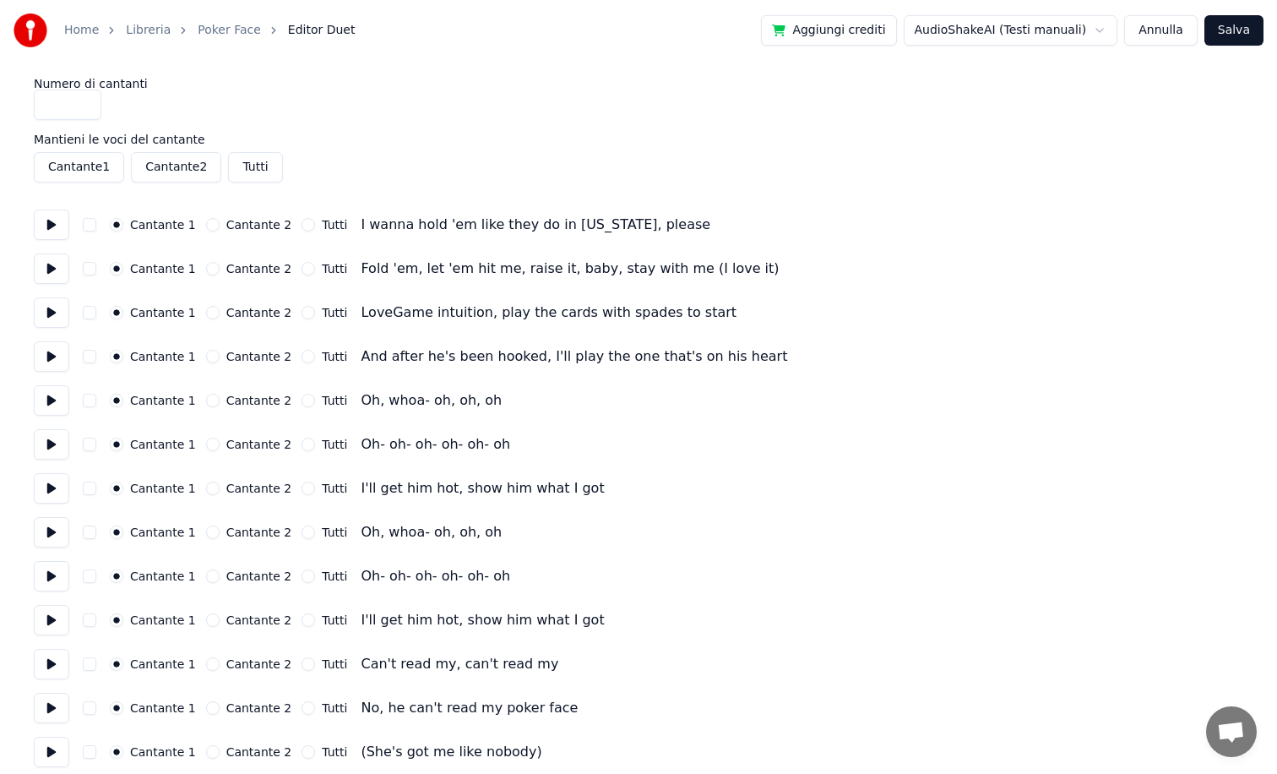
click at [208, 223] on button "Cantante 2" at bounding box center [213, 225] width 14 height 14
click at [208, 267] on button "Cantante 2" at bounding box center [213, 269] width 14 height 14
click at [210, 314] on button "Cantante 2" at bounding box center [213, 313] width 14 height 14
click at [210, 357] on button "Cantante 2" at bounding box center [213, 357] width 14 height 14
click at [206, 403] on button "Cantante 2" at bounding box center [213, 401] width 14 height 14
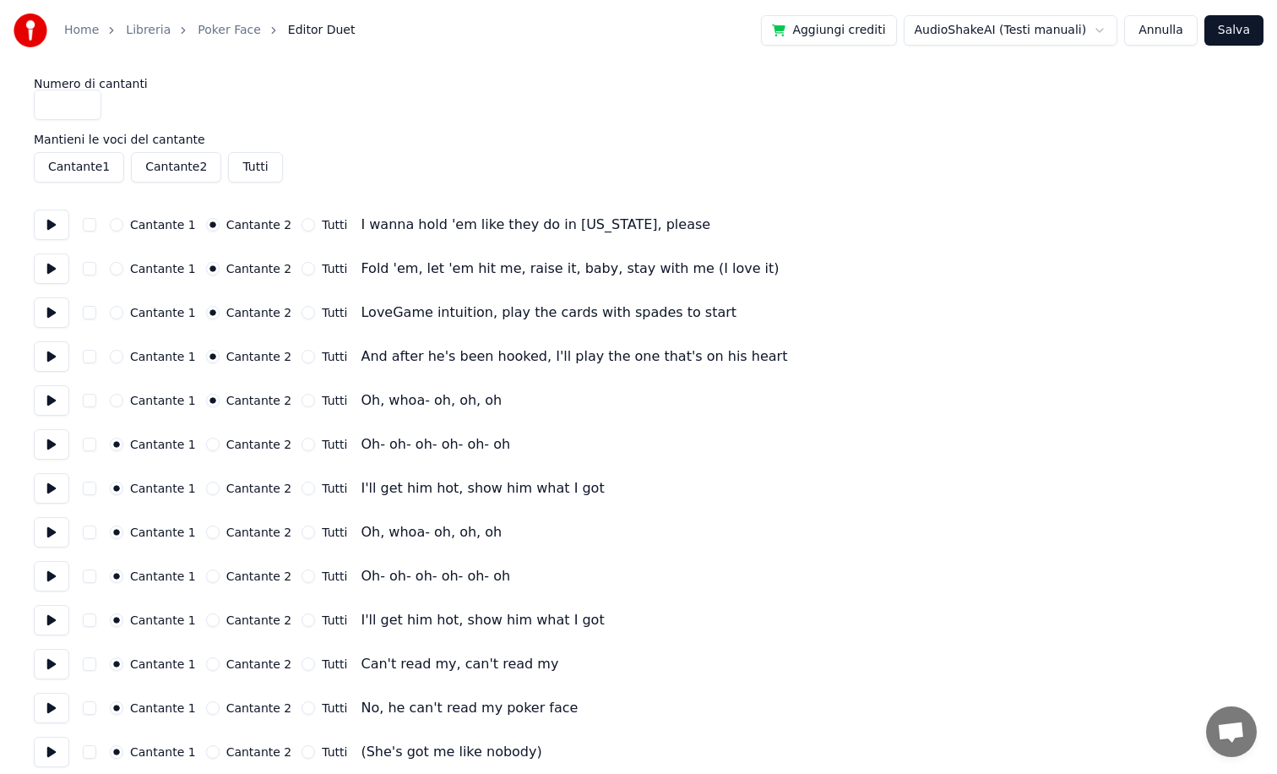
click at [206, 447] on button "Cantante 2" at bounding box center [213, 445] width 14 height 14
click at [206, 488] on button "Cantante 2" at bounding box center [213, 489] width 14 height 14
click at [207, 540] on div "Cantante 1 Cantante 2 Tutti Oh, whoa- oh, oh, oh" at bounding box center [639, 532] width 1210 height 30
click at [206, 531] on button "Cantante 2" at bounding box center [213, 532] width 14 height 14
click at [206, 577] on button "Cantante 2" at bounding box center [213, 576] width 14 height 14
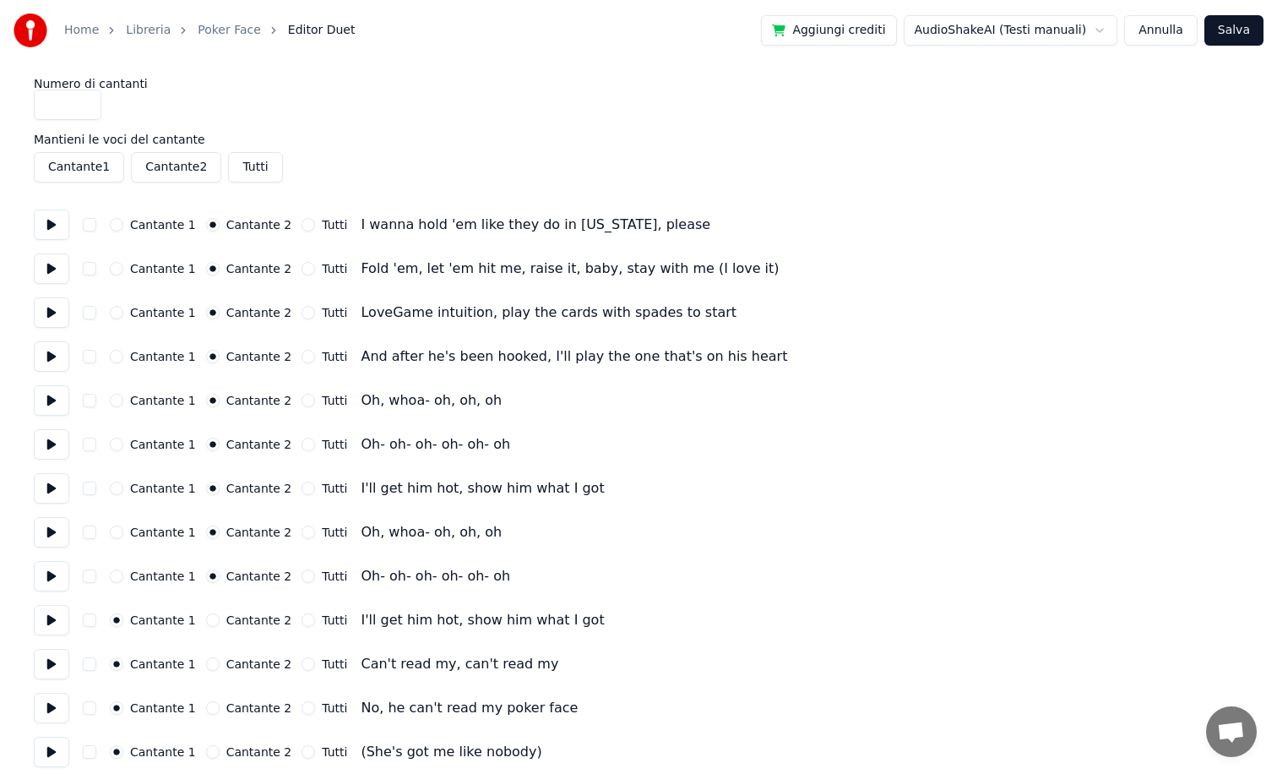
click at [206, 617] on button "Cantante 2" at bounding box center [213, 620] width 14 height 14
click at [206, 660] on button "Cantante 2" at bounding box center [213, 664] width 14 height 14
click at [208, 707] on button "Cantante 2" at bounding box center [213, 708] width 14 height 14
click at [208, 754] on button "Cantante 2" at bounding box center [213, 752] width 14 height 14
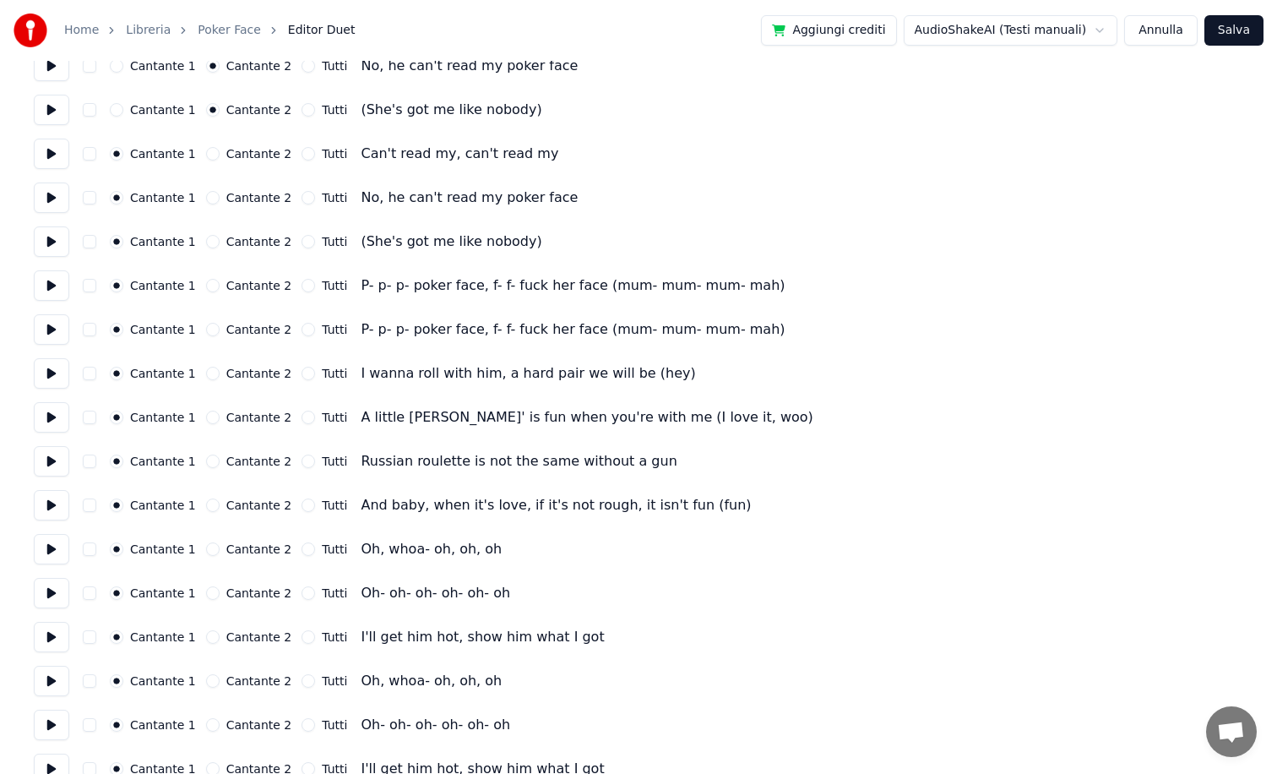
scroll to position [668, 0]
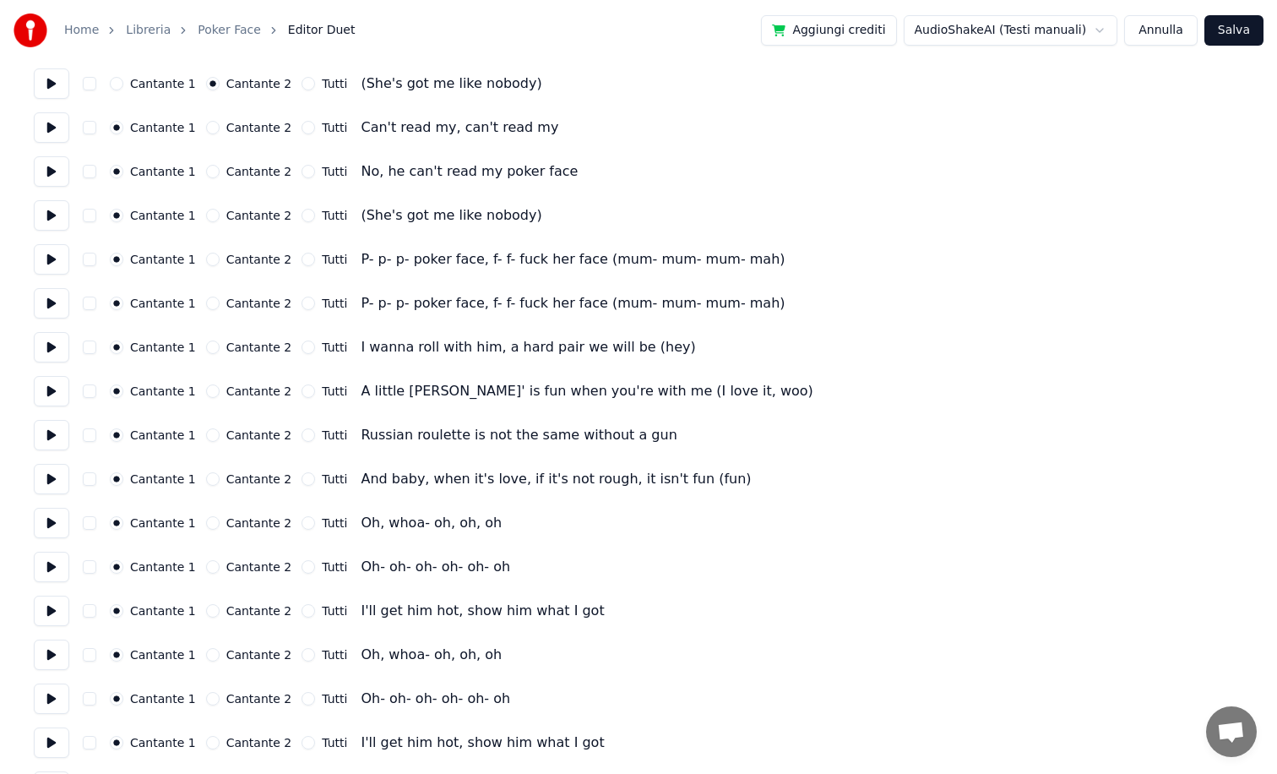
click at [206, 132] on button "Cantante 2" at bounding box center [213, 128] width 14 height 14
click at [206, 168] on button "Cantante 2" at bounding box center [213, 172] width 14 height 14
click at [206, 212] on button "Cantante 2" at bounding box center [213, 216] width 14 height 14
click at [210, 260] on button "Cantante 2" at bounding box center [213, 260] width 14 height 14
click at [206, 299] on button "Cantante 2" at bounding box center [213, 304] width 14 height 14
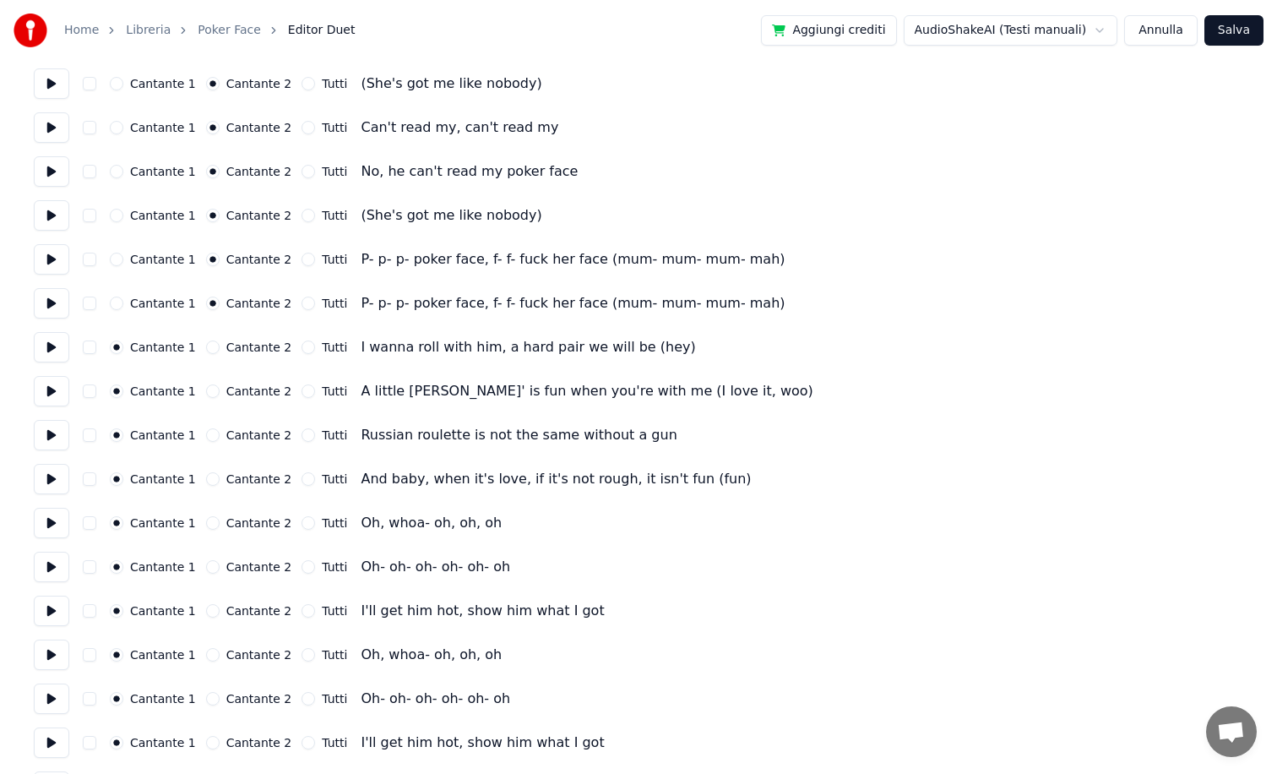
click at [206, 347] on button "Cantante 2" at bounding box center [213, 347] width 14 height 14
click at [208, 393] on button "Cantante 2" at bounding box center [213, 391] width 14 height 14
click at [207, 433] on button "Cantante 2" at bounding box center [213, 435] width 14 height 14
click at [206, 477] on button "Cantante 2" at bounding box center [213, 479] width 14 height 14
click at [206, 524] on button "Cantante 2" at bounding box center [213, 523] width 14 height 14
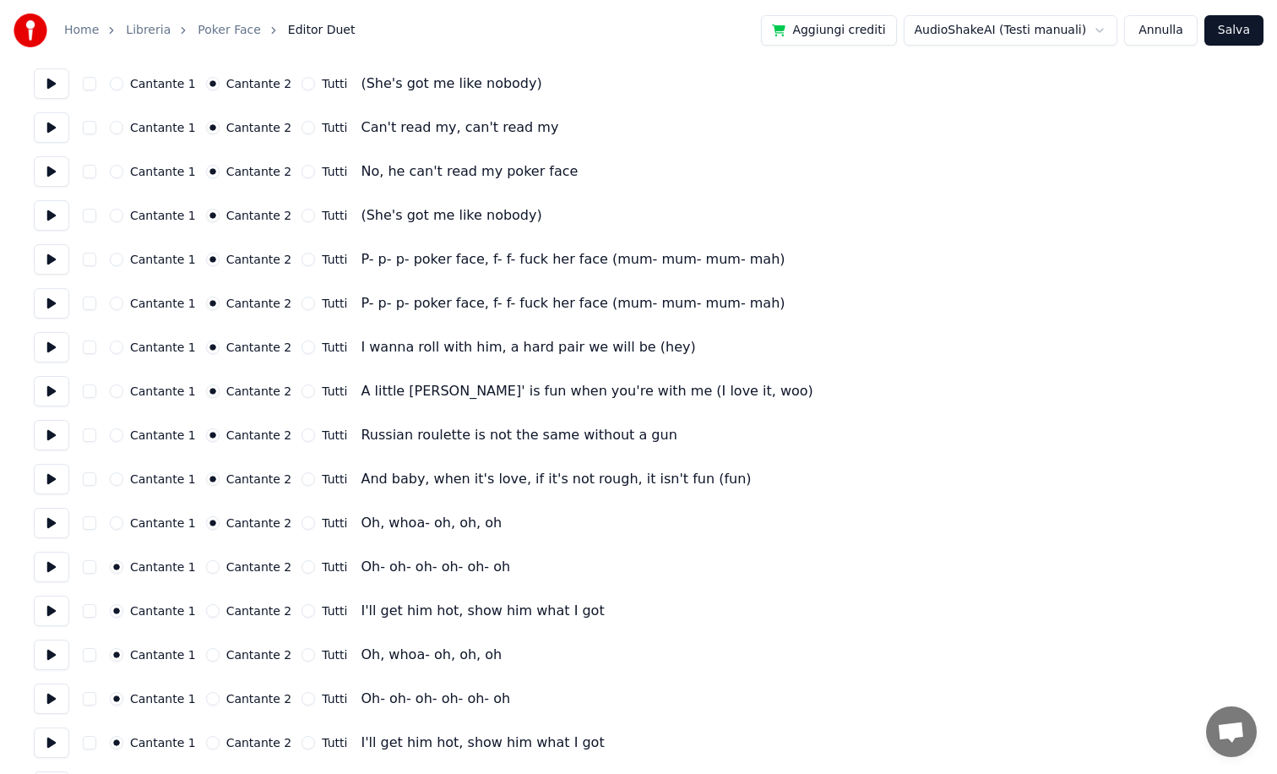
click at [206, 565] on button "Cantante 2" at bounding box center [213, 567] width 14 height 14
click at [206, 605] on button "Cantante 2" at bounding box center [213, 611] width 14 height 14
click at [206, 654] on button "Cantante 2" at bounding box center [213, 655] width 14 height 14
click at [208, 696] on button "Cantante 2" at bounding box center [213, 699] width 14 height 14
click at [208, 736] on button "Cantante 2" at bounding box center [213, 743] width 14 height 14
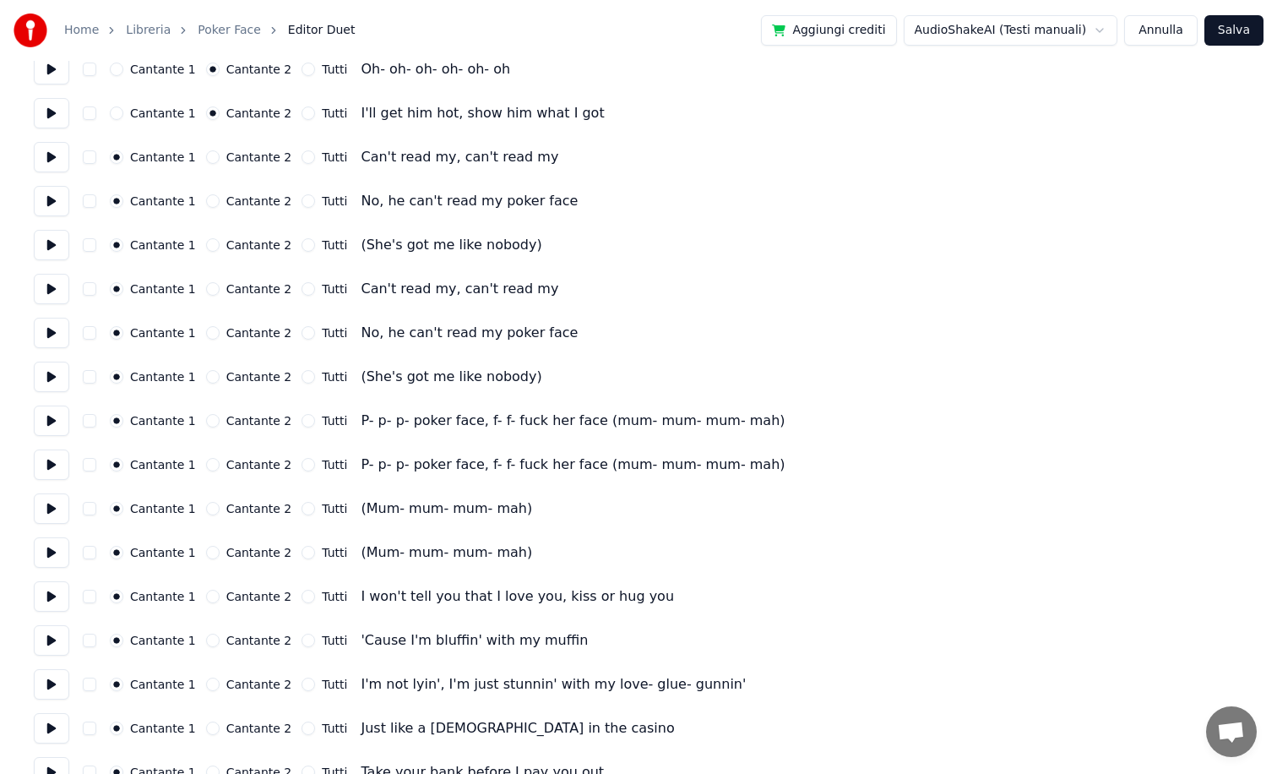
scroll to position [1309, 0]
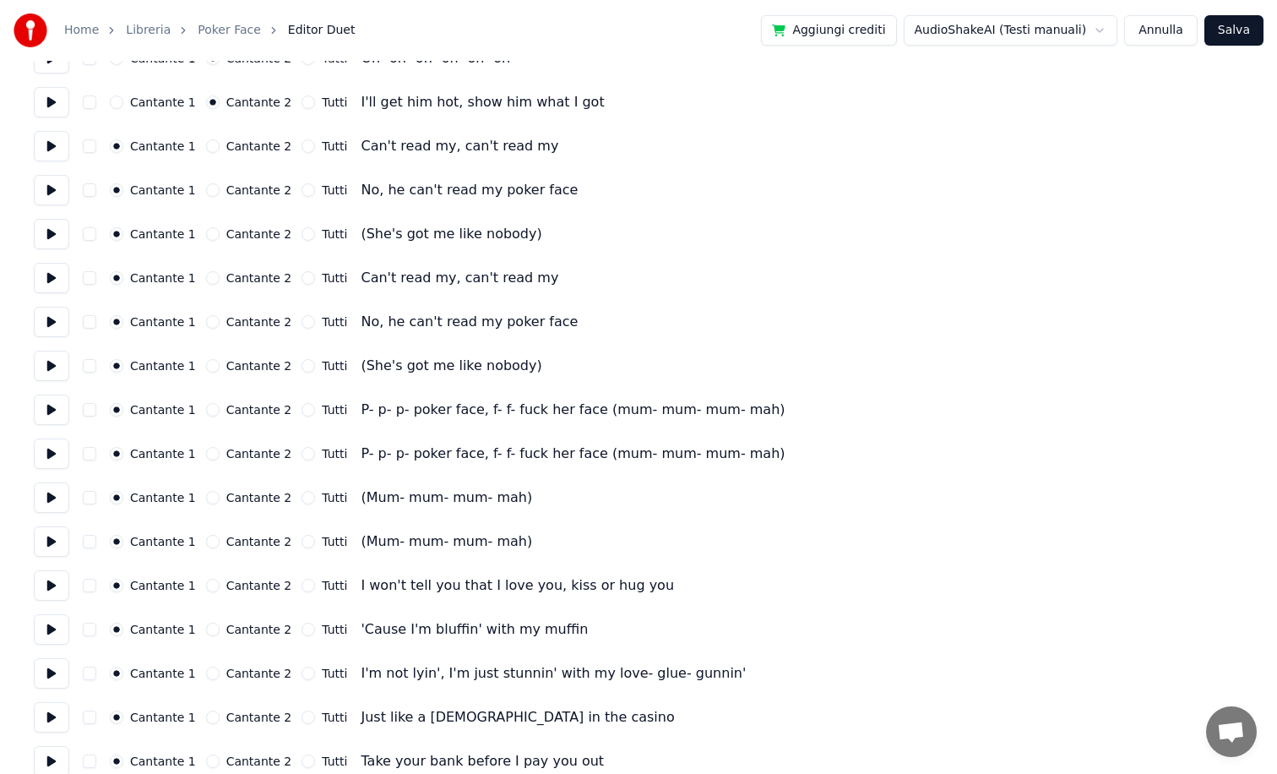
click at [206, 147] on button "Cantante 2" at bounding box center [213, 146] width 14 height 14
click at [207, 193] on button "Cantante 2" at bounding box center [213, 190] width 14 height 14
click at [207, 234] on button "Cantante 2" at bounding box center [213, 234] width 14 height 14
click at [207, 278] on button "Cantante 2" at bounding box center [213, 278] width 14 height 14
click at [207, 324] on button "Cantante 2" at bounding box center [213, 322] width 14 height 14
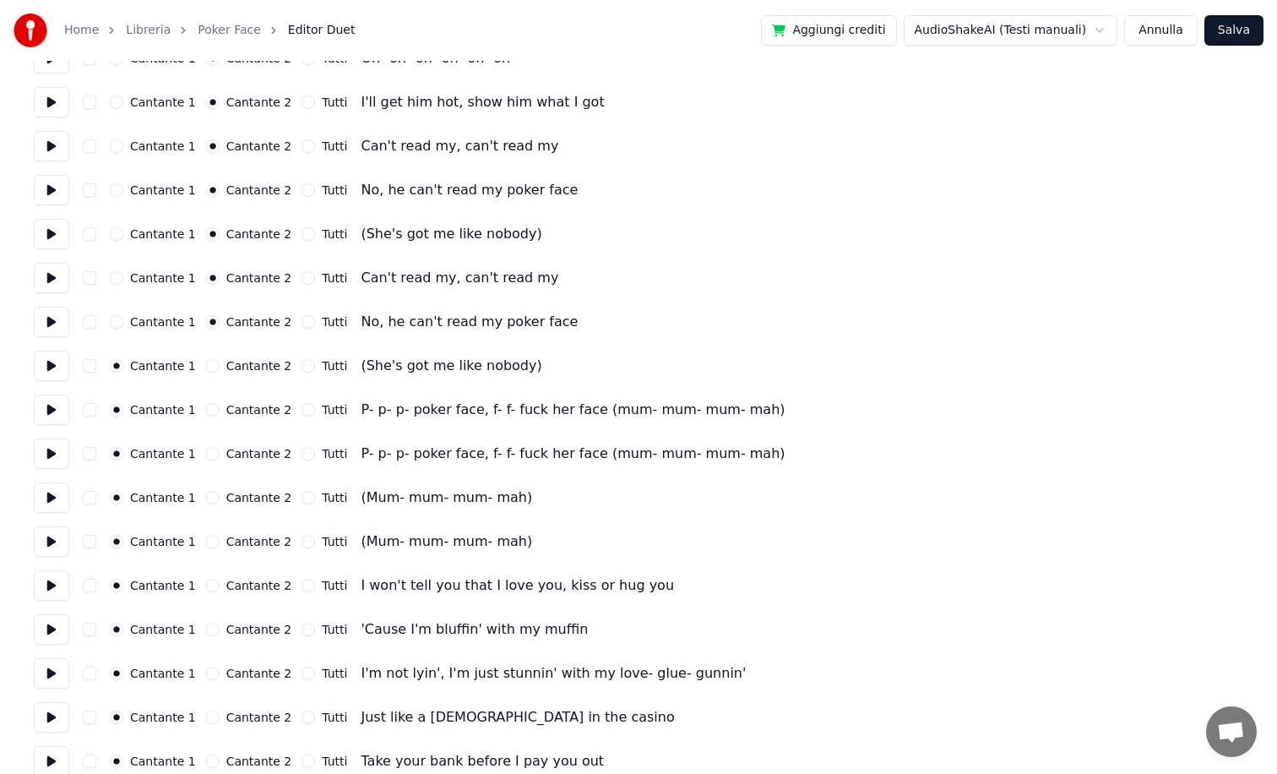
click at [206, 367] on button "Cantante 2" at bounding box center [213, 366] width 14 height 14
click at [209, 411] on button "Cantante 2" at bounding box center [213, 410] width 14 height 14
click at [206, 455] on button "Cantante 2" at bounding box center [213, 454] width 14 height 14
click at [211, 498] on button "Cantante 2" at bounding box center [213, 498] width 14 height 14
click at [209, 544] on button "Cantante 2" at bounding box center [213, 542] width 14 height 14
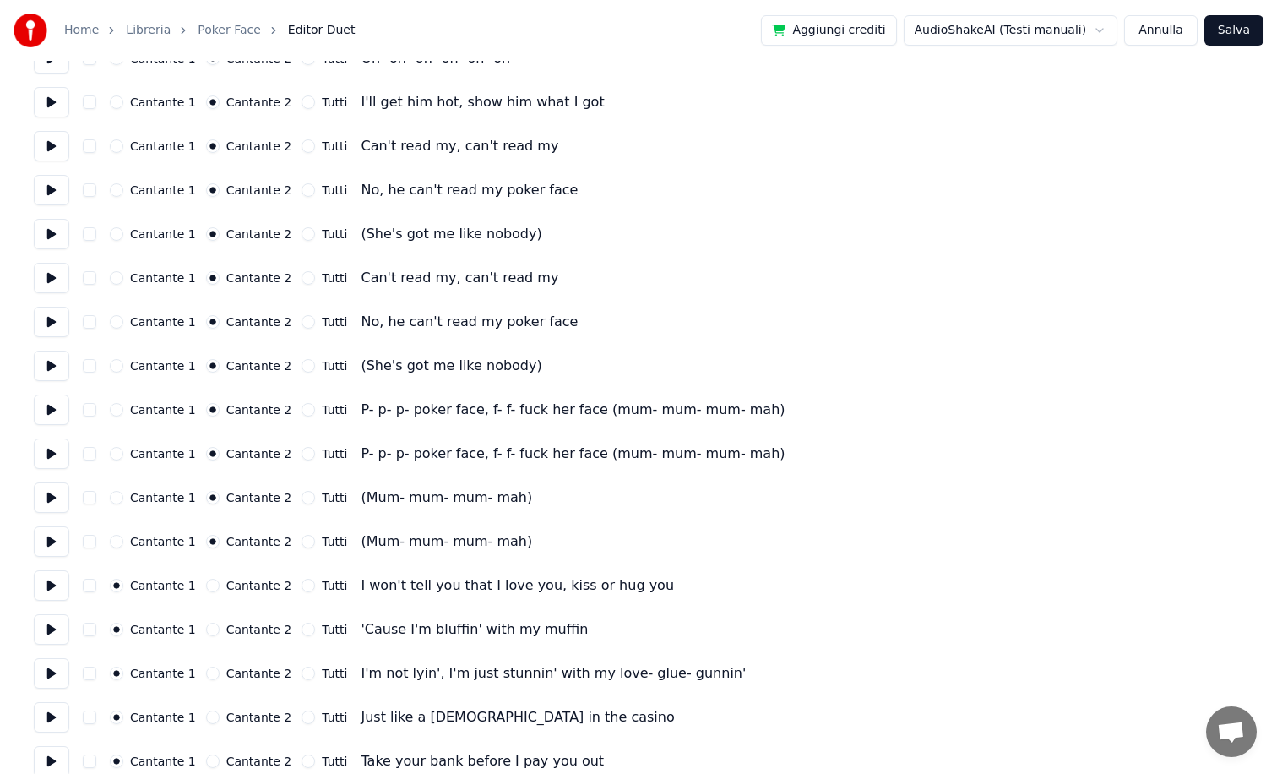
click at [207, 590] on button "Cantante 2" at bounding box center [213, 586] width 14 height 14
click at [206, 633] on button "Cantante 2" at bounding box center [213, 630] width 14 height 14
click at [206, 681] on div "Cantante 1 Cantante 2 Tutti I'm not lyin', I'm just stunnin' with my love- glue…" at bounding box center [639, 673] width 1210 height 30
click at [206, 671] on button "Cantante 2" at bounding box center [213, 674] width 14 height 14
click at [207, 713] on button "Cantante 2" at bounding box center [213, 717] width 14 height 14
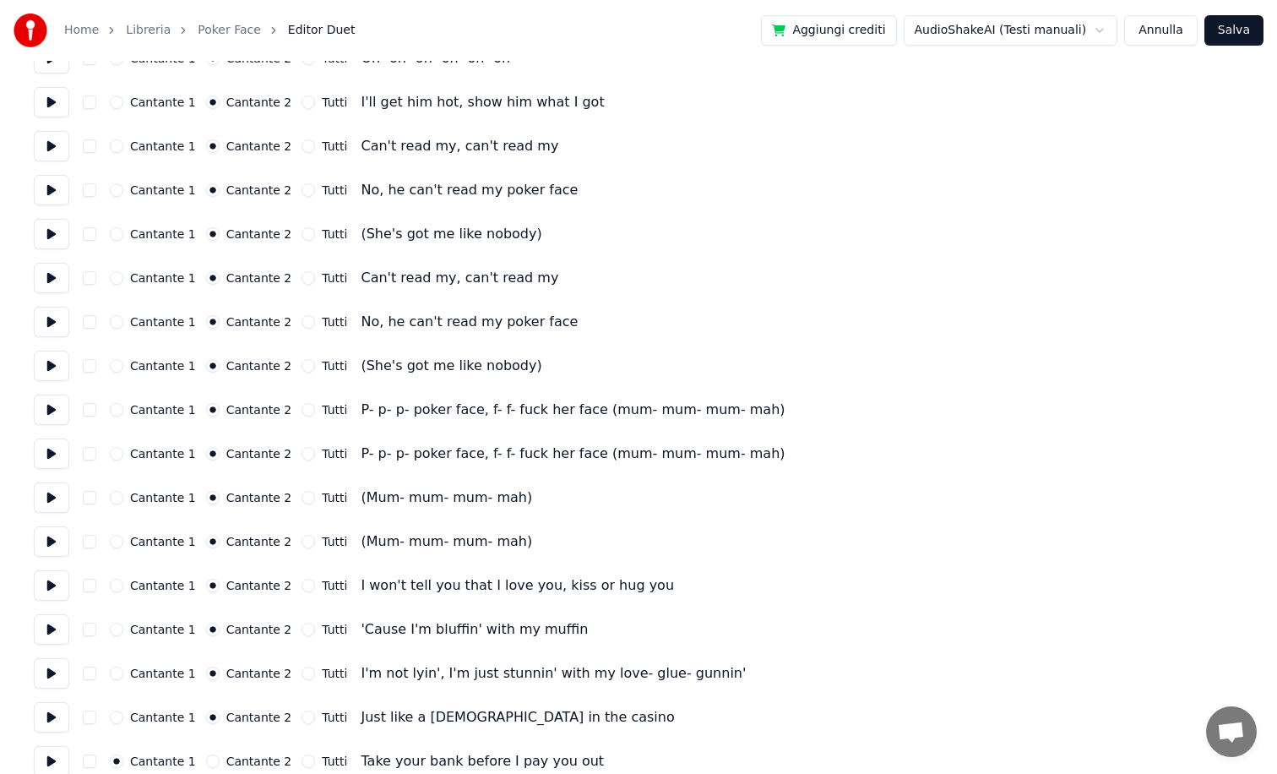
click at [210, 758] on button "Cantante 2" at bounding box center [213, 761] width 14 height 14
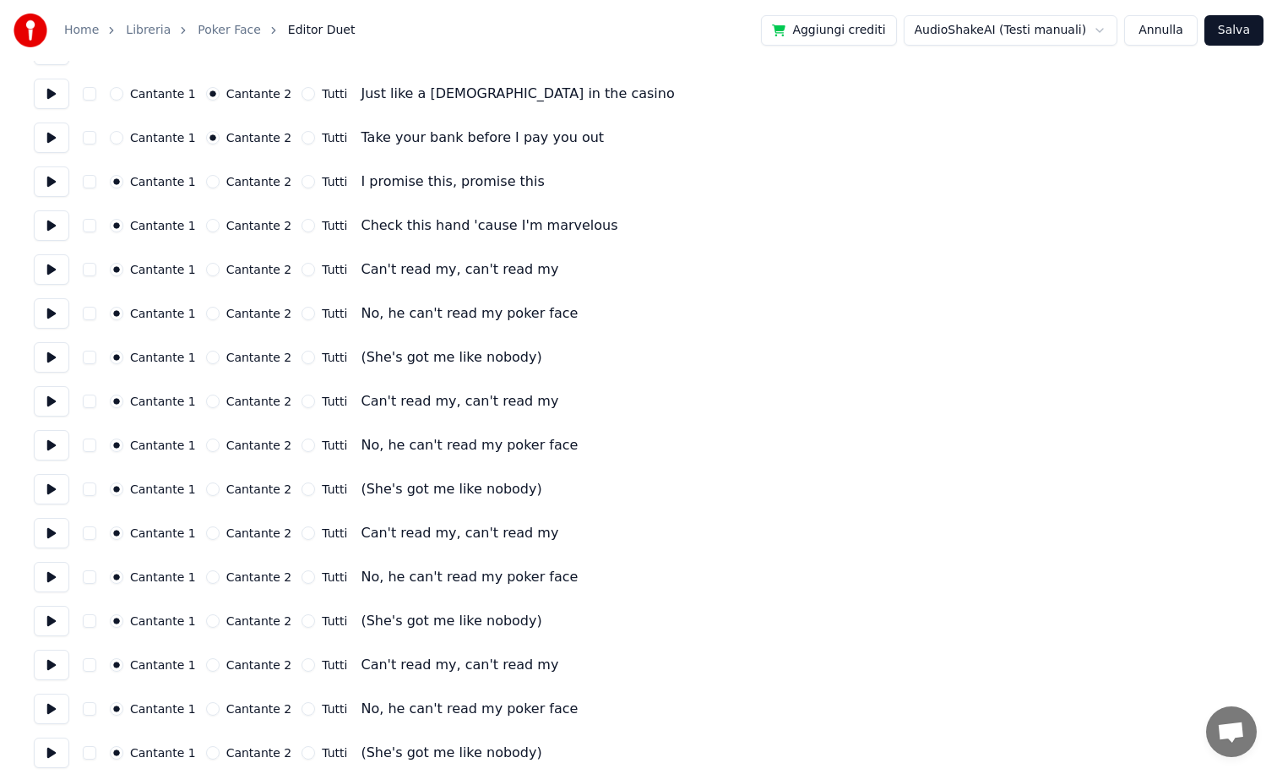
scroll to position [2017, 0]
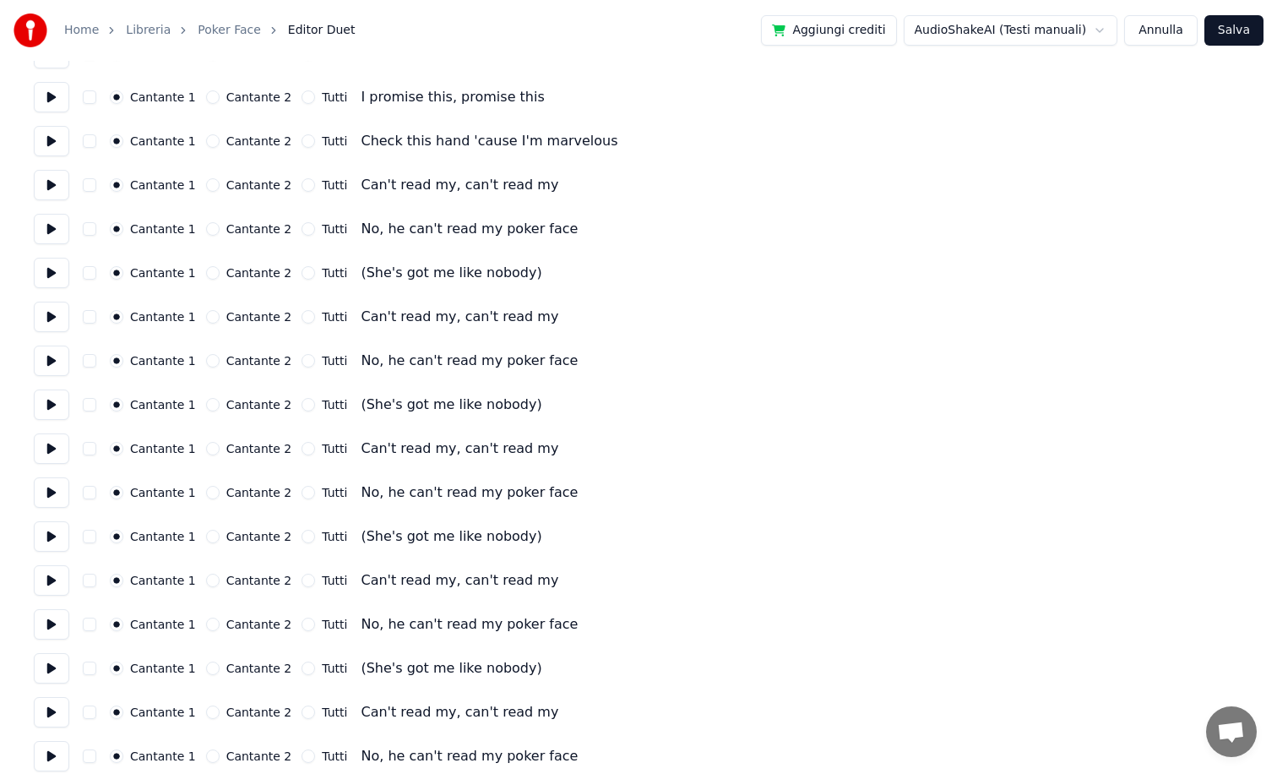
click at [206, 101] on button "Cantante 2" at bounding box center [213, 97] width 14 height 14
click at [206, 139] on button "Cantante 2" at bounding box center [213, 141] width 14 height 14
click at [206, 181] on button "Cantante 2" at bounding box center [213, 185] width 14 height 14
click at [207, 232] on button "Cantante 2" at bounding box center [213, 229] width 14 height 14
click at [208, 268] on button "Cantante 2" at bounding box center [213, 273] width 14 height 14
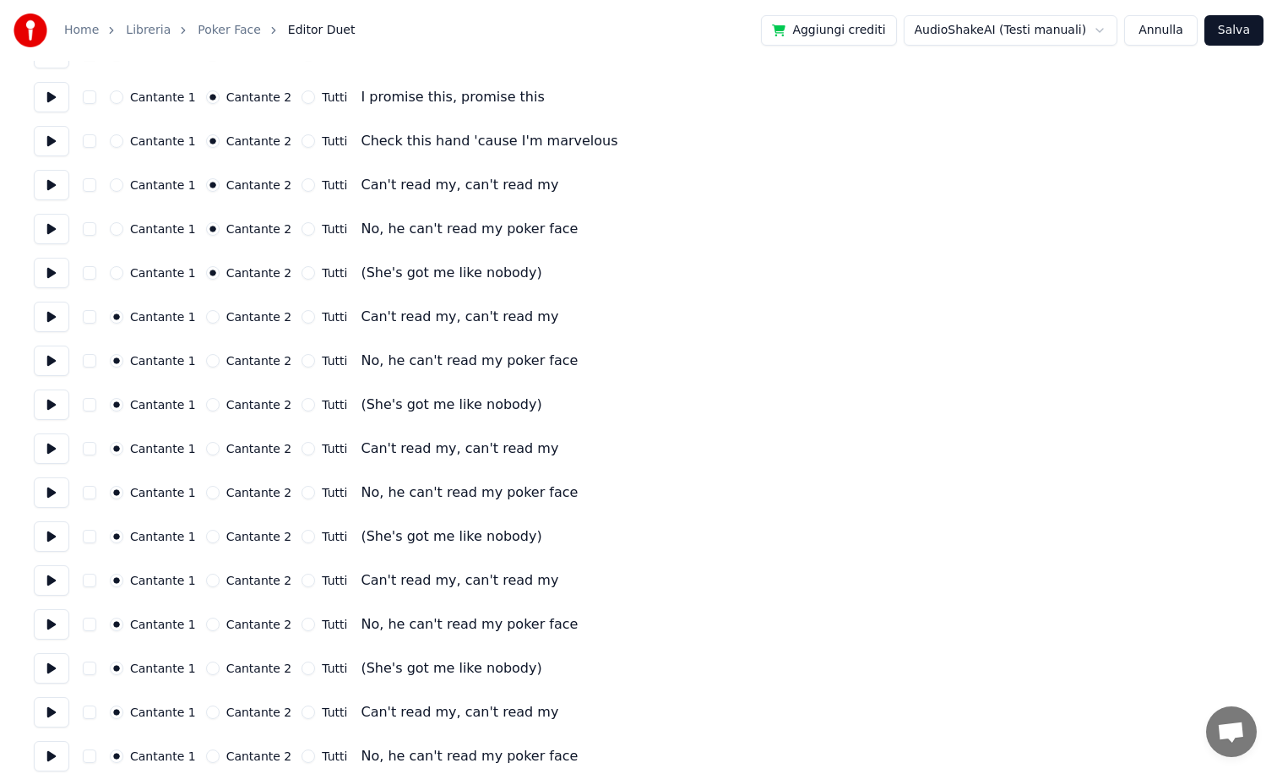
click at [206, 320] on button "Cantante 2" at bounding box center [213, 317] width 14 height 14
click at [206, 360] on button "Cantante 2" at bounding box center [213, 361] width 14 height 14
click at [206, 400] on button "Cantante 2" at bounding box center [213, 405] width 14 height 14
click at [210, 449] on button "Cantante 2" at bounding box center [213, 449] width 14 height 14
click at [208, 488] on button "Cantante 2" at bounding box center [213, 493] width 14 height 14
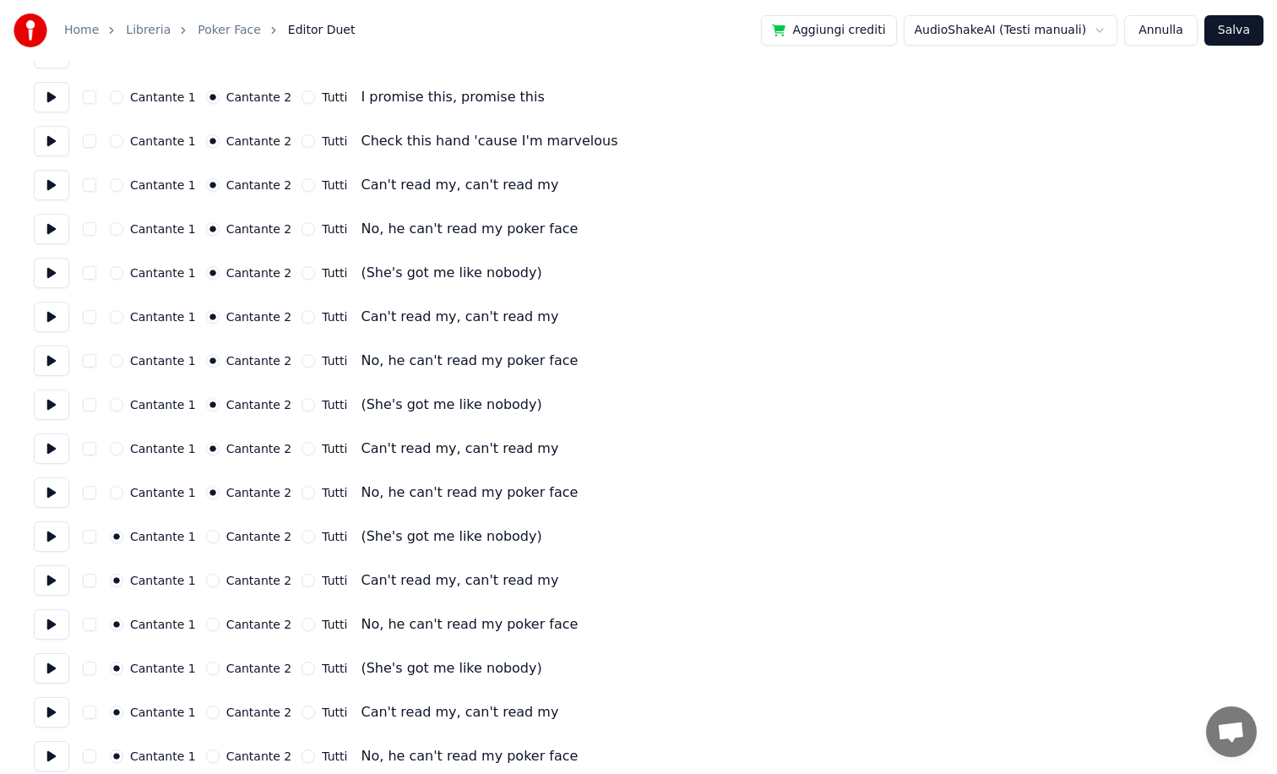
click at [208, 531] on button "Cantante 2" at bounding box center [213, 537] width 14 height 14
click at [209, 574] on button "Cantante 2" at bounding box center [213, 581] width 14 height 14
click at [205, 632] on div "Cantante 1 Cantante 2 Tutti No, he can't read my poker face" at bounding box center [639, 624] width 1210 height 30
click at [206, 622] on button "Cantante 2" at bounding box center [213, 625] width 14 height 14
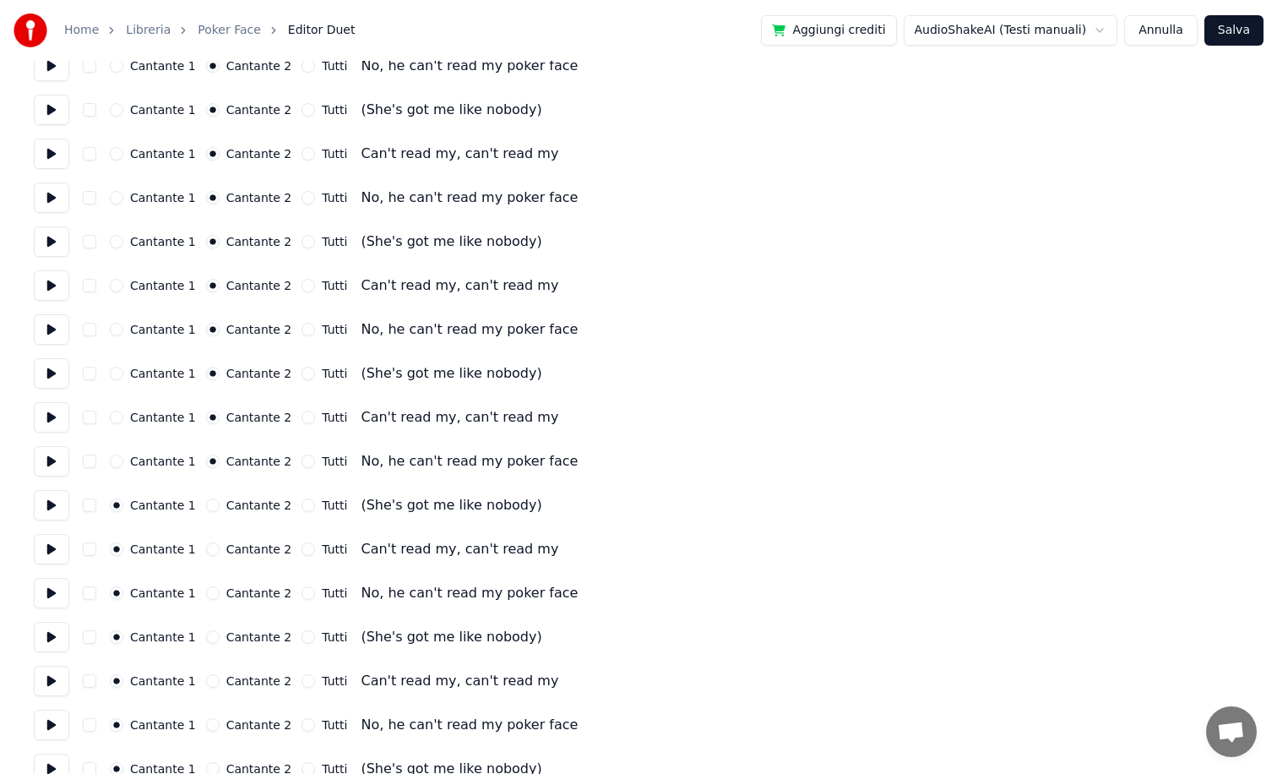
scroll to position [2191, 0]
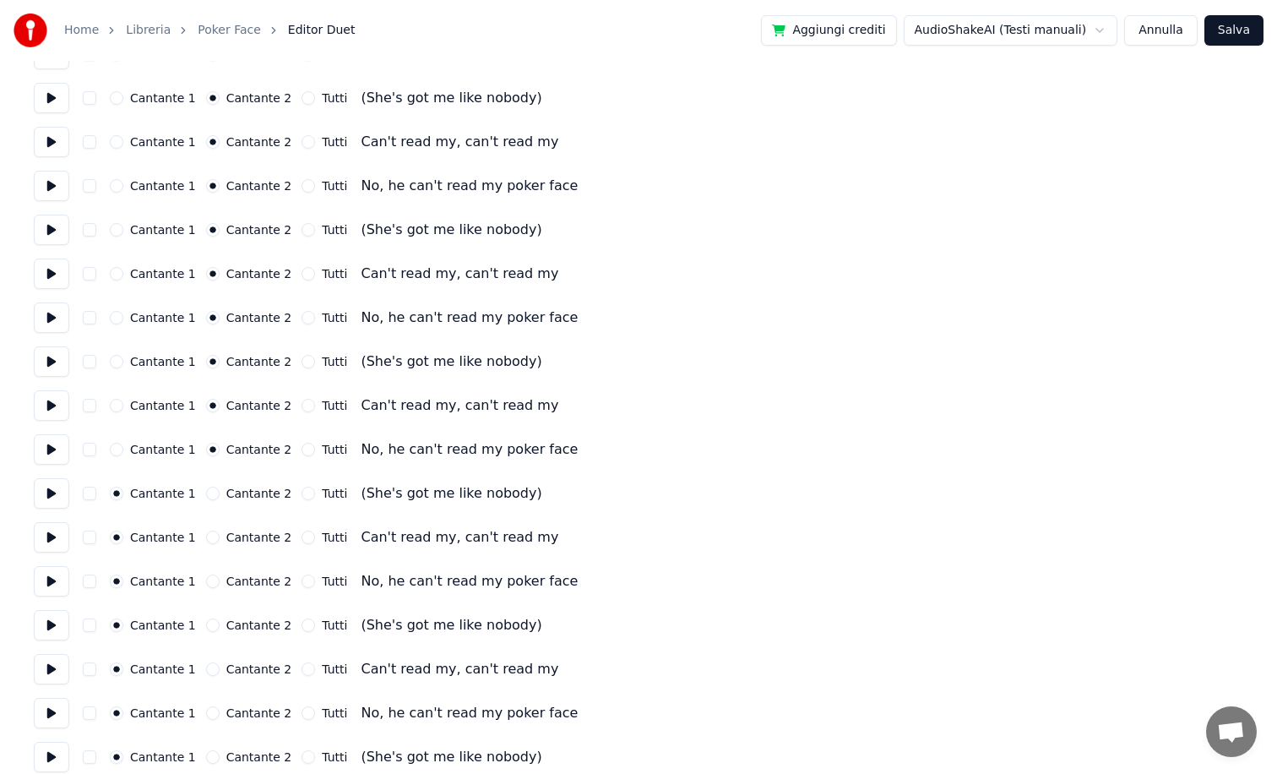
click at [209, 494] on button "Cantante 2" at bounding box center [213, 494] width 14 height 14
click at [206, 538] on button "Cantante 2" at bounding box center [213, 538] width 14 height 14
click at [206, 580] on button "Cantante 2" at bounding box center [213, 581] width 14 height 14
click at [206, 631] on button "Cantante 2" at bounding box center [213, 625] width 14 height 14
click at [205, 660] on div "Cantante 1 Cantante 2 Tutti Can't read my, can't read my" at bounding box center [639, 669] width 1210 height 30
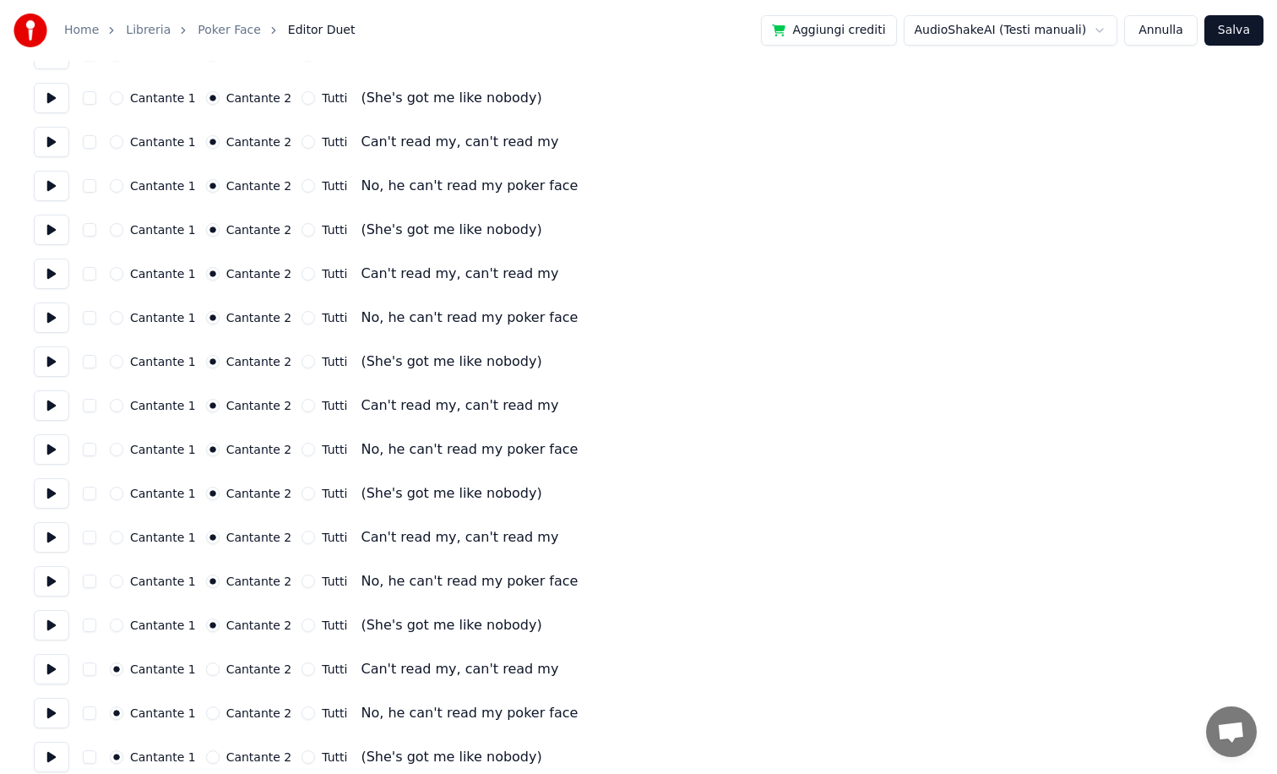
click at [206, 670] on button "Cantante 2" at bounding box center [213, 669] width 14 height 14
click at [206, 710] on button "Cantante 2" at bounding box center [213, 713] width 14 height 14
click at [206, 754] on button "Cantante 2" at bounding box center [213, 757] width 14 height 14
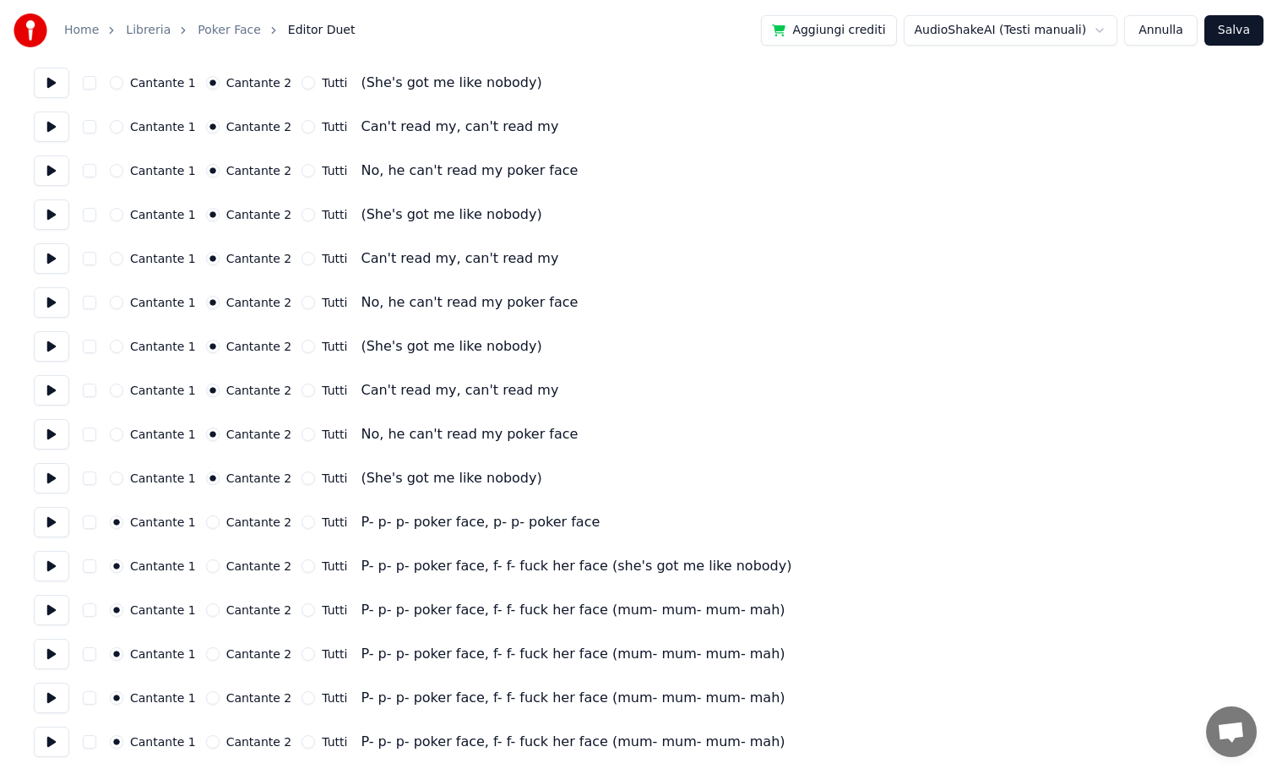
click at [208, 525] on button "Cantante 2" at bounding box center [213, 522] width 14 height 14
click at [206, 565] on button "Cantante 2" at bounding box center [213, 566] width 14 height 14
click at [206, 612] on button "Cantante 2" at bounding box center [213, 610] width 14 height 14
click at [206, 656] on button "Cantante 2" at bounding box center [213, 654] width 14 height 14
click at [208, 695] on button "Cantante 2" at bounding box center [213, 698] width 14 height 14
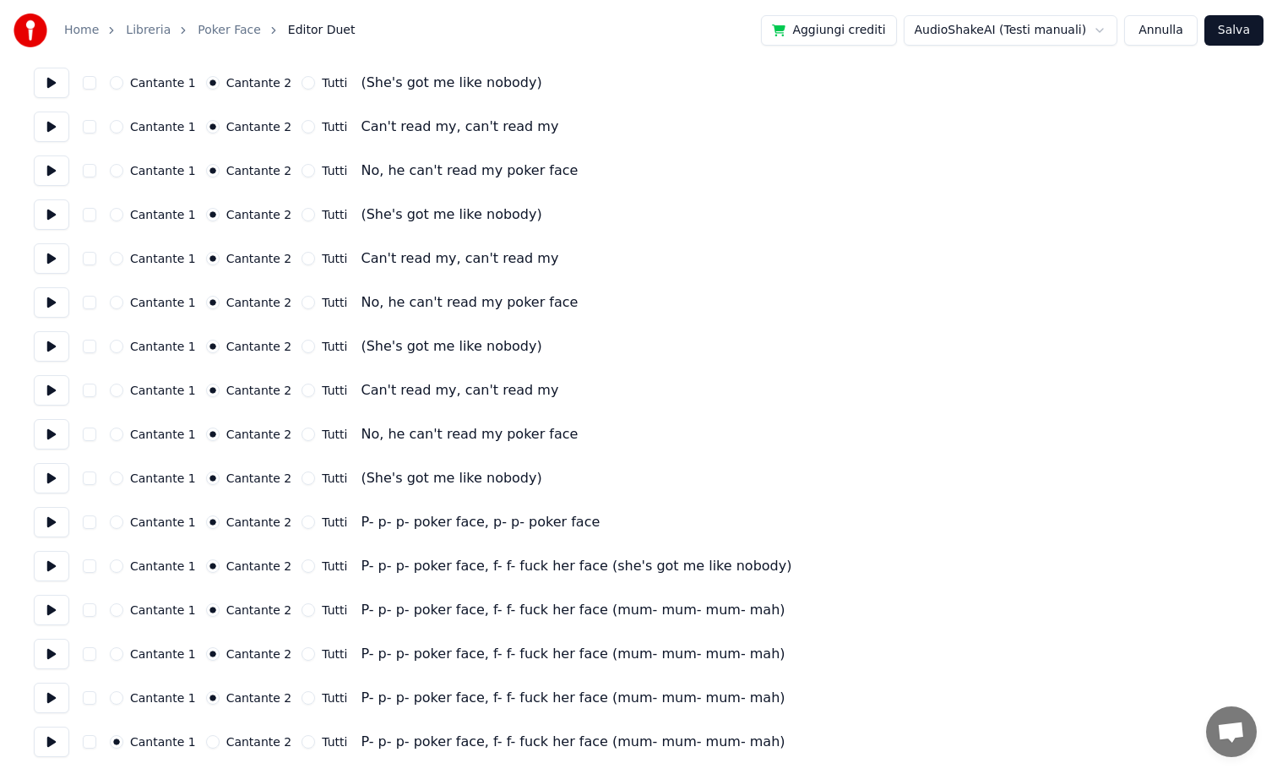
click at [206, 742] on button "Cantante 2" at bounding box center [213, 742] width 14 height 14
click at [1240, 24] on button "Salva" at bounding box center [1234, 30] width 59 height 30
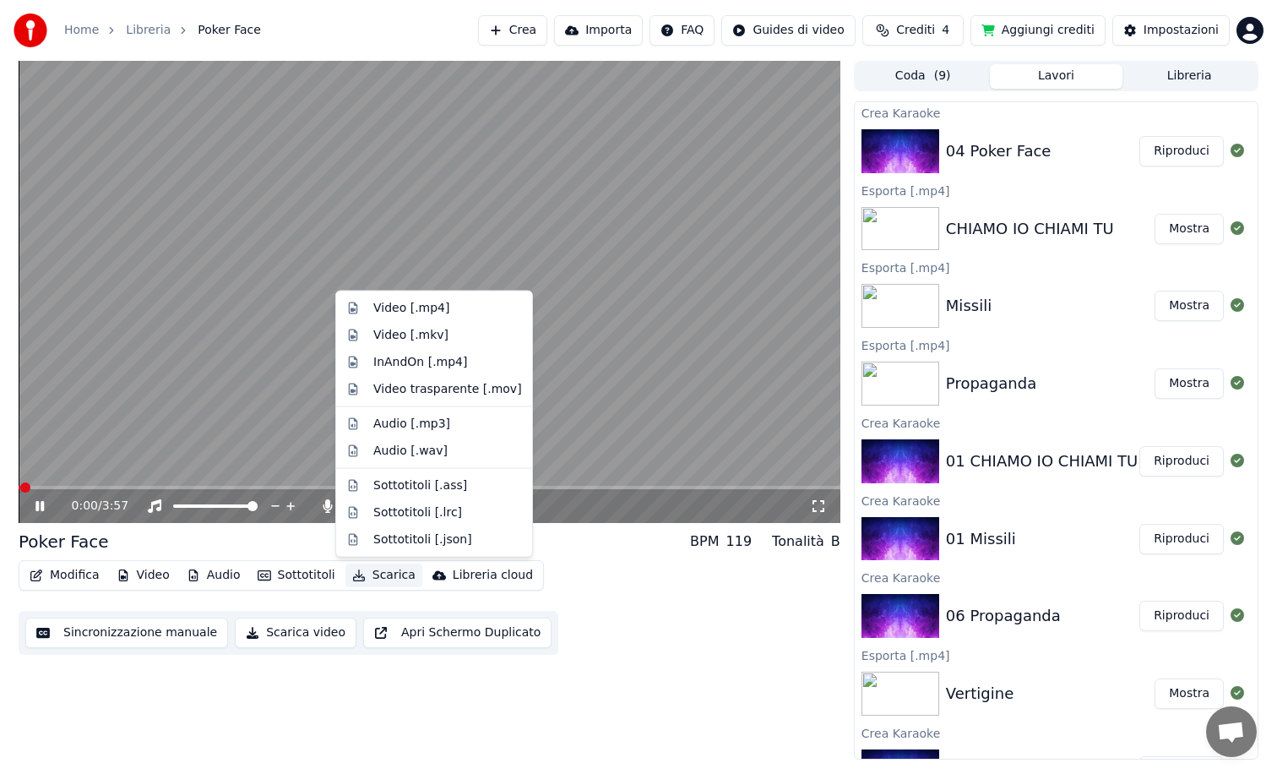
click at [373, 574] on button "Scarica" at bounding box center [384, 575] width 77 height 24
click at [433, 305] on div "Video [.mp4]" at bounding box center [411, 308] width 76 height 17
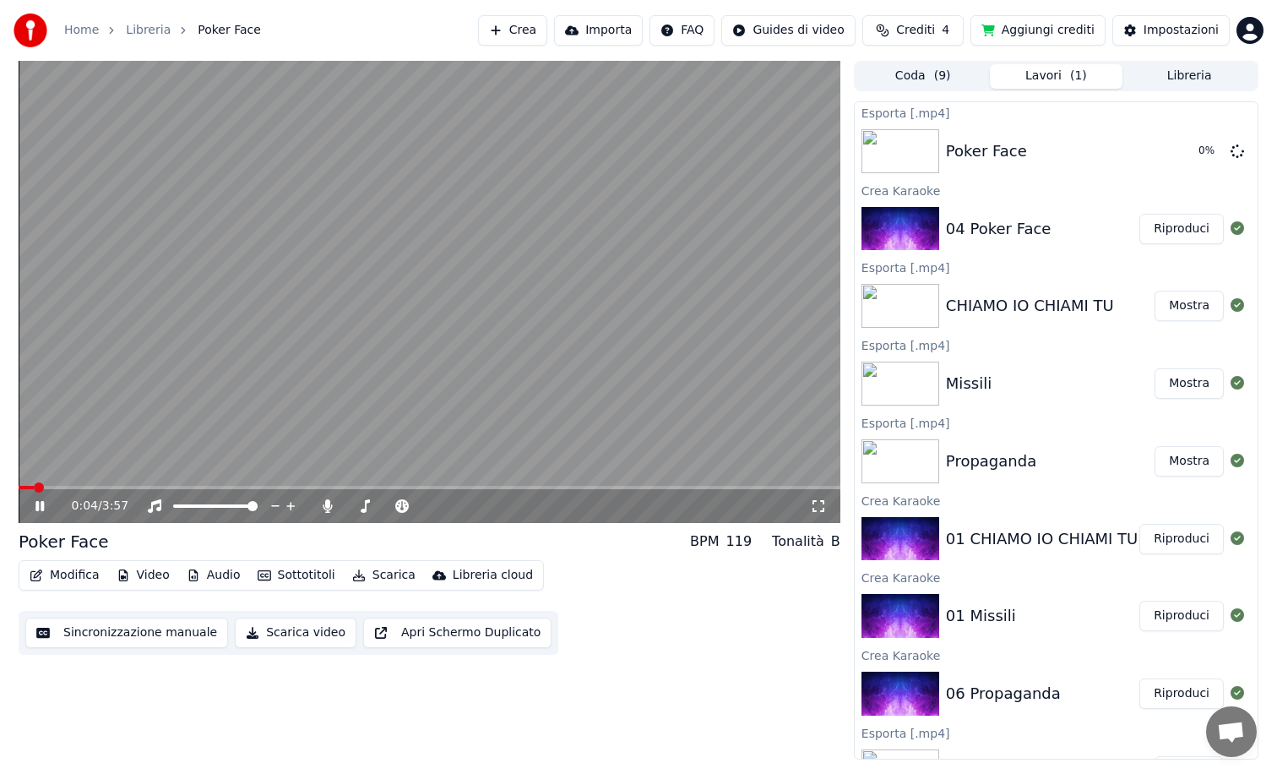
click at [512, 35] on button "Crea" at bounding box center [512, 30] width 69 height 30
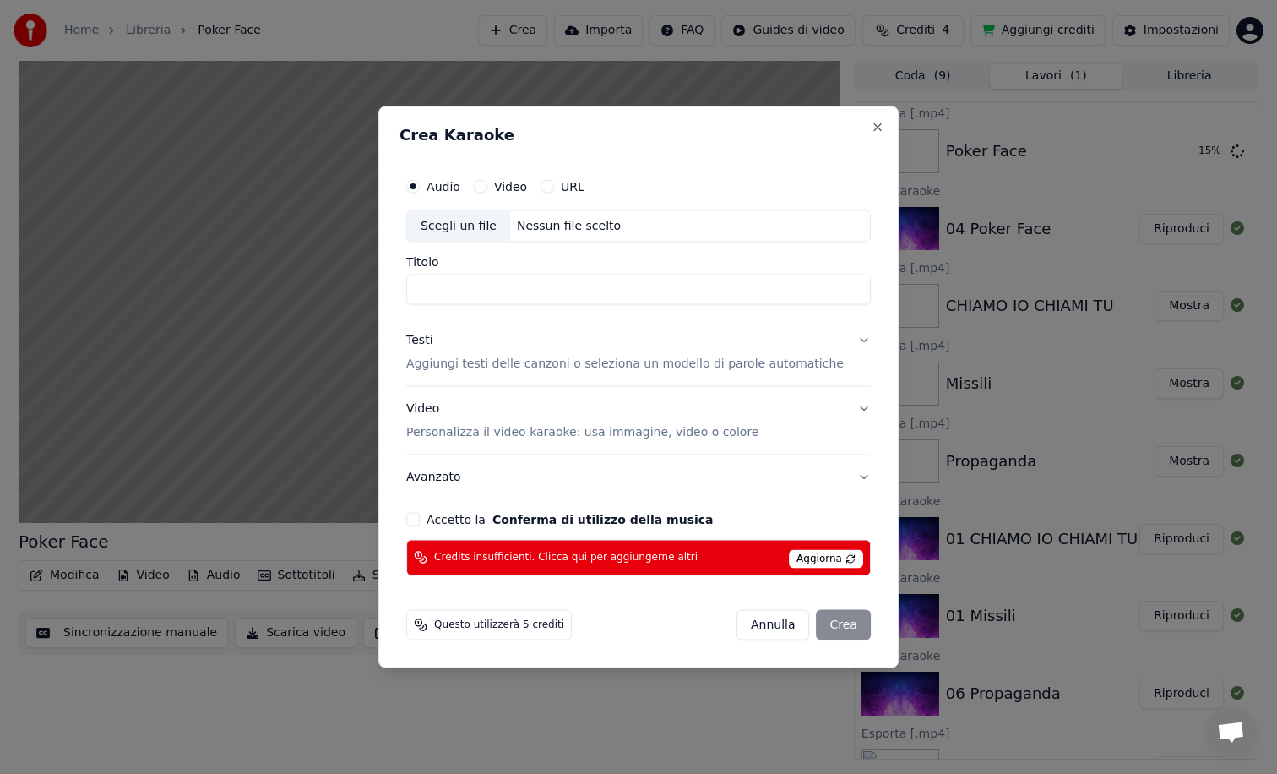
click at [457, 235] on div "Scegli un file" at bounding box center [458, 226] width 103 height 30
type input "**********"
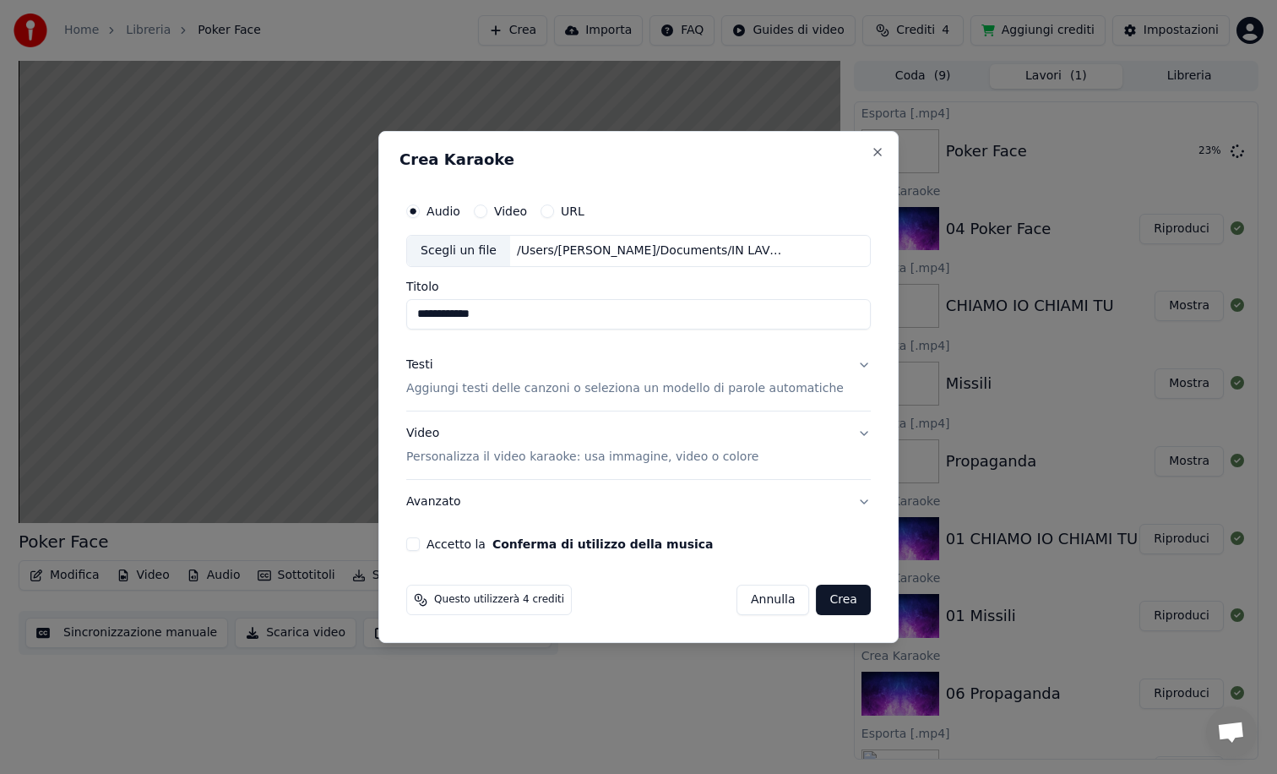
click at [420, 542] on button "Accetto la Conferma di utilizzo della musica" at bounding box center [413, 544] width 14 height 14
click at [478, 392] on p "Aggiungi testi delle canzoni o seleziona un modello di parole automatiche" at bounding box center [625, 388] width 438 height 17
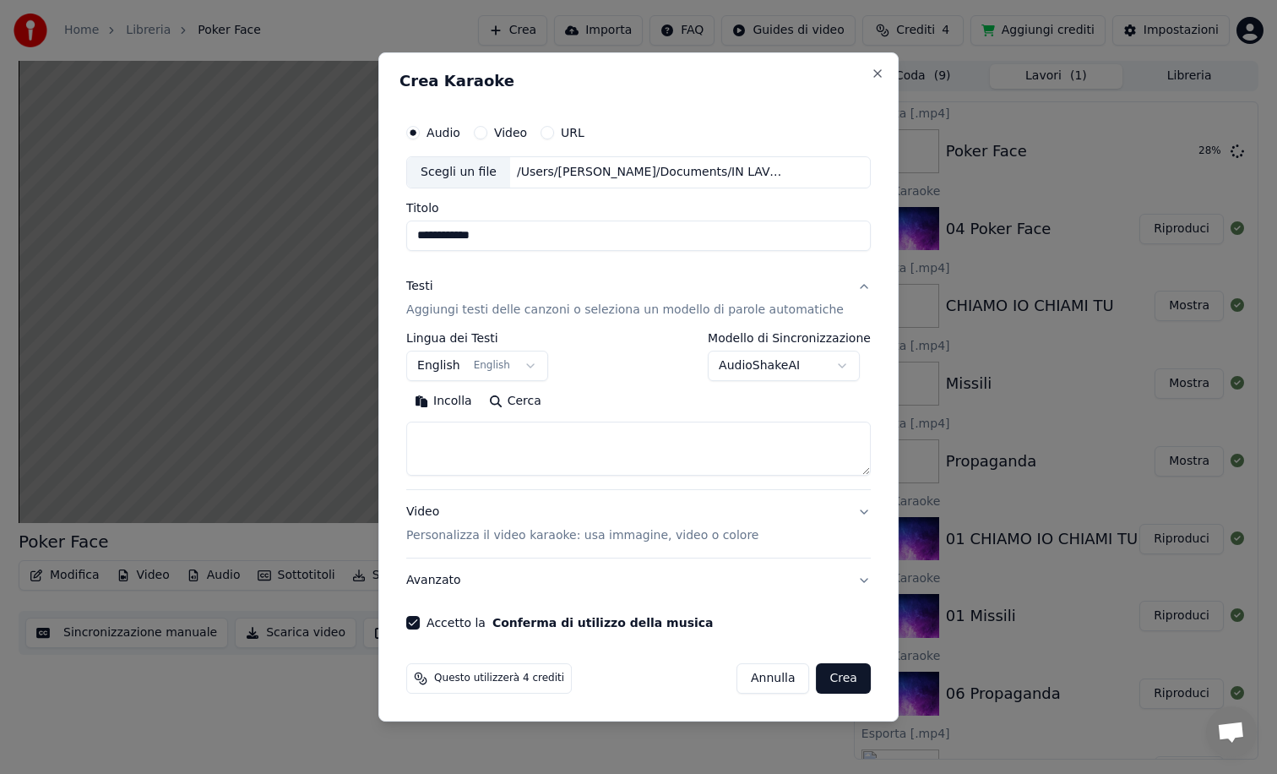
click at [479, 438] on textarea at bounding box center [638, 449] width 465 height 54
paste textarea "**********"
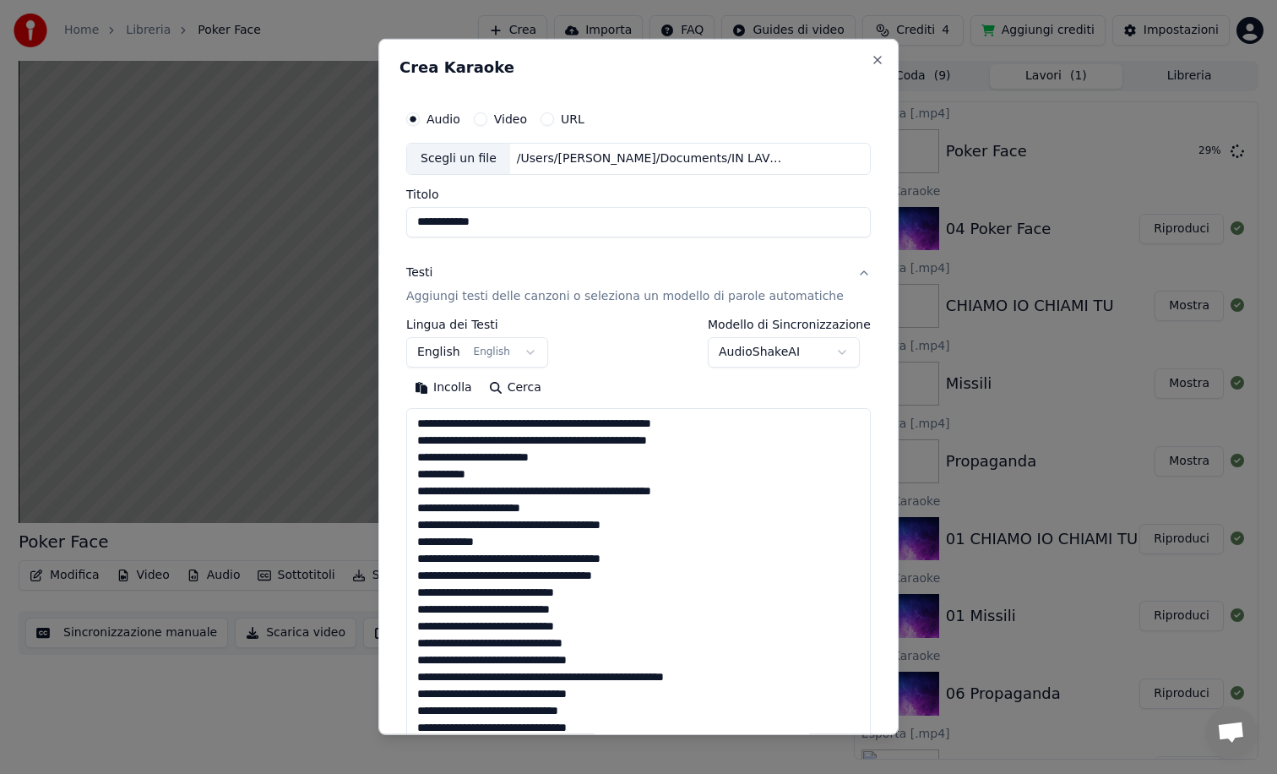
scroll to position [764, 0]
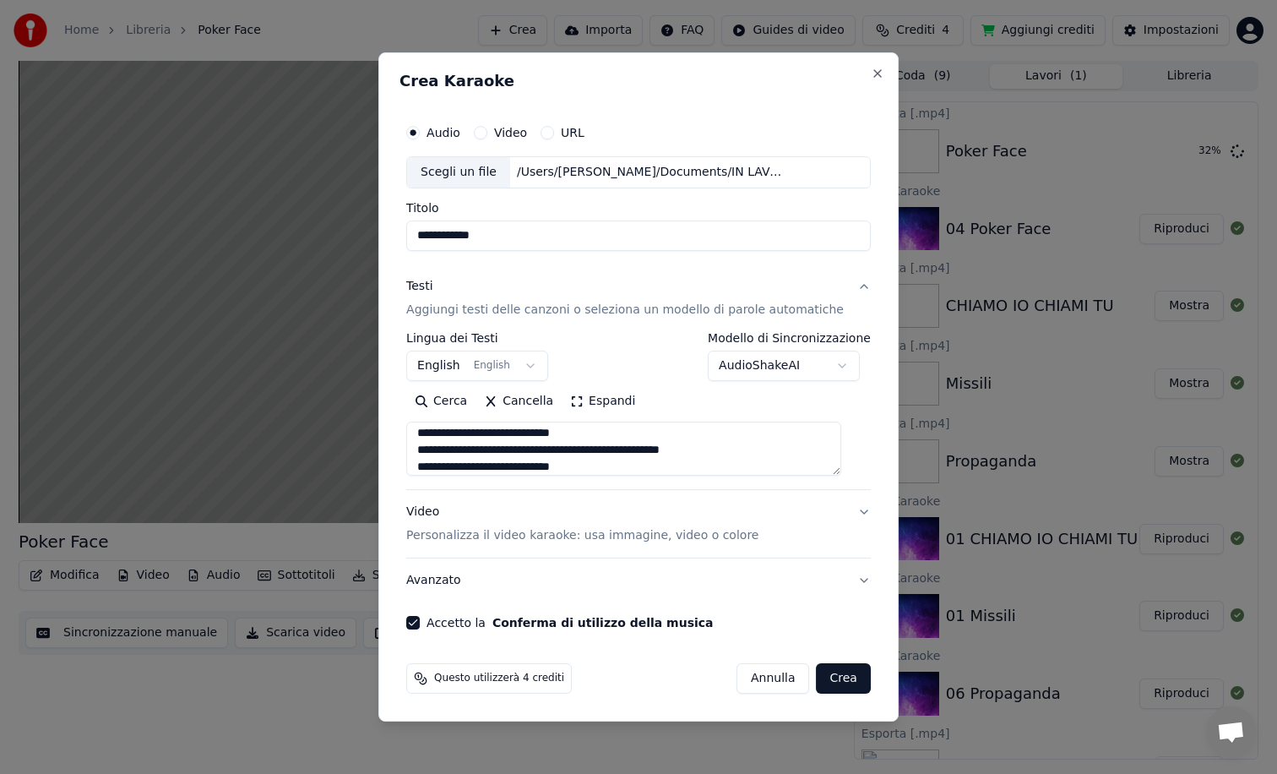
type textarea "**********"
click at [822, 675] on button "Crea" at bounding box center [844, 678] width 54 height 30
select select "**"
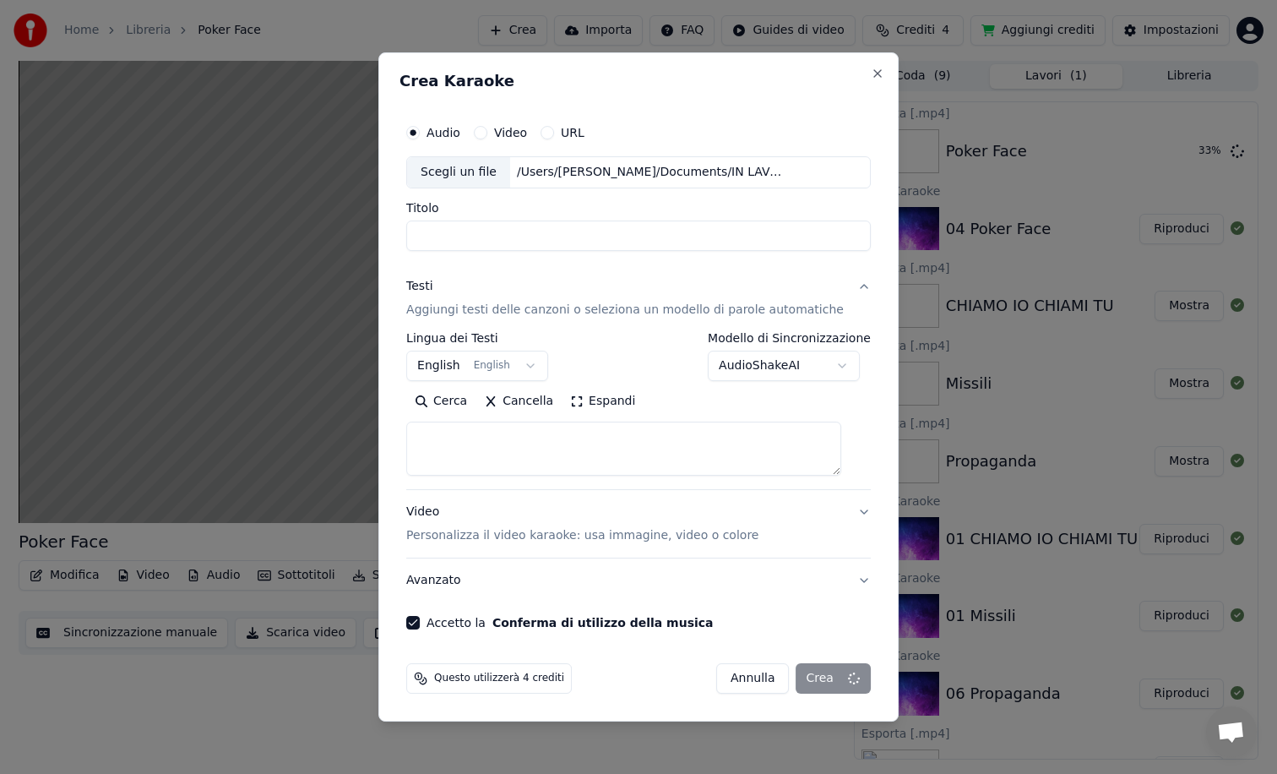
scroll to position [0, 0]
select select
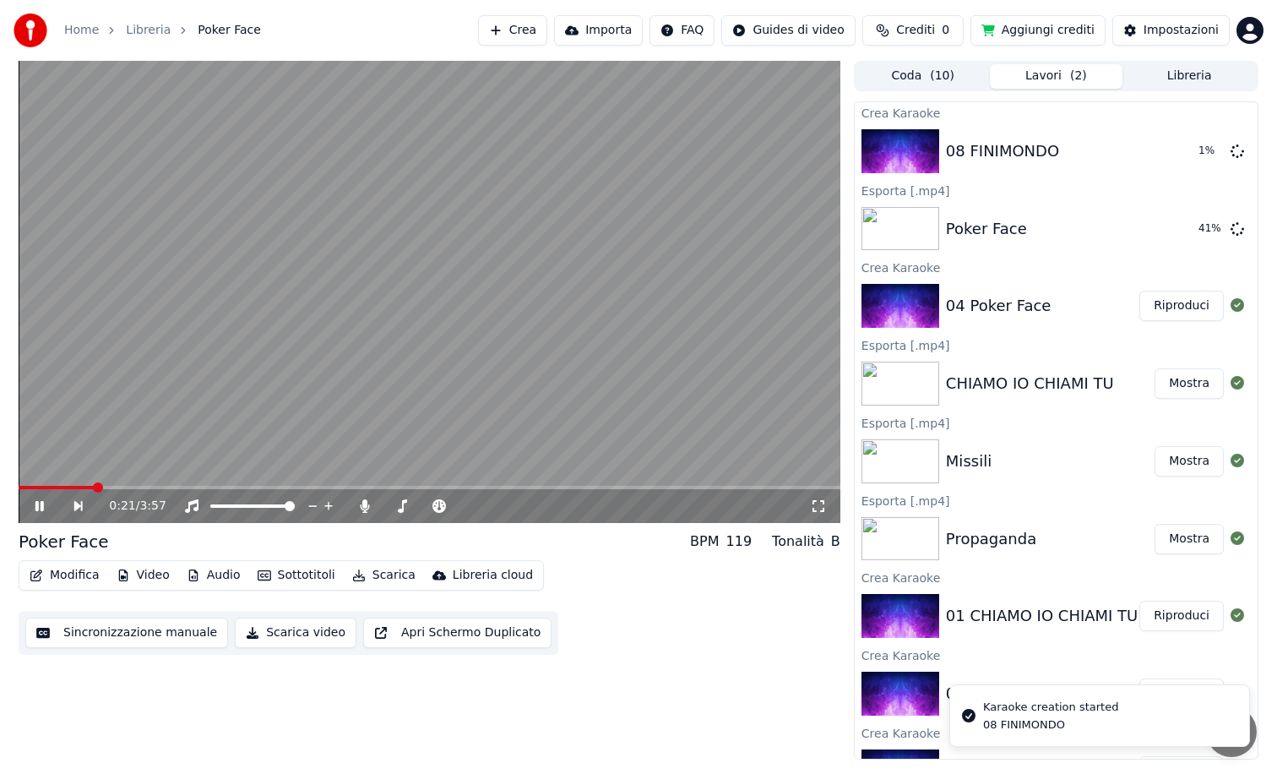
click at [563, 290] on video at bounding box center [430, 292] width 822 height 462
click at [1051, 37] on button "Aggiungi crediti" at bounding box center [1038, 30] width 135 height 30
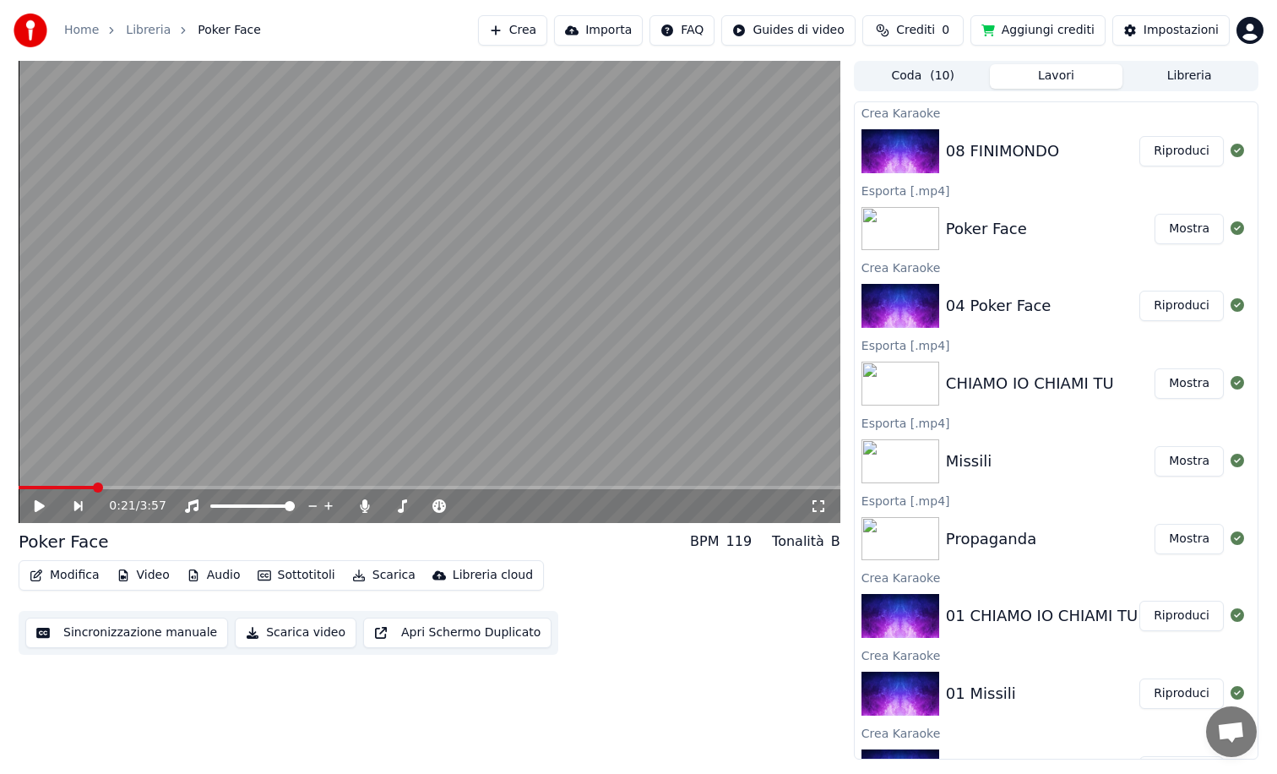
click at [1187, 151] on button "Riproduci" at bounding box center [1182, 151] width 84 height 30
click at [579, 378] on video at bounding box center [430, 292] width 822 height 462
click at [86, 568] on button "Modifica" at bounding box center [65, 575] width 84 height 24
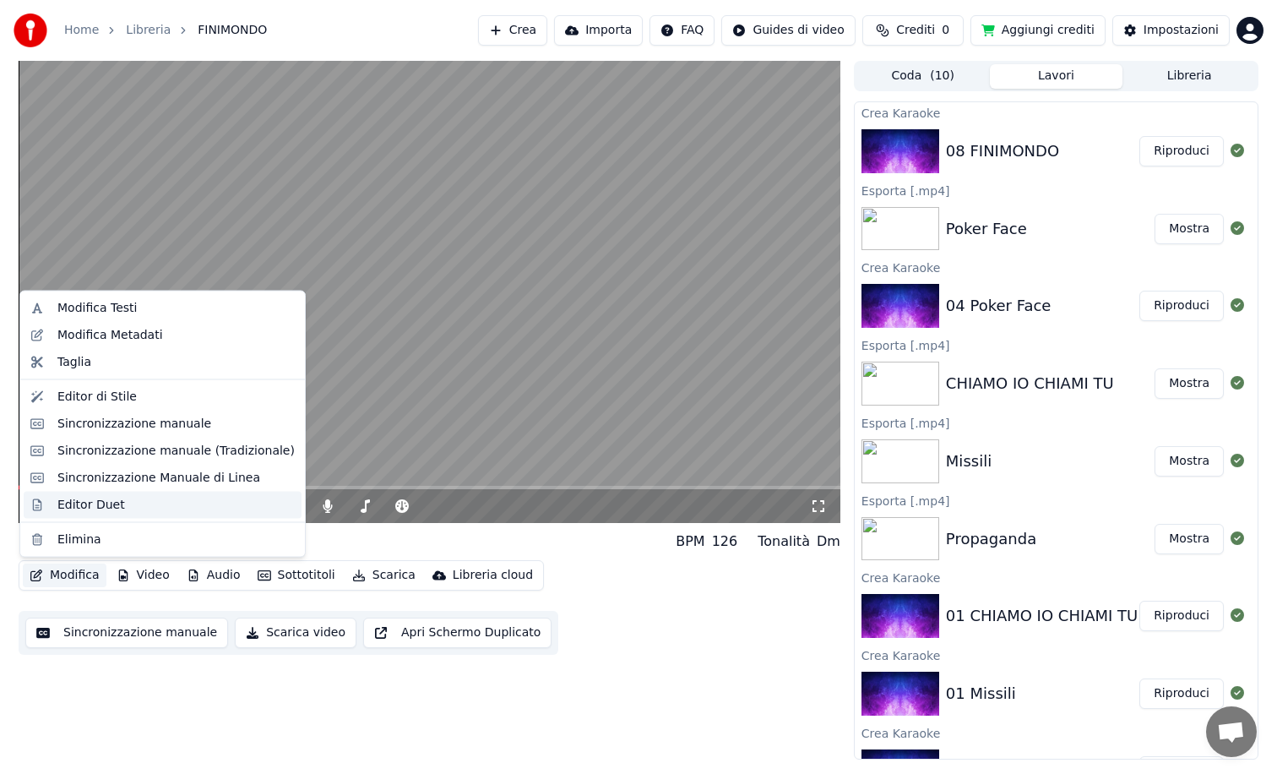
click at [109, 513] on div "Editor Duet" at bounding box center [91, 504] width 68 height 17
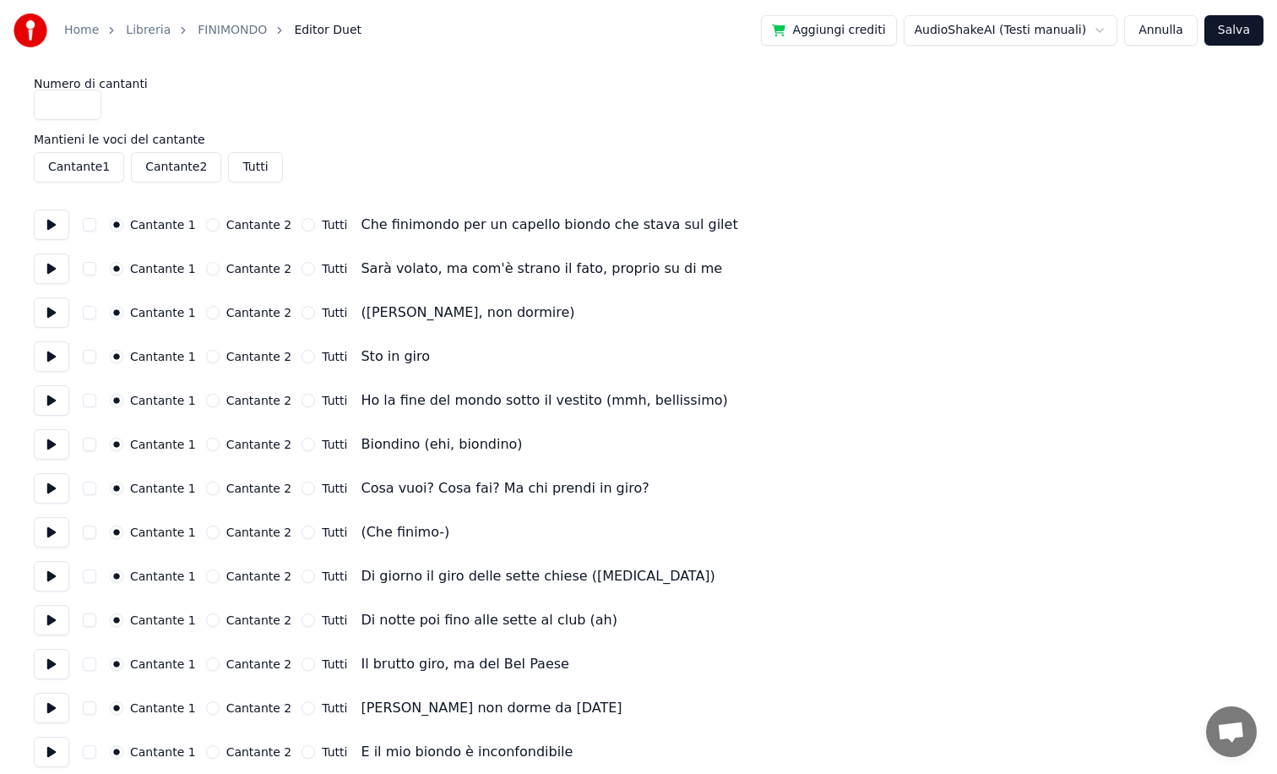
click at [51, 224] on button at bounding box center [51, 225] width 35 height 30
click at [51, 267] on button at bounding box center [51, 268] width 35 height 30
click at [52, 309] on button at bounding box center [51, 312] width 35 height 30
click at [52, 350] on button at bounding box center [51, 356] width 35 height 30
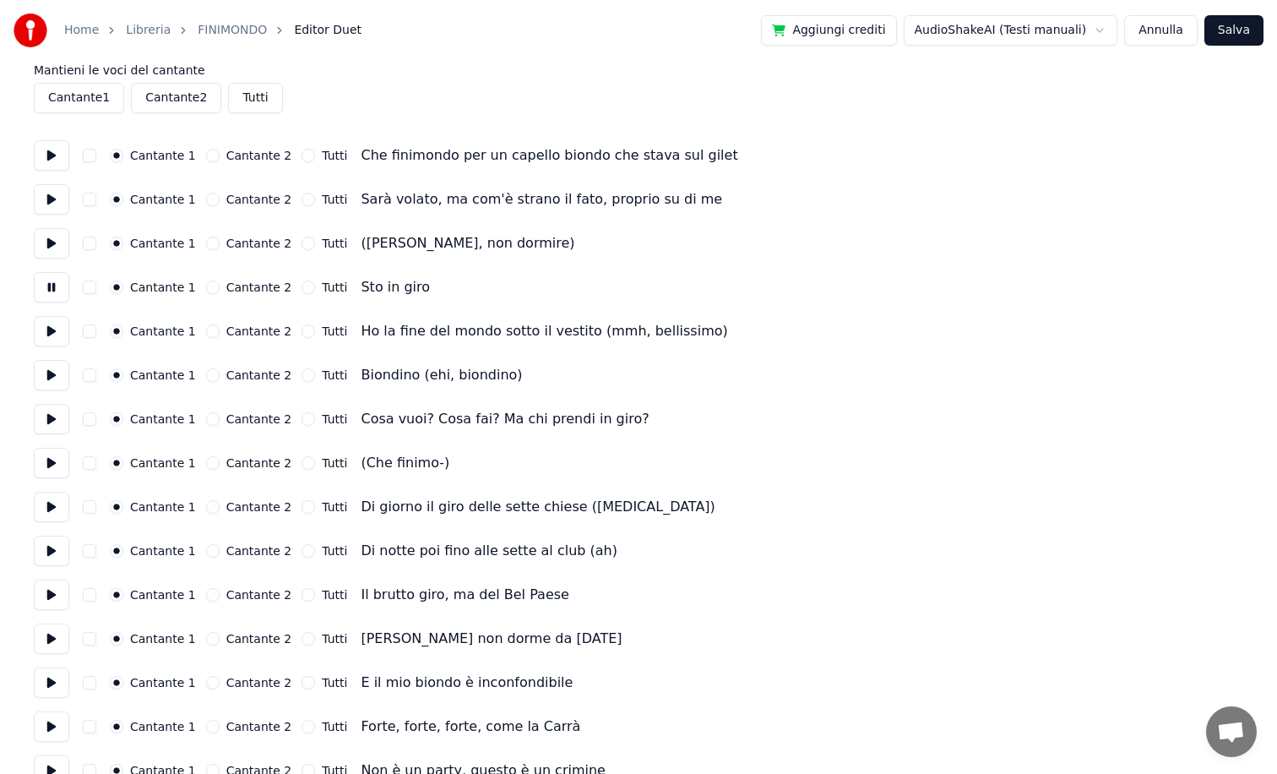
scroll to position [77, 0]
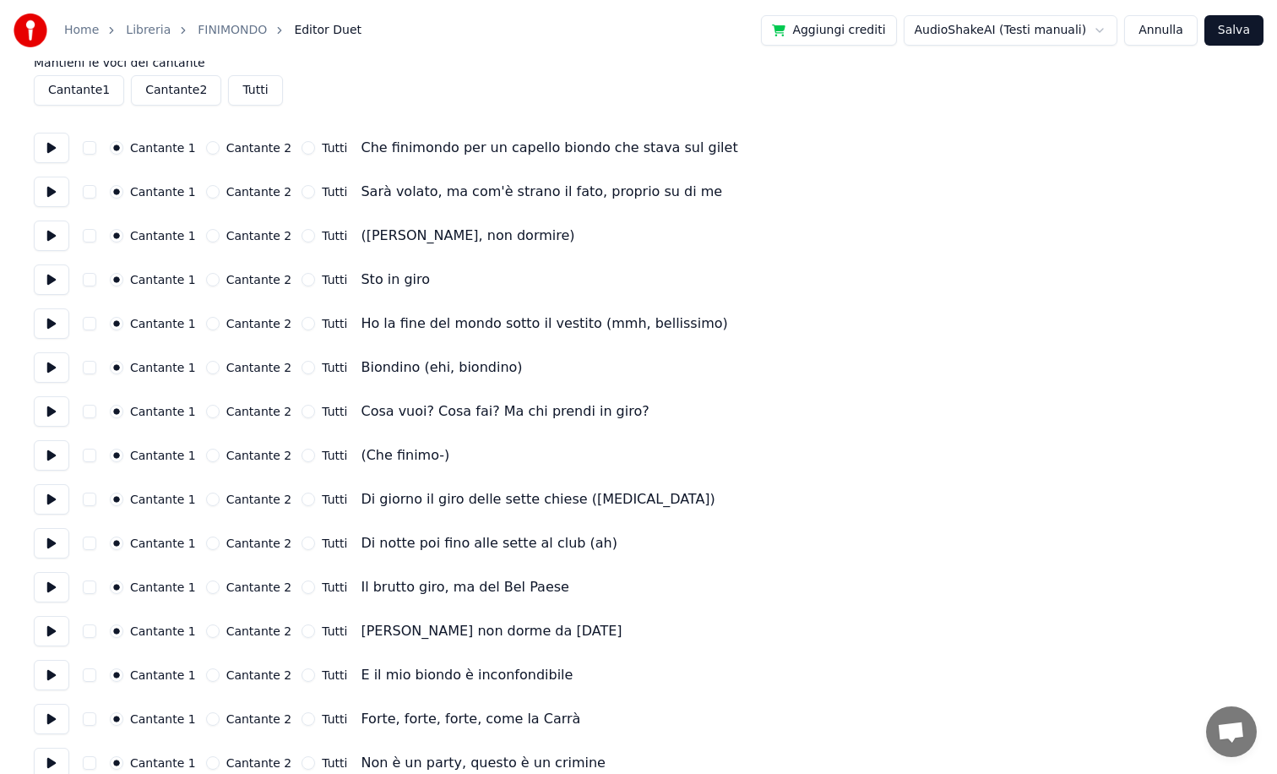
click at [206, 284] on button "Cantante 2" at bounding box center [213, 280] width 14 height 14
click at [39, 324] on button at bounding box center [51, 323] width 35 height 30
click at [44, 368] on button at bounding box center [51, 367] width 35 height 30
click at [50, 416] on button at bounding box center [51, 411] width 35 height 30
click at [52, 454] on button at bounding box center [51, 455] width 35 height 30
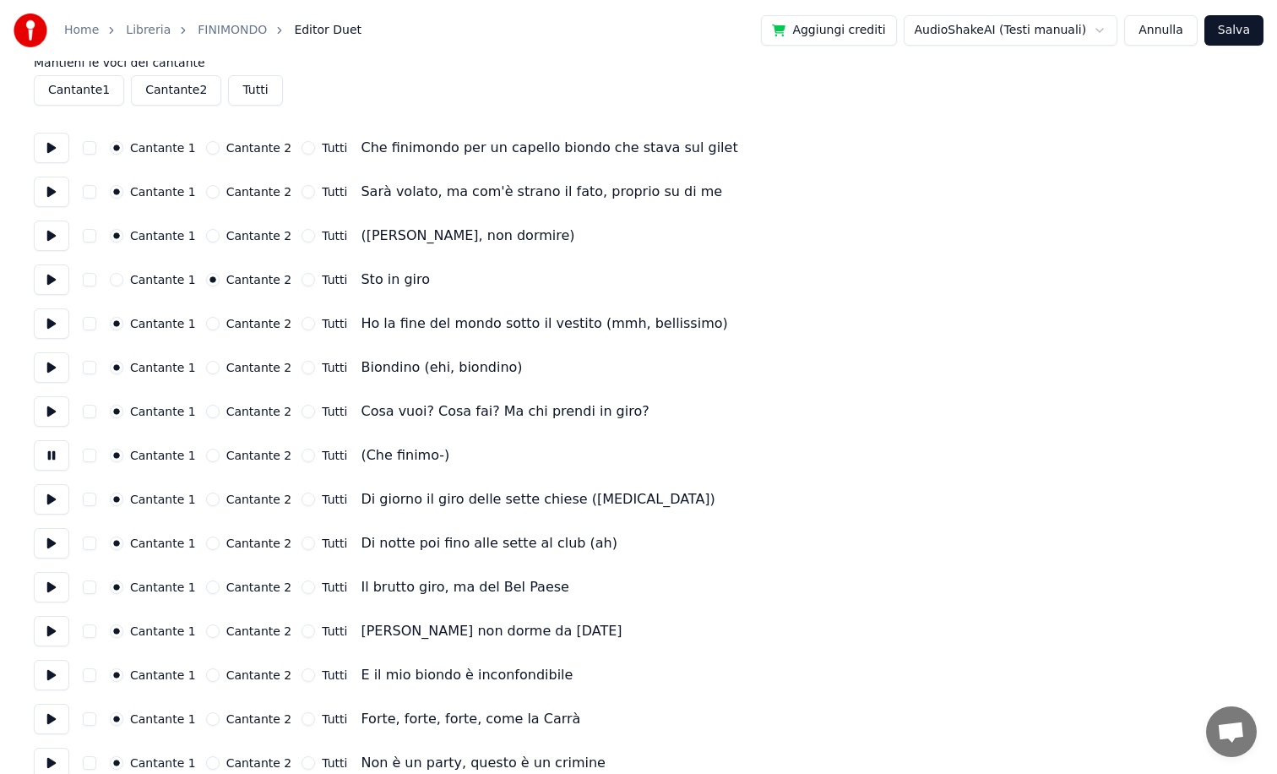
click at [50, 502] on button at bounding box center [51, 499] width 35 height 30
click at [53, 542] on button at bounding box center [51, 543] width 35 height 30
click at [51, 590] on button at bounding box center [51, 587] width 35 height 30
click at [58, 631] on button at bounding box center [51, 631] width 35 height 30
click at [56, 675] on button at bounding box center [51, 675] width 35 height 30
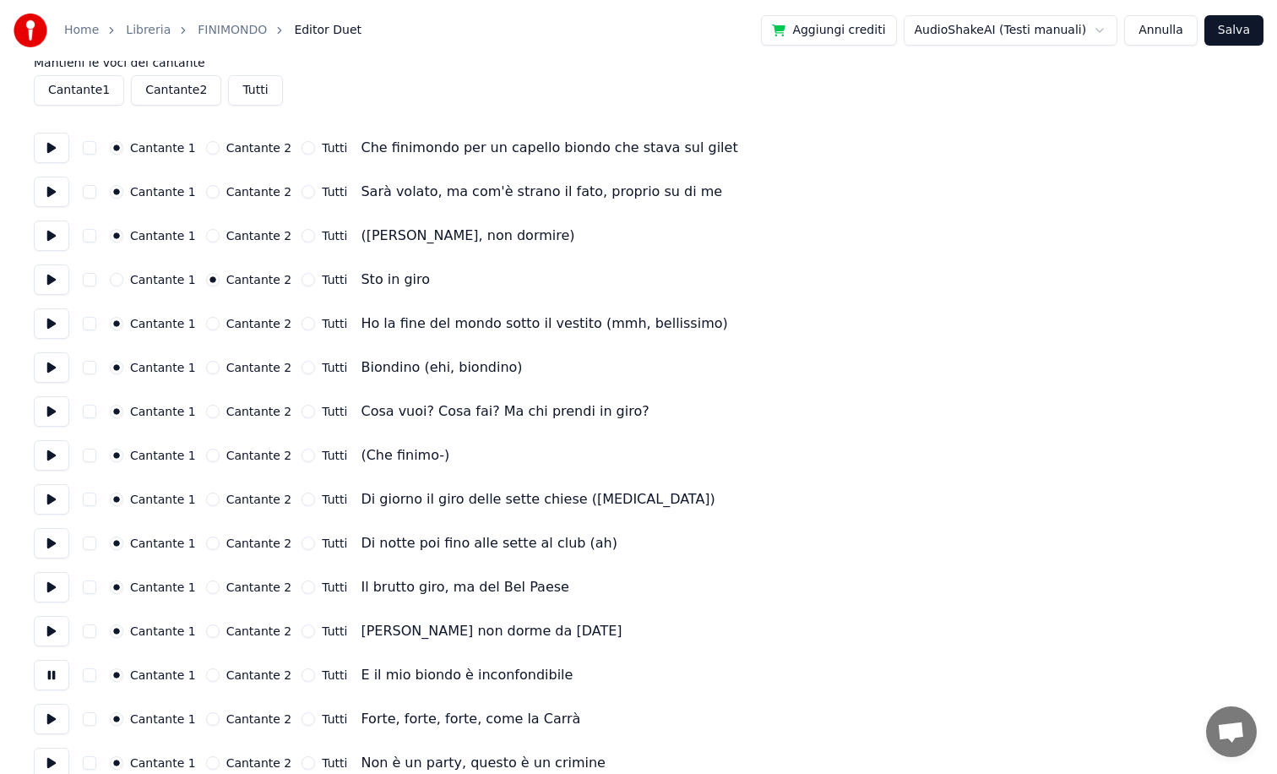
click at [54, 720] on button at bounding box center [51, 719] width 35 height 30
click at [206, 721] on button "Cantante 2" at bounding box center [213, 719] width 14 height 14
click at [206, 679] on div "Cantante 2" at bounding box center [249, 675] width 86 height 14
click at [206, 675] on button "Cantante 2" at bounding box center [213, 675] width 14 height 14
click at [205, 623] on div "Cantante 1 Cantante 2 Tutti [PERSON_NAME] non dorme da [DATE]" at bounding box center [639, 631] width 1210 height 30
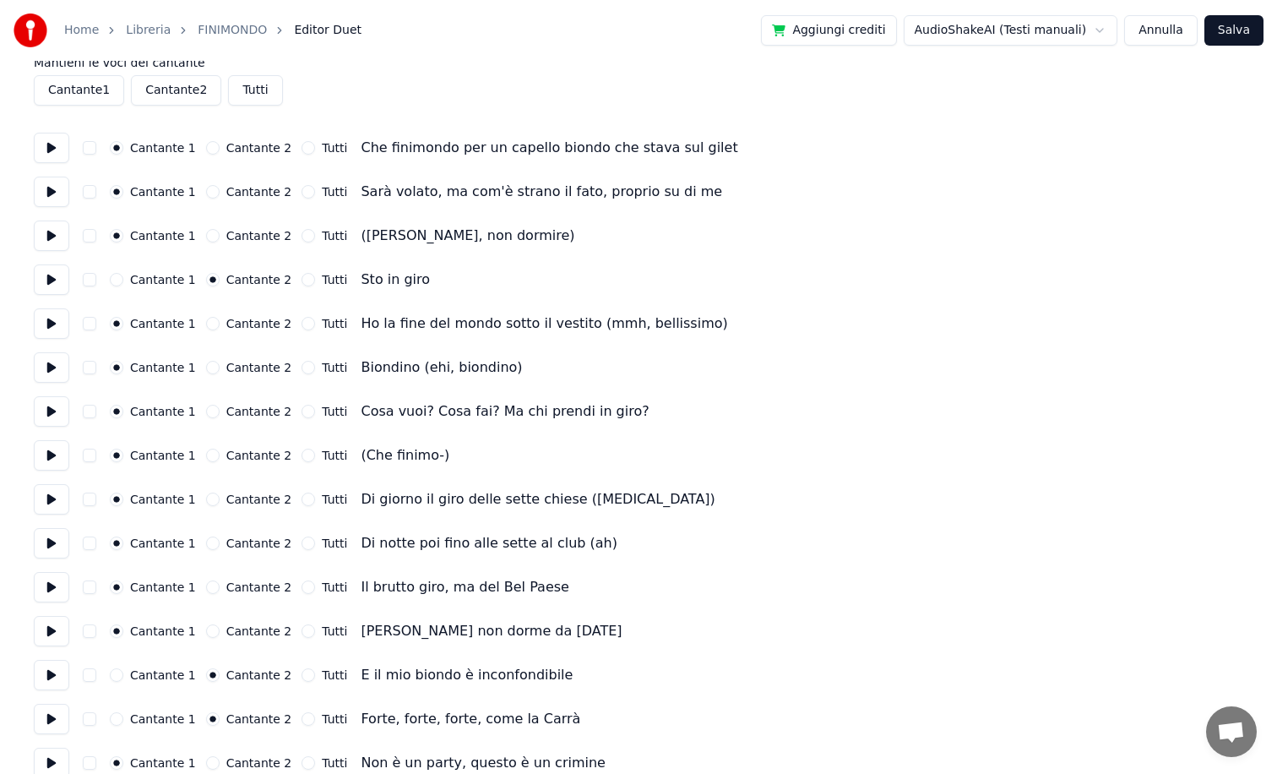
click at [206, 631] on button "Cantante 2" at bounding box center [213, 631] width 14 height 14
click at [206, 591] on button "Cantante 2" at bounding box center [213, 587] width 14 height 14
click at [210, 543] on button "Cantante 2" at bounding box center [213, 543] width 14 height 14
click at [206, 493] on button "Cantante 2" at bounding box center [213, 500] width 14 height 14
click at [206, 452] on button "Cantante 2" at bounding box center [213, 456] width 14 height 14
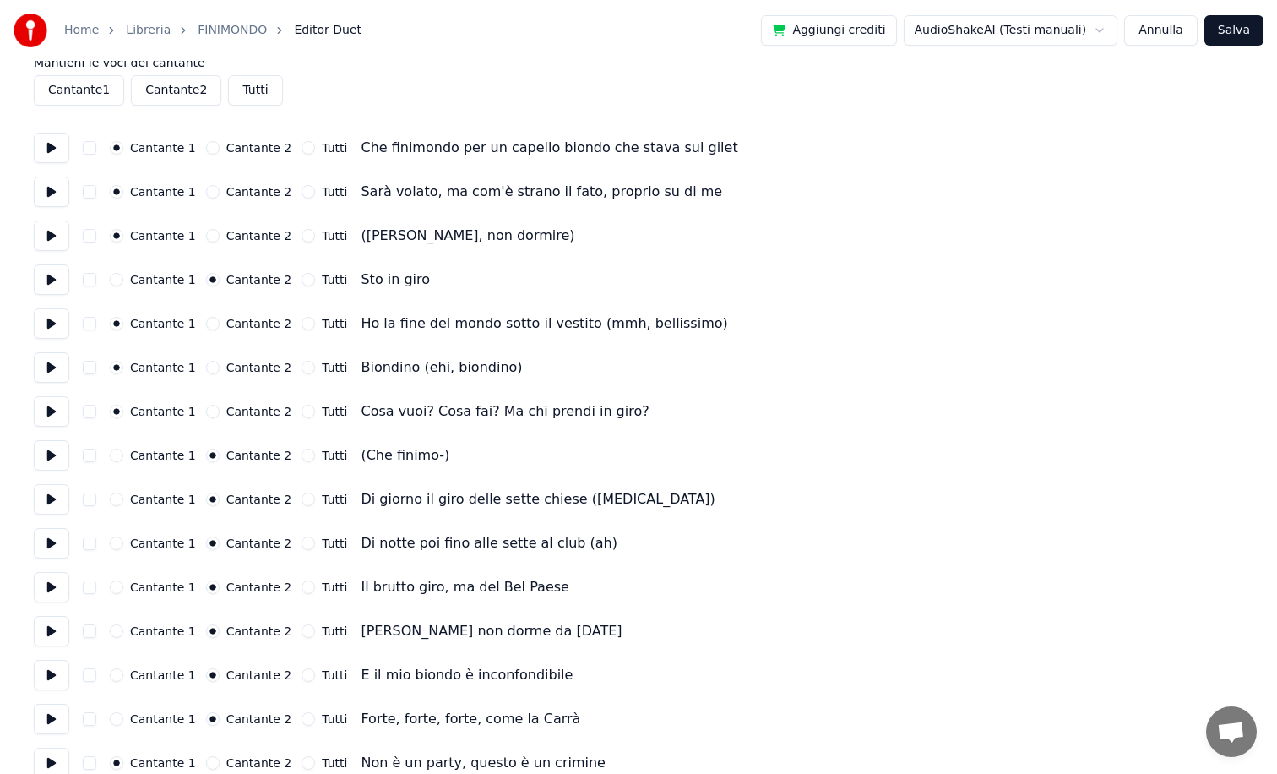
click at [201, 402] on div "Cantante 1 Cantante 2 Tutti Cosa vuoi? Cosa fai? Ma chi prendi in giro?" at bounding box center [639, 411] width 1210 height 30
click at [206, 406] on button "Cantante 2" at bounding box center [213, 412] width 14 height 14
click at [206, 363] on button "Cantante 2" at bounding box center [213, 368] width 14 height 14
click at [206, 323] on button "Cantante 2" at bounding box center [213, 324] width 14 height 14
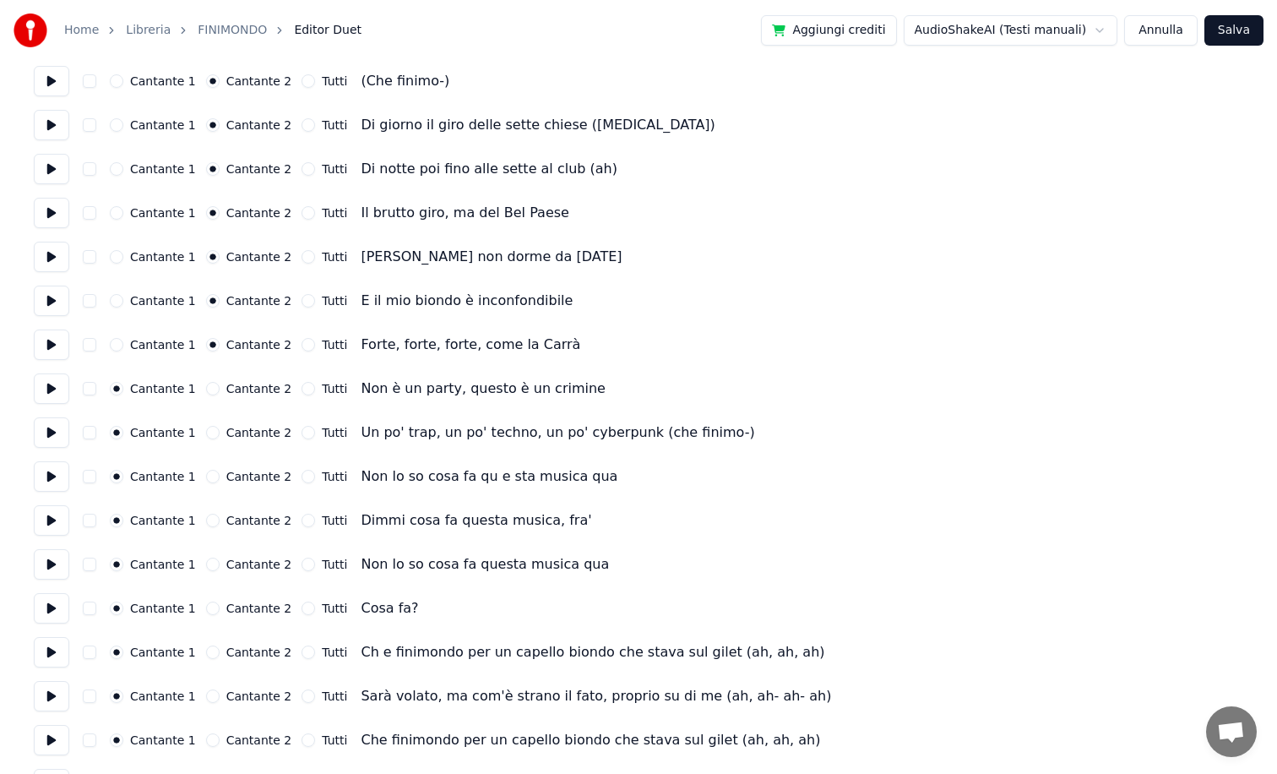
scroll to position [469, 0]
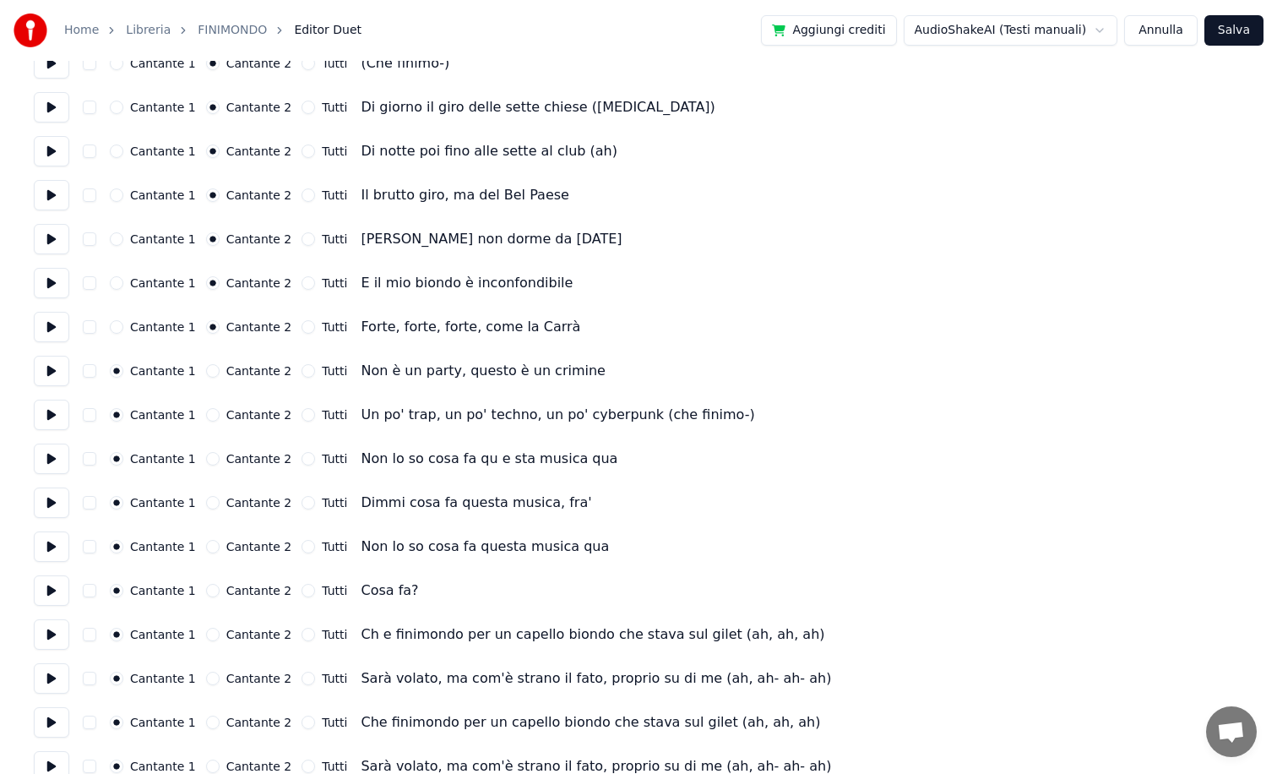
click at [51, 372] on button at bounding box center [51, 371] width 35 height 30
click at [53, 425] on button at bounding box center [51, 415] width 35 height 30
click at [52, 460] on button at bounding box center [51, 459] width 35 height 30
click at [52, 507] on button at bounding box center [51, 502] width 35 height 30
click at [56, 547] on button at bounding box center [51, 546] width 35 height 30
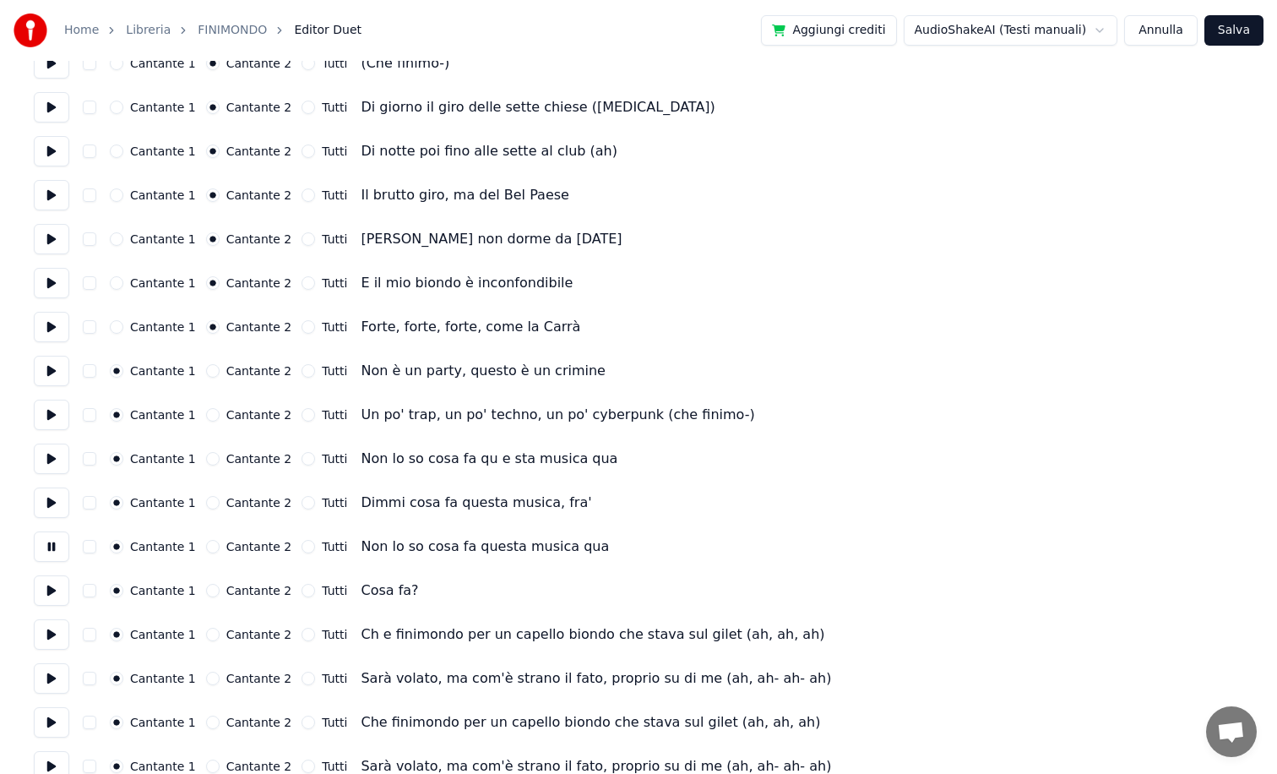
click at [53, 580] on button at bounding box center [51, 590] width 35 height 30
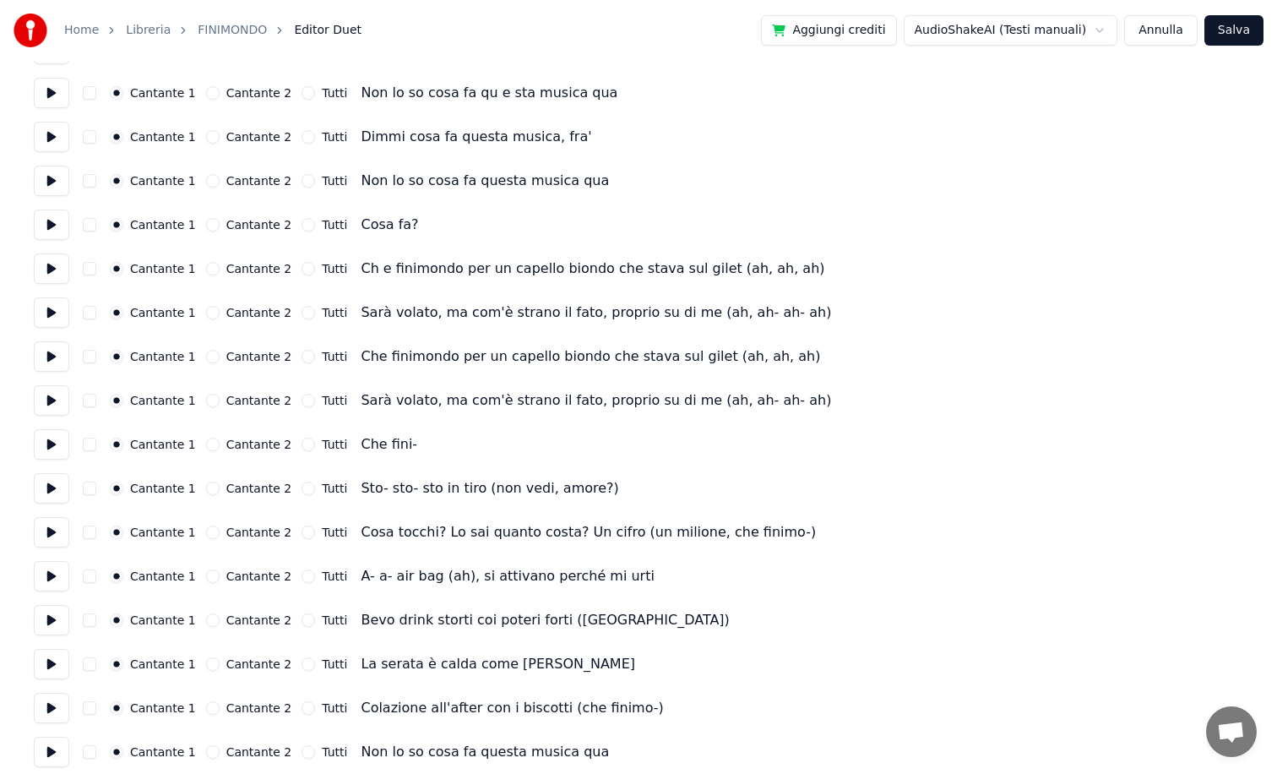
scroll to position [837, 0]
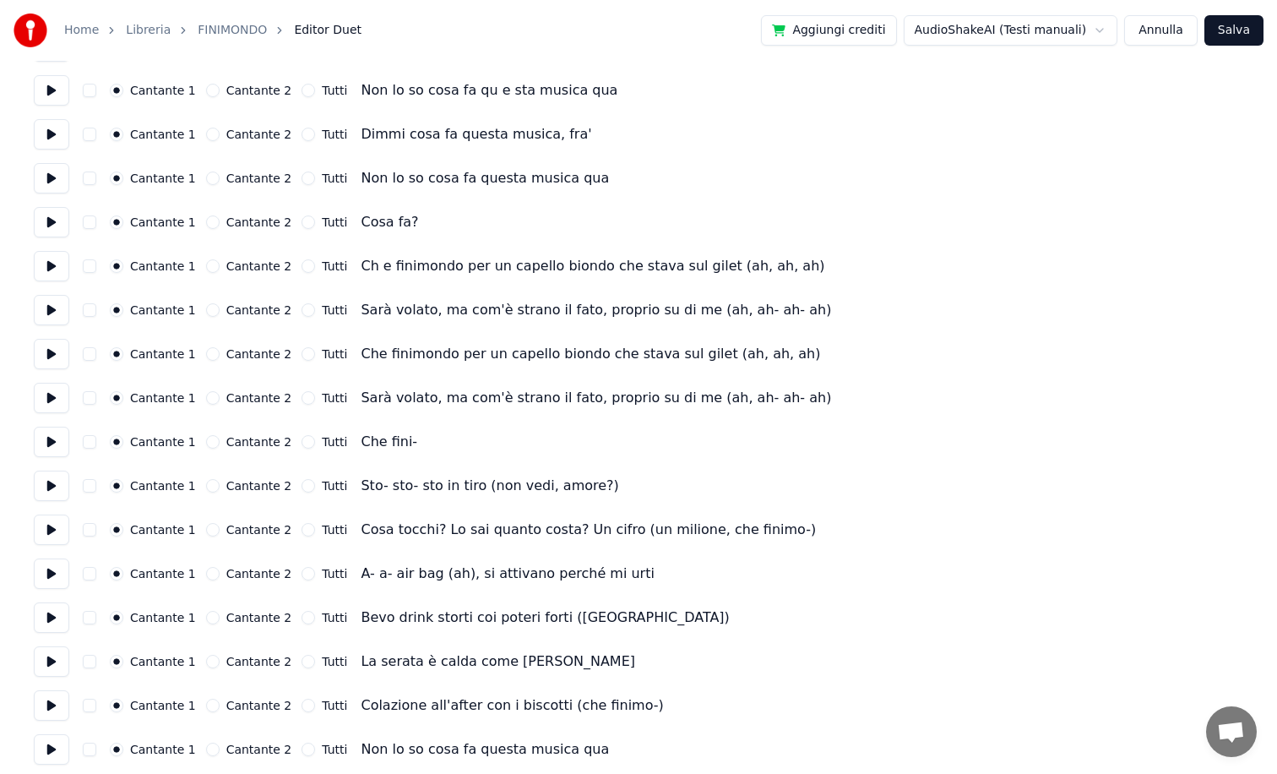
click at [47, 267] on button at bounding box center [51, 266] width 35 height 30
click at [210, 220] on button "Cantante 2" at bounding box center [213, 222] width 14 height 14
click at [207, 170] on div "Cantante 1 Cantante 2 Tutti Non lo so cosa fa questa musica qua" at bounding box center [639, 178] width 1210 height 30
click at [206, 176] on button "Cantante 2" at bounding box center [213, 178] width 14 height 14
click at [208, 130] on button "Cantante 2" at bounding box center [213, 135] width 14 height 14
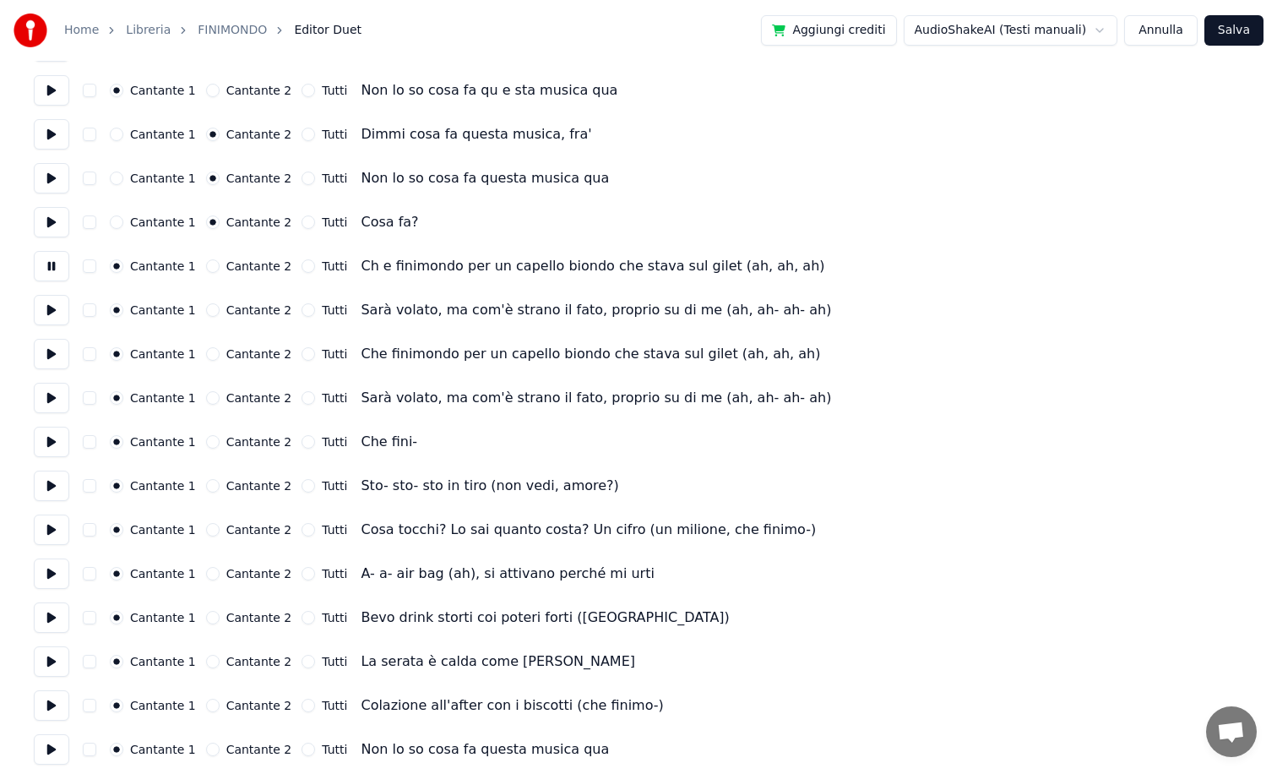
click at [211, 93] on button "Cantante 2" at bounding box center [213, 91] width 14 height 14
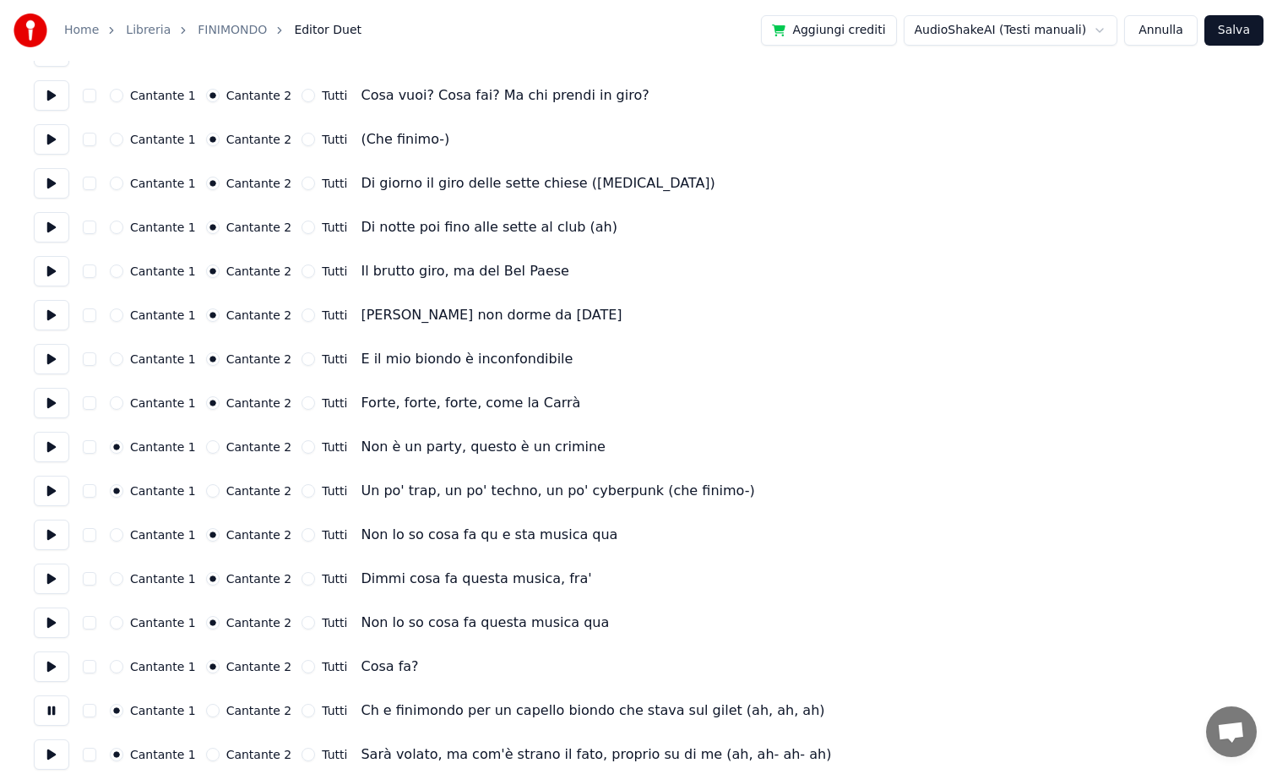
scroll to position [417, 0]
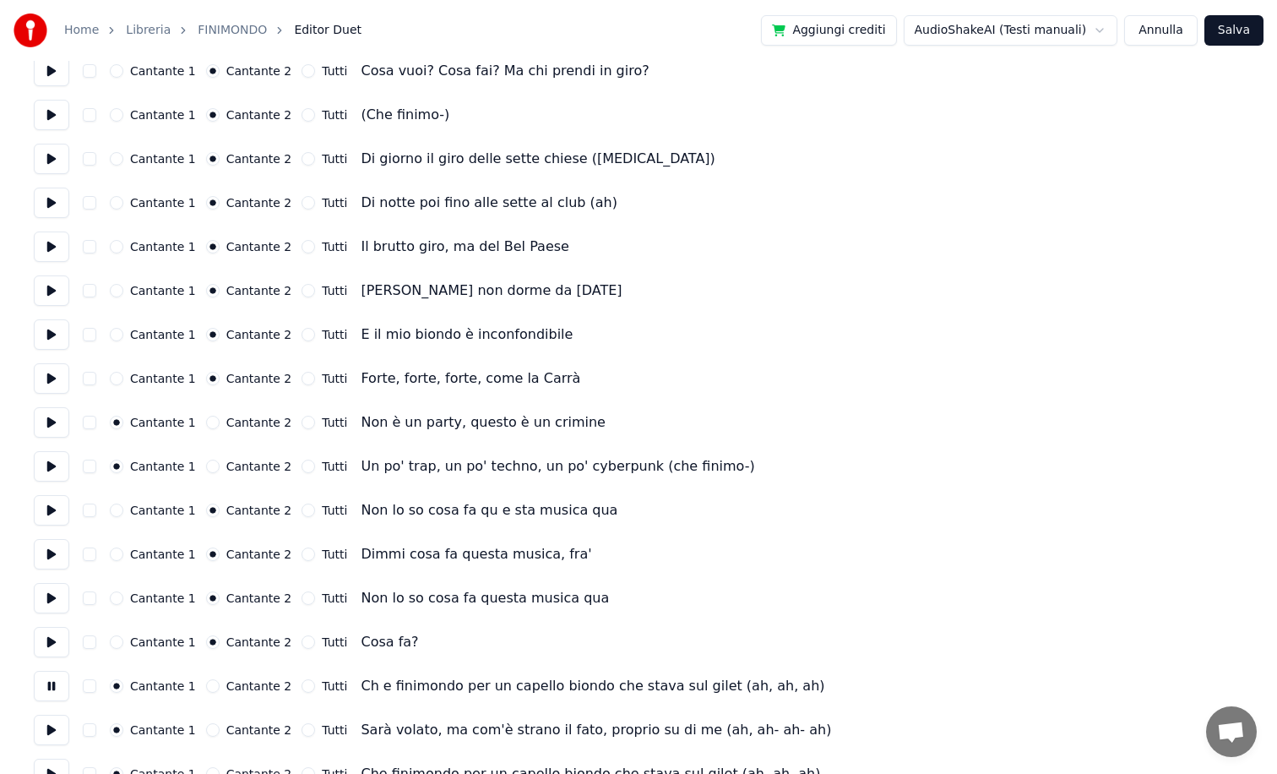
click at [204, 415] on div "Cantante 1 Cantante 2 Tutti Non è un party, questo è un crimine" at bounding box center [639, 422] width 1210 height 30
click at [206, 423] on button "Cantante 2" at bounding box center [213, 423] width 14 height 14
click at [206, 468] on button "Cantante 2" at bounding box center [213, 467] width 14 height 14
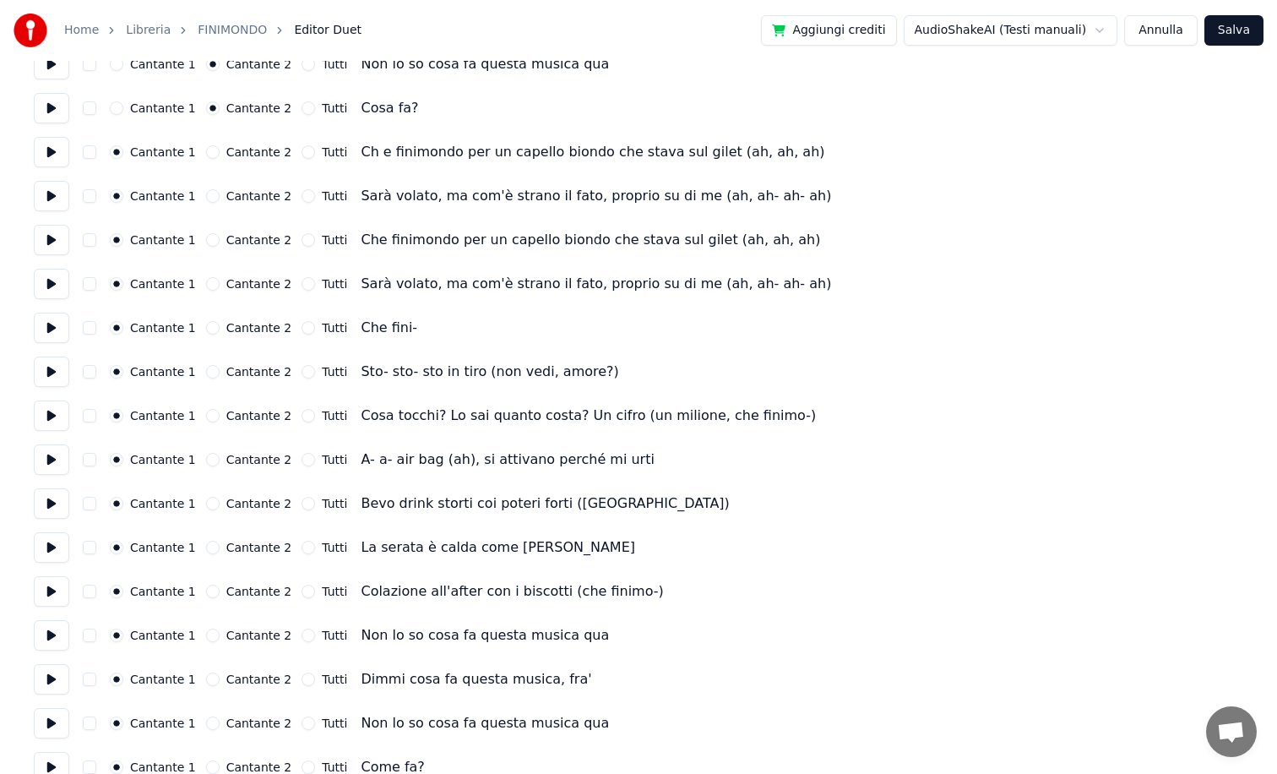
scroll to position [944, 0]
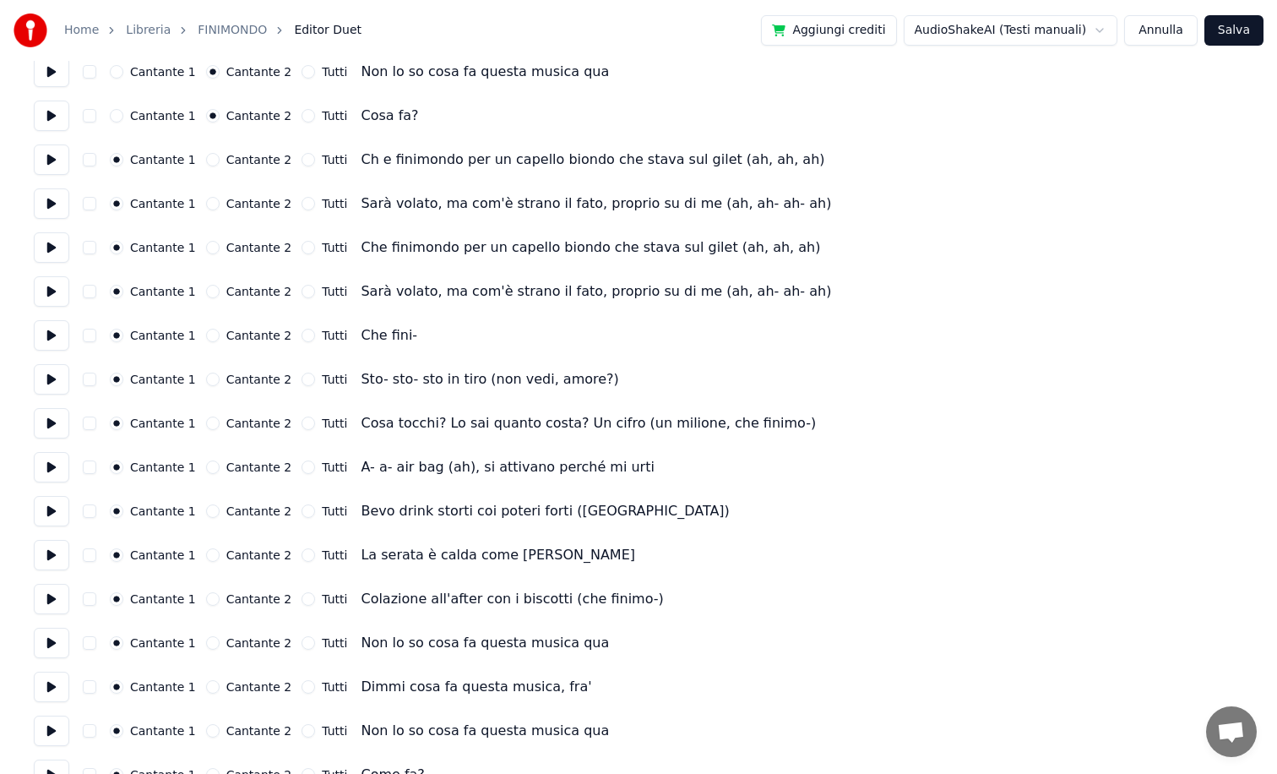
click at [55, 203] on button at bounding box center [51, 203] width 35 height 30
click at [56, 245] on button at bounding box center [51, 247] width 35 height 30
click at [56, 300] on button at bounding box center [51, 291] width 35 height 30
click at [51, 334] on button at bounding box center [51, 335] width 35 height 30
click at [53, 378] on button at bounding box center [51, 379] width 35 height 30
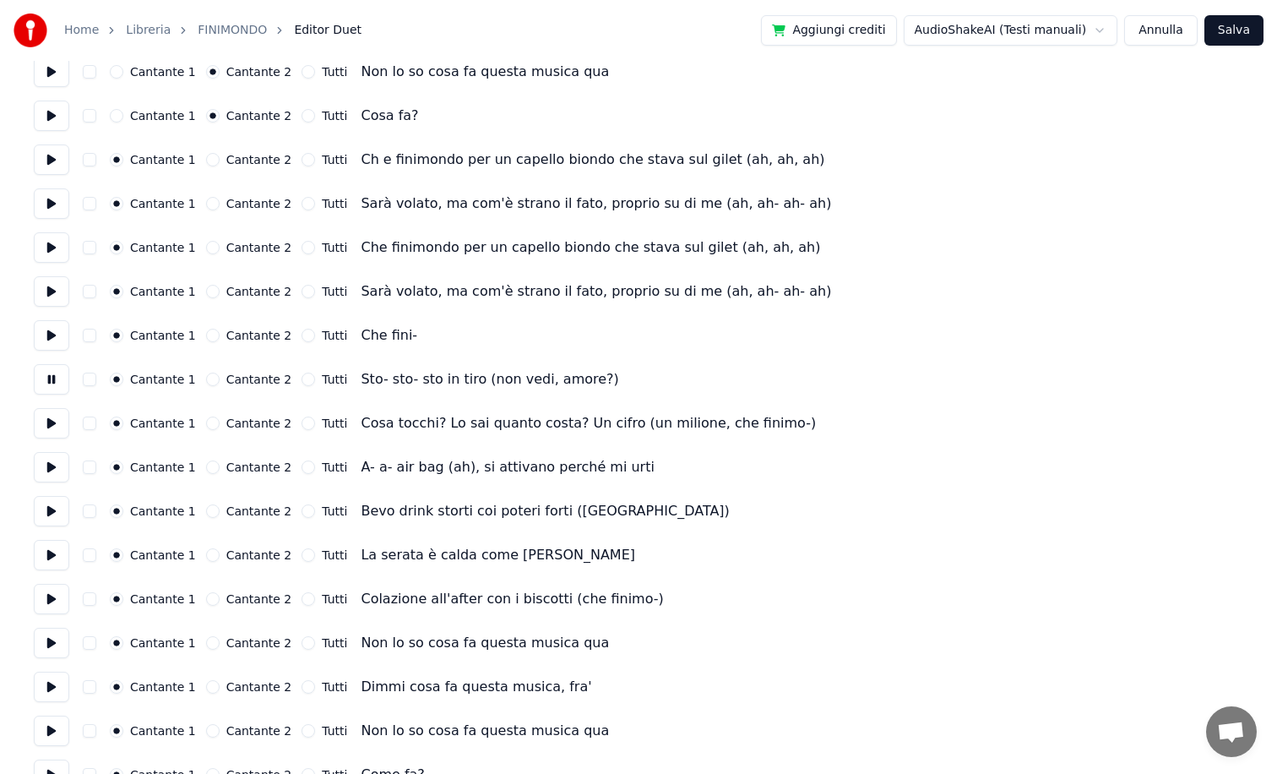
click at [206, 381] on button "Cantante 2" at bounding box center [213, 380] width 14 height 14
click at [206, 422] on button "Cantante 2" at bounding box center [213, 423] width 14 height 14
click at [46, 420] on button at bounding box center [51, 423] width 35 height 30
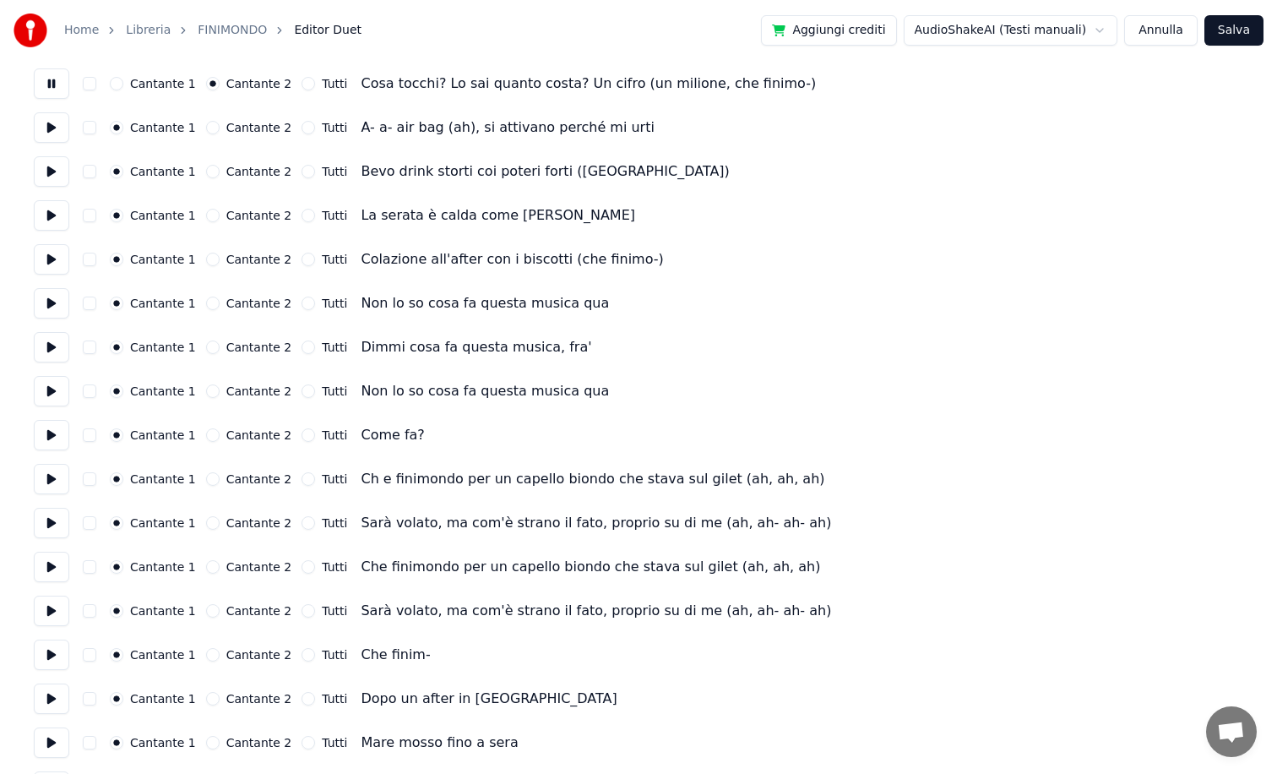
scroll to position [1296, 0]
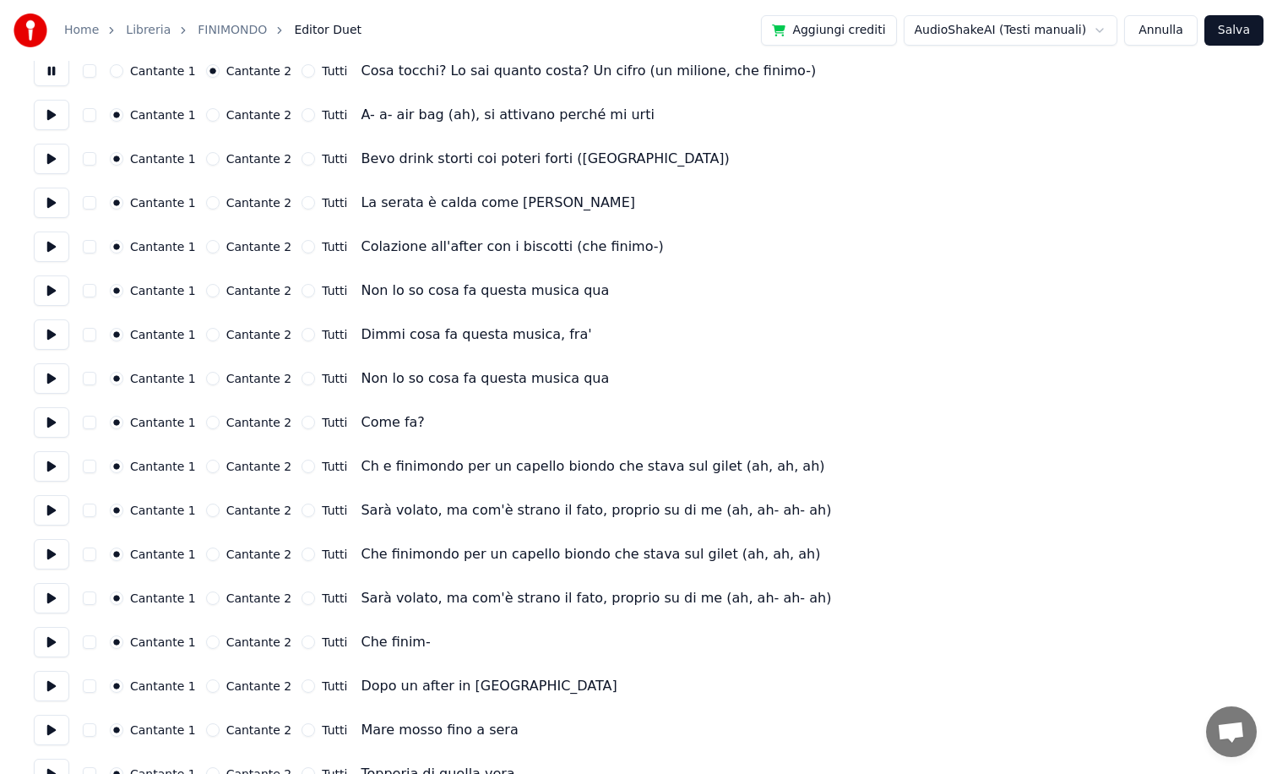
click at [53, 106] on button at bounding box center [51, 115] width 35 height 30
click at [53, 161] on button at bounding box center [51, 159] width 35 height 30
click at [51, 213] on button at bounding box center [51, 203] width 35 height 30
click at [52, 245] on button at bounding box center [51, 246] width 35 height 30
click at [52, 288] on button at bounding box center [51, 290] width 35 height 30
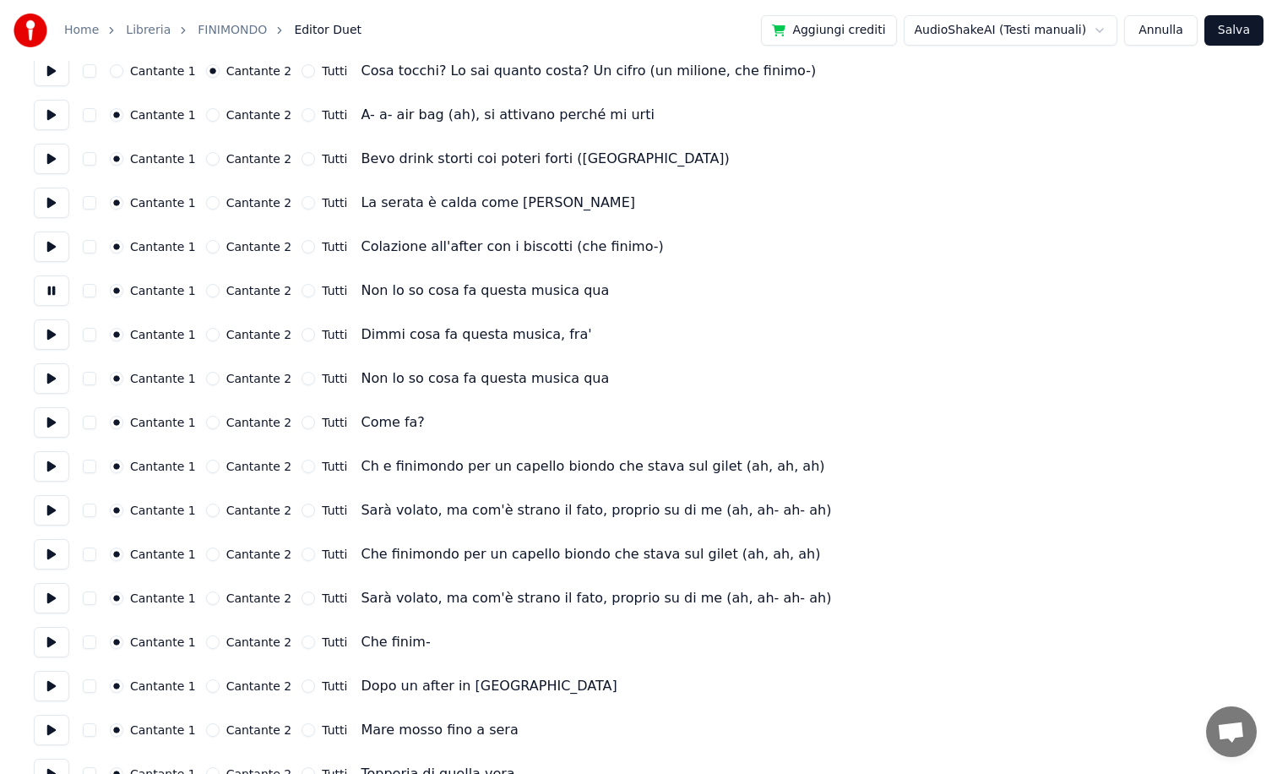
click at [48, 335] on button at bounding box center [51, 334] width 35 height 30
click at [56, 382] on button at bounding box center [51, 378] width 35 height 30
click at [51, 417] on button at bounding box center [51, 422] width 35 height 30
click at [48, 456] on button at bounding box center [51, 466] width 35 height 30
click at [53, 426] on button at bounding box center [51, 422] width 35 height 30
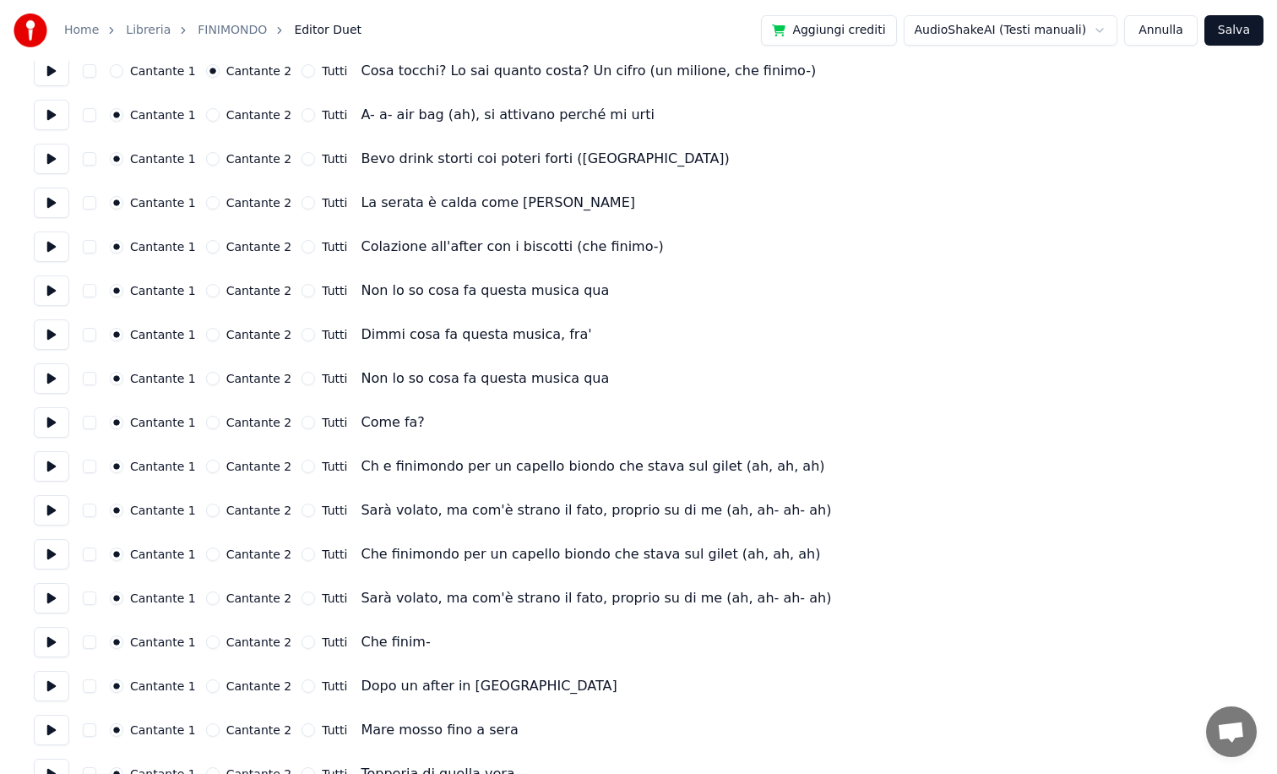
click at [206, 423] on button "Cantante 2" at bounding box center [213, 423] width 14 height 14
click at [209, 377] on button "Cantante 2" at bounding box center [213, 379] width 14 height 14
click at [206, 338] on button "Cantante 2" at bounding box center [213, 335] width 14 height 14
click at [206, 291] on button "Cantante 2" at bounding box center [213, 291] width 14 height 14
click at [209, 242] on button "Cantante 2" at bounding box center [213, 247] width 14 height 14
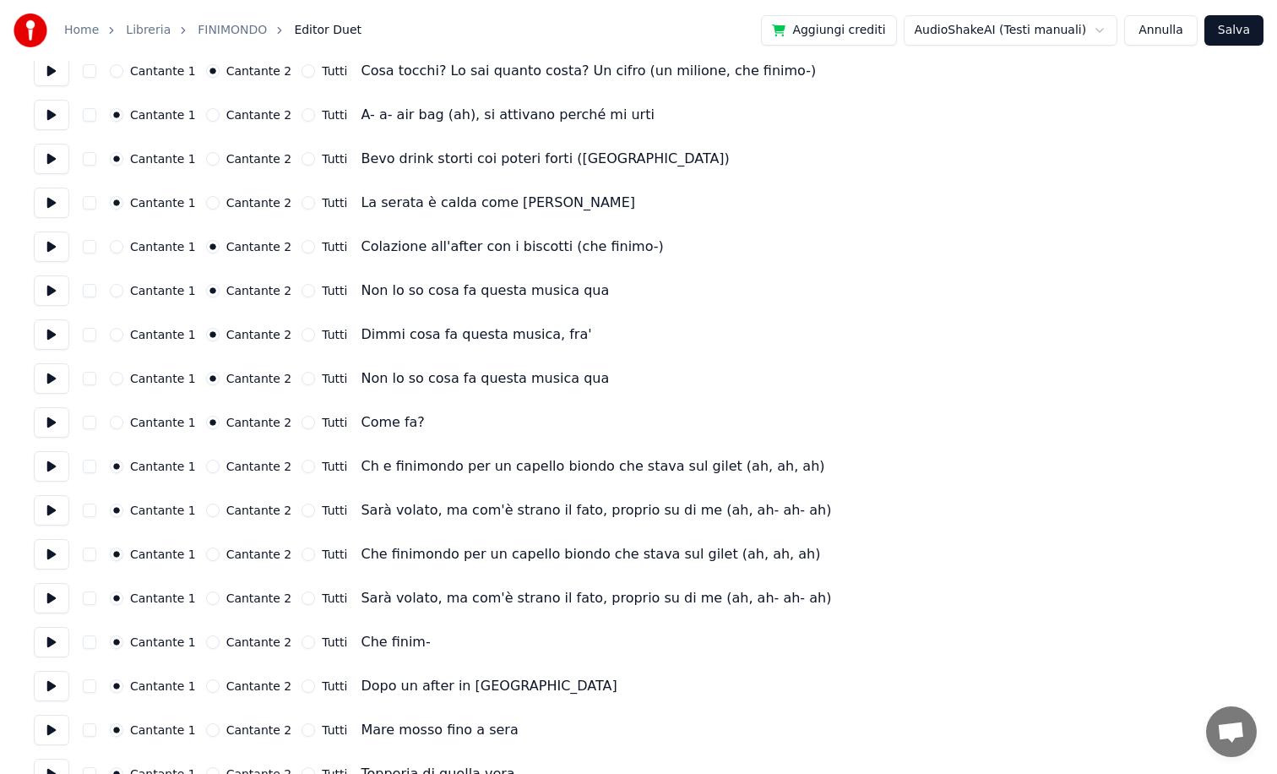
click at [208, 201] on button "Cantante 2" at bounding box center [213, 203] width 14 height 14
click at [210, 159] on button "Cantante 2" at bounding box center [213, 159] width 14 height 14
click at [207, 116] on button "Cantante 2" at bounding box center [213, 115] width 14 height 14
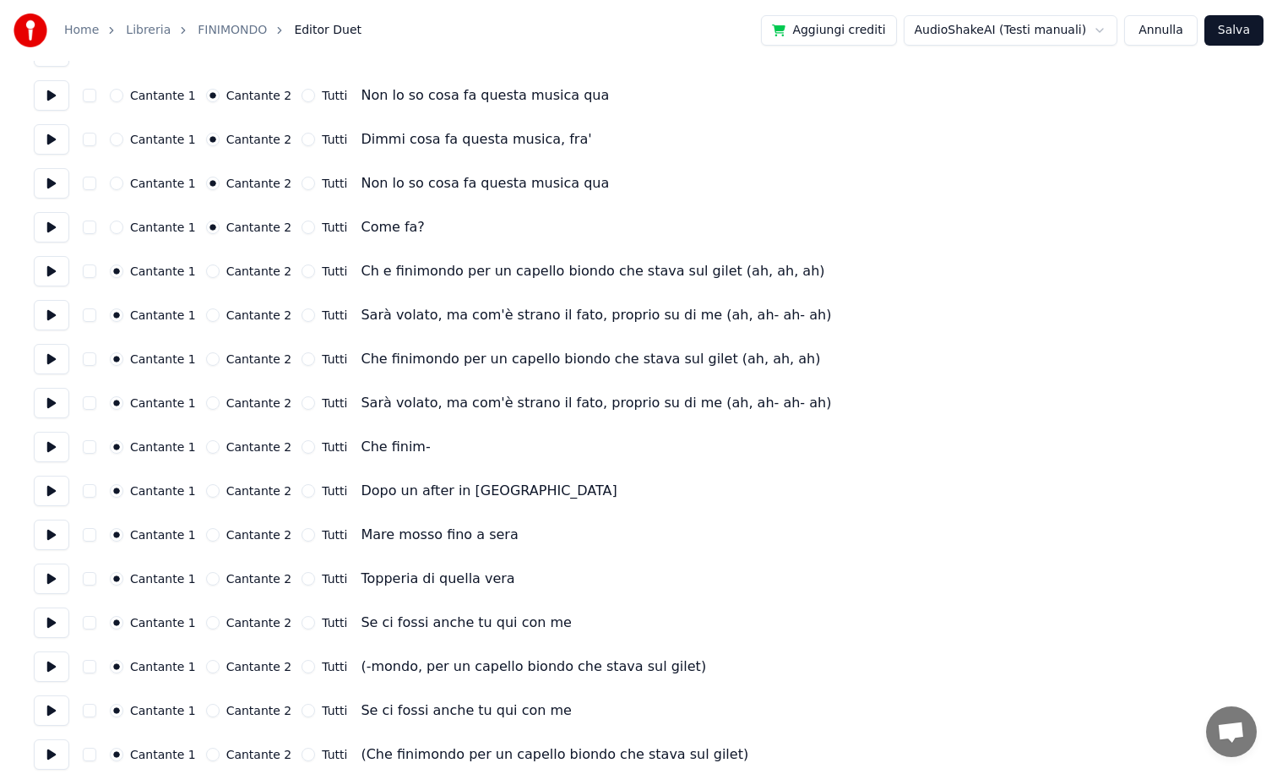
scroll to position [1548, 0]
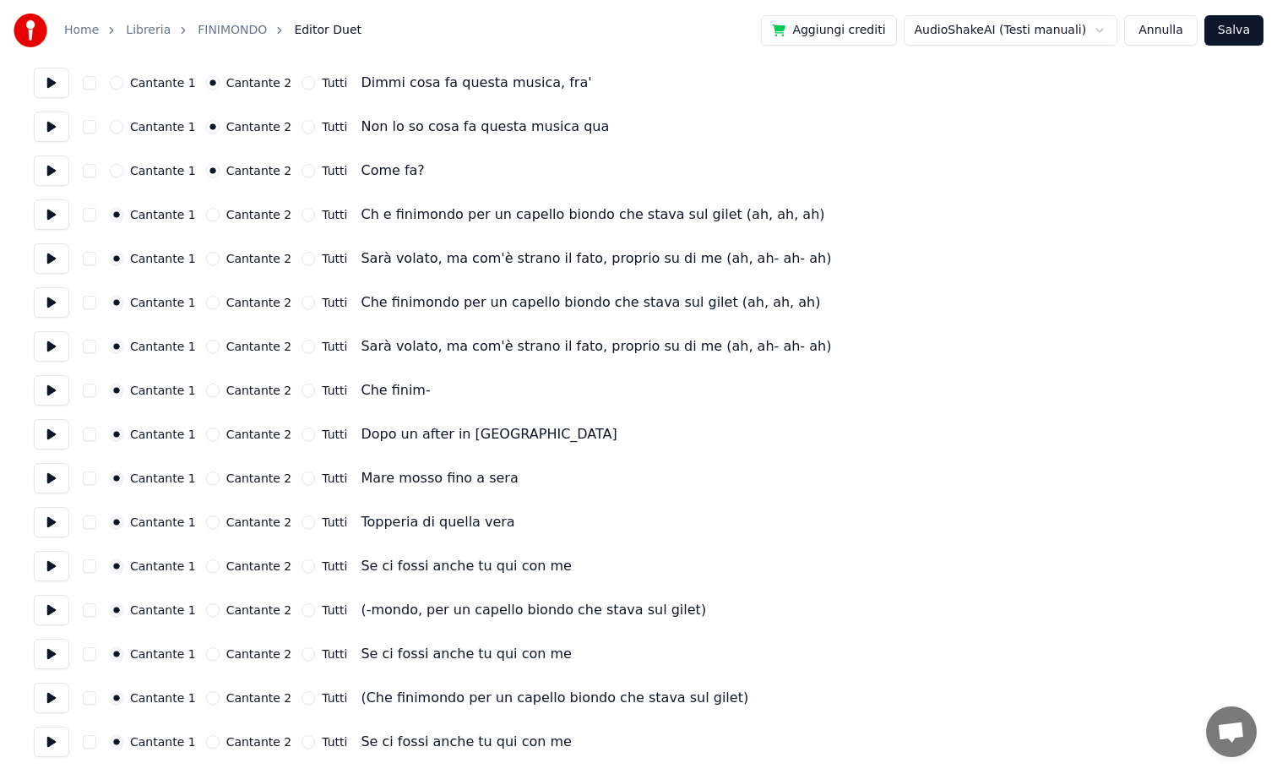
click at [50, 215] on button at bounding box center [51, 214] width 35 height 30
click at [55, 259] on button at bounding box center [51, 258] width 35 height 30
click at [53, 301] on button at bounding box center [51, 302] width 35 height 30
click at [57, 351] on button at bounding box center [51, 346] width 35 height 30
click at [55, 384] on button at bounding box center [51, 390] width 35 height 30
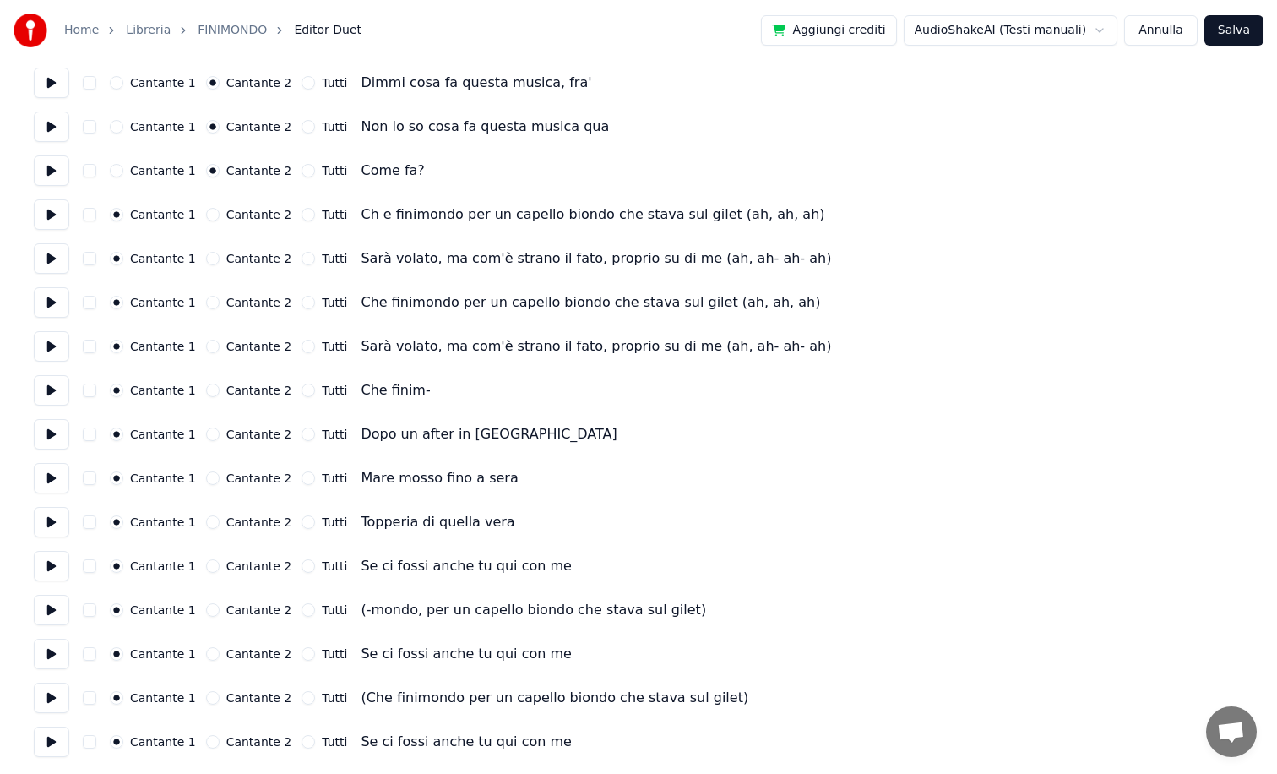
click at [53, 436] on button at bounding box center [51, 434] width 35 height 30
click at [206, 433] on button "Cantante 2" at bounding box center [213, 434] width 14 height 14
click at [57, 471] on button at bounding box center [51, 478] width 35 height 30
click at [56, 527] on button at bounding box center [51, 522] width 35 height 30
click at [52, 567] on button at bounding box center [51, 566] width 35 height 30
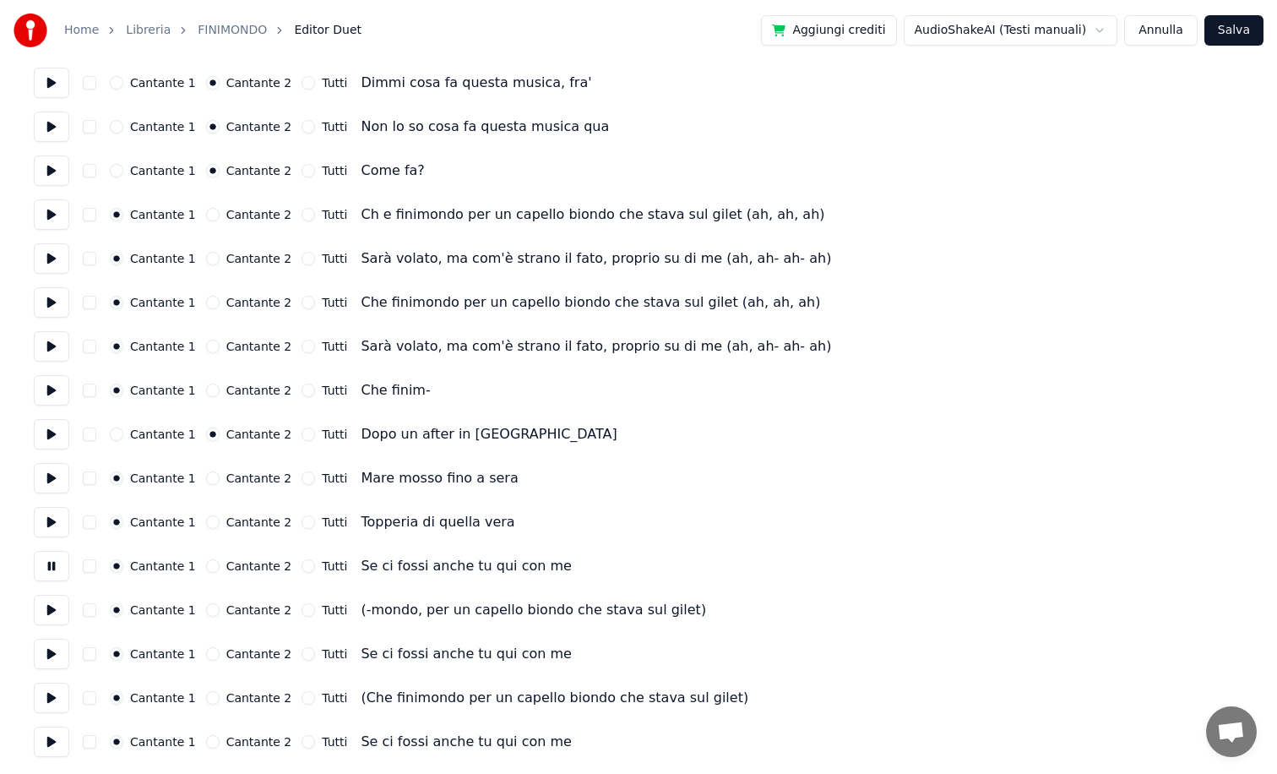
click at [49, 612] on button at bounding box center [51, 610] width 35 height 30
click at [210, 567] on button "Cantante 2" at bounding box center [213, 566] width 14 height 14
click at [206, 529] on div "Cantante 1 Cantante 2 Tutti Topperia di quella vera" at bounding box center [639, 522] width 1210 height 30
click at [208, 521] on button "Cantante 2" at bounding box center [213, 522] width 14 height 14
click at [206, 480] on button "Cantante 2" at bounding box center [213, 478] width 14 height 14
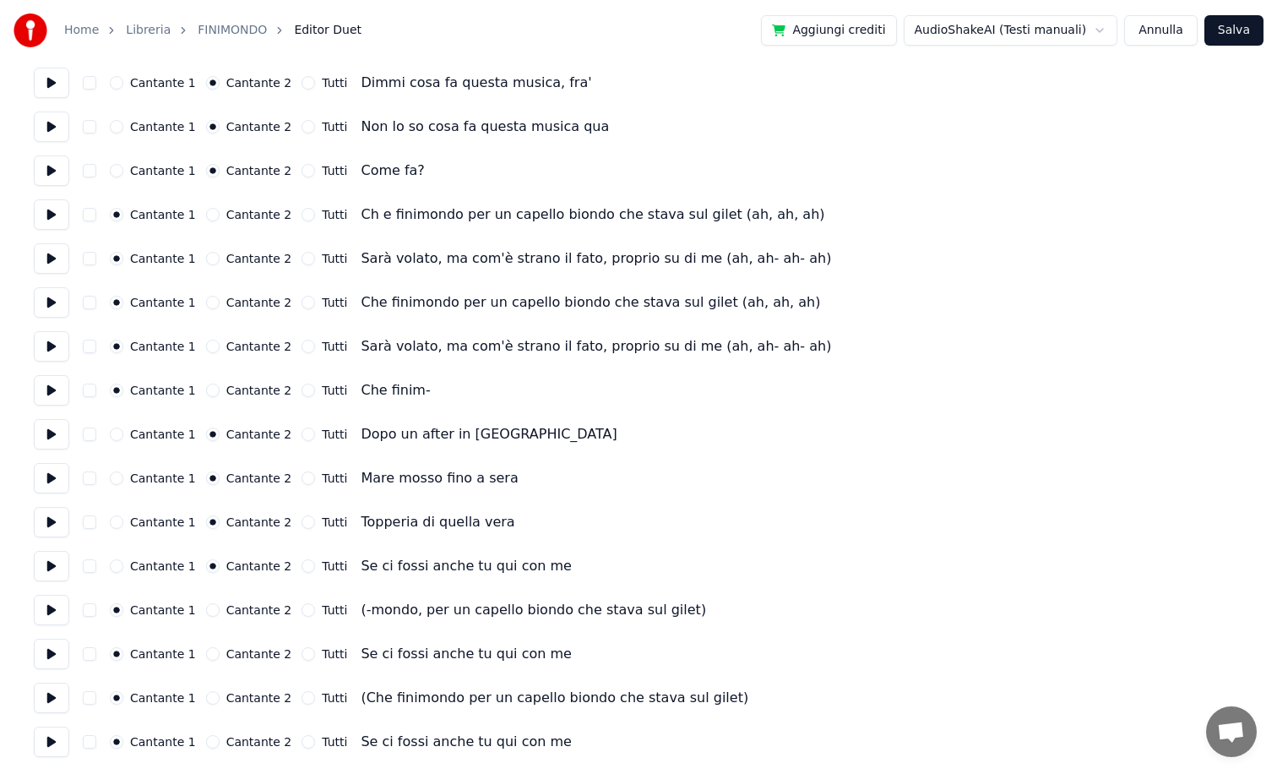
click at [70, 654] on div "Cantante 1 Cantante 2 Tutti Se ci fossi anche tu qui con me" at bounding box center [639, 654] width 1210 height 30
click at [56, 654] on button at bounding box center [51, 654] width 35 height 30
click at [208, 655] on button "Cantante 2" at bounding box center [213, 654] width 14 height 14
click at [52, 696] on button at bounding box center [51, 698] width 35 height 30
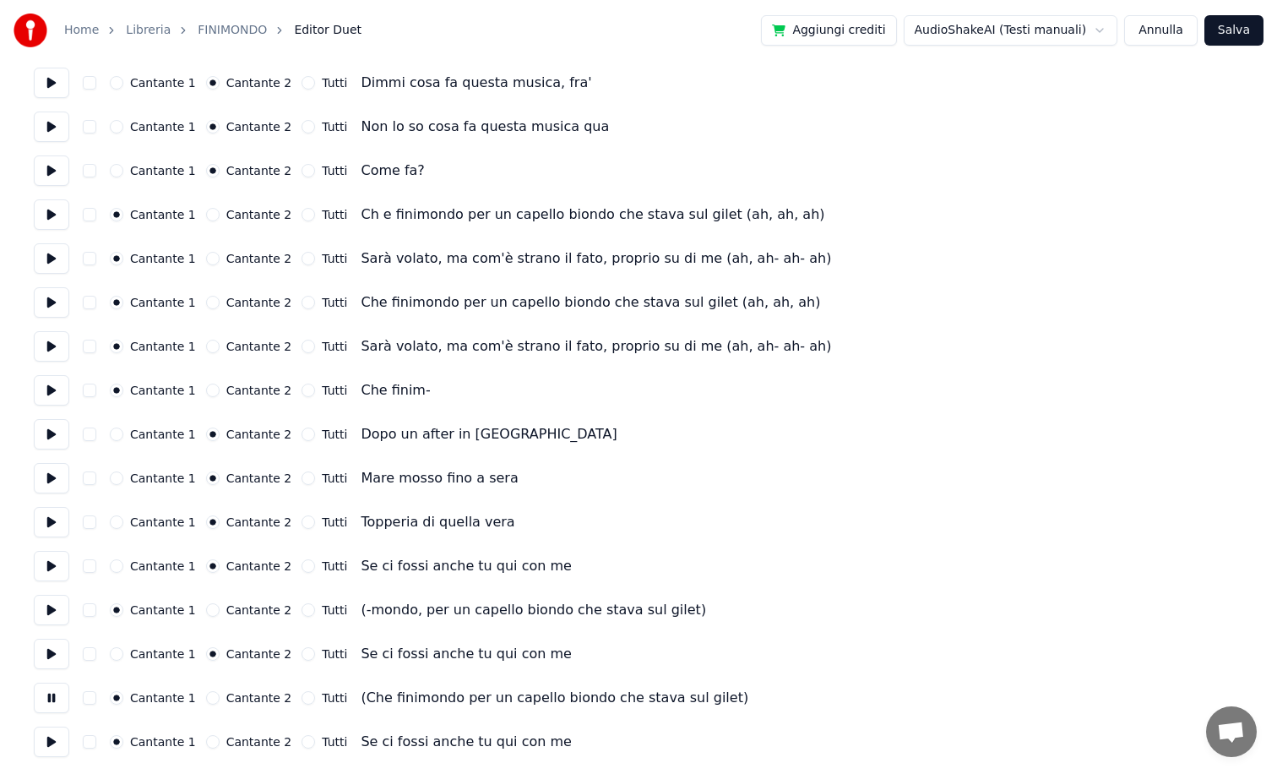
click at [211, 741] on button "Cantante 2" at bounding box center [213, 742] width 14 height 14
click at [1235, 35] on button "Salva" at bounding box center [1234, 30] width 59 height 30
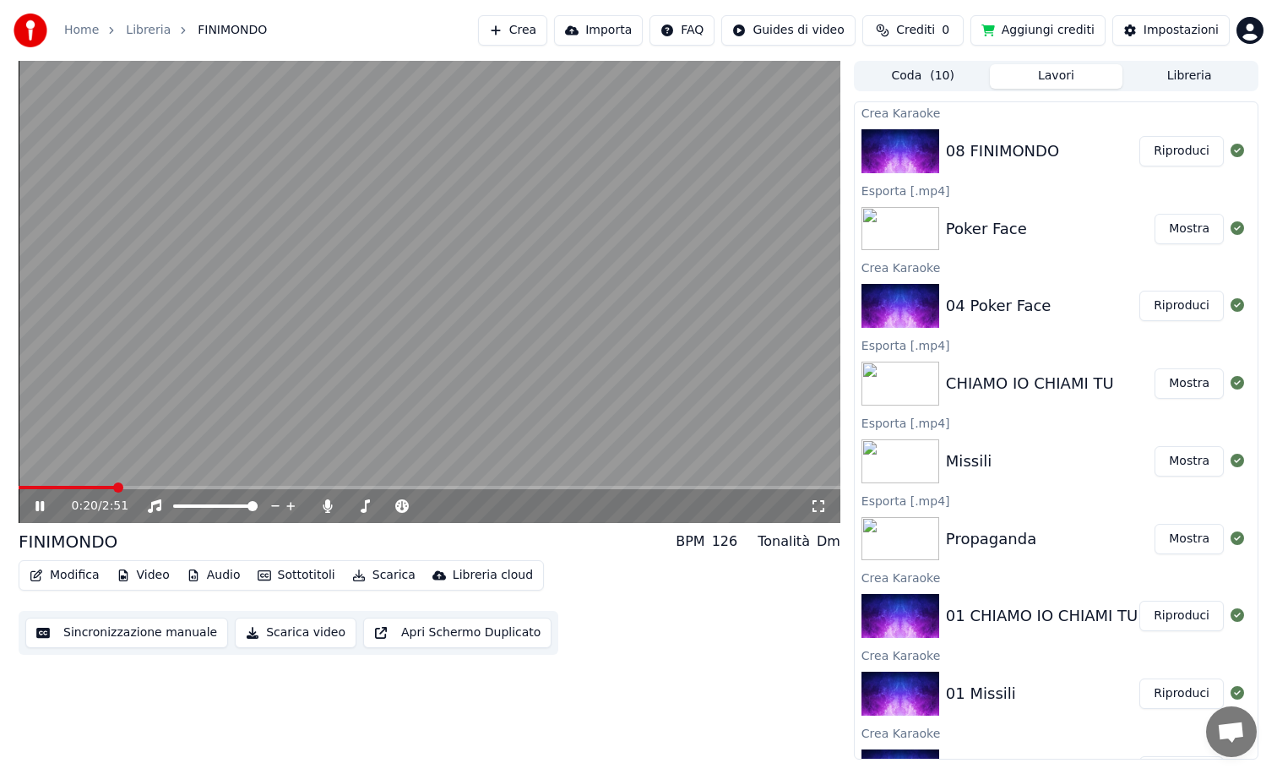
click at [175, 491] on div "0:20 / 2:51" at bounding box center [430, 506] width 822 height 34
click at [183, 491] on div "0:20 / 2:51" at bounding box center [430, 506] width 822 height 34
click at [188, 488] on span at bounding box center [430, 487] width 822 height 3
click at [215, 485] on video at bounding box center [430, 292] width 822 height 462
click at [220, 487] on span at bounding box center [430, 487] width 822 height 3
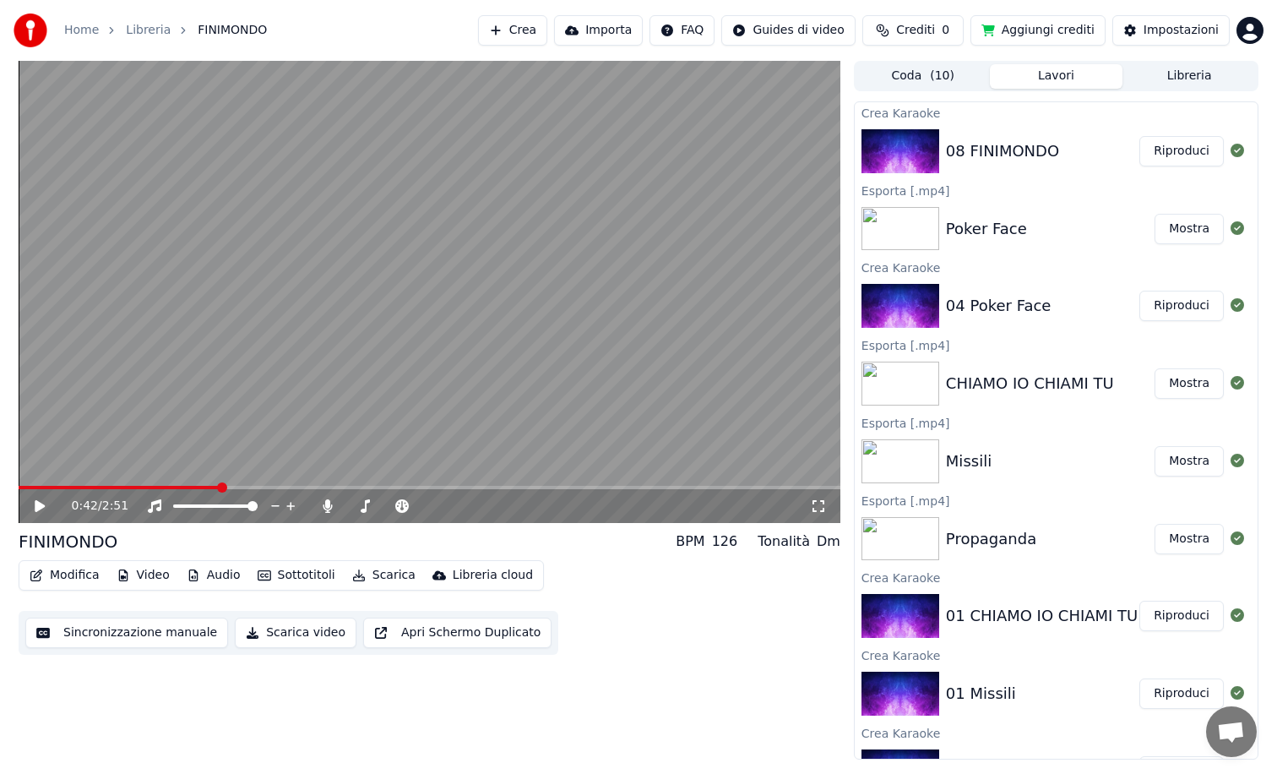
click at [261, 384] on video at bounding box center [430, 292] width 822 height 462
click at [252, 488] on span at bounding box center [430, 487] width 822 height 3
click at [331, 487] on span at bounding box center [430, 487] width 822 height 3
click at [357, 487] on span at bounding box center [430, 487] width 822 height 3
click at [395, 329] on video at bounding box center [430, 292] width 822 height 462
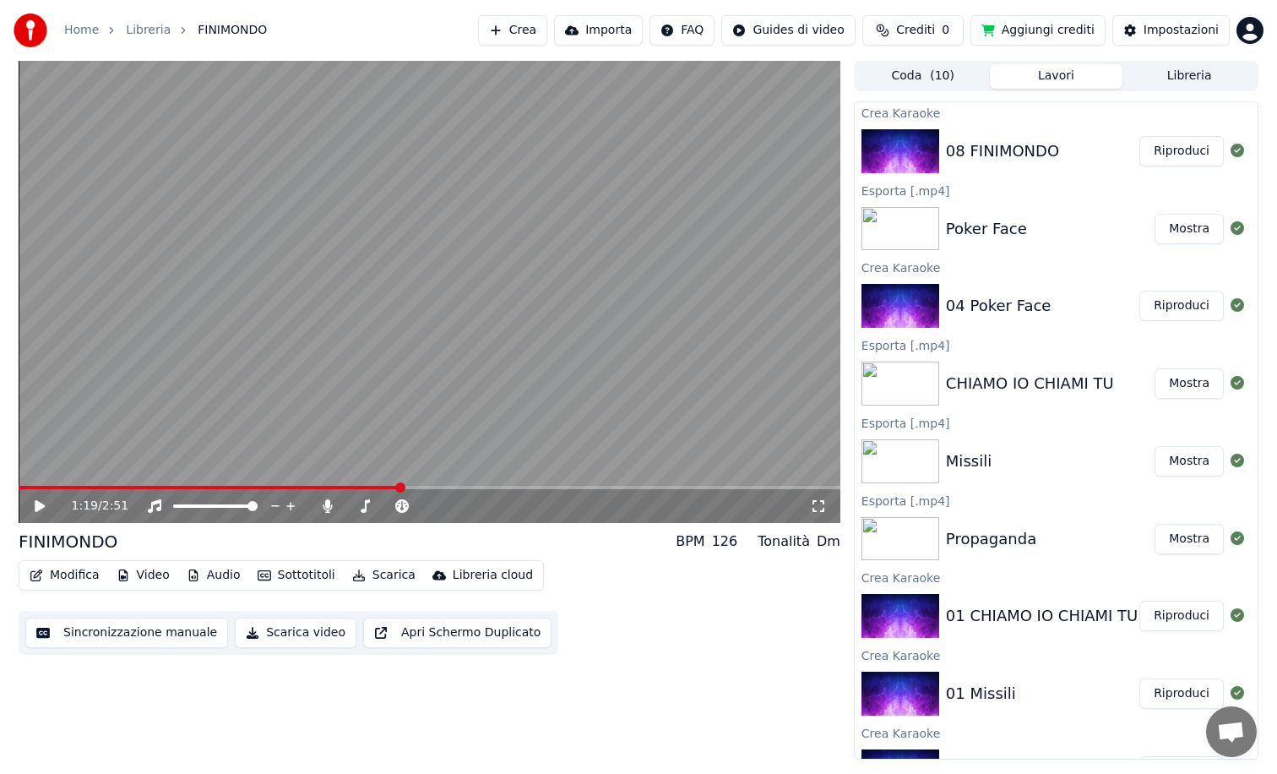
click at [481, 277] on video at bounding box center [430, 292] width 822 height 462
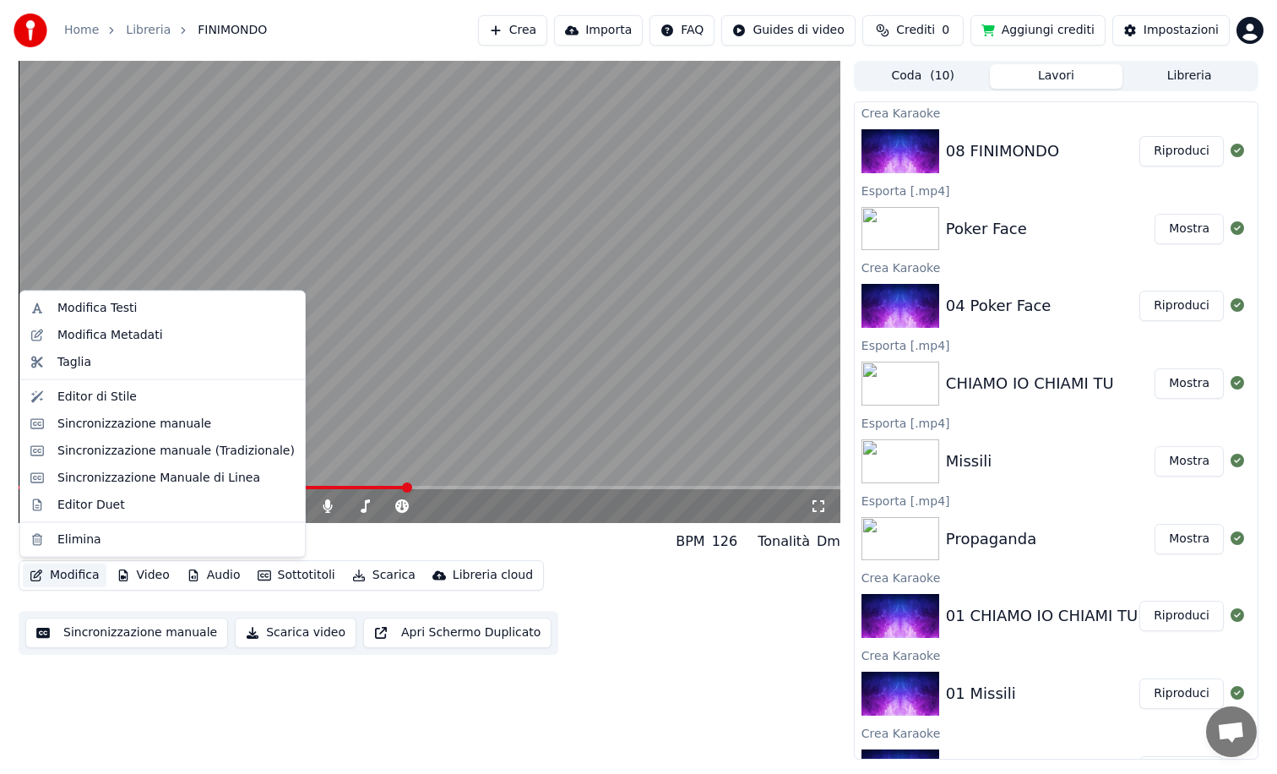
click at [69, 576] on button "Modifica" at bounding box center [65, 575] width 84 height 24
click at [105, 405] on div "Editor di Stile" at bounding box center [96, 396] width 79 height 17
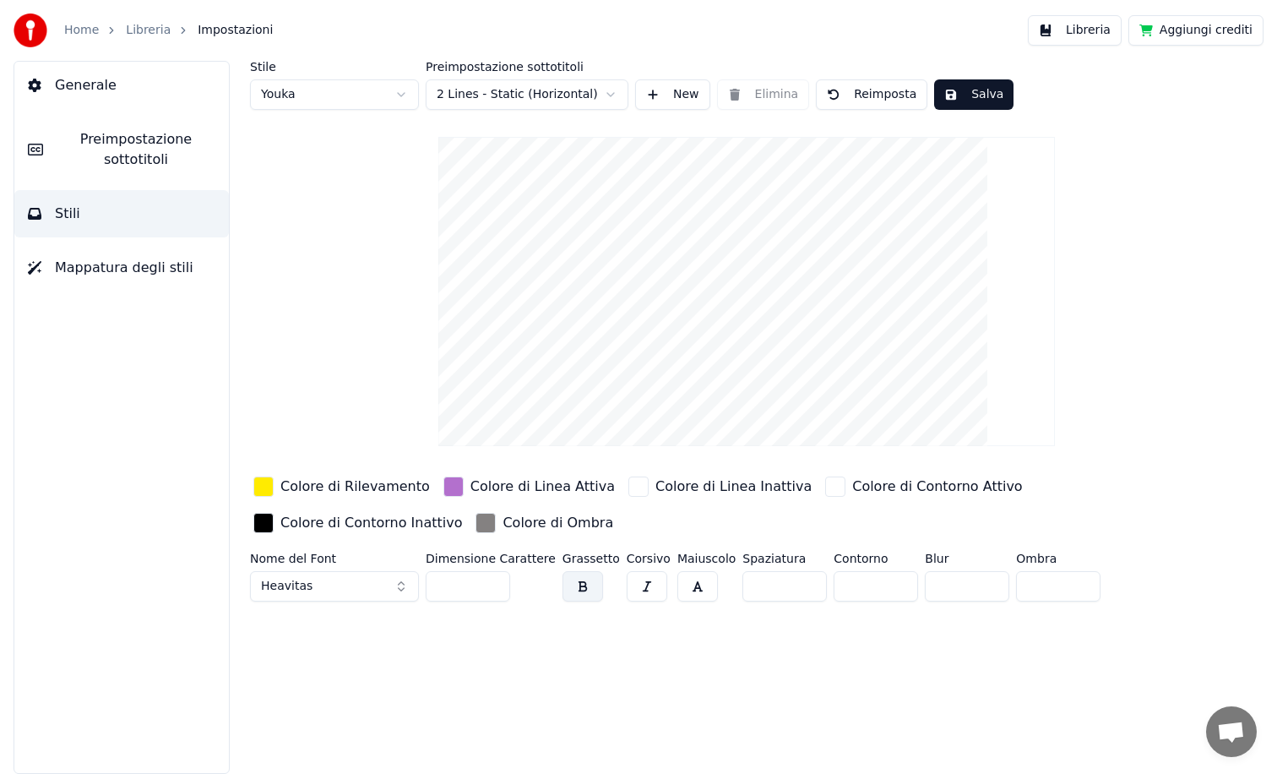
click at [321, 102] on html "Home Libreria Impostazioni Libreria Aggiungi crediti Generale Preimpostazione s…" at bounding box center [638, 387] width 1277 height 774
click at [339, 90] on html "Home Libreria Impostazioni Libreria Aggiungi crediti Generale Preimpostazione s…" at bounding box center [638, 387] width 1277 height 774
type input "**"
click at [343, 86] on html "Home Libreria Impostazioni Libreria Aggiungi crediti Generale Preimpostazione s…" at bounding box center [638, 387] width 1277 height 774
click at [136, 30] on html "Home Libreria Impostazioni Libreria Aggiungi crediti Generale Preimpostazione s…" at bounding box center [638, 387] width 1277 height 774
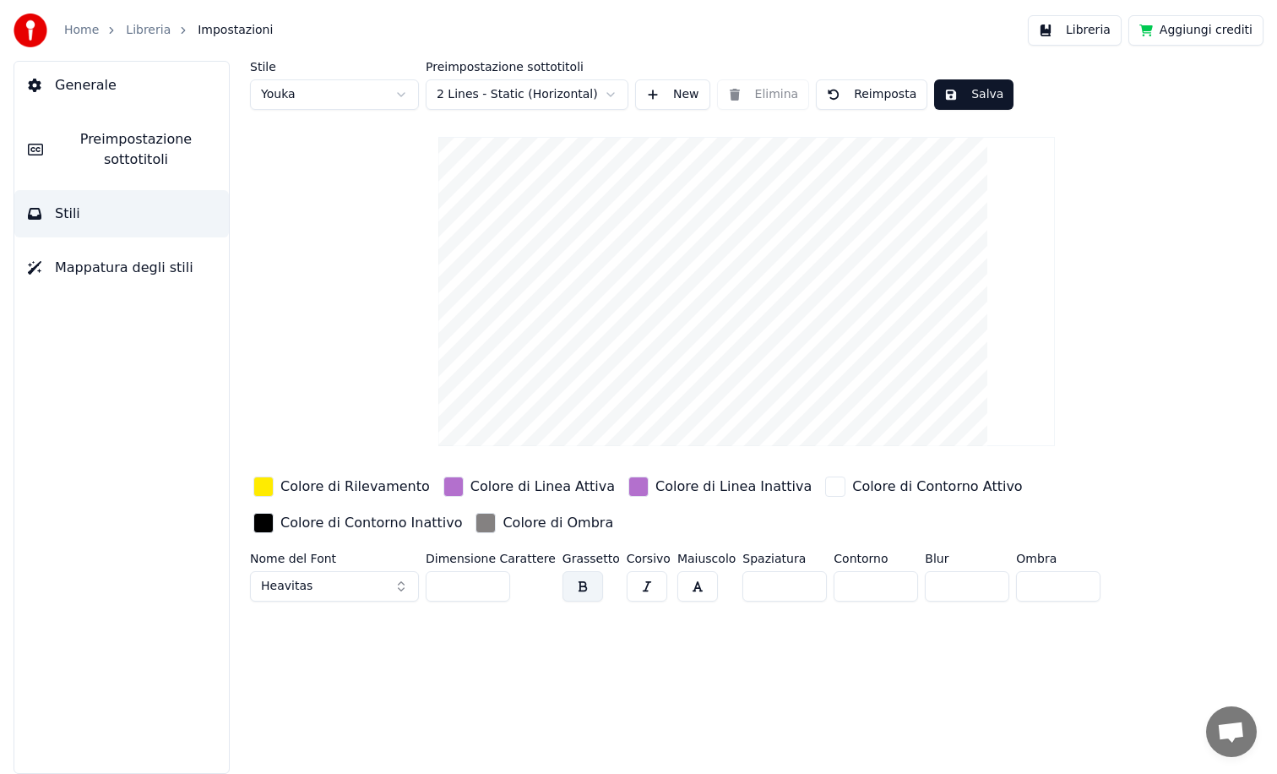
click at [136, 30] on link "Libreria" at bounding box center [148, 30] width 45 height 17
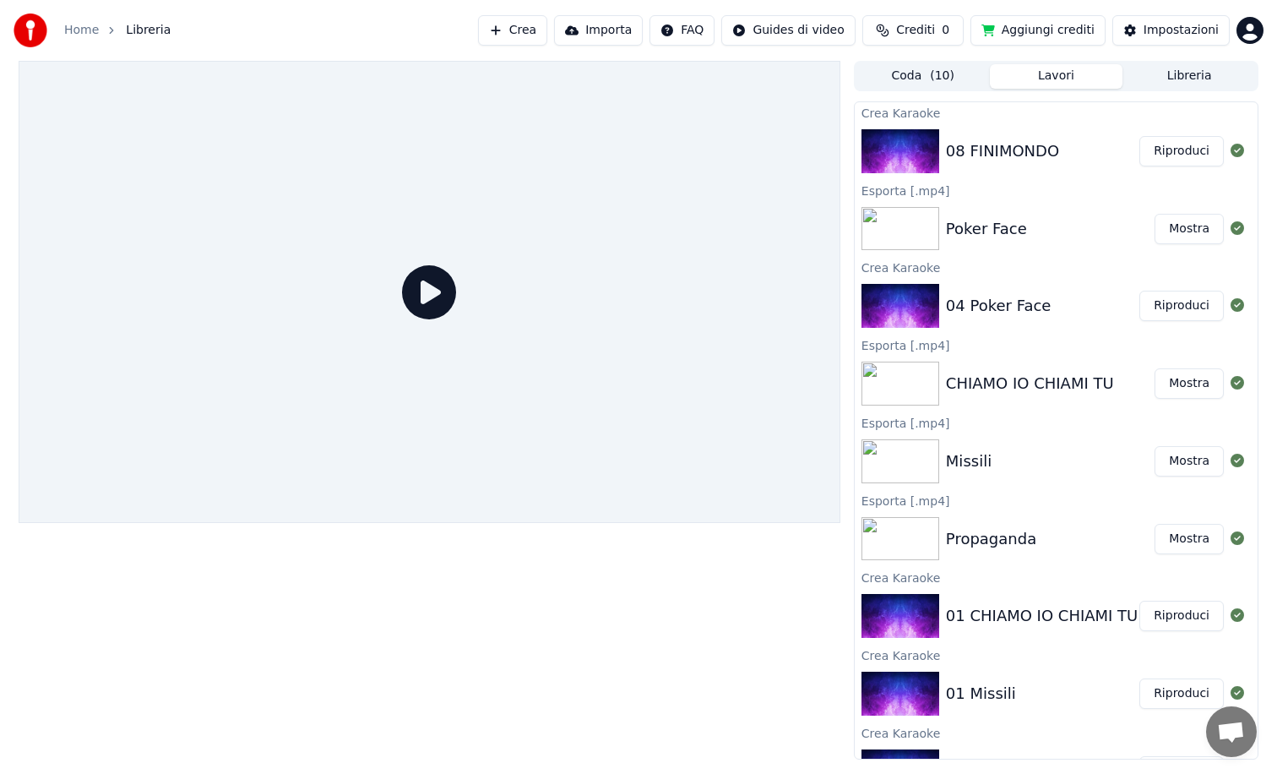
click at [1035, 141] on div "08 FINIMONDO" at bounding box center [1002, 151] width 113 height 24
click at [1155, 155] on button "Riproduci" at bounding box center [1182, 151] width 84 height 30
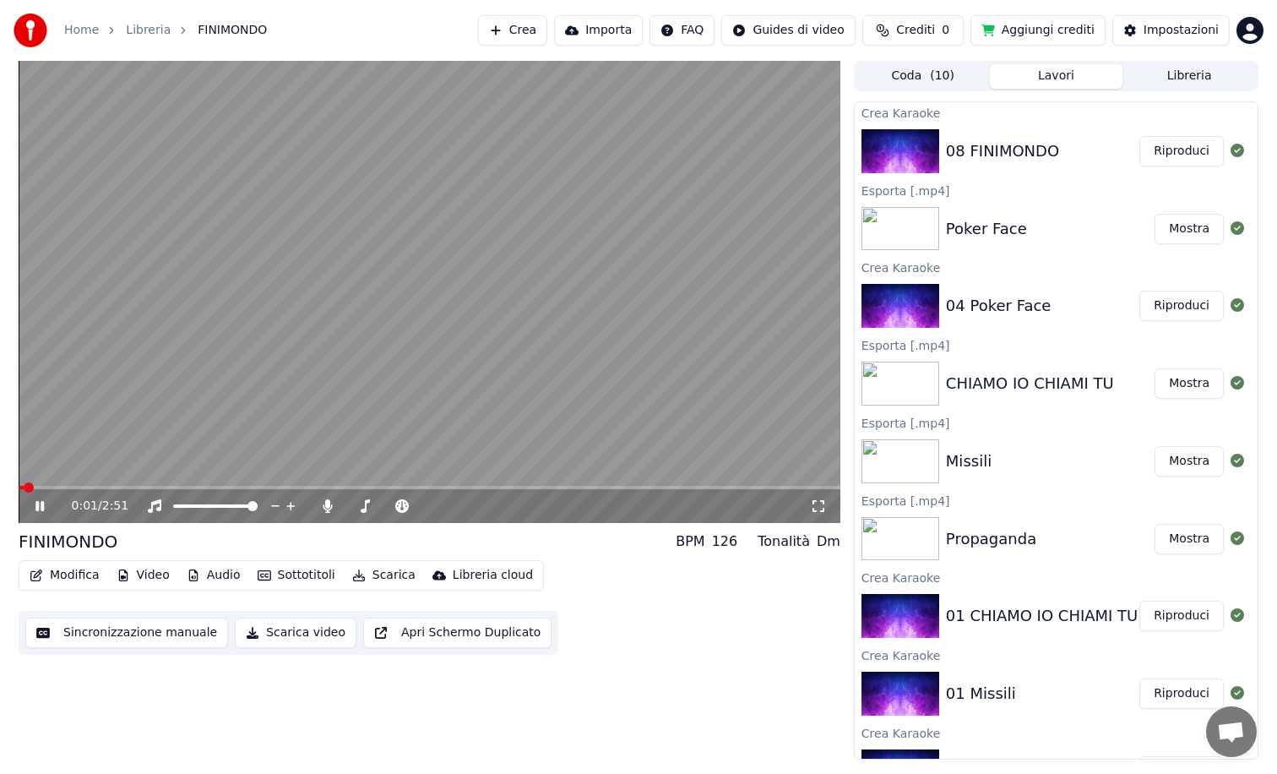
click at [382, 361] on video at bounding box center [430, 292] width 822 height 462
click at [389, 486] on span at bounding box center [430, 487] width 822 height 3
click at [406, 356] on video at bounding box center [430, 292] width 822 height 462
click at [427, 486] on span at bounding box center [430, 487] width 822 height 3
click at [463, 483] on video at bounding box center [430, 292] width 822 height 462
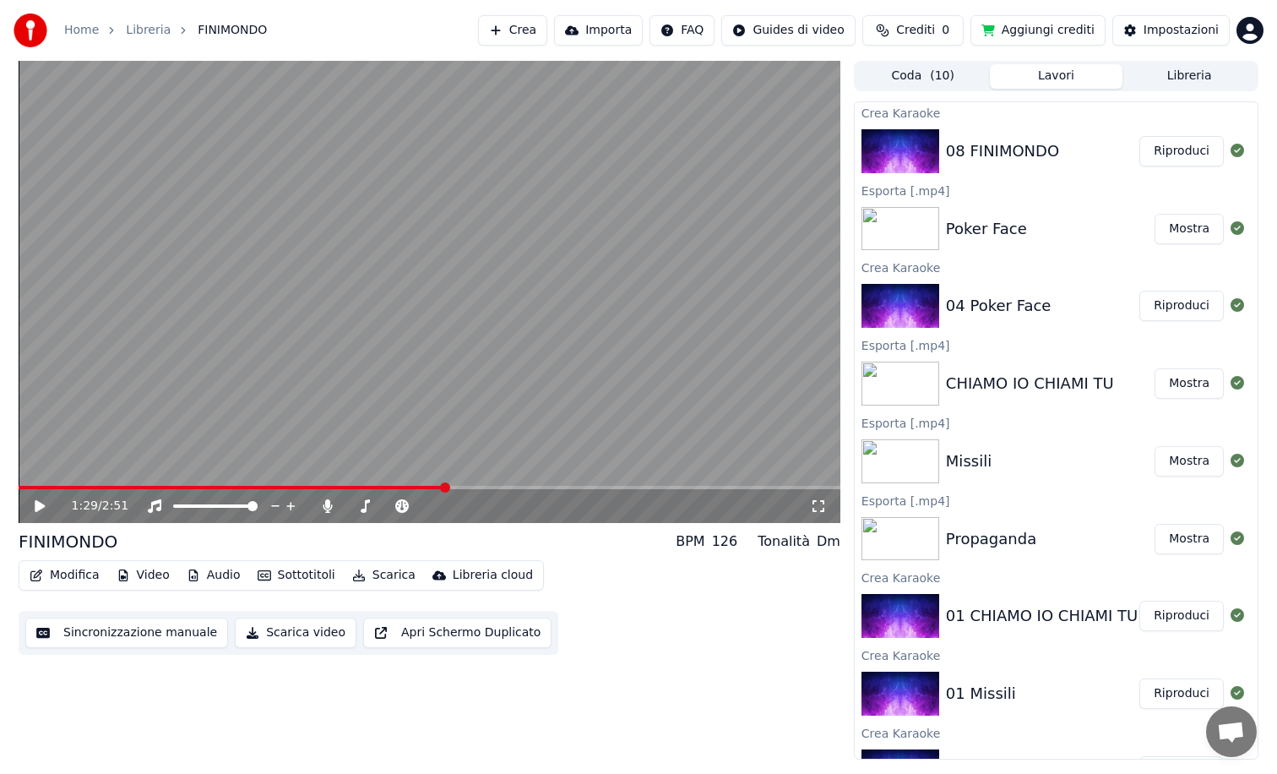
click at [463, 483] on video at bounding box center [430, 292] width 822 height 462
click at [465, 487] on span at bounding box center [430, 487] width 822 height 3
click at [494, 485] on video at bounding box center [430, 292] width 822 height 462
click at [488, 488] on span at bounding box center [430, 487] width 822 height 3
click at [487, 383] on video at bounding box center [430, 292] width 822 height 462
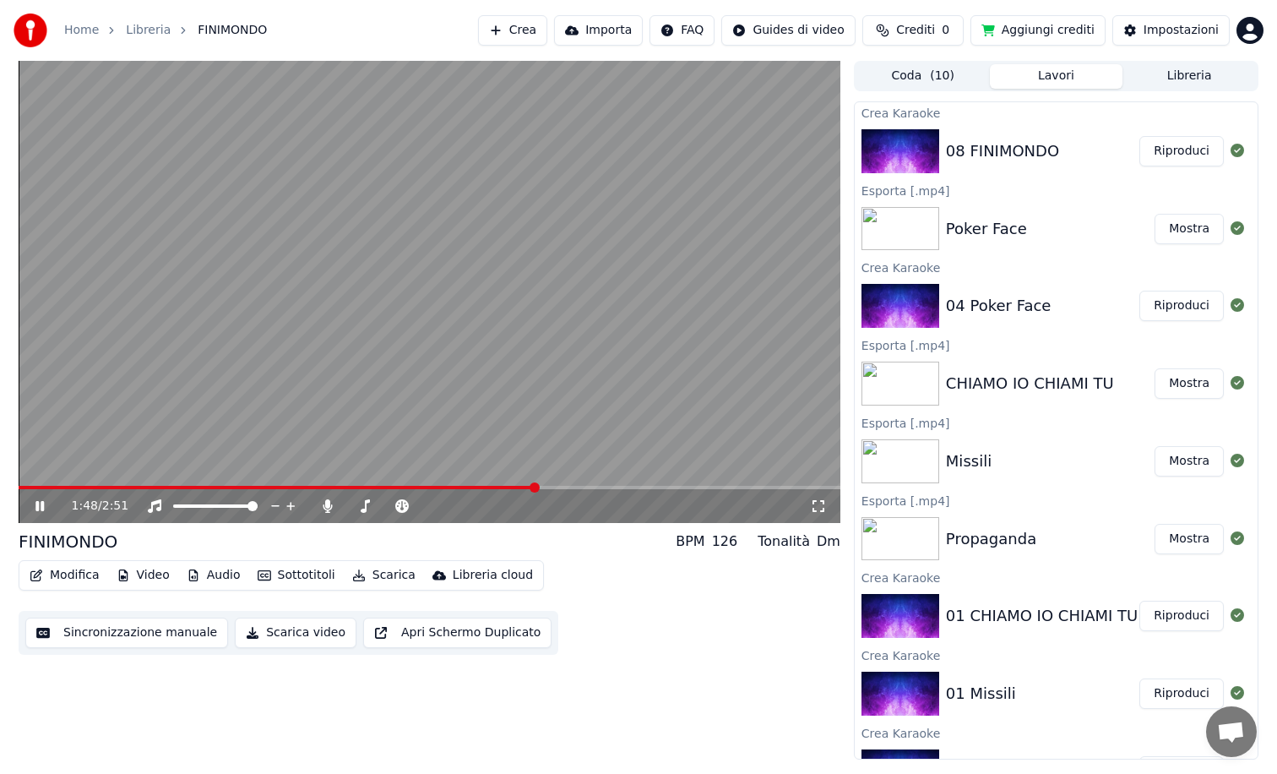
click at [368, 345] on video at bounding box center [430, 292] width 822 height 462
click at [34, 487] on span at bounding box center [278, 487] width 519 height 3
click at [459, 338] on video at bounding box center [430, 292] width 822 height 462
click at [506, 487] on span at bounding box center [430, 487] width 822 height 3
click at [573, 487] on span at bounding box center [430, 487] width 822 height 3
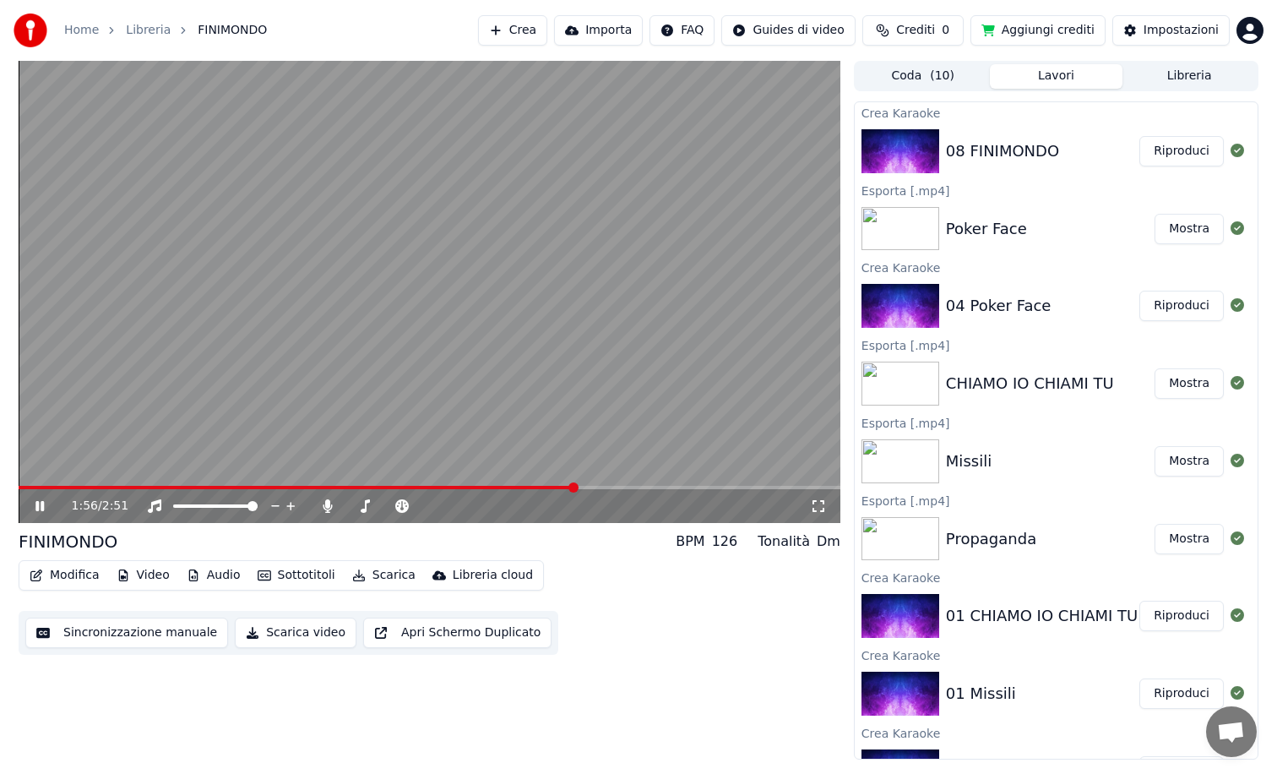
click at [635, 351] on video at bounding box center [430, 292] width 822 height 462
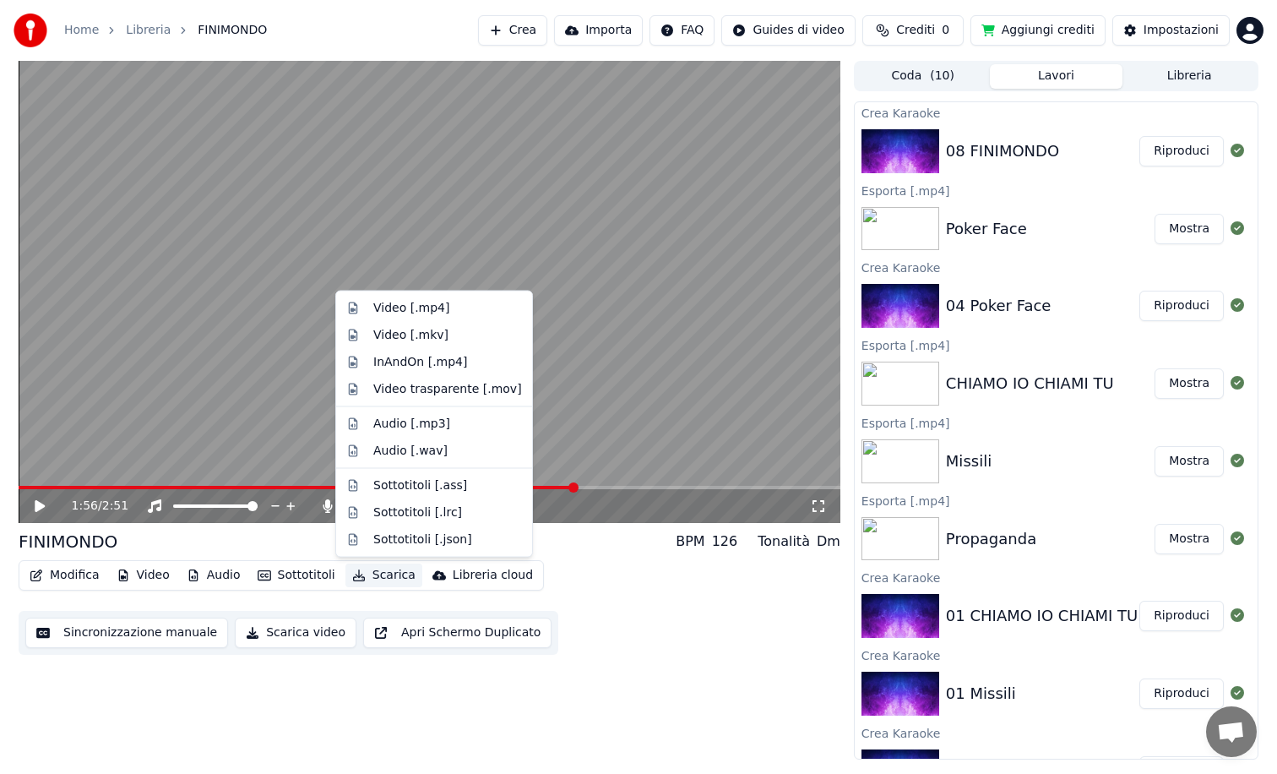
click at [360, 577] on button "Scarica" at bounding box center [384, 575] width 77 height 24
click at [439, 314] on div "Video [.mp4]" at bounding box center [411, 308] width 76 height 17
